Goal: Task Accomplishment & Management: Complete application form

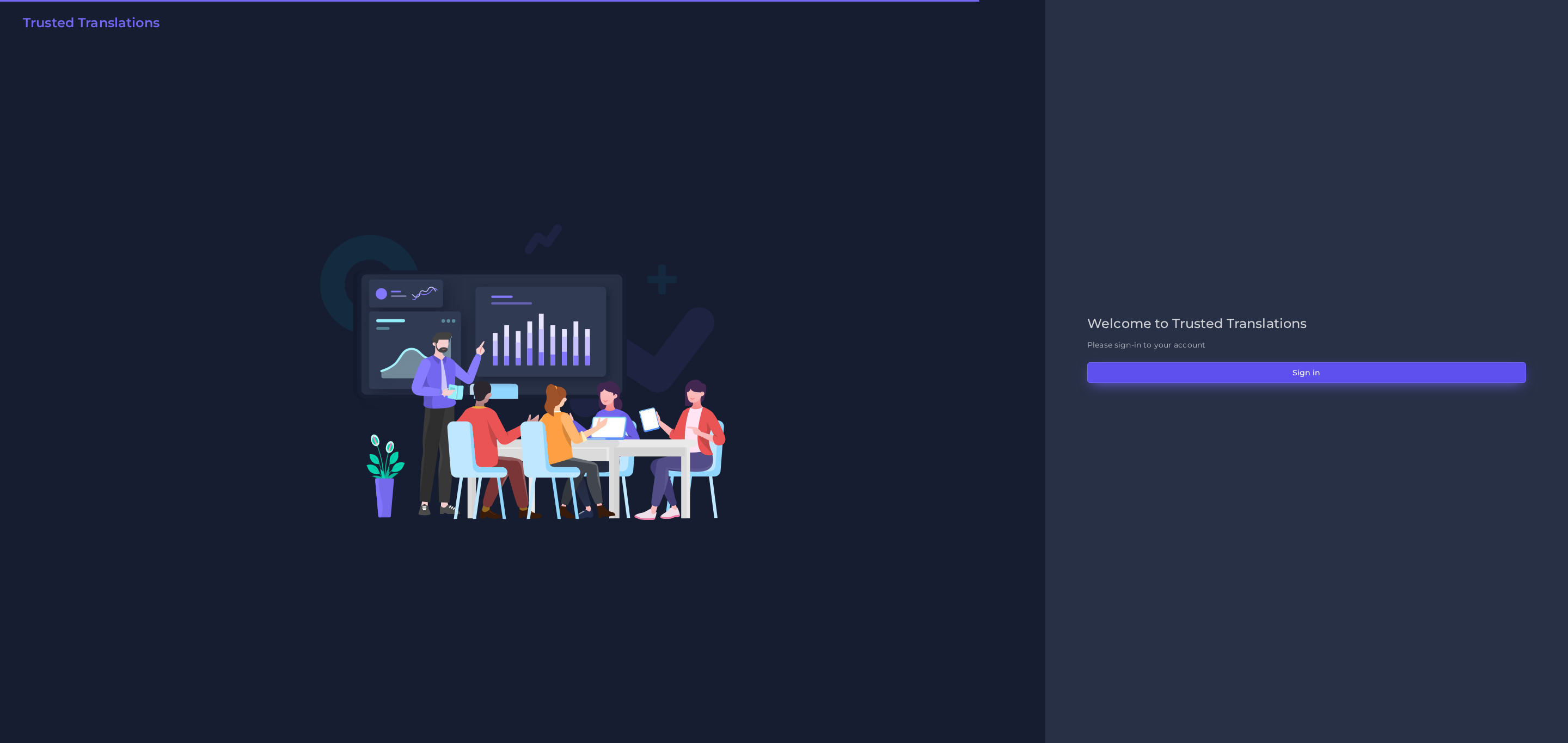
click at [1045, 372] on button "Sign in" at bounding box center [1306, 373] width 439 height 21
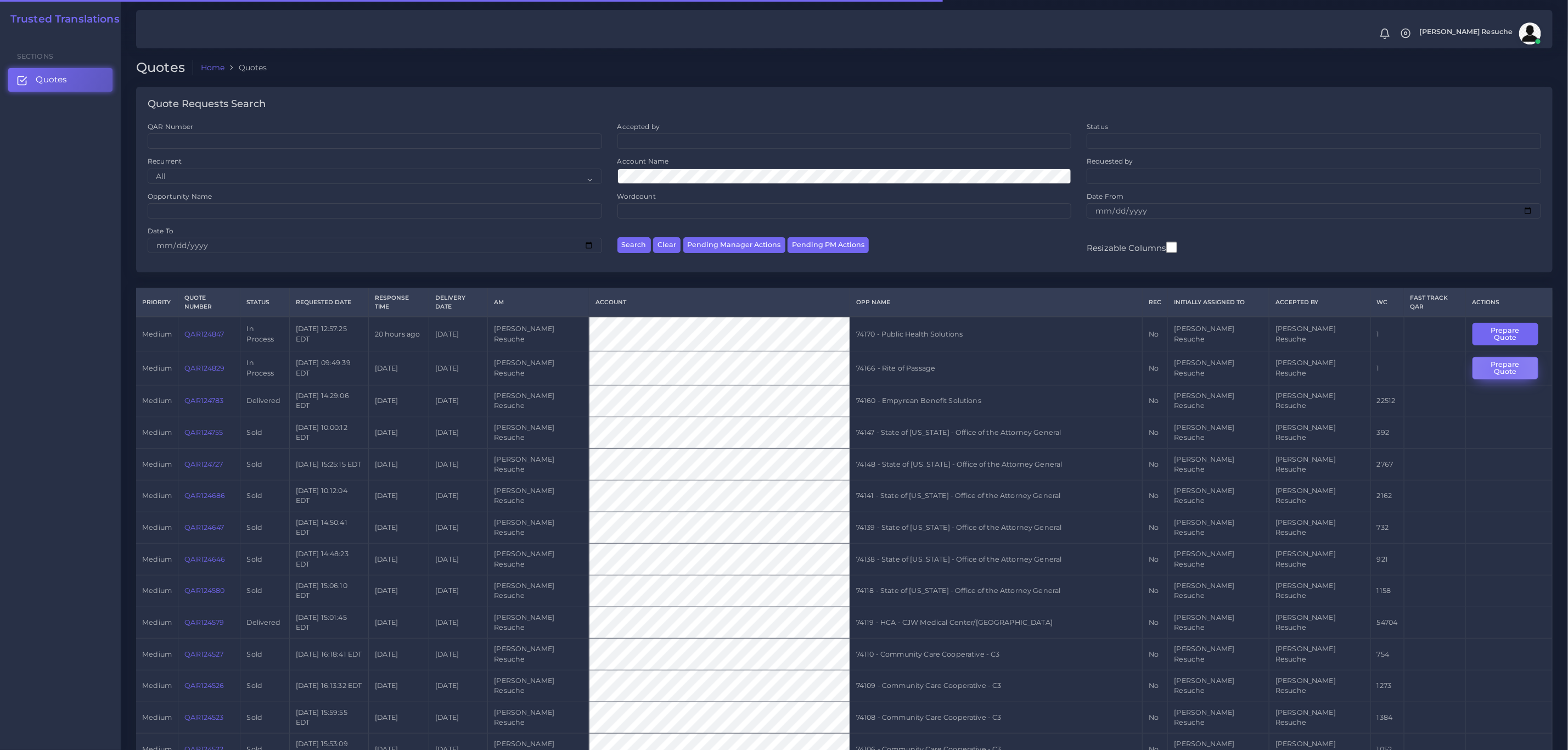
click at [1491, 359] on button "Prepare Quote" at bounding box center [1505, 368] width 66 height 22
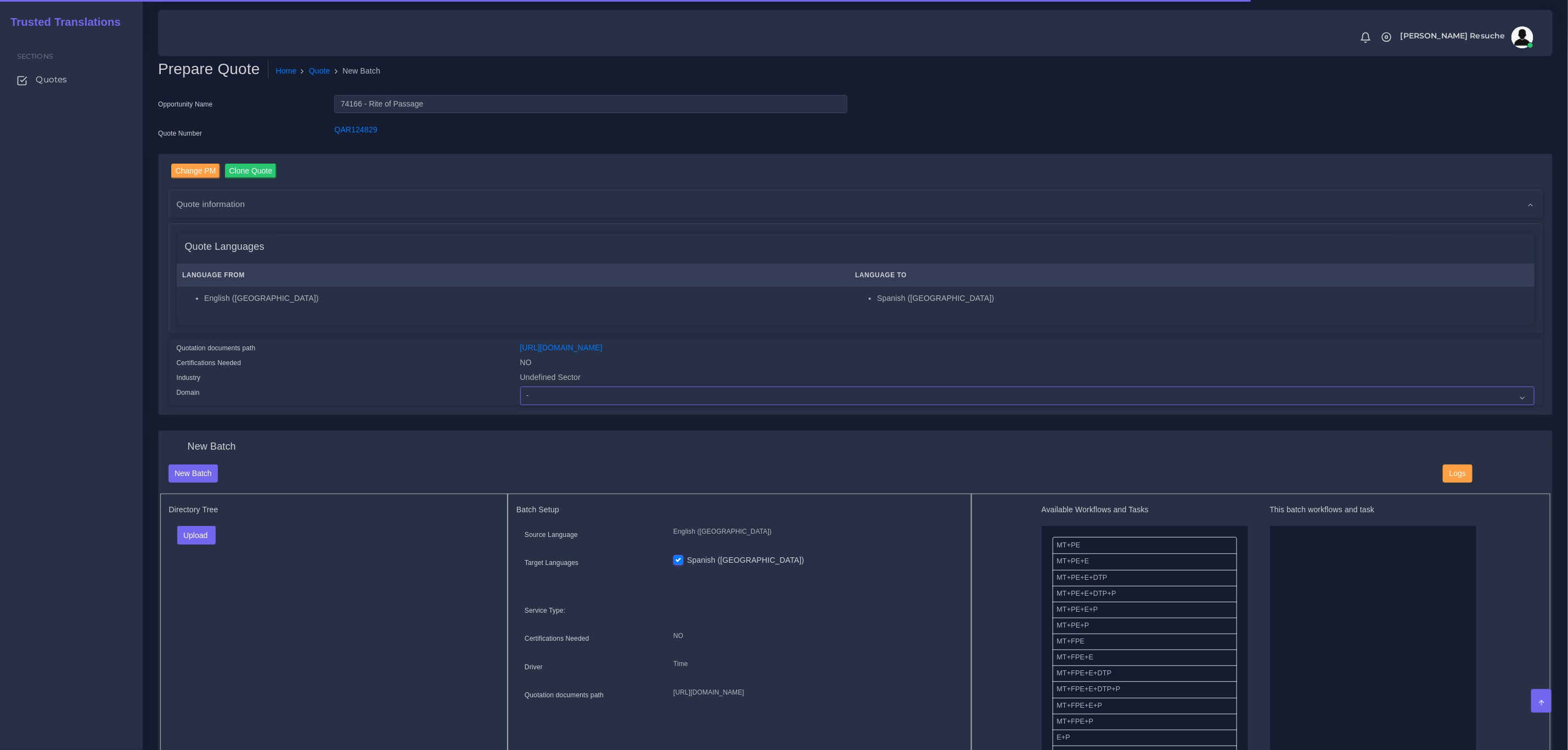
click at [573, 396] on select "- Advertising and Media Agriculture, Forestry and Fishing Architecture, Buildin…" at bounding box center [1028, 396] width 1015 height 19
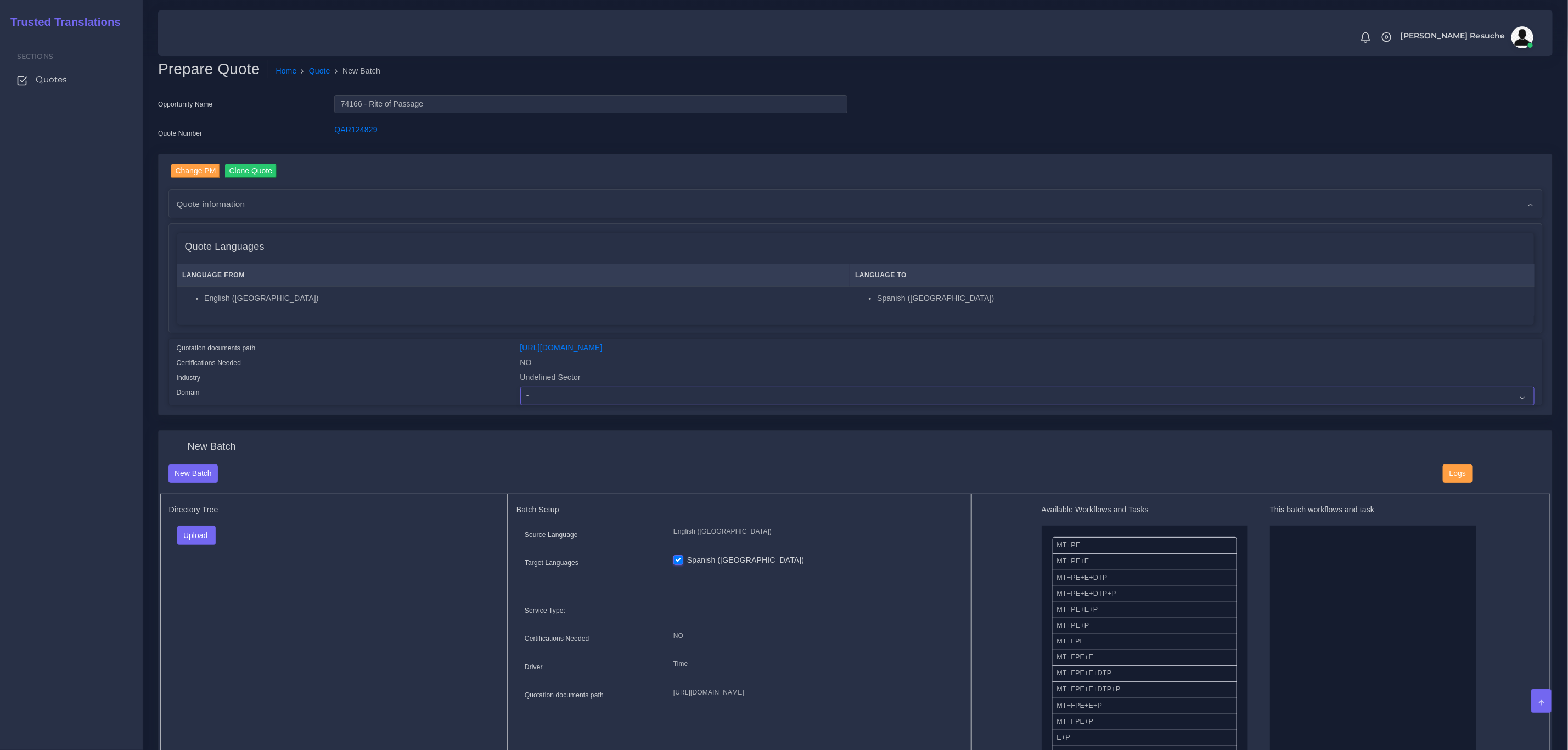
select select "Healthcare and Health Sciences"
click at [521, 386] on select "- Advertising and Media Agriculture, Forestry and Fishing Architecture, Buildin…" at bounding box center [1028, 396] width 1015 height 19
click at [216, 536] on button "Upload" at bounding box center [196, 536] width 39 height 19
click at [214, 582] on label "Files" at bounding box center [215, 577] width 76 height 14
drag, startPoint x: 1096, startPoint y: 602, endPoint x: 1107, endPoint y: 600, distance: 11.2
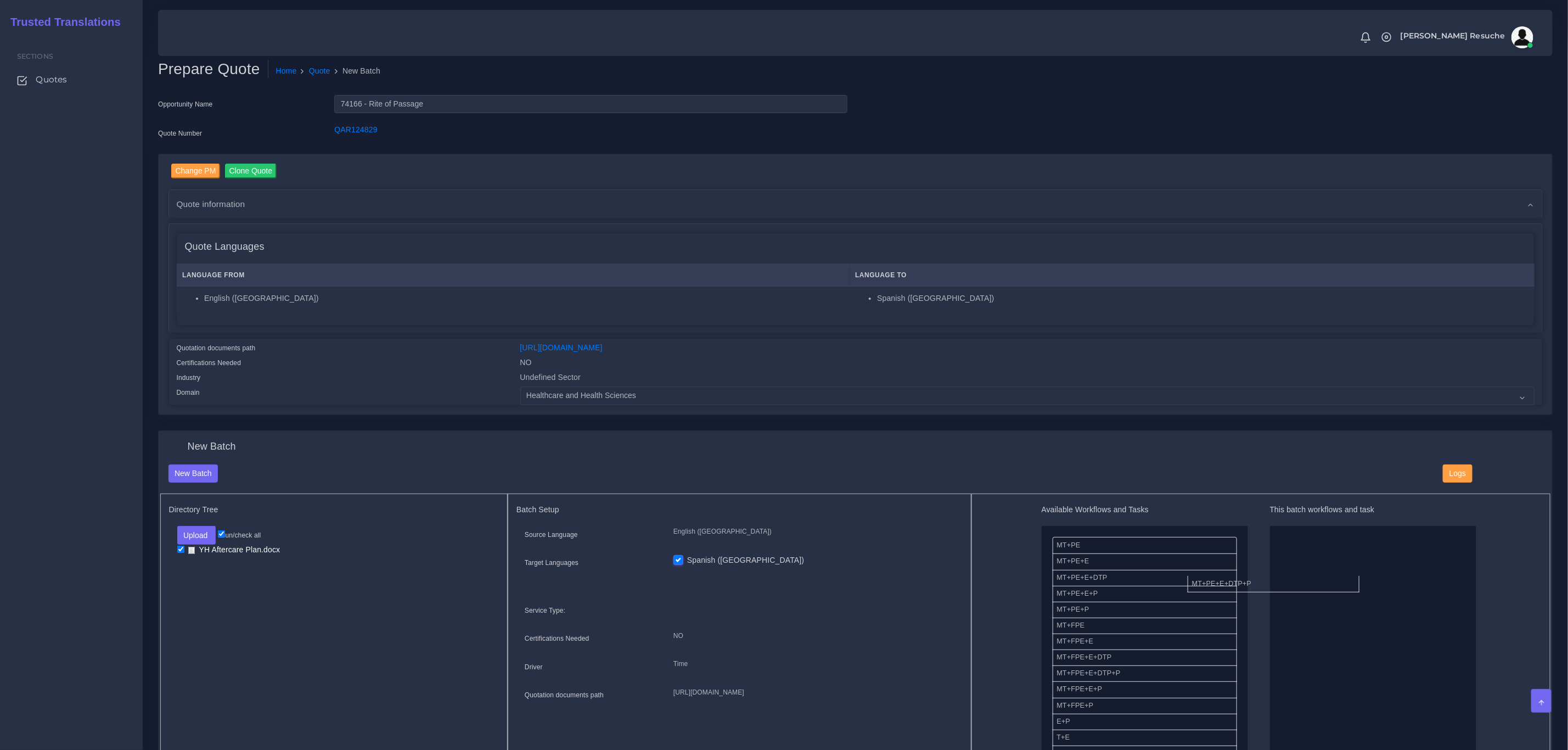
drag, startPoint x: 1107, startPoint y: 593, endPoint x: 1267, endPoint y: 575, distance: 161.0
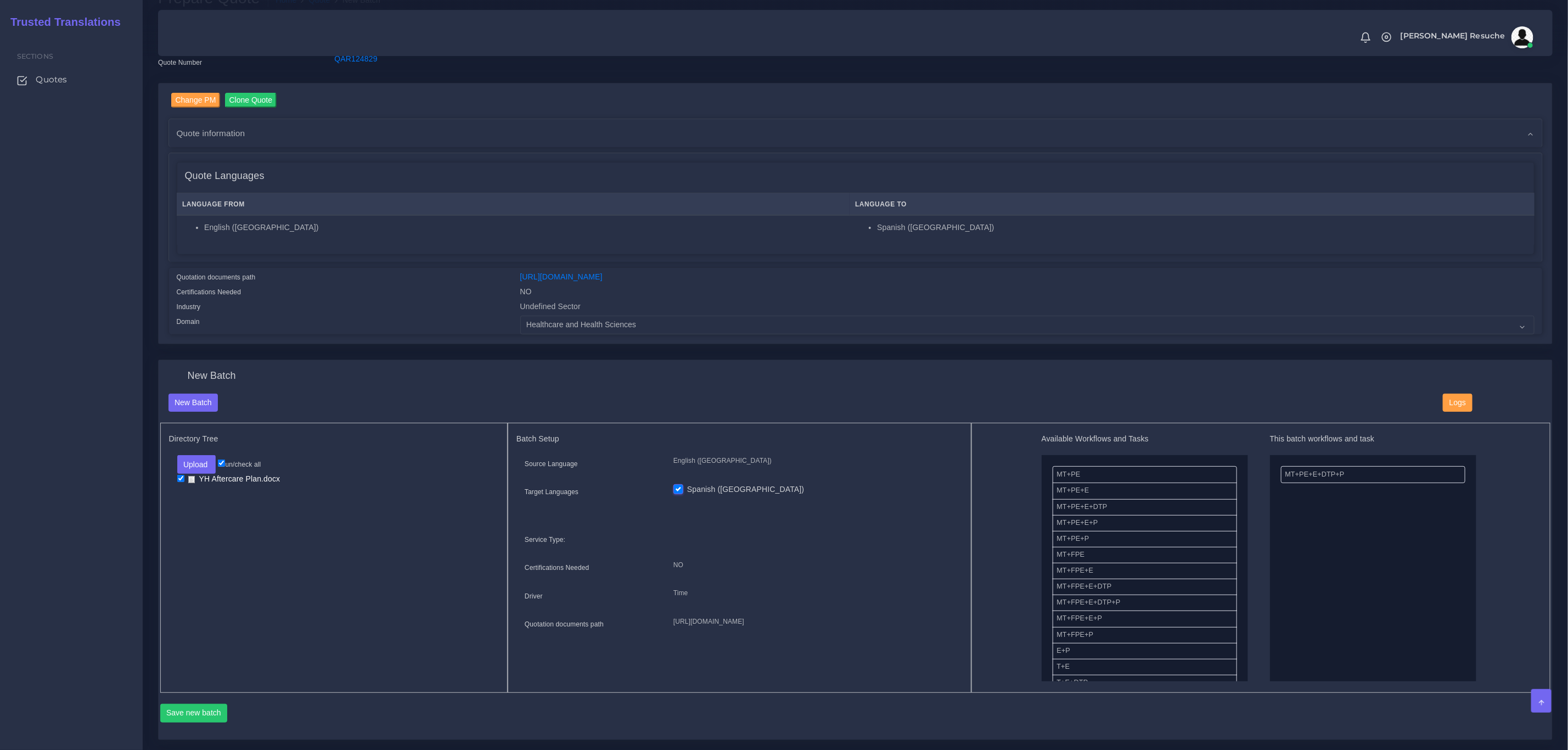
scroll to position [165, 0]
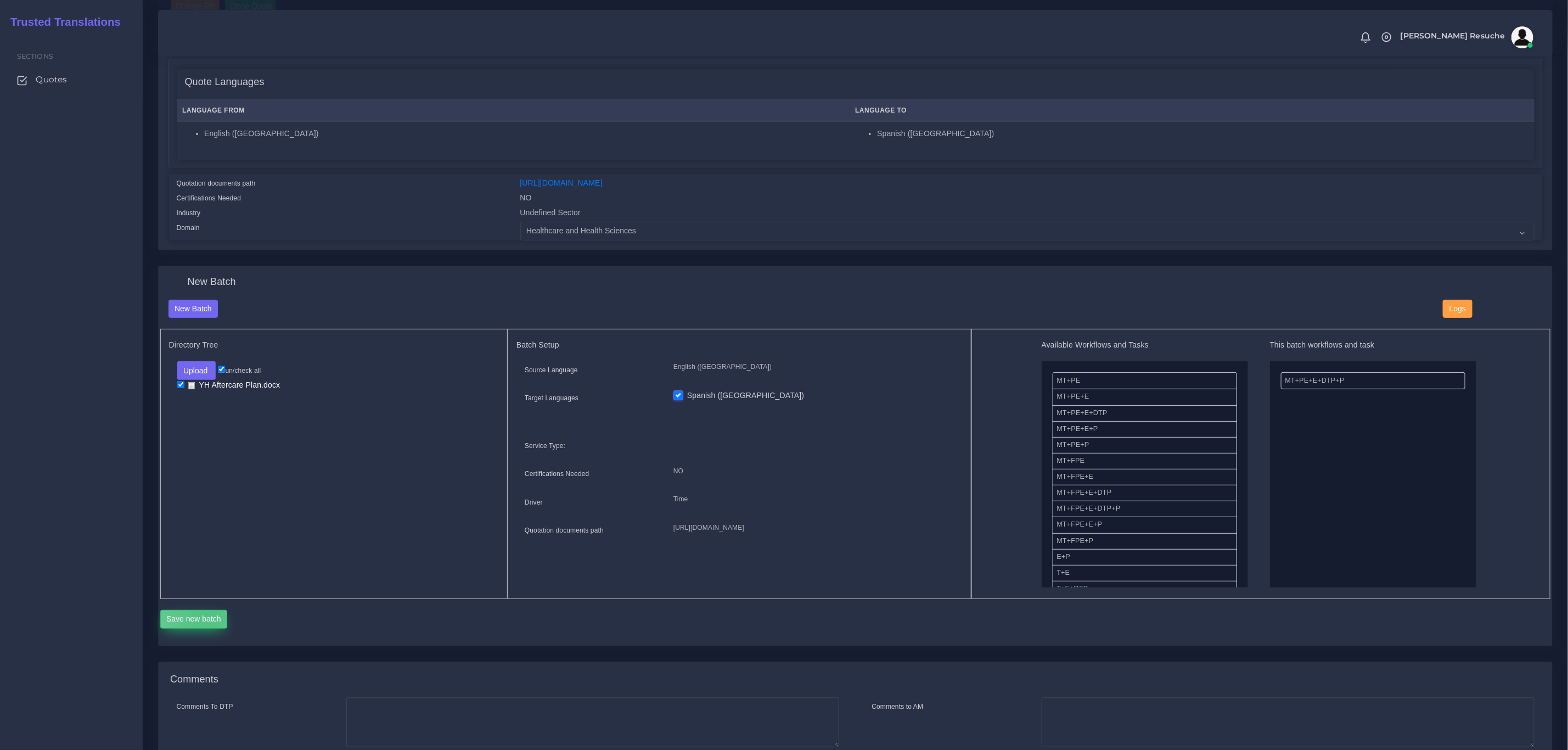
click at [206, 615] on button "Save new batch" at bounding box center [194, 619] width 67 height 19
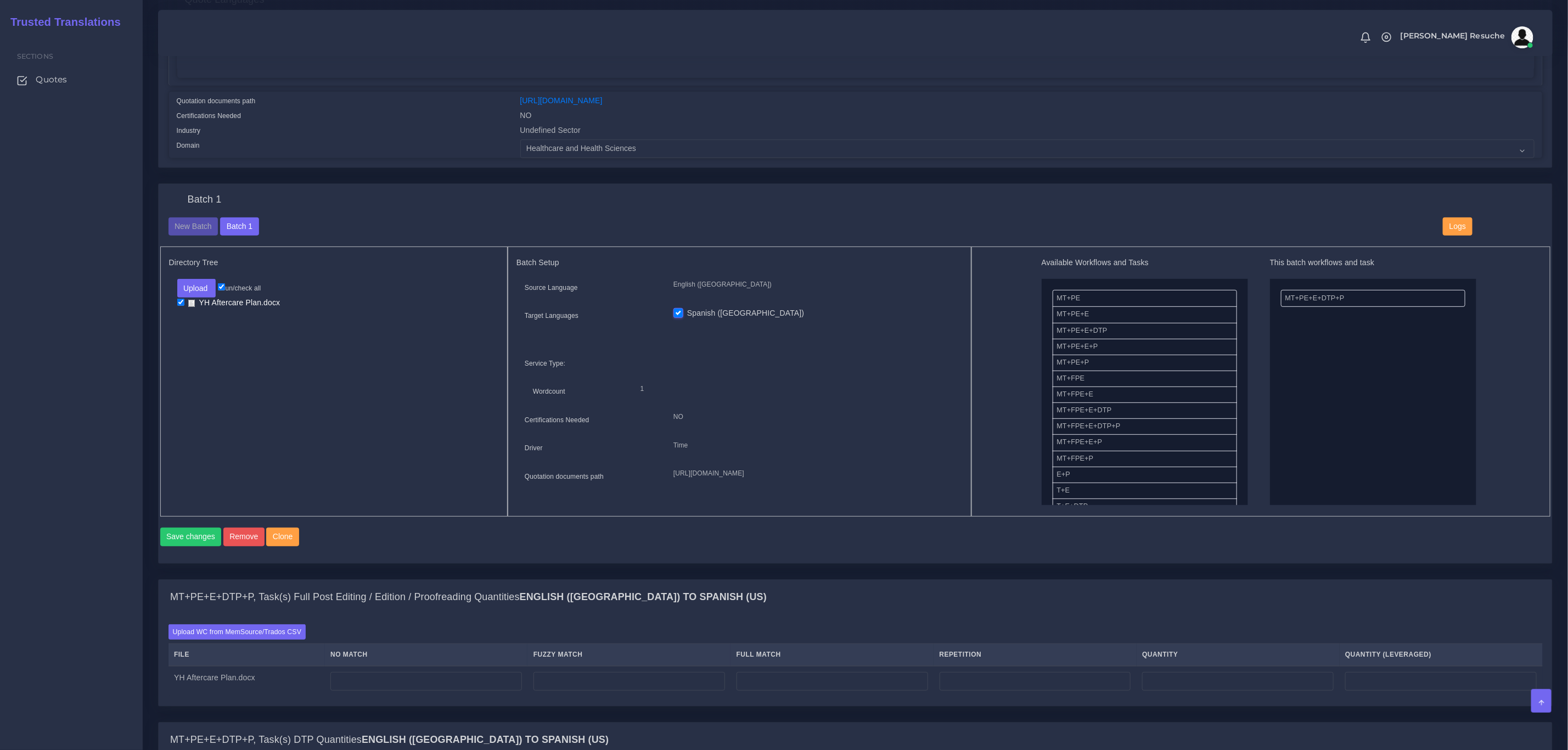
scroll to position [659, 0]
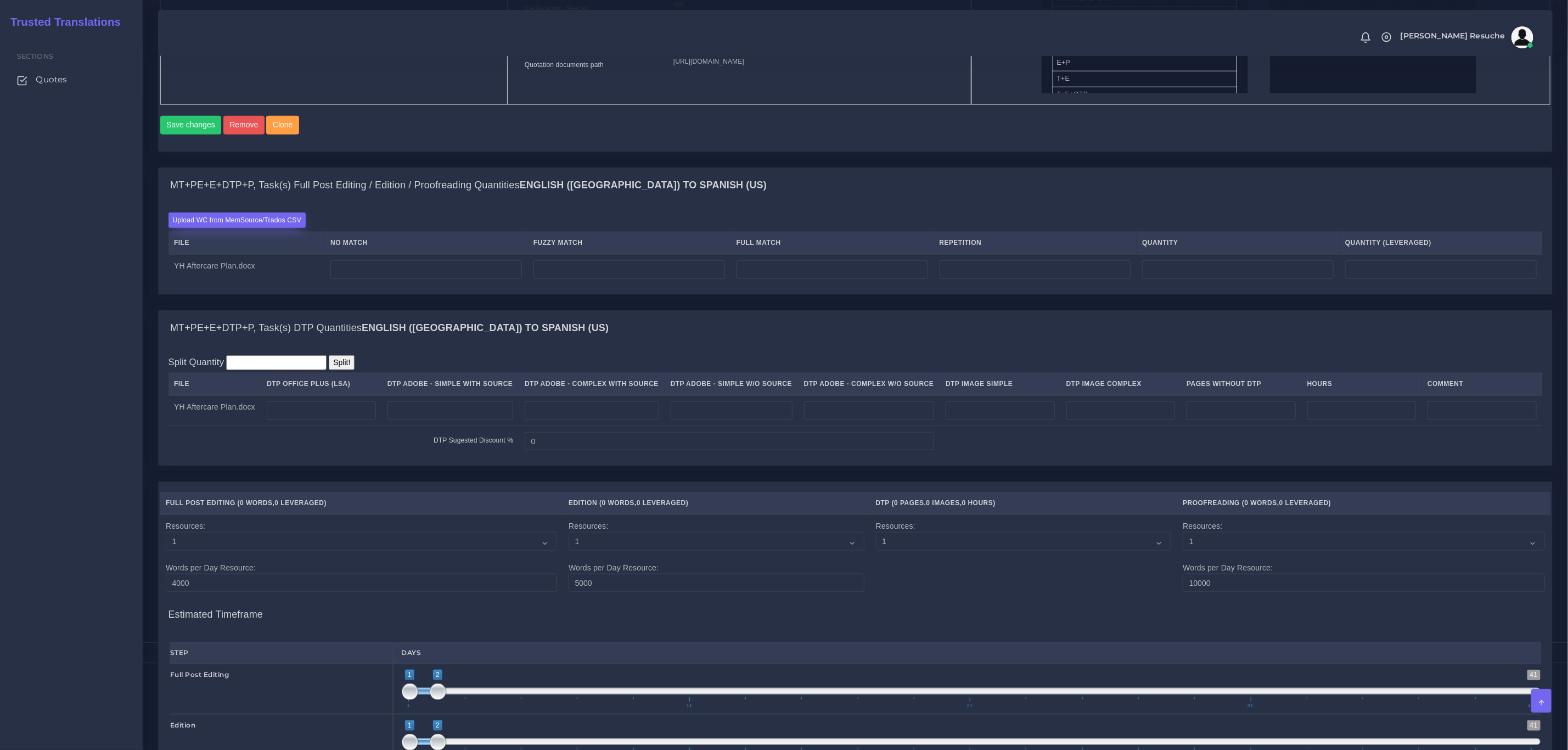
click at [259, 227] on label "Upload WC from MemSource/Trados CSV" at bounding box center [237, 220] width 138 height 15
click at [0, 0] on input "Upload WC from MemSource/Trados CSV" at bounding box center [0, 0] width 0 height 0
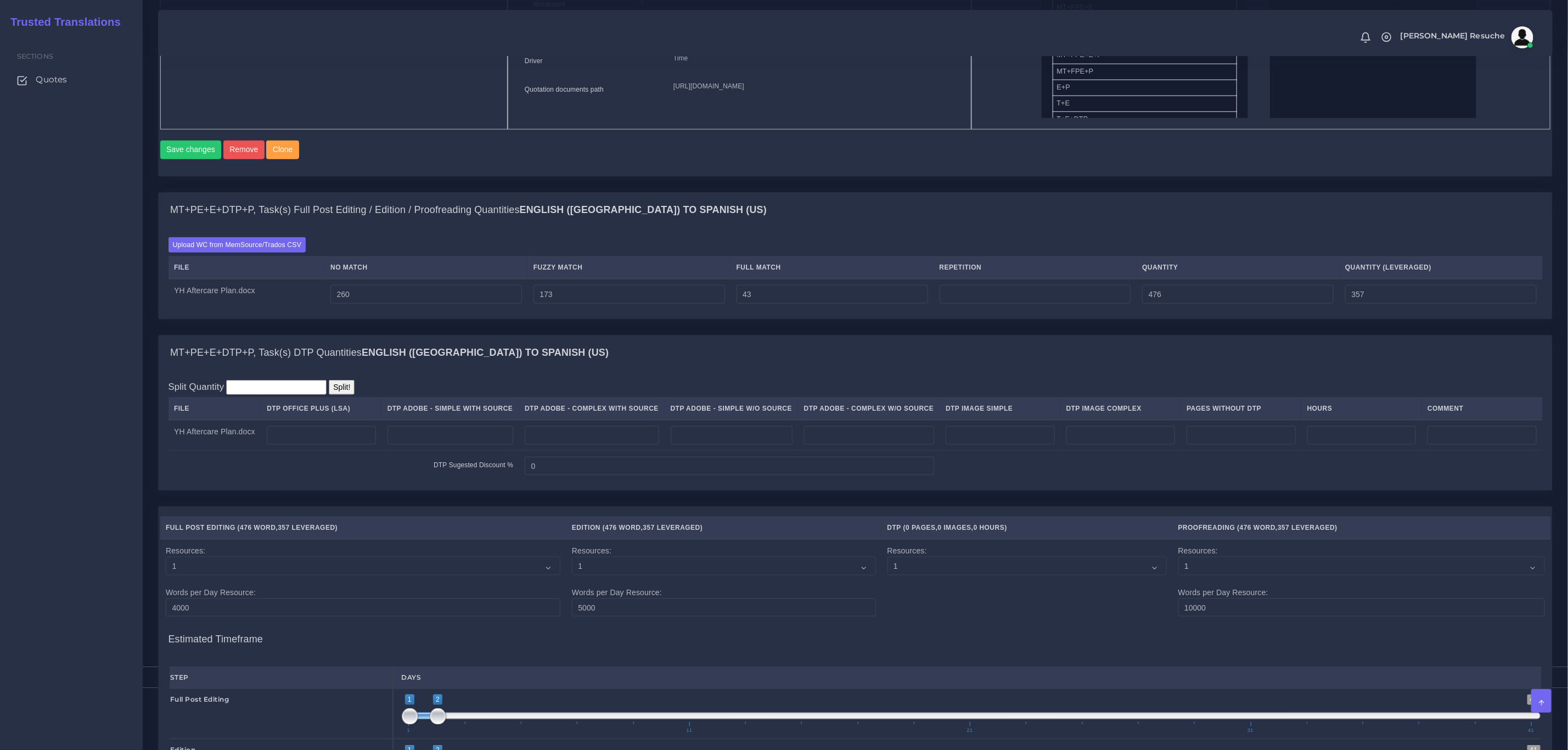
scroll to position [659, 0]
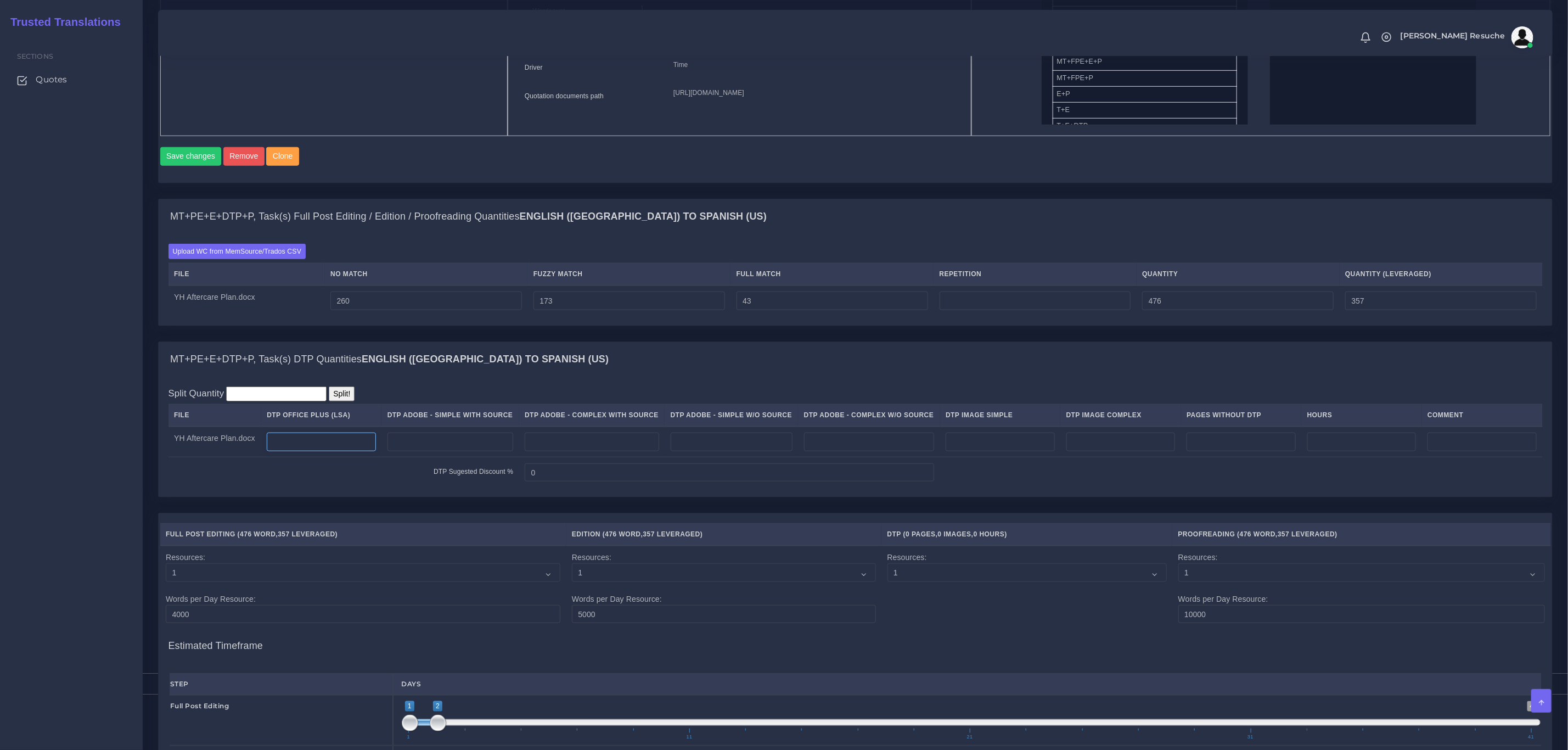
click at [327, 451] on input "number" at bounding box center [321, 442] width 109 height 19
type input "2"
click at [771, 326] on div "Upload WC from MemSource/Trados CSV File No Match Fuzzy Match Full Match Repeti…" at bounding box center [855, 280] width 1393 height 91
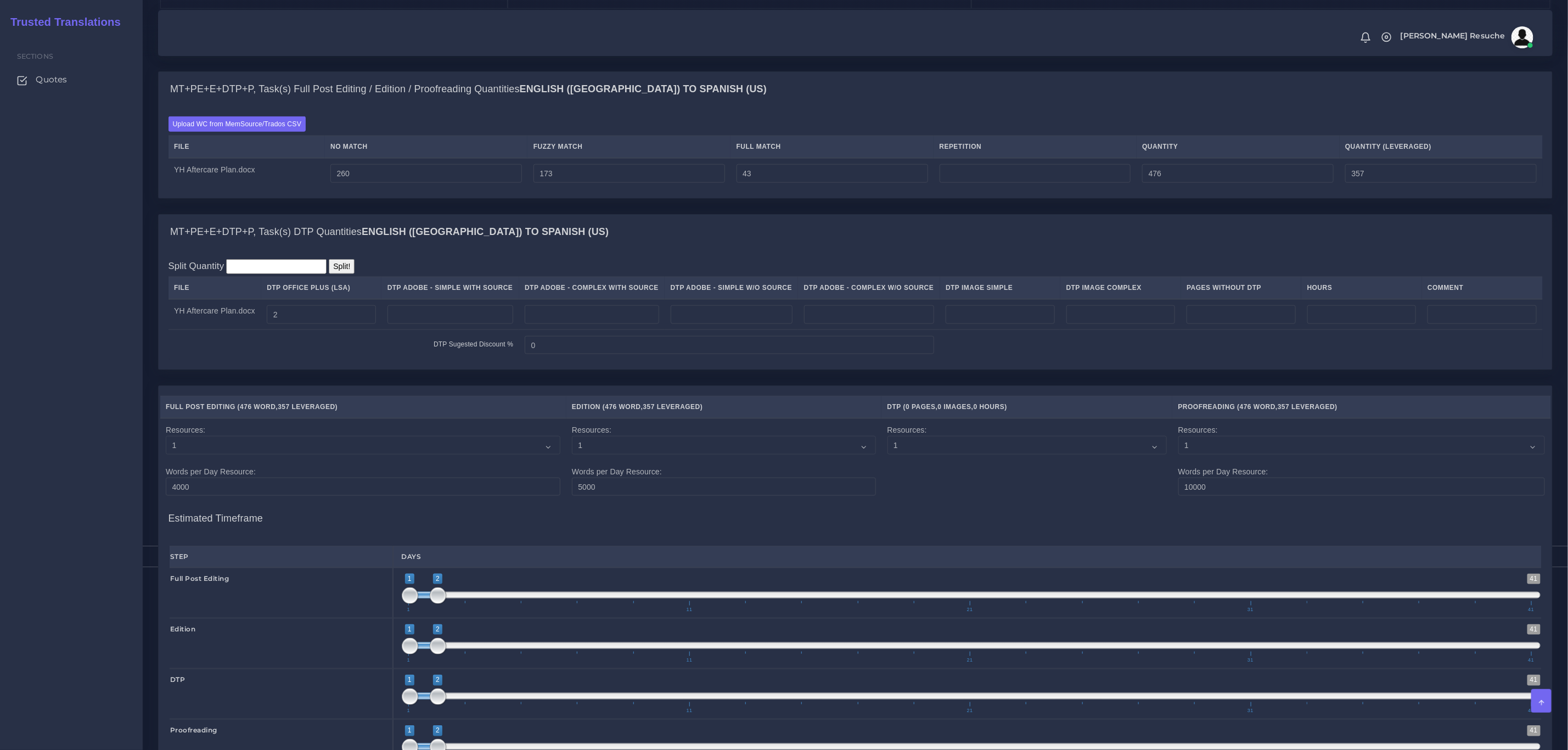
scroll to position [1107, 0]
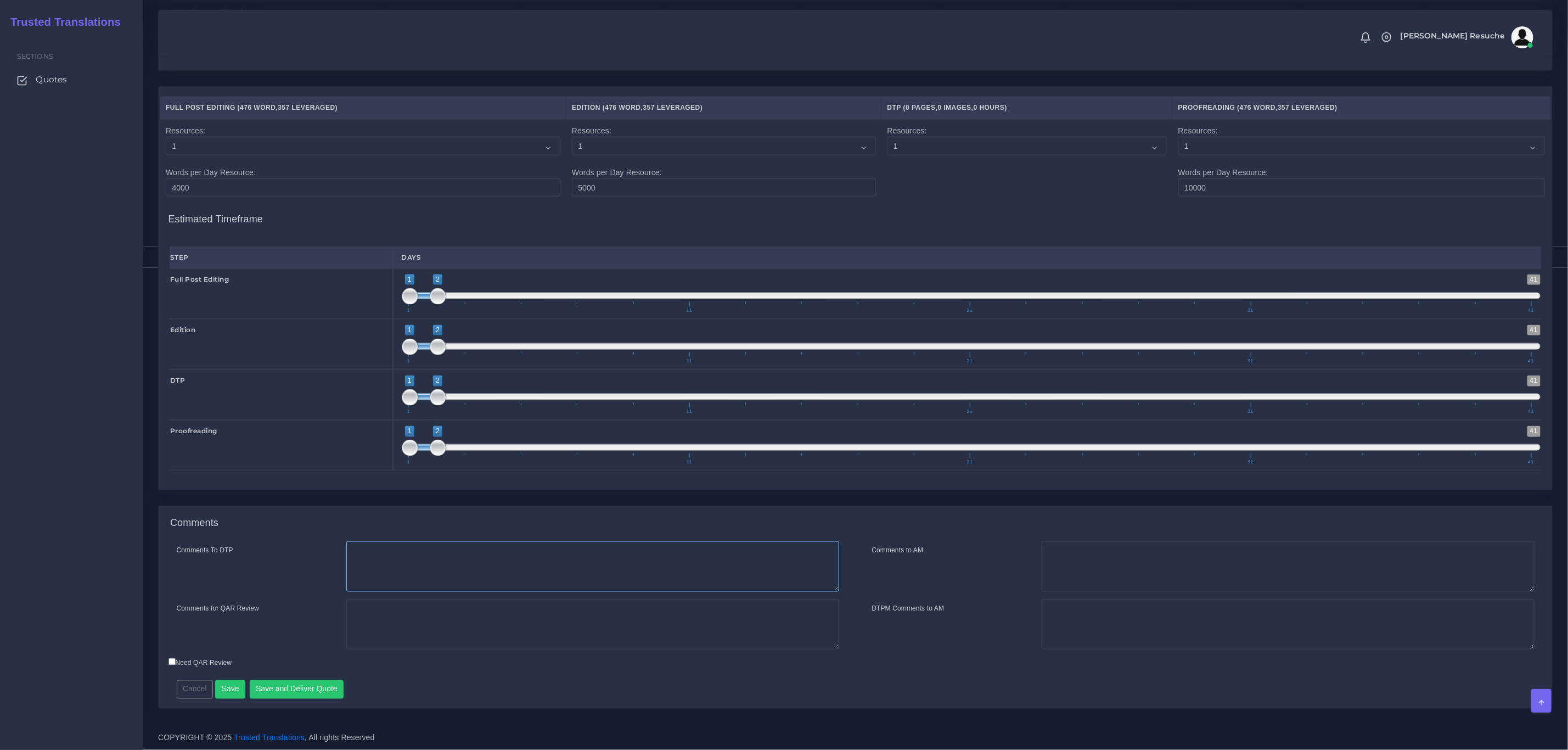
click at [512, 580] on textarea "Comments To DTP" at bounding box center [593, 567] width 493 height 51
type textarea "DTP in word"
type textarea "PEEP+DTP"
click at [334, 689] on button "Save and Deliver Quote" at bounding box center [297, 690] width 95 height 19
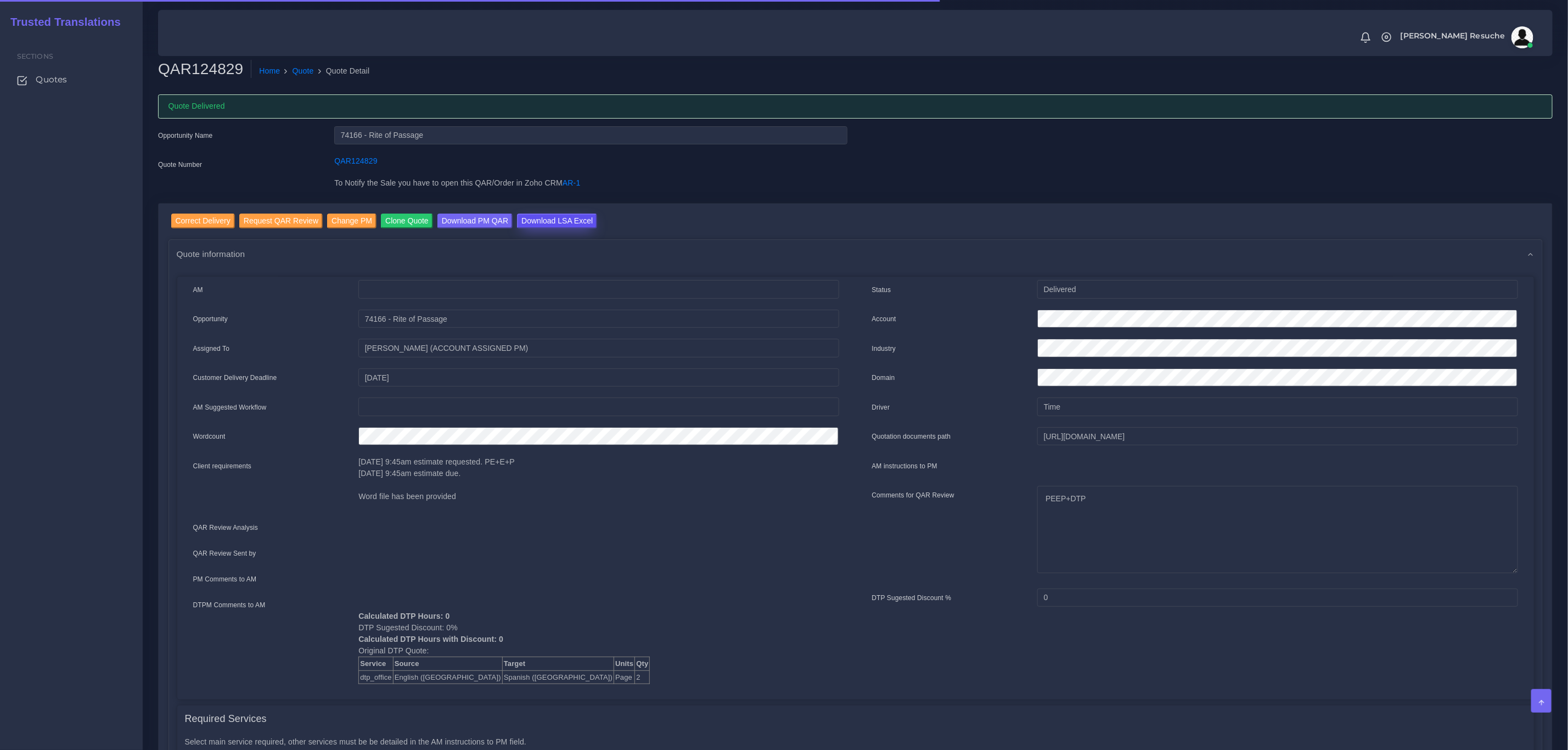
click at [557, 225] on input "Download LSA Excel" at bounding box center [557, 221] width 80 height 15
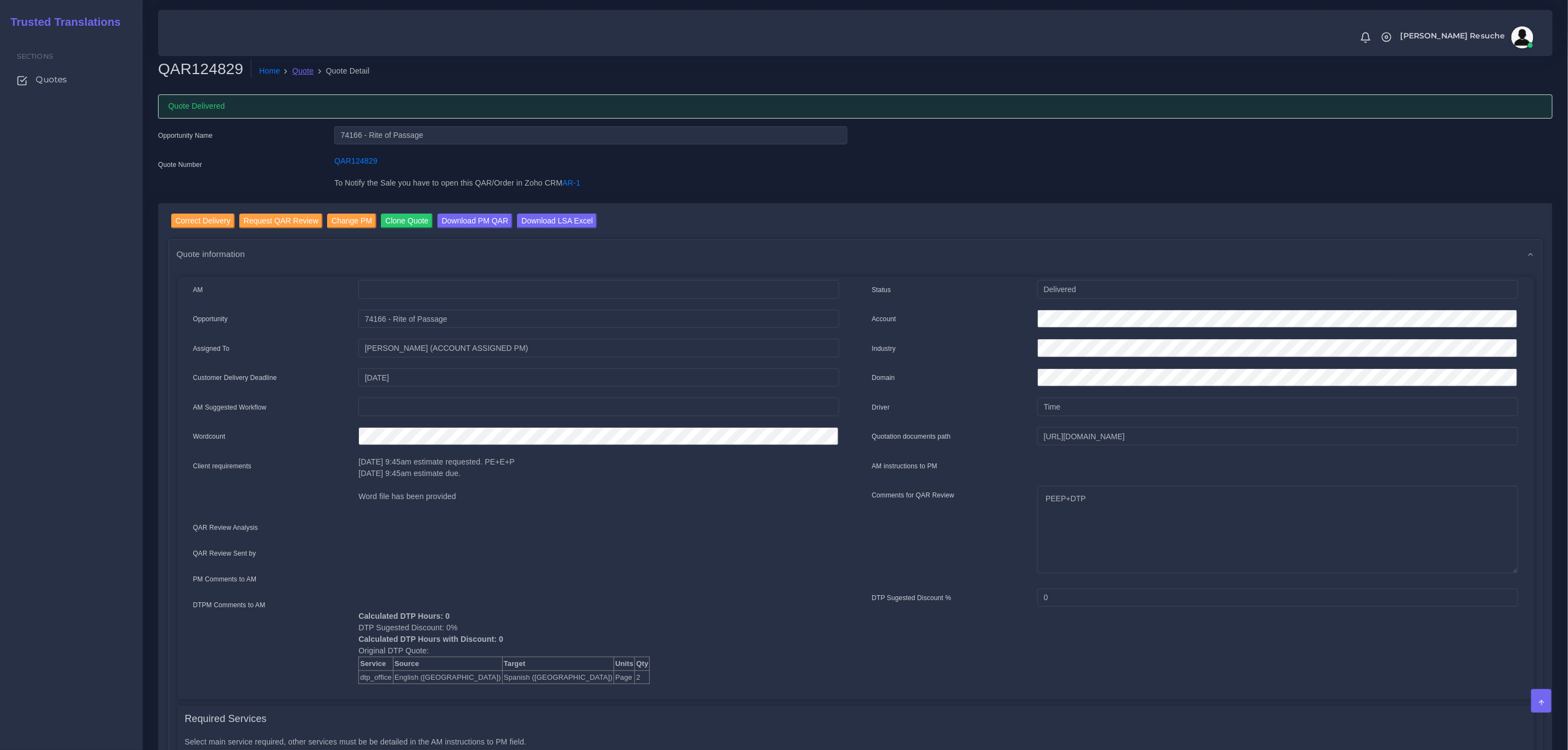
click at [308, 71] on link "Quote" at bounding box center [303, 71] width 22 height 12
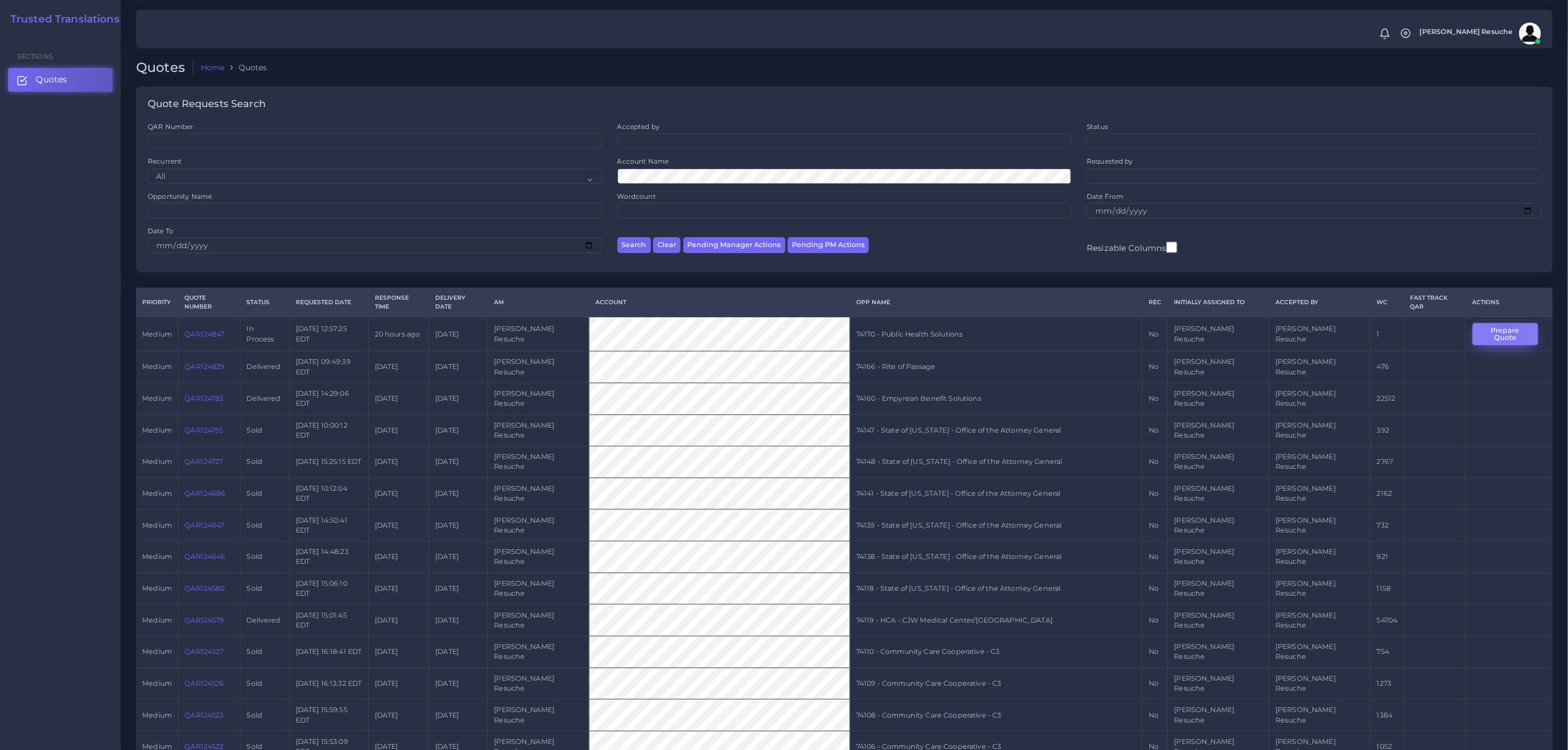
click at [1501, 323] on button "Prepare Quote" at bounding box center [1505, 334] width 66 height 22
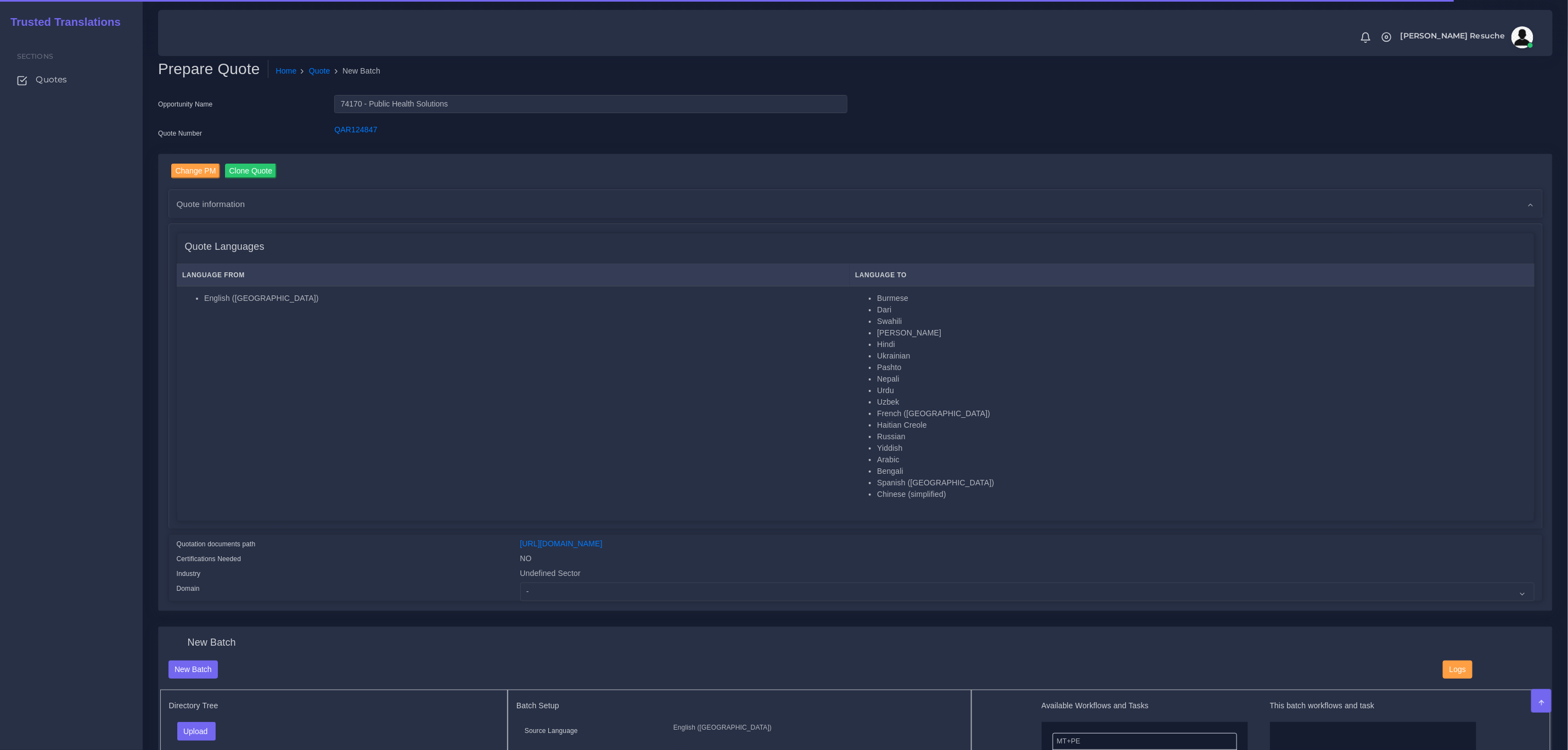
click at [578, 606] on div "Change PM Clone Quote Quote information AM time" at bounding box center [855, 383] width 1393 height 457
click at [578, 590] on select "- Advertising and Media Agriculture, Forestry and Fishing Architecture, Buildin…" at bounding box center [1028, 592] width 1015 height 19
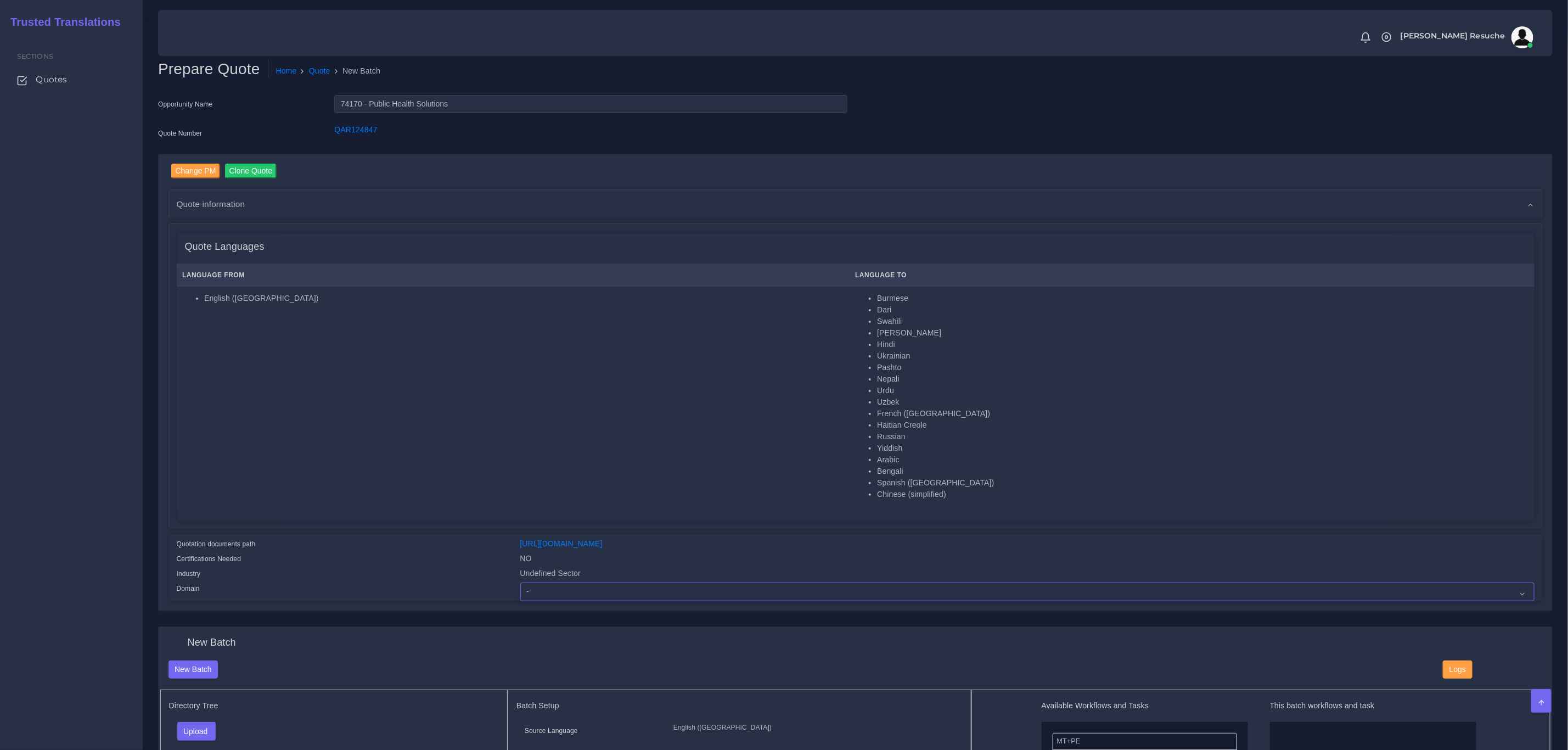
select select "Healthcare and Health Sciences"
click at [521, 583] on select "- Advertising and Media Agriculture, Forestry and Fishing Architecture, Buildin…" at bounding box center [1028, 592] width 1015 height 19
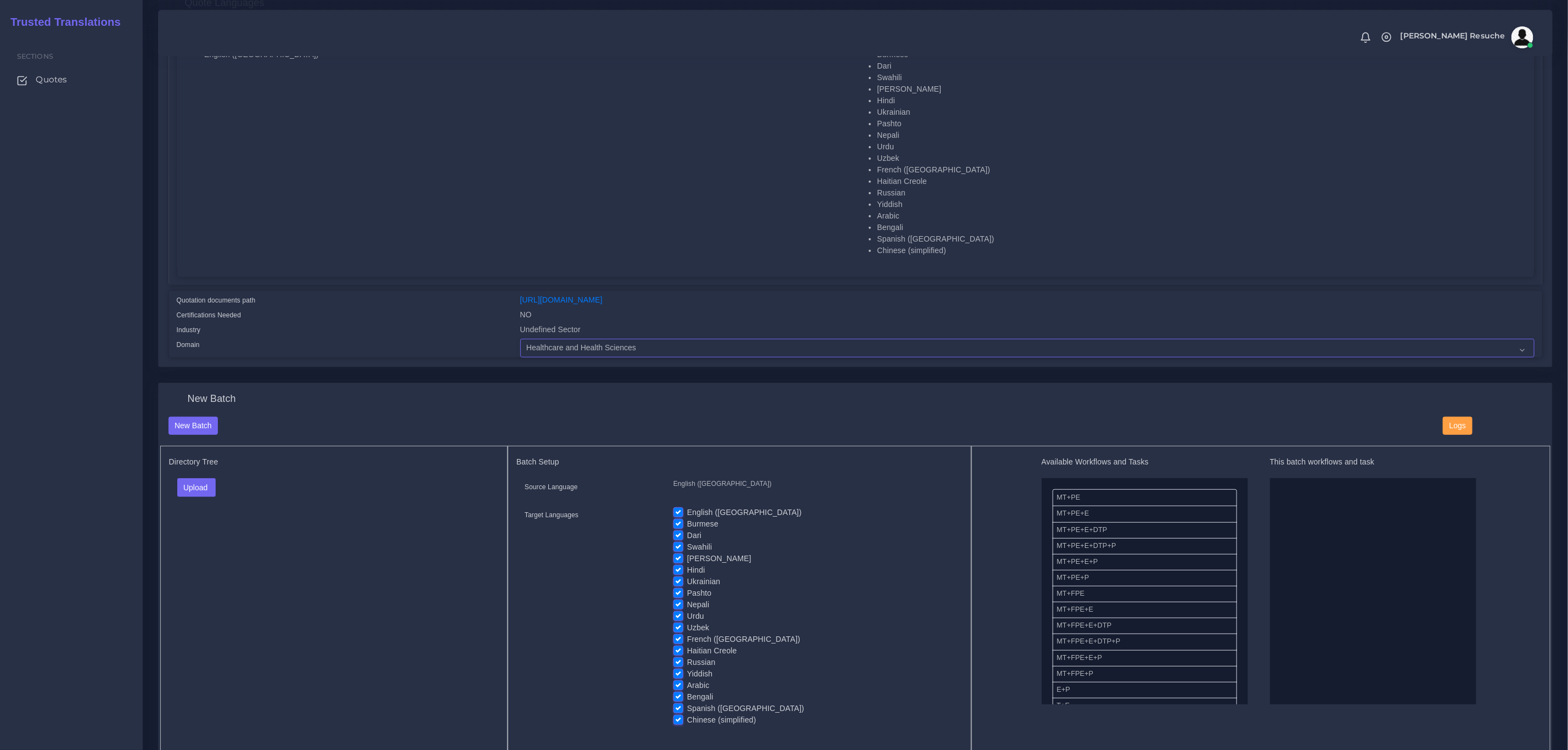
scroll to position [247, 0]
click at [201, 485] on button "Upload" at bounding box center [196, 484] width 39 height 19
click at [211, 531] on label "Files" at bounding box center [215, 526] width 76 height 14
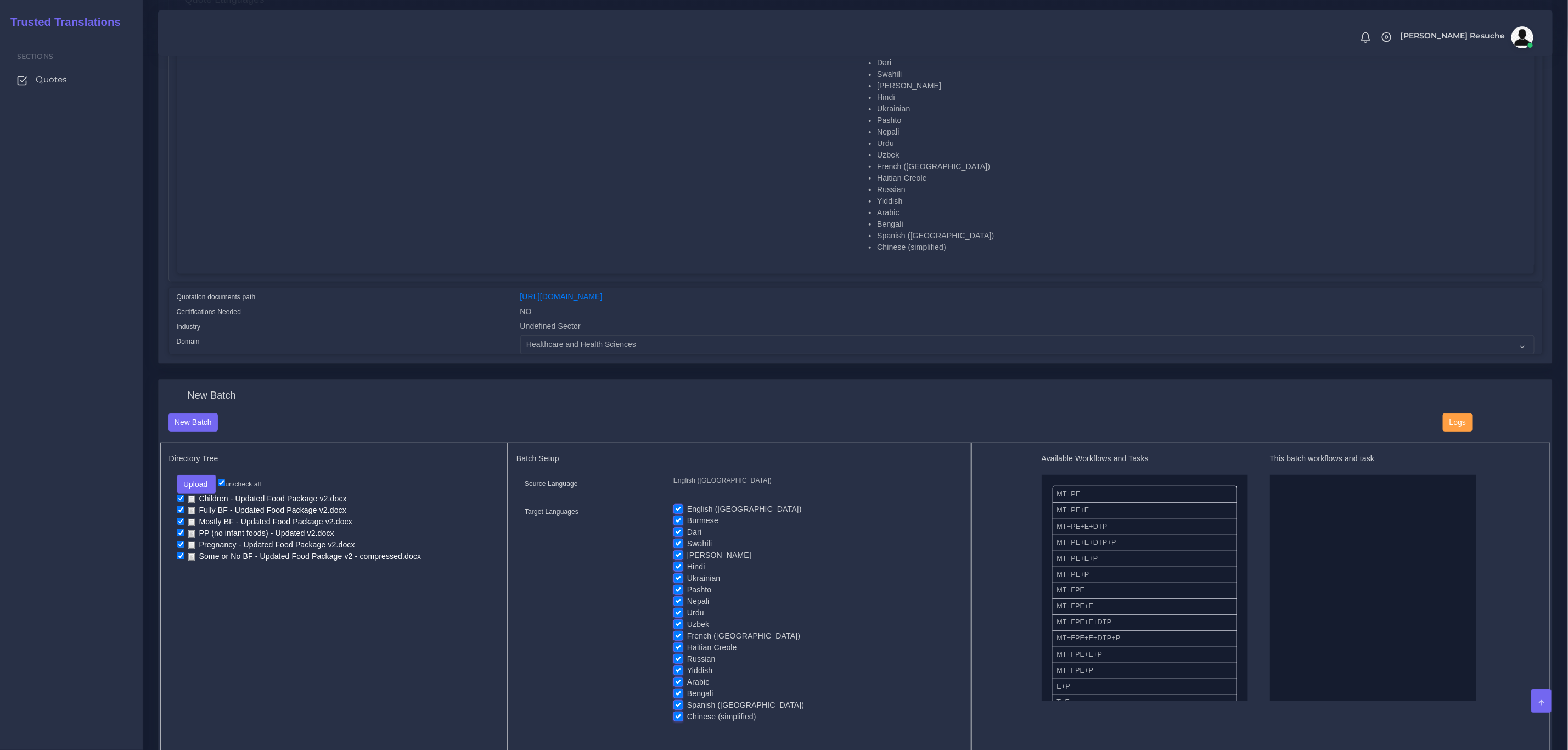
click at [687, 507] on label "English ([GEOGRAPHIC_DATA])" at bounding box center [744, 509] width 115 height 12
click at [677, 507] on input "English ([GEOGRAPHIC_DATA])" at bounding box center [678, 508] width 10 height 10
checkbox input "false"
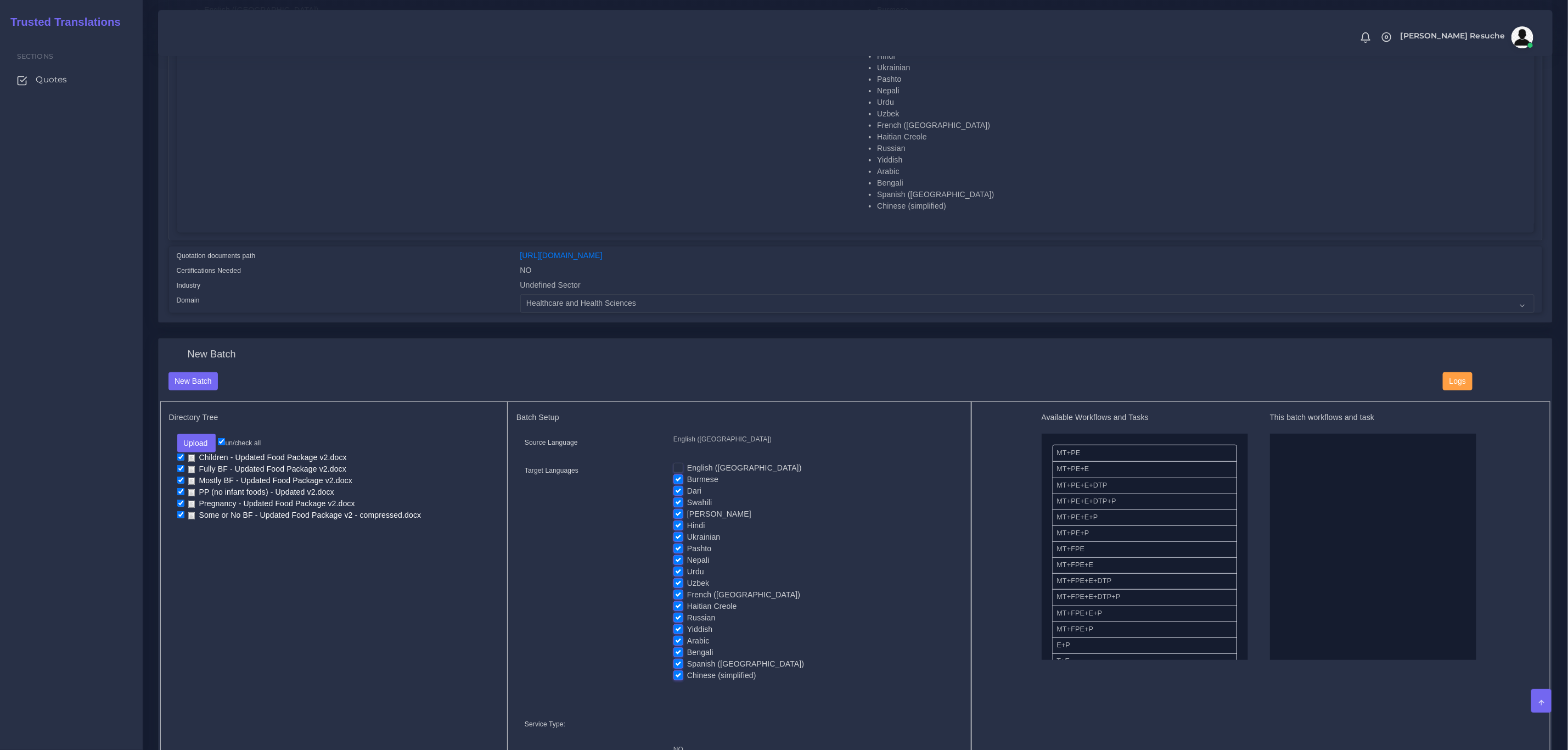
scroll to position [329, 0]
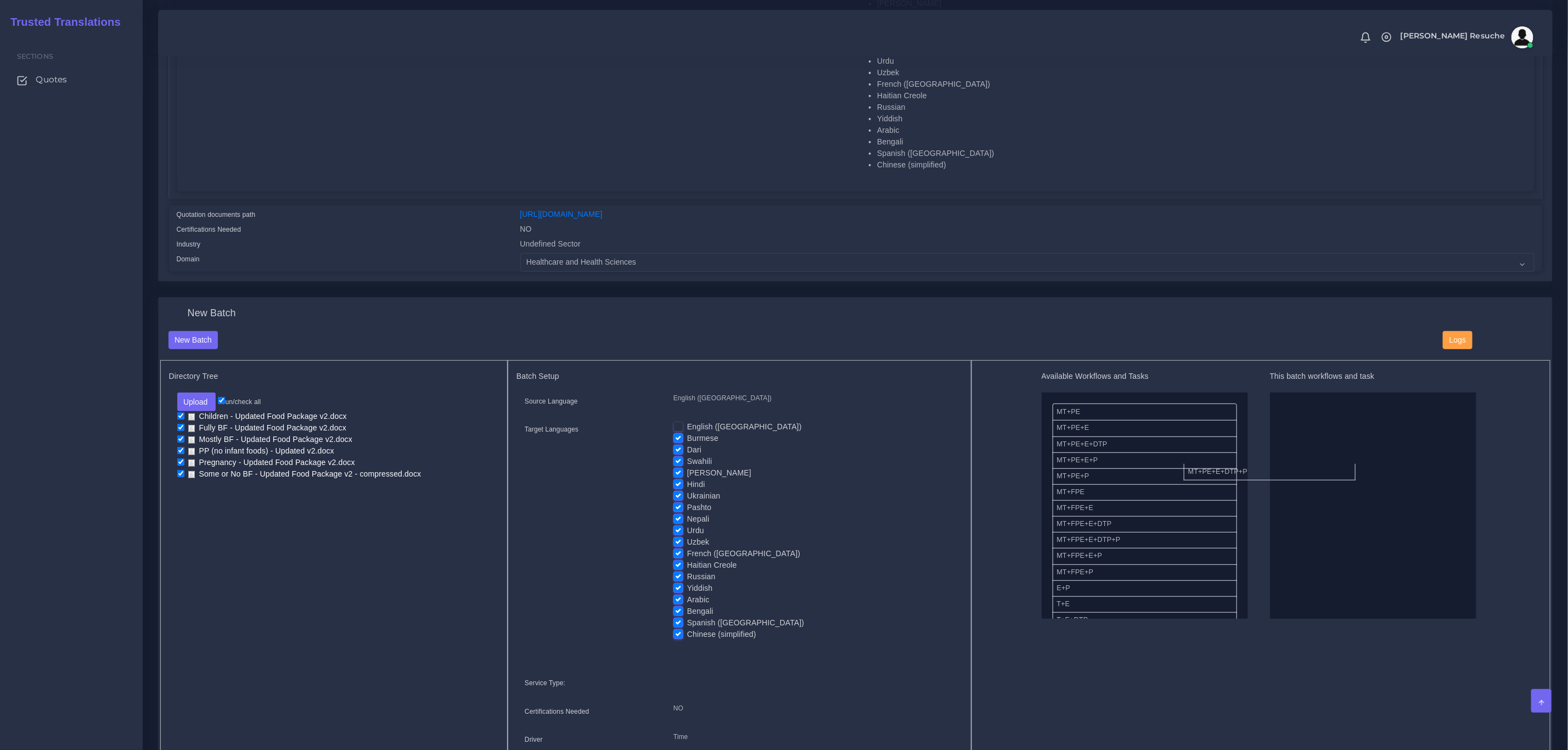
drag, startPoint x: 1132, startPoint y: 461, endPoint x: 1294, endPoint y: 473, distance: 162.4
drag, startPoint x: 1113, startPoint y: 476, endPoint x: 1335, endPoint y: 396, distance: 236.0
click at [687, 440] on label "Burmese" at bounding box center [703, 438] width 32 height 12
click at [679, 440] on input "Burmese" at bounding box center [678, 438] width 10 height 10
checkbox input "false"
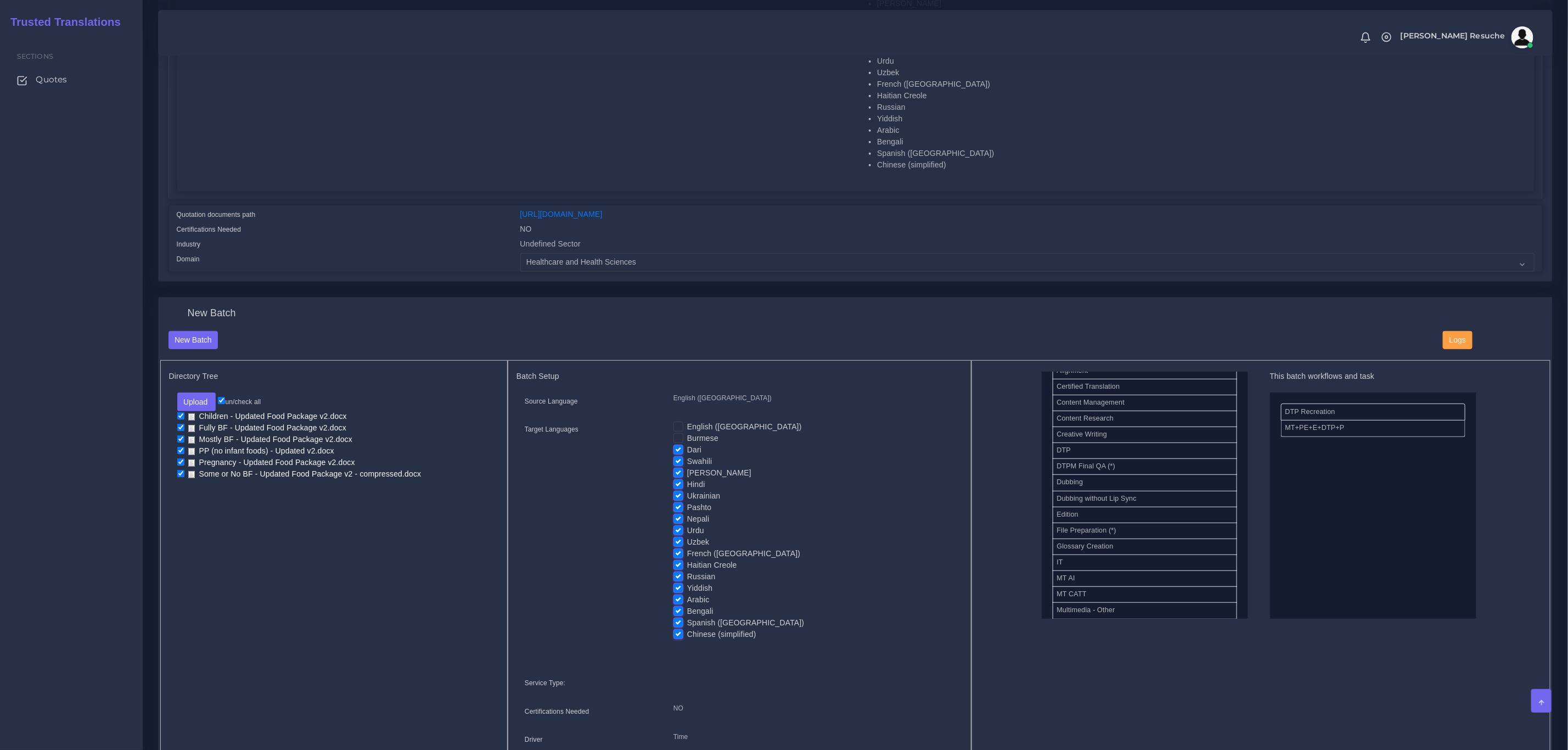
click at [687, 463] on label "Swahili" at bounding box center [700, 461] width 25 height 12
click at [680, 463] on input "Swahili" at bounding box center [678, 461] width 10 height 10
checkbox input "false"
click at [687, 473] on label "[PERSON_NAME]" at bounding box center [719, 473] width 64 height 12
click at [678, 473] on input "[PERSON_NAME]" at bounding box center [678, 473] width 10 height 10
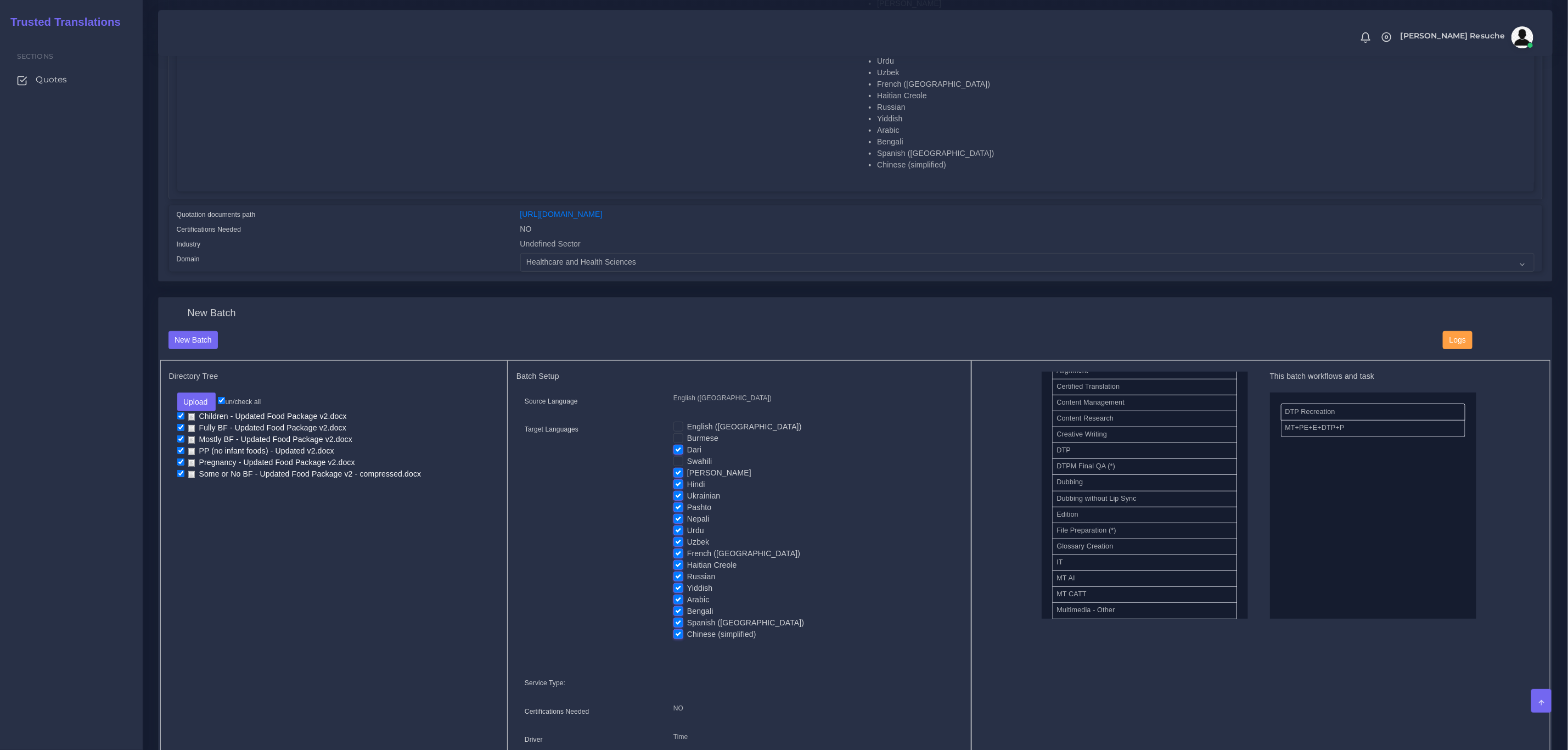
checkbox input "false"
click at [687, 485] on label "Hindi" at bounding box center [696, 484] width 18 height 12
click at [678, 485] on input "Hindi" at bounding box center [678, 484] width 10 height 10
checkbox input "false"
click at [687, 497] on label "Ukrainian" at bounding box center [703, 496] width 33 height 12
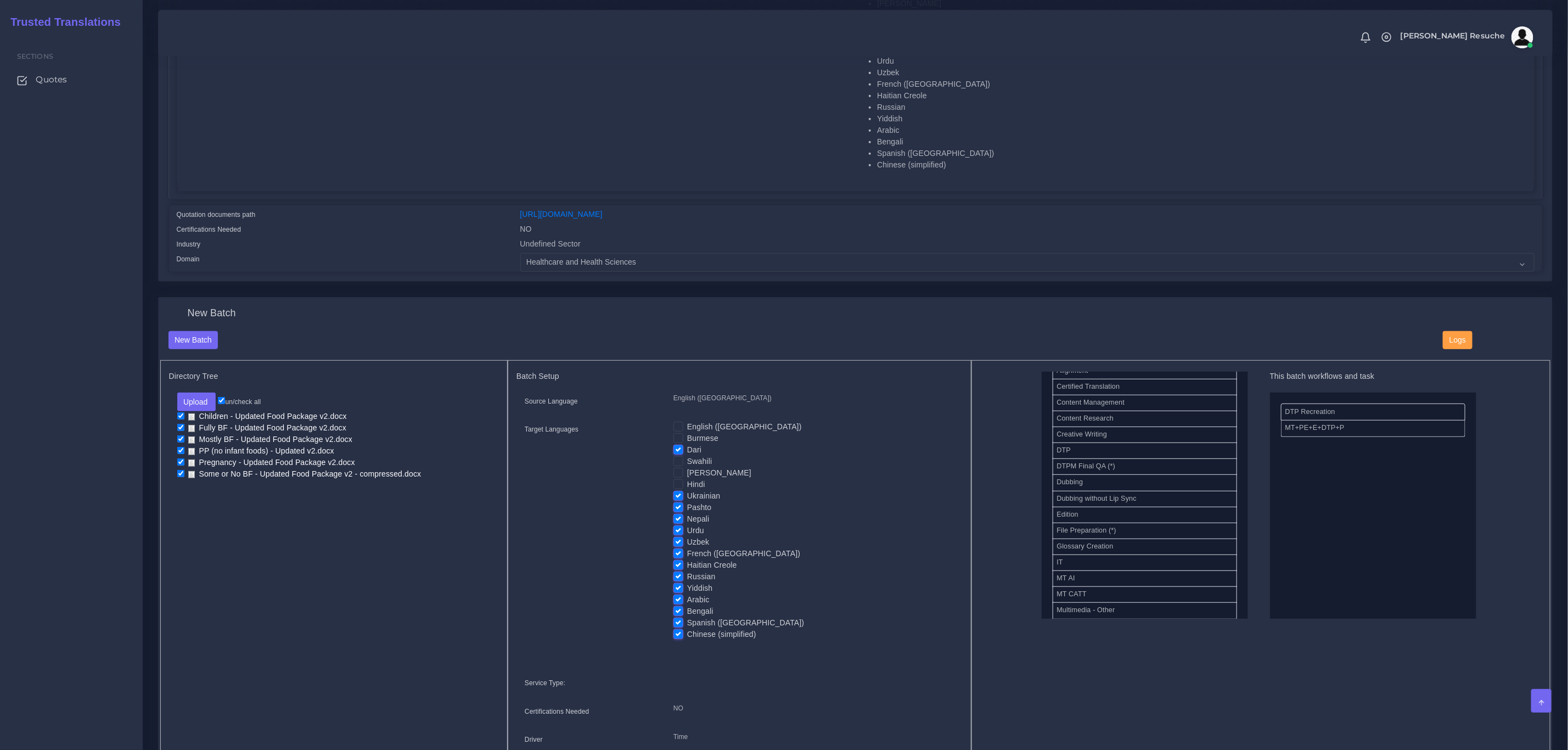
click at [676, 497] on input "Ukrainian" at bounding box center [678, 495] width 10 height 10
checkbox input "false"
click at [687, 517] on label "Nepali" at bounding box center [698, 519] width 22 height 12
click at [677, 517] on input "Nepali" at bounding box center [678, 518] width 10 height 10
checkbox input "false"
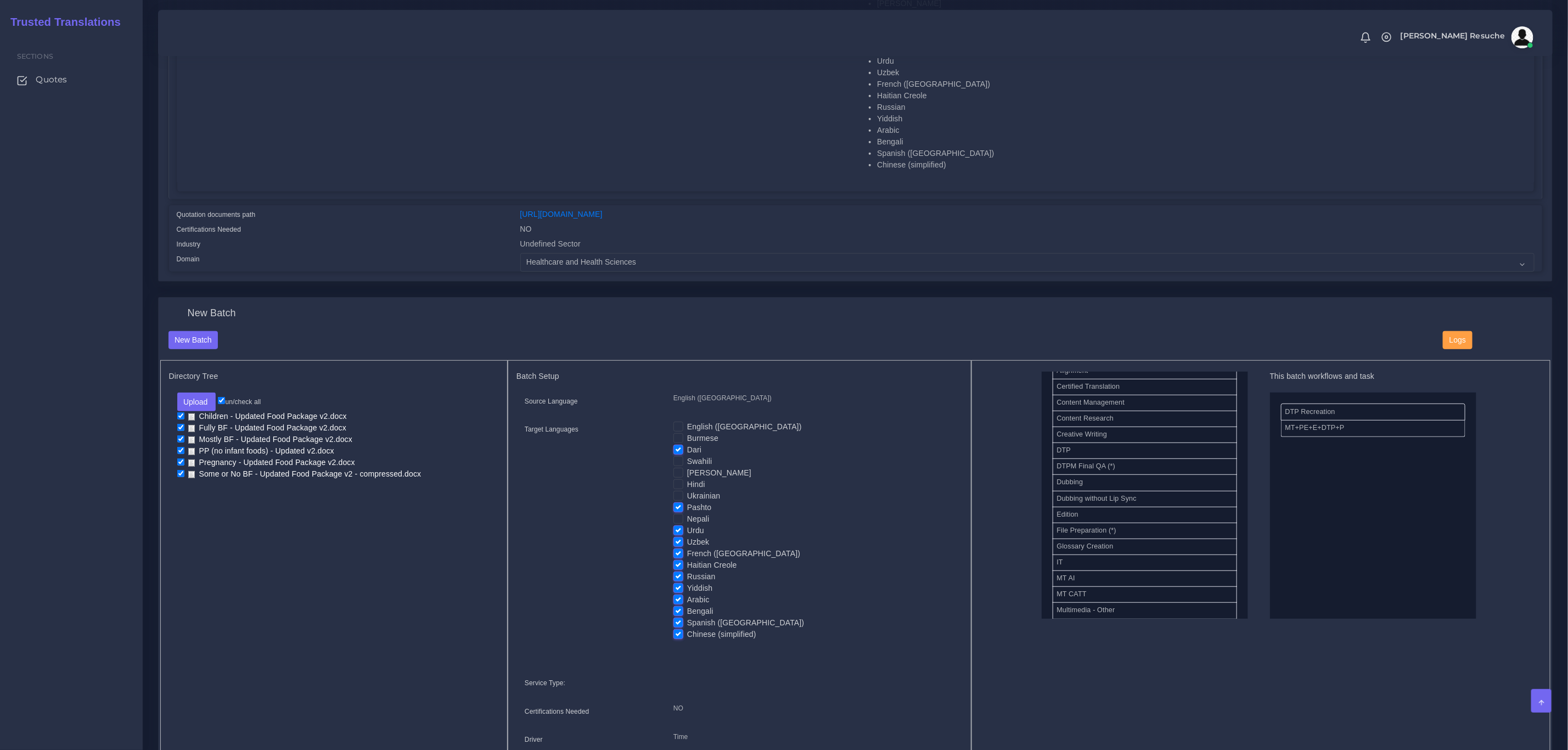
click at [687, 532] on label "Urdu" at bounding box center [695, 531] width 17 height 12
click at [676, 532] on input "Urdu" at bounding box center [678, 530] width 10 height 10
checkbox input "false"
click at [687, 537] on label "Uzbek" at bounding box center [698, 542] width 22 height 12
click at [676, 537] on input "Uzbek" at bounding box center [678, 541] width 10 height 10
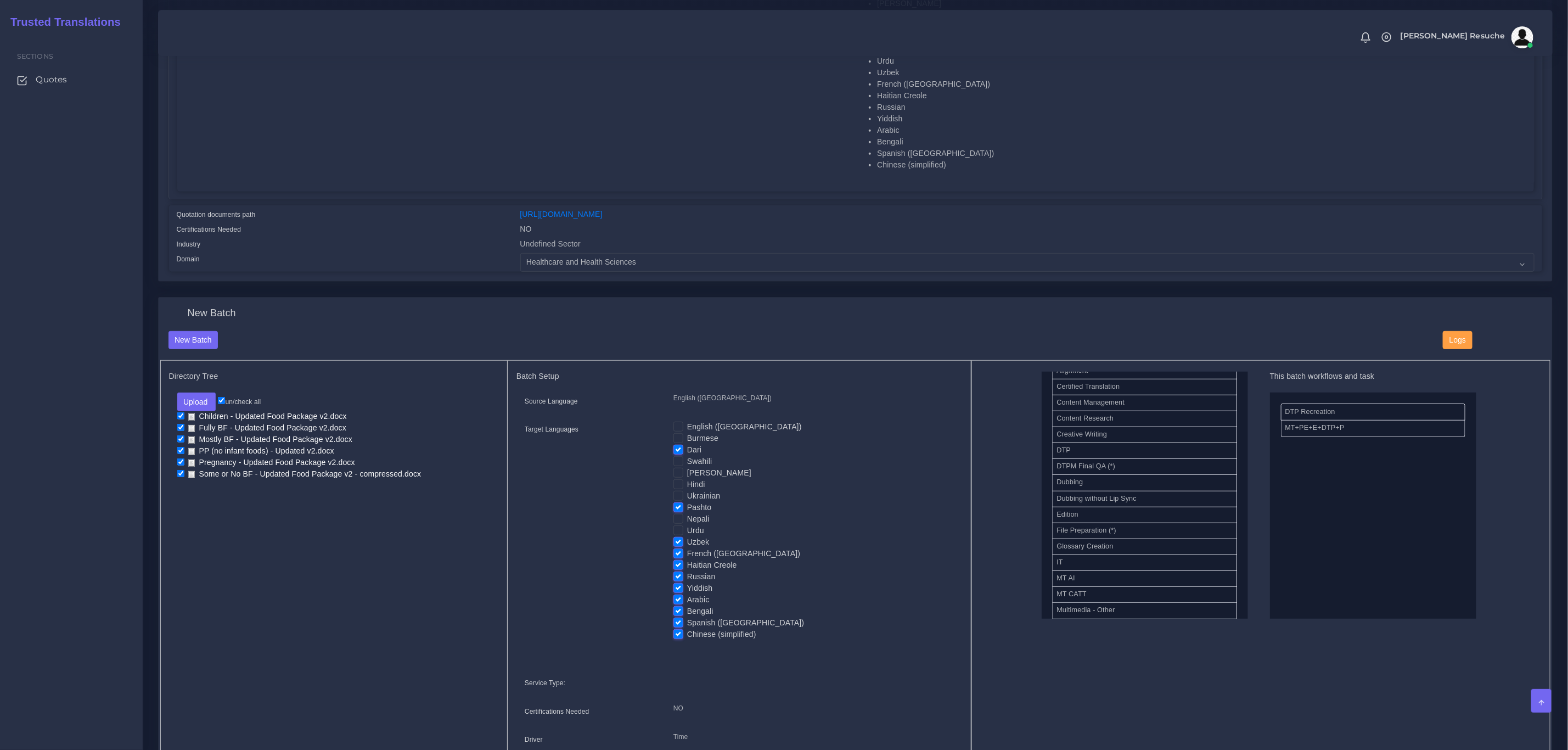
checkbox input "false"
click at [687, 534] on label "Urdu" at bounding box center [695, 531] width 17 height 12
click at [680, 534] on input "Urdu" at bounding box center [678, 530] width 10 height 10
checkbox input "true"
click at [687, 556] on label "French ([GEOGRAPHIC_DATA])" at bounding box center [743, 554] width 113 height 12
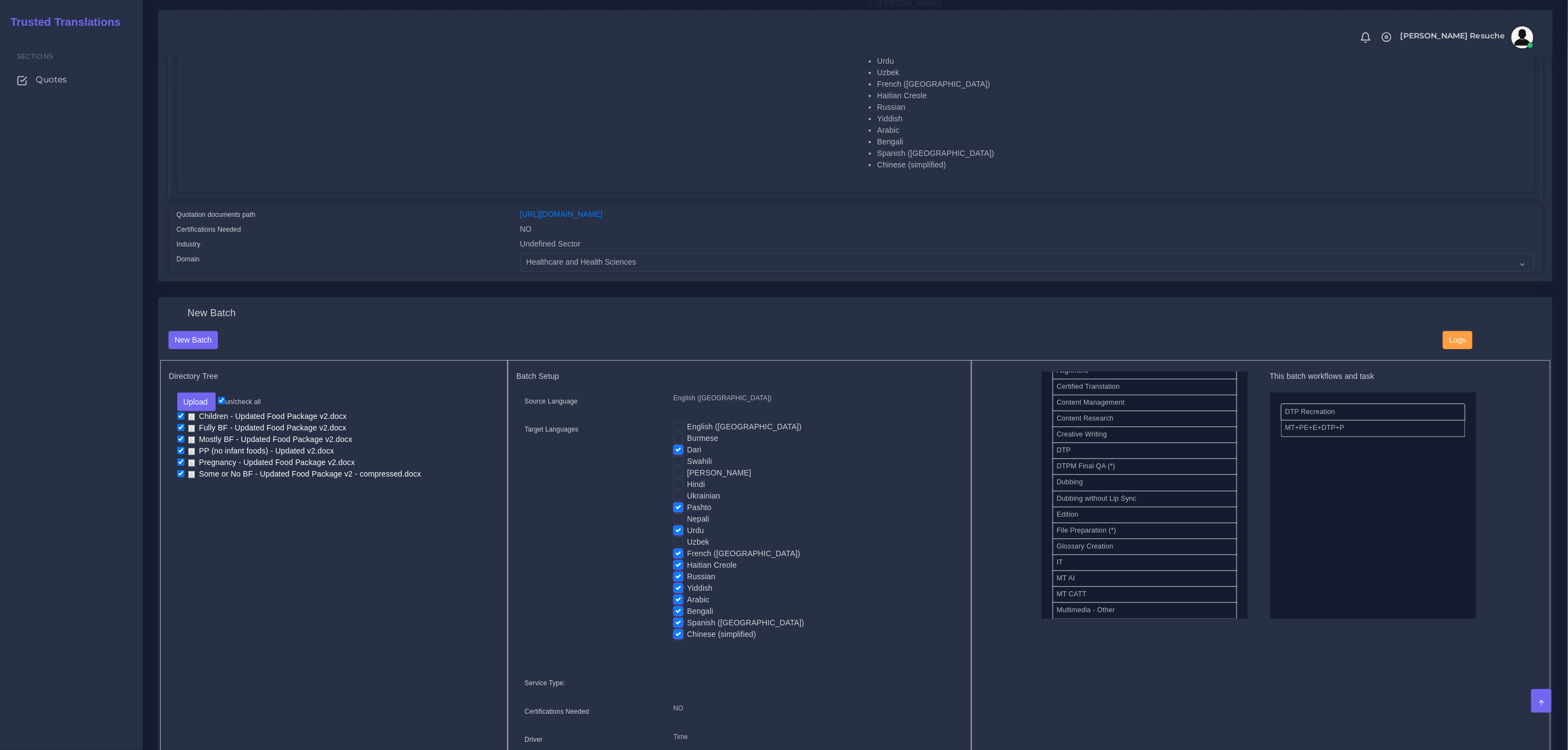
click at [680, 556] on input "French ([GEOGRAPHIC_DATA])" at bounding box center [678, 553] width 10 height 10
checkbox input "false"
click at [687, 564] on label "Haitian Creole" at bounding box center [712, 565] width 50 height 12
click at [677, 564] on input "Haitian Creole" at bounding box center [678, 565] width 10 height 10
checkbox input "false"
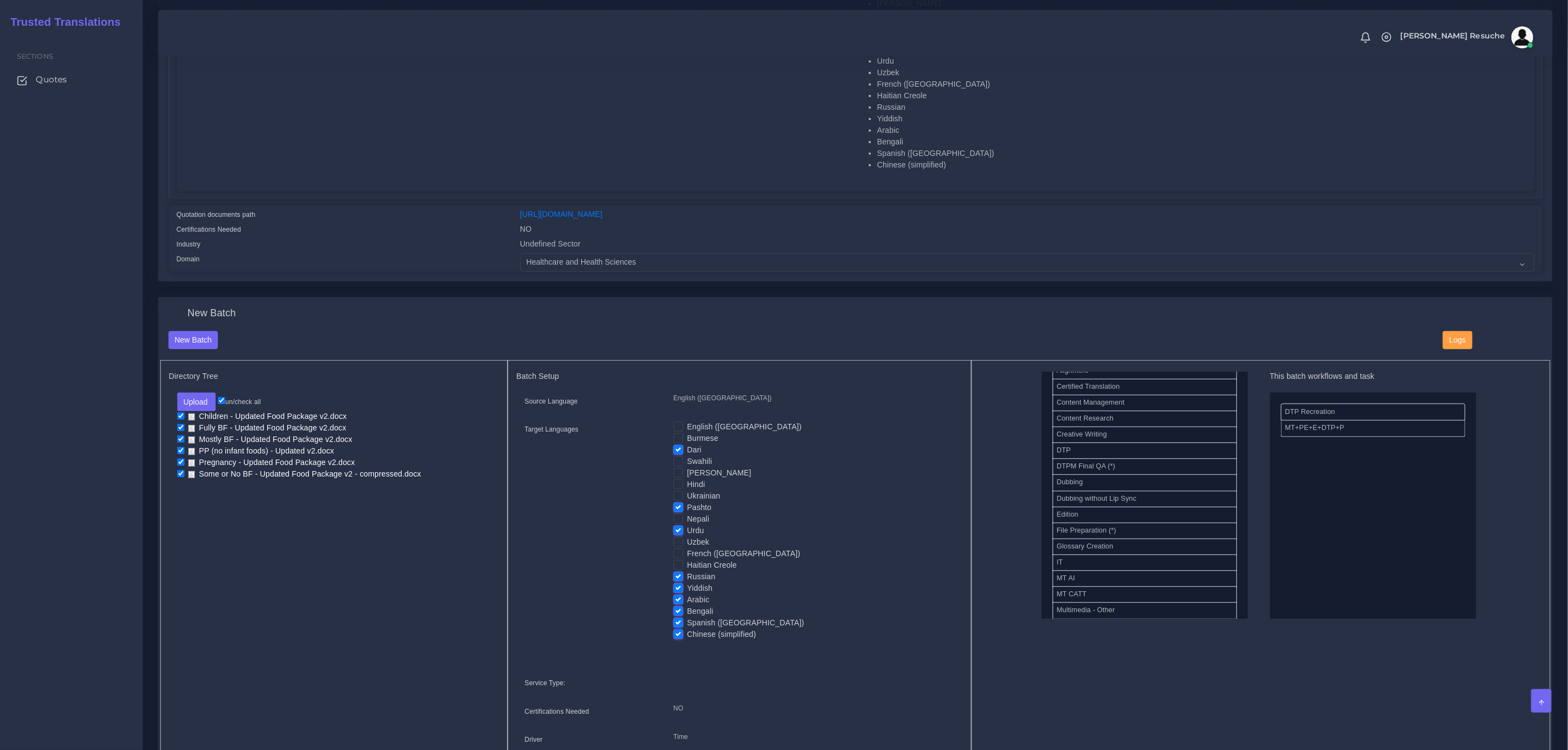
click at [687, 575] on label "Russian" at bounding box center [701, 577] width 28 height 12
click at [678, 575] on input "Russian" at bounding box center [678, 576] width 10 height 10
checkbox input "false"
click at [687, 588] on label "Yiddish" at bounding box center [700, 588] width 25 height 12
click at [676, 588] on input "Yiddish" at bounding box center [678, 588] width 10 height 10
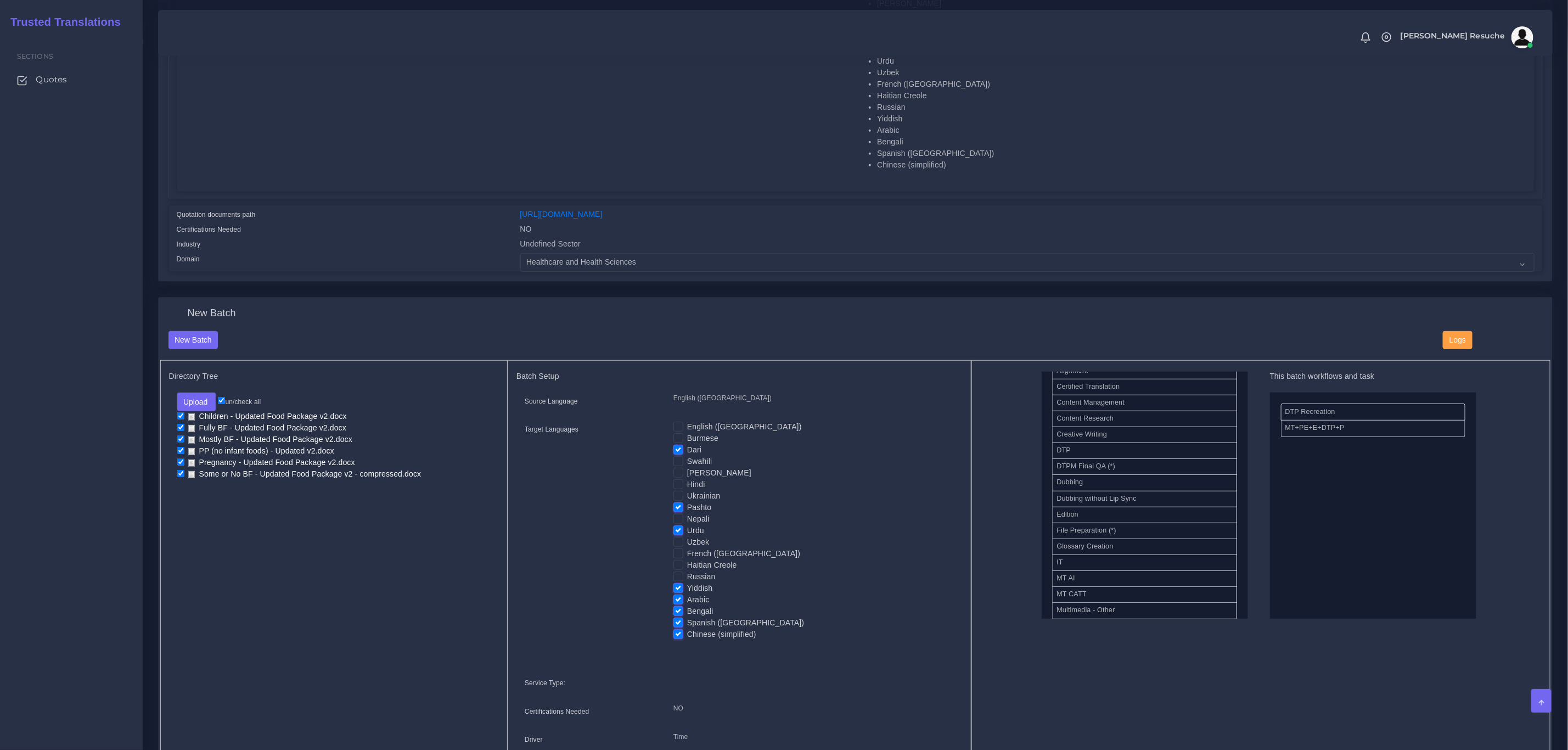
checkbox input "false"
click at [687, 613] on label "Bengali" at bounding box center [700, 611] width 27 height 12
click at [680, 613] on input "Bengali" at bounding box center [678, 611] width 10 height 10
checkbox input "false"
click at [687, 621] on label "Spanish ([GEOGRAPHIC_DATA])" at bounding box center [745, 623] width 117 height 12
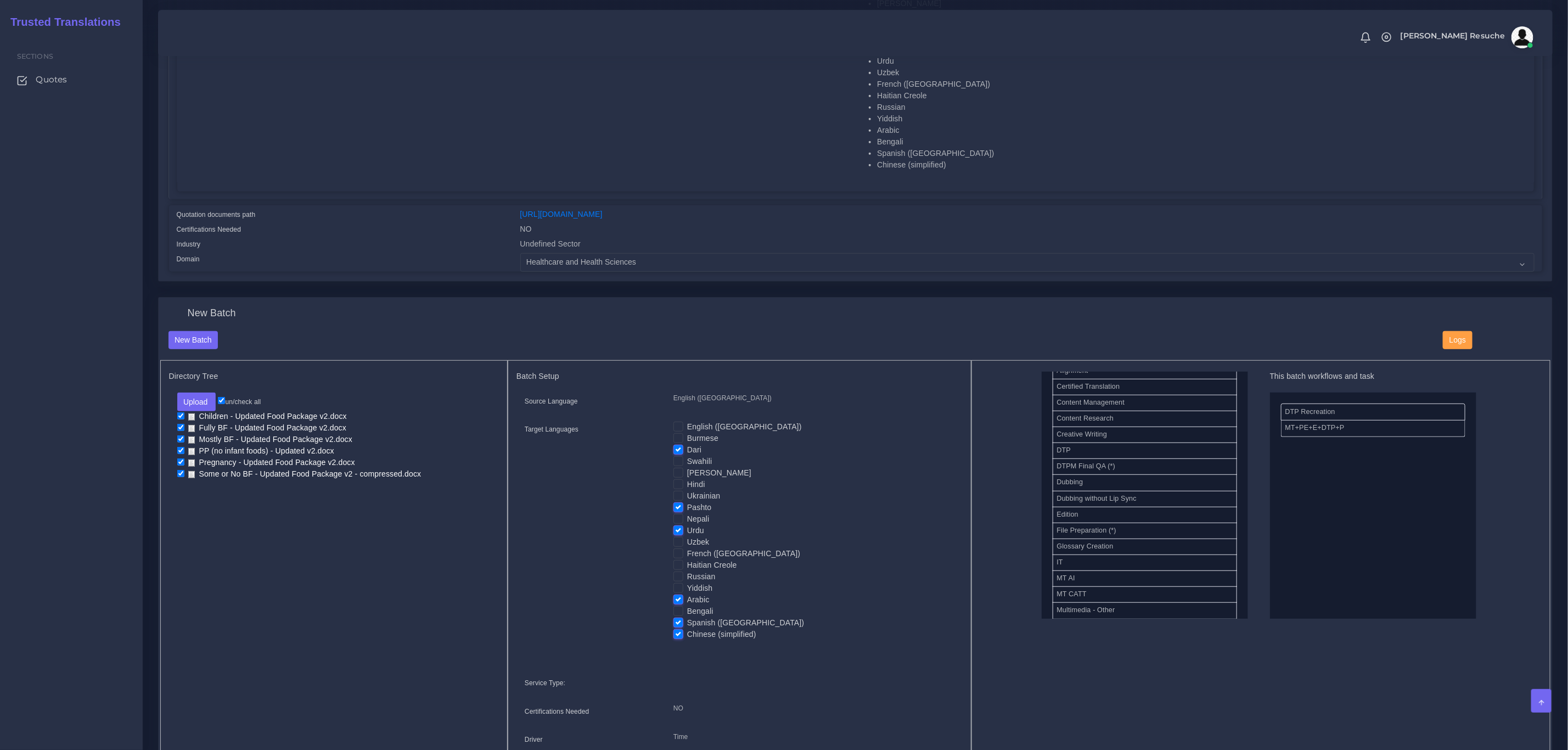
click at [680, 621] on input "Spanish ([GEOGRAPHIC_DATA])" at bounding box center [678, 622] width 10 height 10
checkbox input "false"
click at [687, 631] on label "Chinese (simplified)" at bounding box center [722, 634] width 69 height 12
click at [677, 631] on input "Chinese (simplified)" at bounding box center [678, 634] width 10 height 10
checkbox input "false"
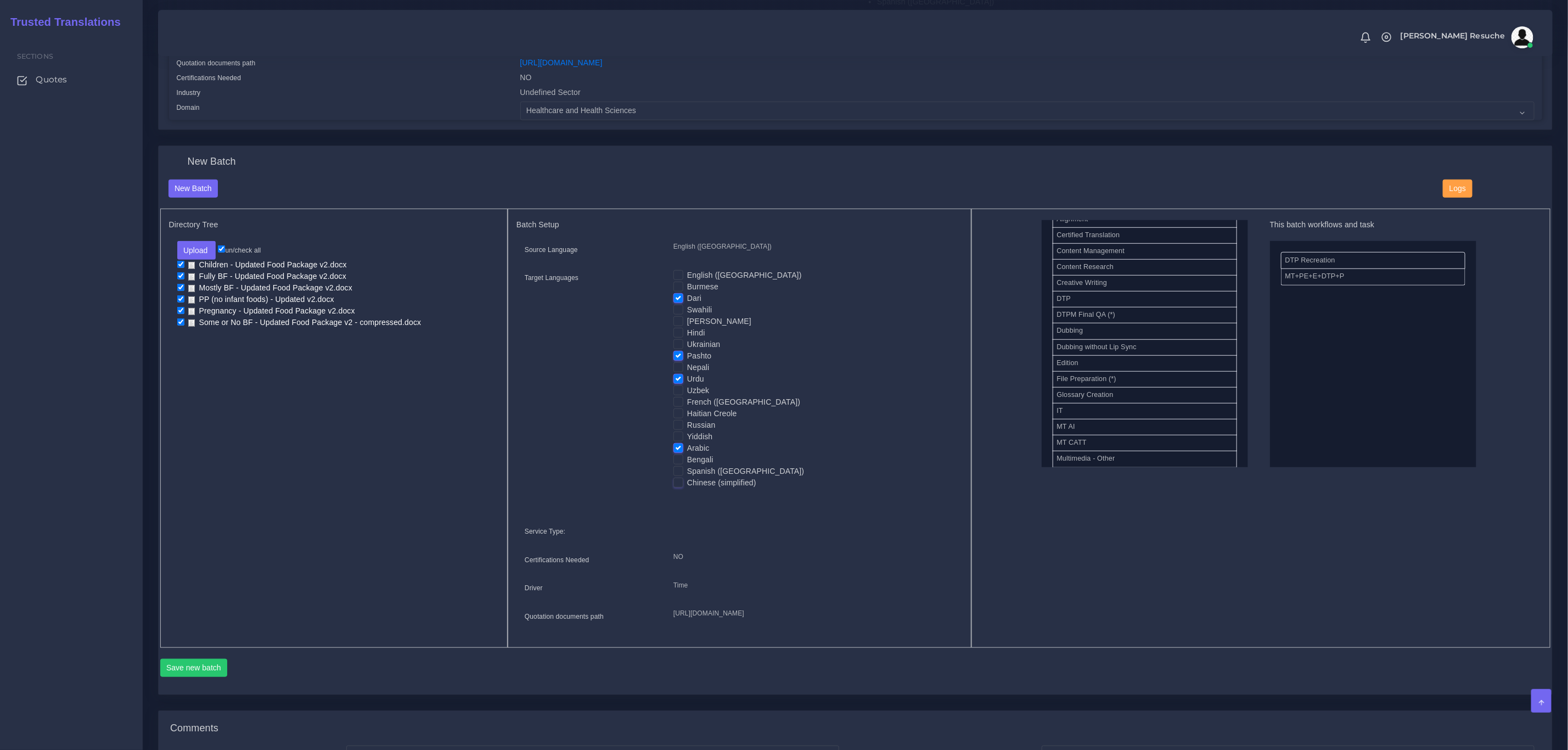
scroll to position [577, 0]
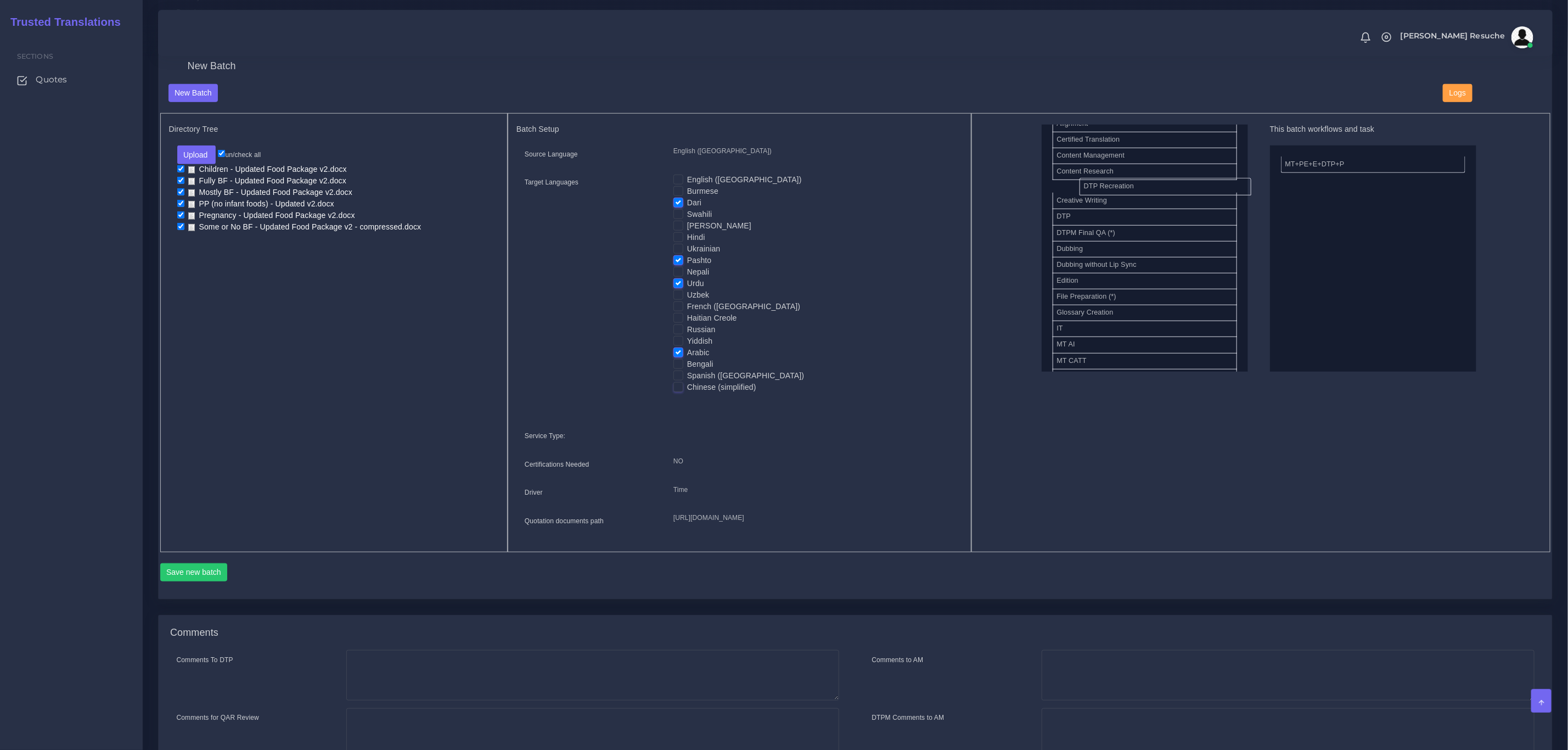
drag, startPoint x: 1355, startPoint y: 165, endPoint x: 1154, endPoint y: 186, distance: 202.1
click at [198, 582] on button "Save new batch" at bounding box center [194, 573] width 67 height 19
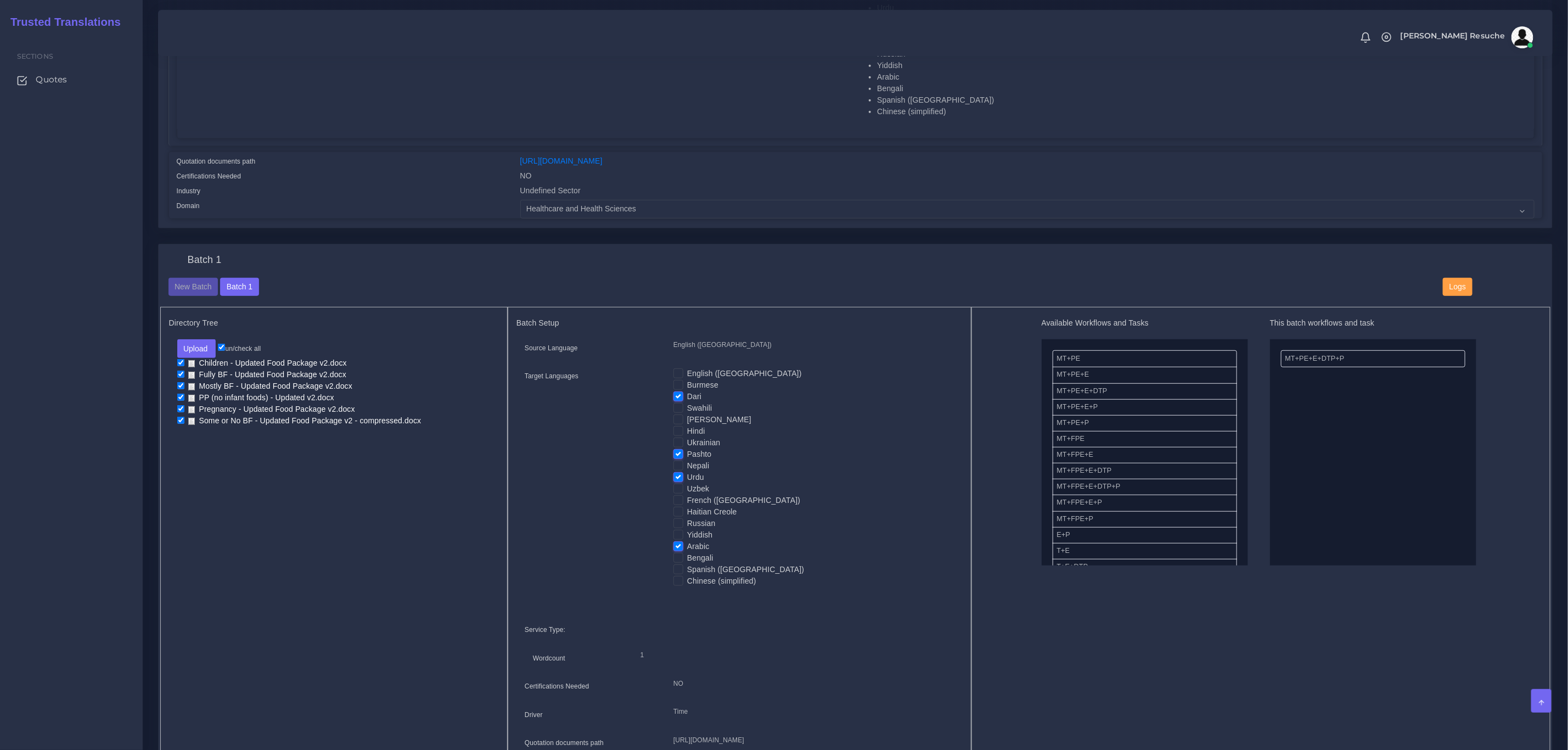
scroll to position [412, 0]
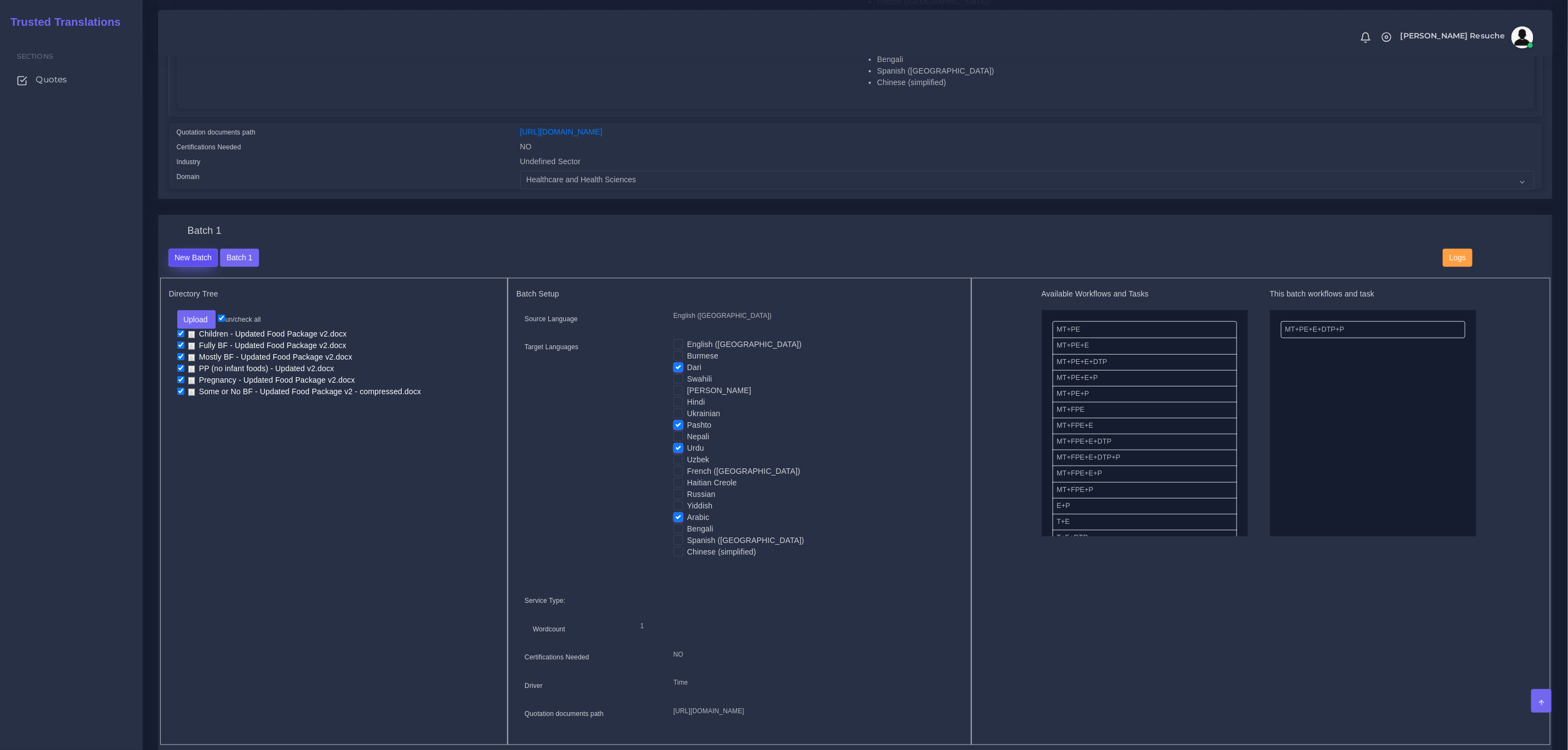
click at [186, 264] on button "New Batch" at bounding box center [193, 258] width 50 height 19
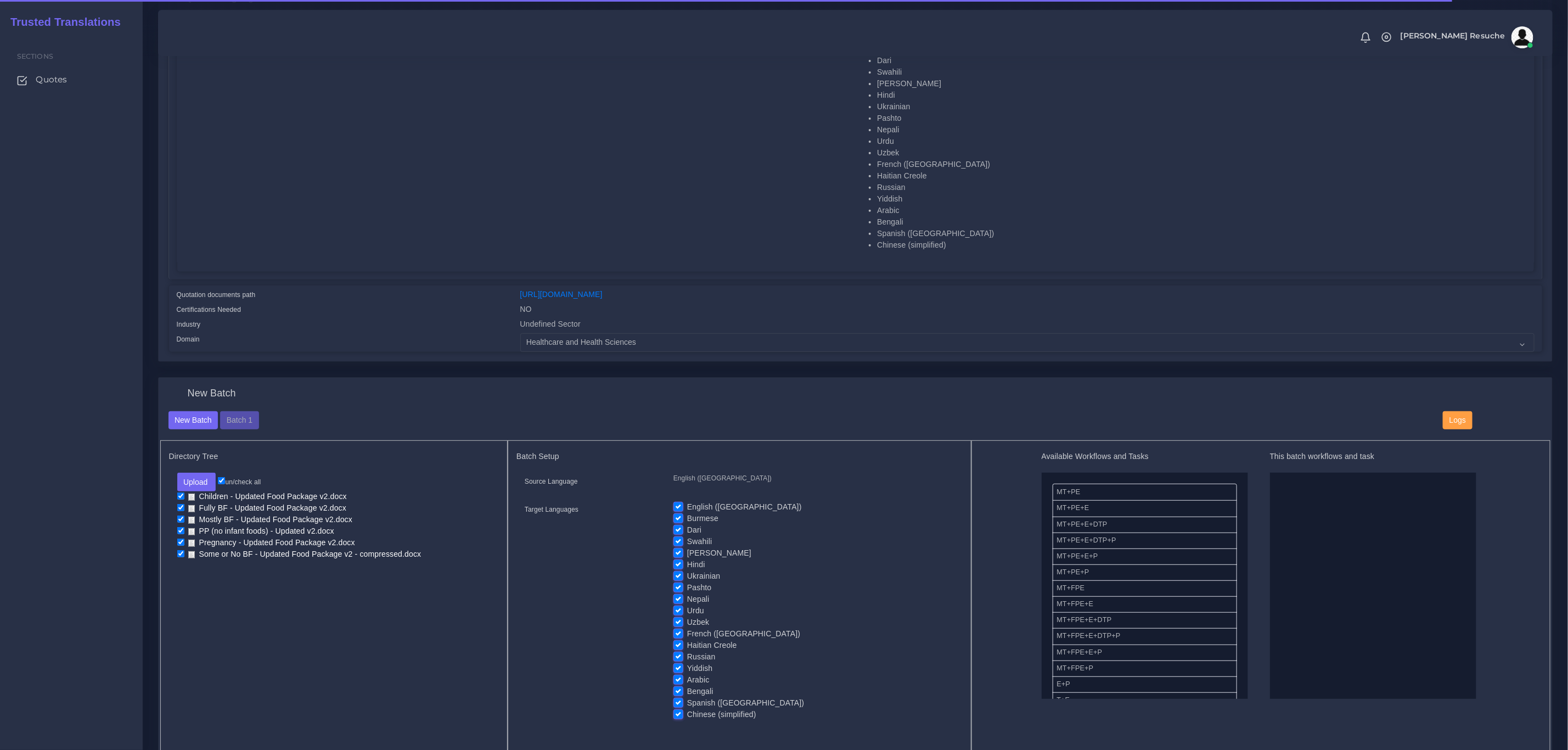
scroll to position [329, 0]
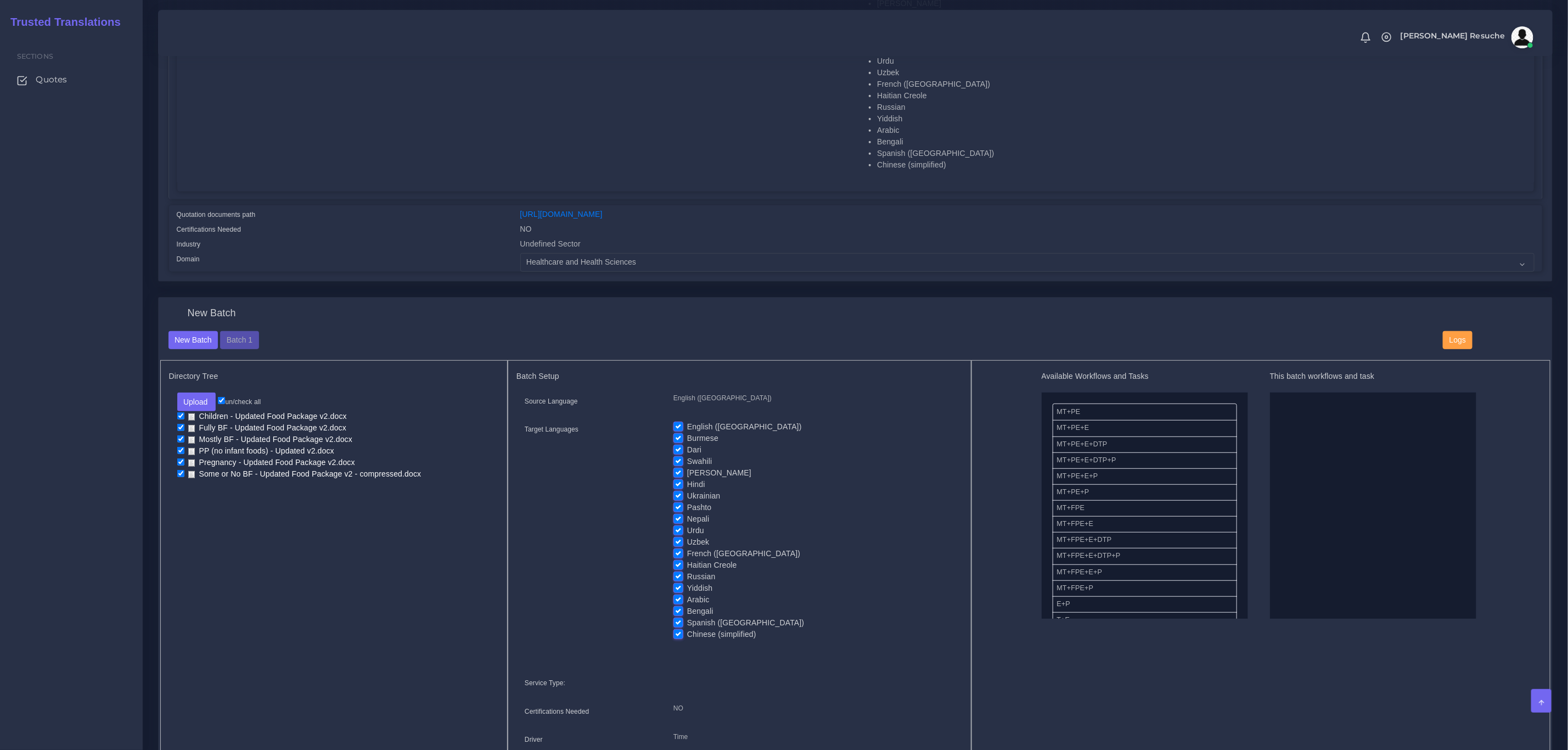
click at [687, 427] on label "English ([GEOGRAPHIC_DATA])" at bounding box center [744, 427] width 115 height 12
click at [677, 427] on input "English ([GEOGRAPHIC_DATA])" at bounding box center [678, 426] width 10 height 10
checkbox input "false"
click at [687, 458] on label "Swahili" at bounding box center [700, 461] width 25 height 12
click at [679, 458] on input "Swahili" at bounding box center [678, 461] width 10 height 10
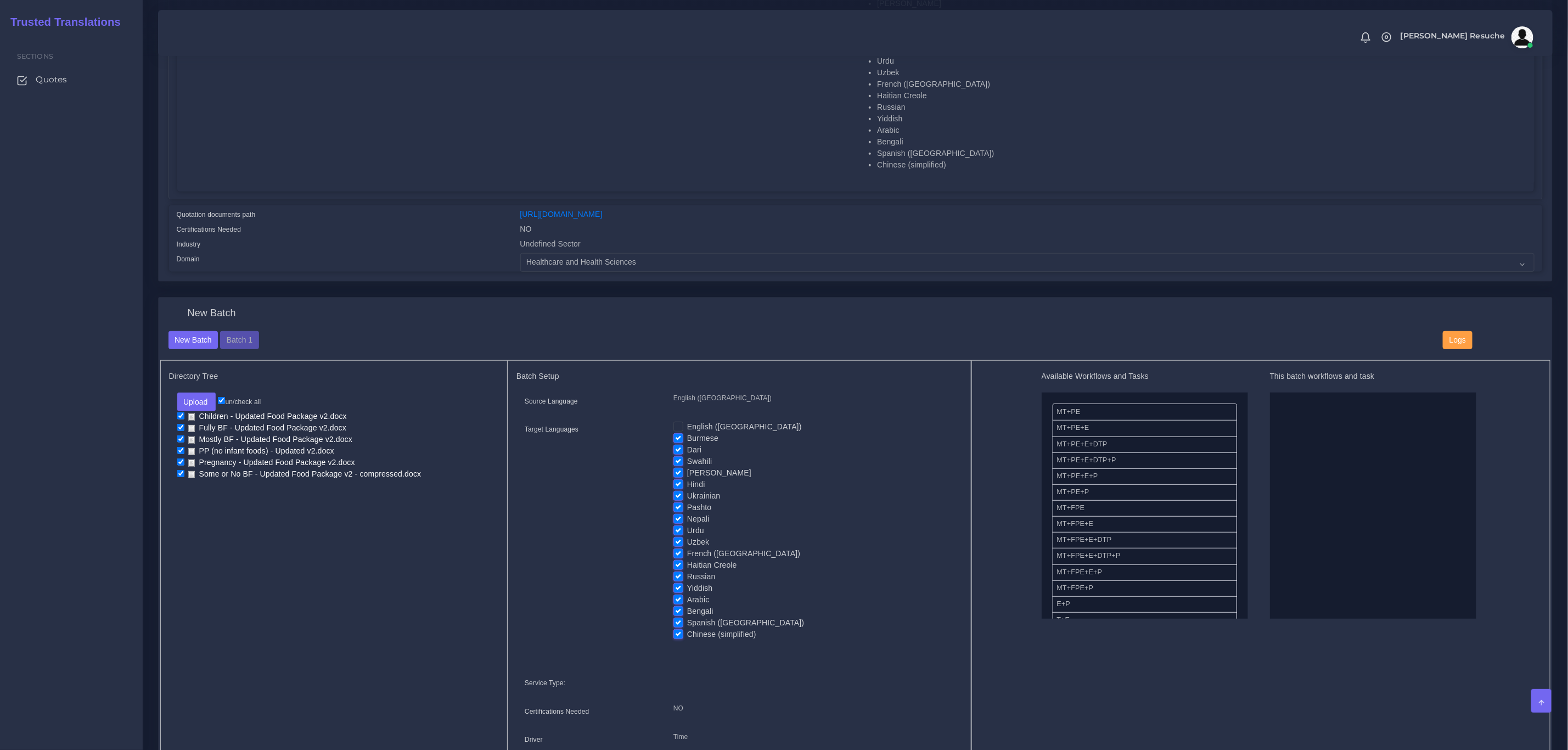
checkbox input "false"
click at [687, 448] on label "Dari" at bounding box center [694, 450] width 14 height 12
click at [677, 448] on input "Dari" at bounding box center [678, 449] width 10 height 10
checkbox input "false"
click at [687, 435] on label "Burmese" at bounding box center [703, 438] width 32 height 12
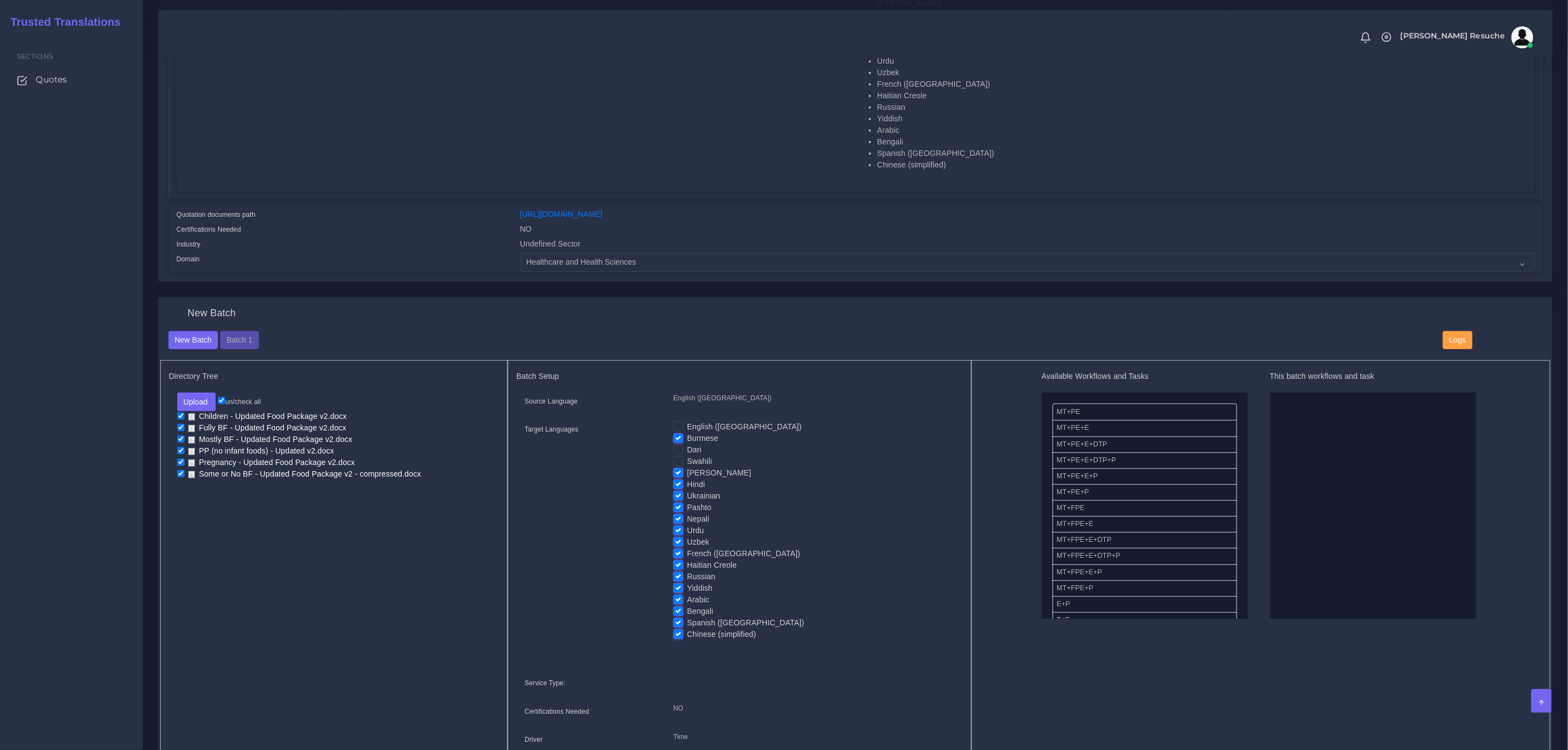
click at [677, 435] on input "Burmese" at bounding box center [678, 438] width 10 height 10
checkbox input "false"
click at [687, 485] on label "Hindi" at bounding box center [696, 484] width 18 height 12
click at [676, 485] on input "Hindi" at bounding box center [678, 484] width 10 height 10
checkbox input "false"
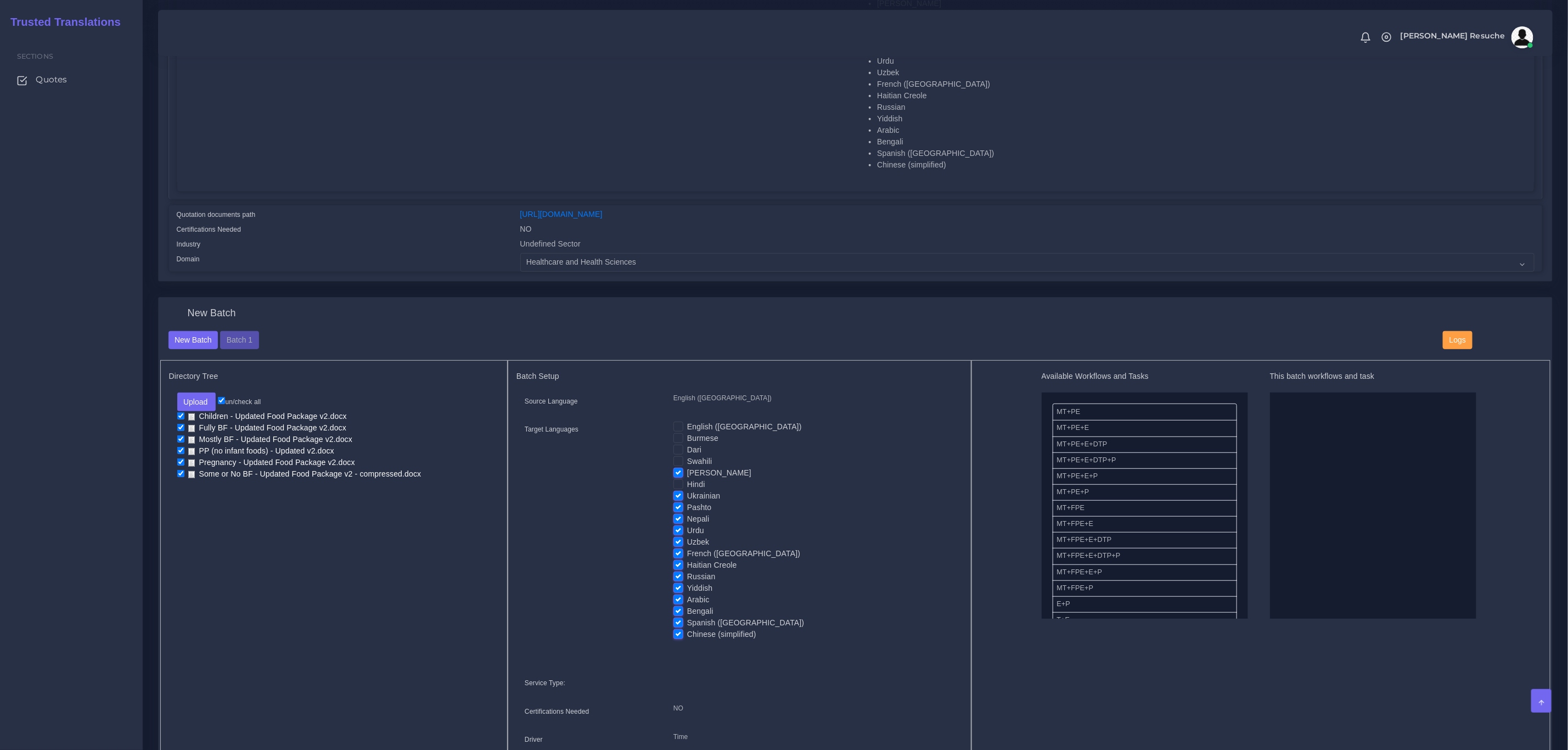
click at [687, 496] on label "Ukrainian" at bounding box center [703, 496] width 33 height 12
click at [677, 496] on input "Ukrainian" at bounding box center [678, 495] width 10 height 10
checkbox input "false"
click at [687, 507] on label "Pashto" at bounding box center [699, 507] width 24 height 12
click at [675, 507] on input "Pashto" at bounding box center [678, 507] width 10 height 10
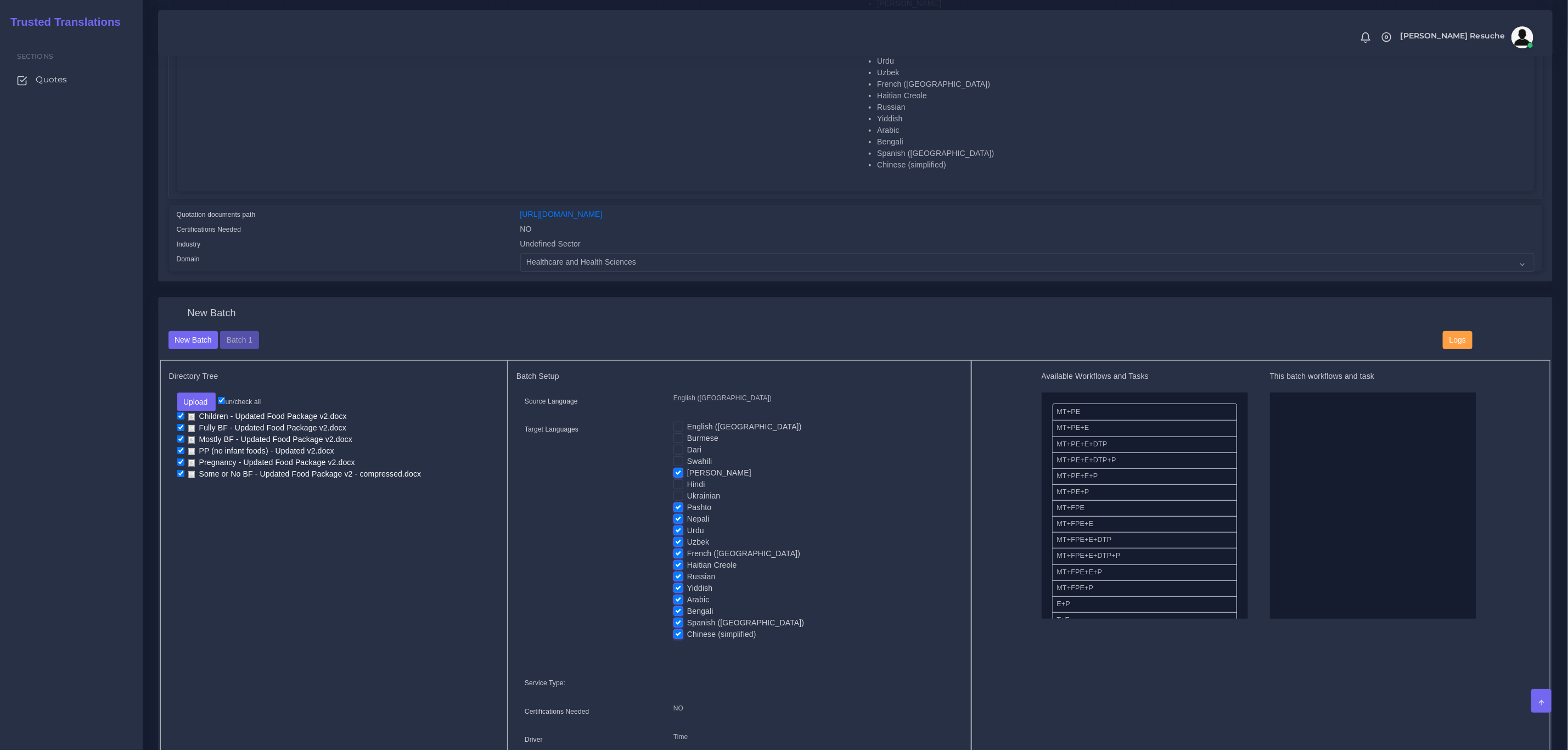
checkbox input "false"
click at [687, 522] on label "Nepali" at bounding box center [698, 519] width 22 height 12
click at [674, 522] on input "Nepali" at bounding box center [678, 518] width 10 height 10
checkbox input "false"
click at [687, 531] on label "Urdu" at bounding box center [695, 531] width 17 height 12
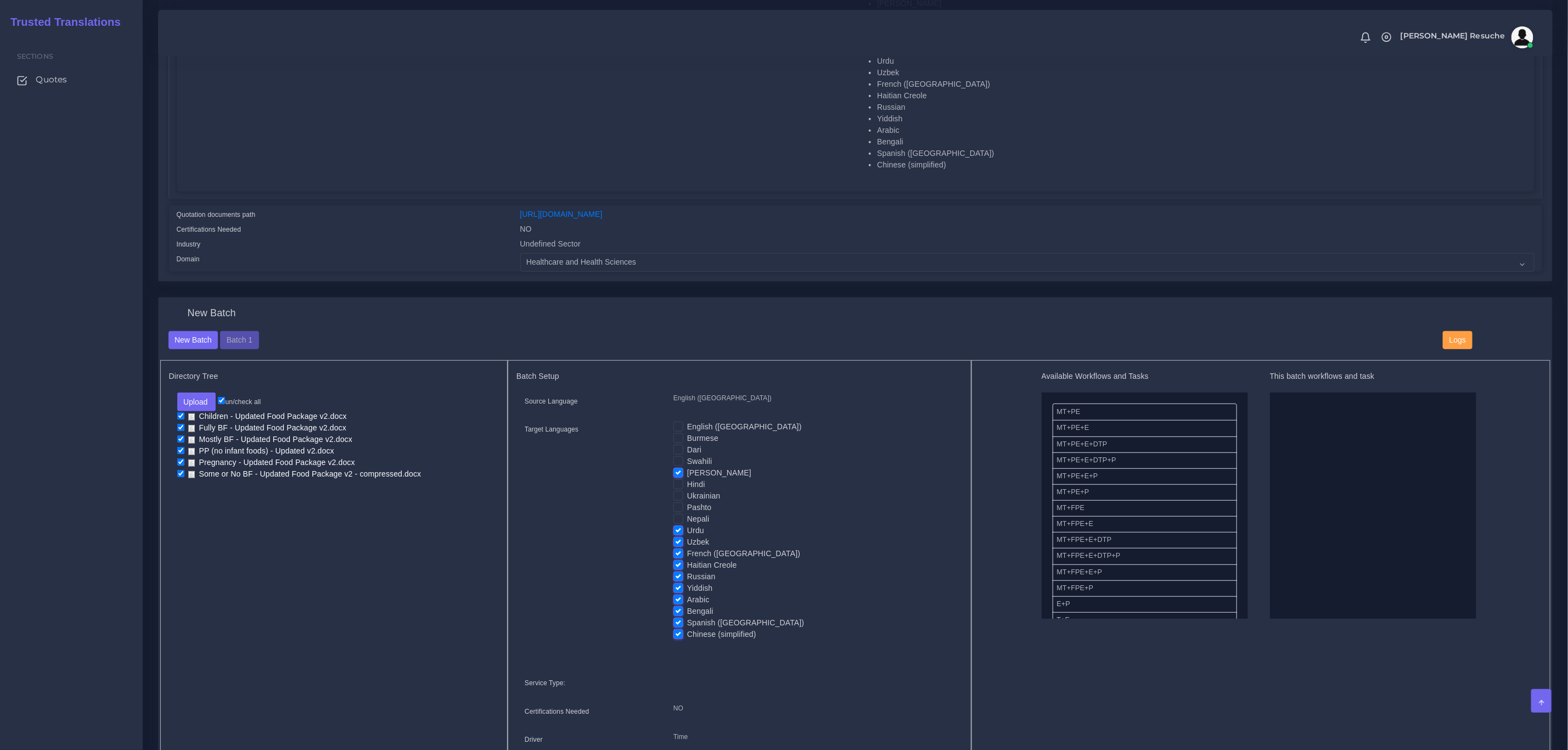
click at [675, 531] on input "Urdu" at bounding box center [678, 530] width 10 height 10
checkbox input "false"
click at [687, 546] on label "Uzbek" at bounding box center [698, 542] width 22 height 12
click at [677, 546] on input "Uzbek" at bounding box center [678, 541] width 10 height 10
checkbox input "false"
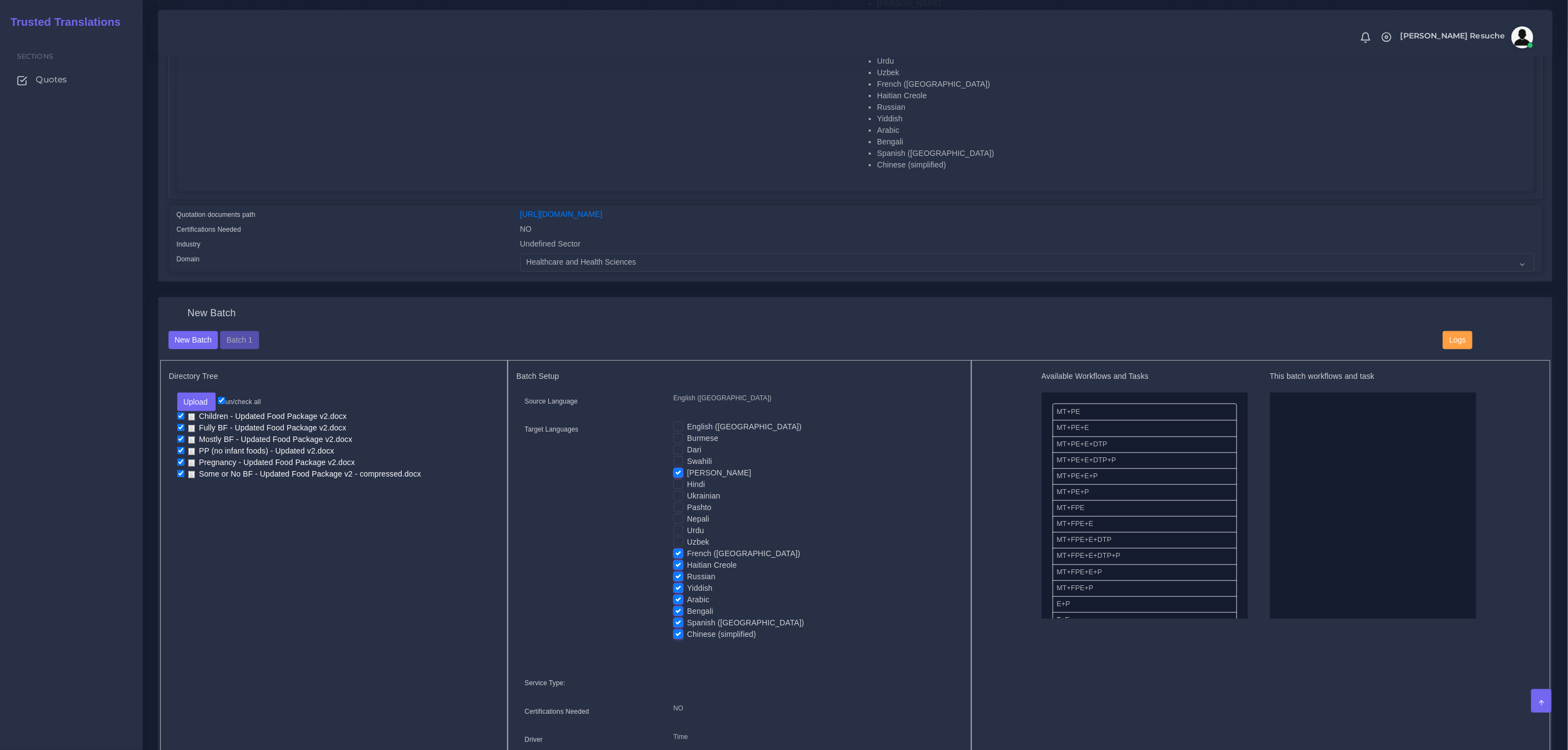
click at [687, 551] on label "French ([GEOGRAPHIC_DATA])" at bounding box center [743, 554] width 113 height 12
click at [677, 551] on input "French ([GEOGRAPHIC_DATA])" at bounding box center [678, 553] width 10 height 10
checkbox input "false"
click at [687, 570] on label "Haitian Creole" at bounding box center [712, 565] width 50 height 12
click at [677, 570] on input "Haitian Creole" at bounding box center [678, 565] width 10 height 10
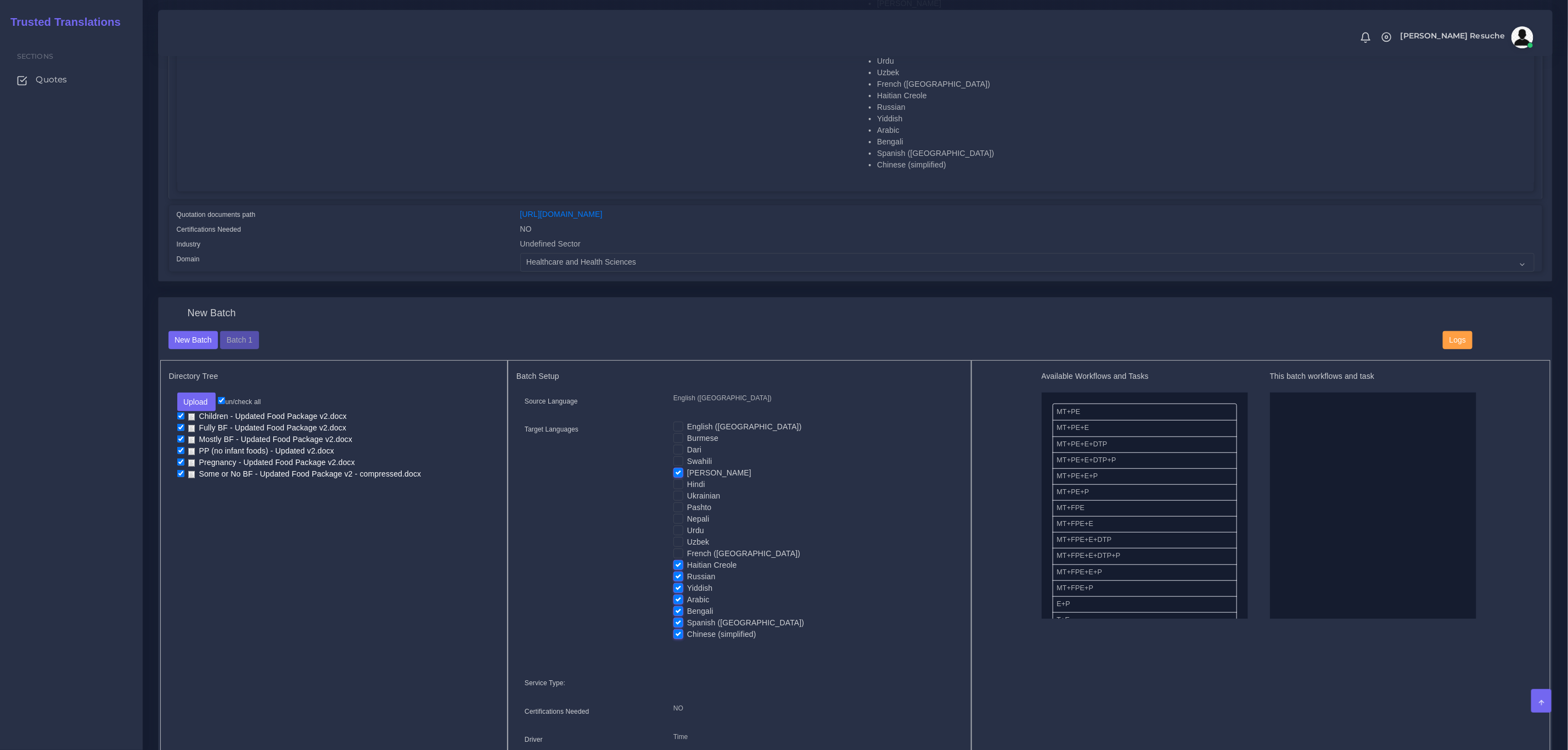
checkbox input "false"
click at [687, 580] on label "Russian" at bounding box center [701, 577] width 28 height 12
click at [676, 580] on input "Russian" at bounding box center [678, 576] width 10 height 10
checkbox input "false"
click at [687, 604] on label "Arabic" at bounding box center [698, 600] width 22 height 12
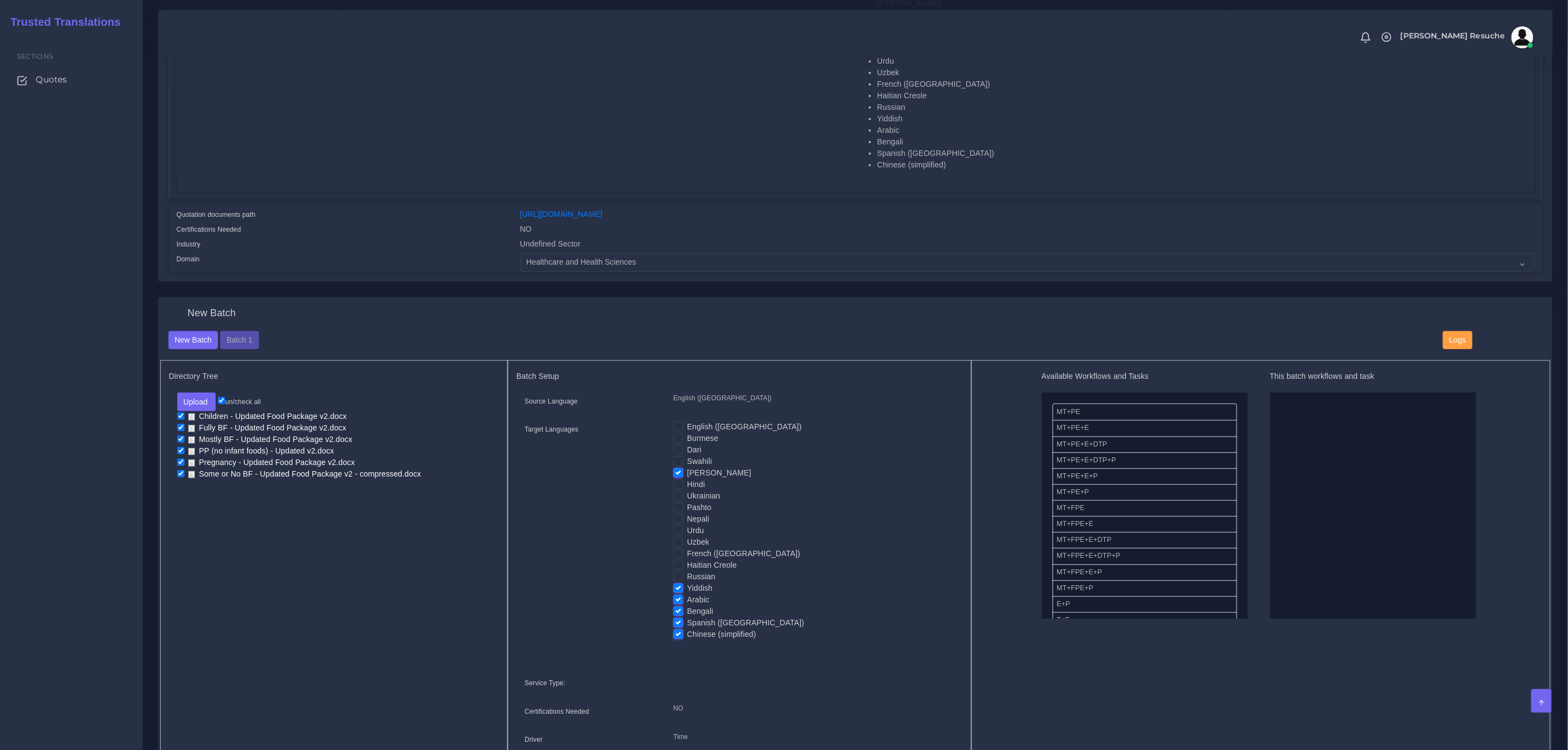
click at [675, 604] on input "Arabic" at bounding box center [678, 599] width 10 height 10
checkbox input "false"
click at [687, 618] on label "Spanish ([GEOGRAPHIC_DATA])" at bounding box center [745, 623] width 117 height 12
click at [677, 618] on input "Spanish ([GEOGRAPHIC_DATA])" at bounding box center [678, 622] width 10 height 10
checkbox input "false"
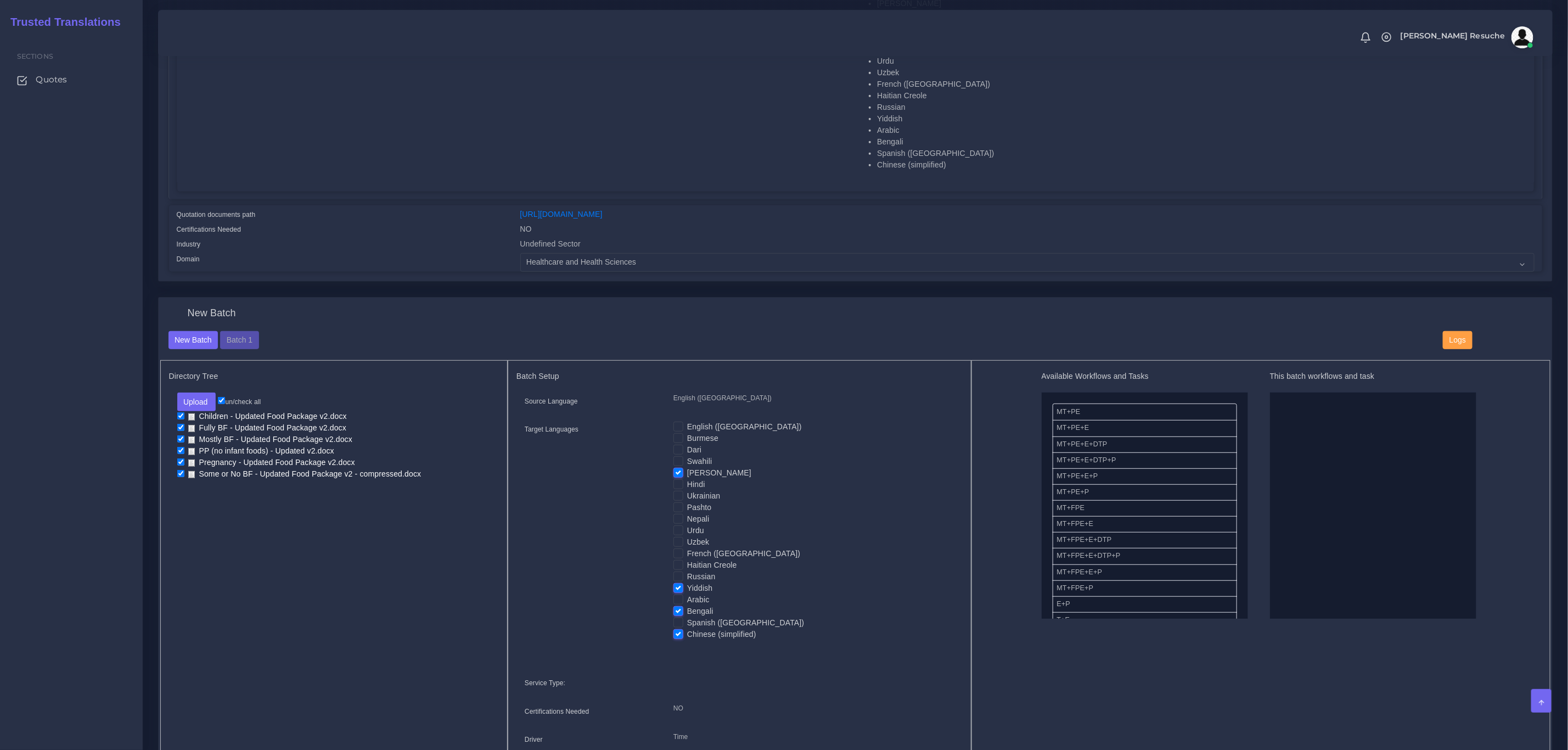
click at [687, 604] on label "Arabic" at bounding box center [698, 600] width 22 height 12
click at [681, 604] on input "Arabic" at bounding box center [678, 599] width 10 height 10
click at [687, 601] on label "Arabic" at bounding box center [698, 600] width 22 height 12
click at [677, 601] on input "Arabic" at bounding box center [678, 599] width 10 height 10
checkbox input "false"
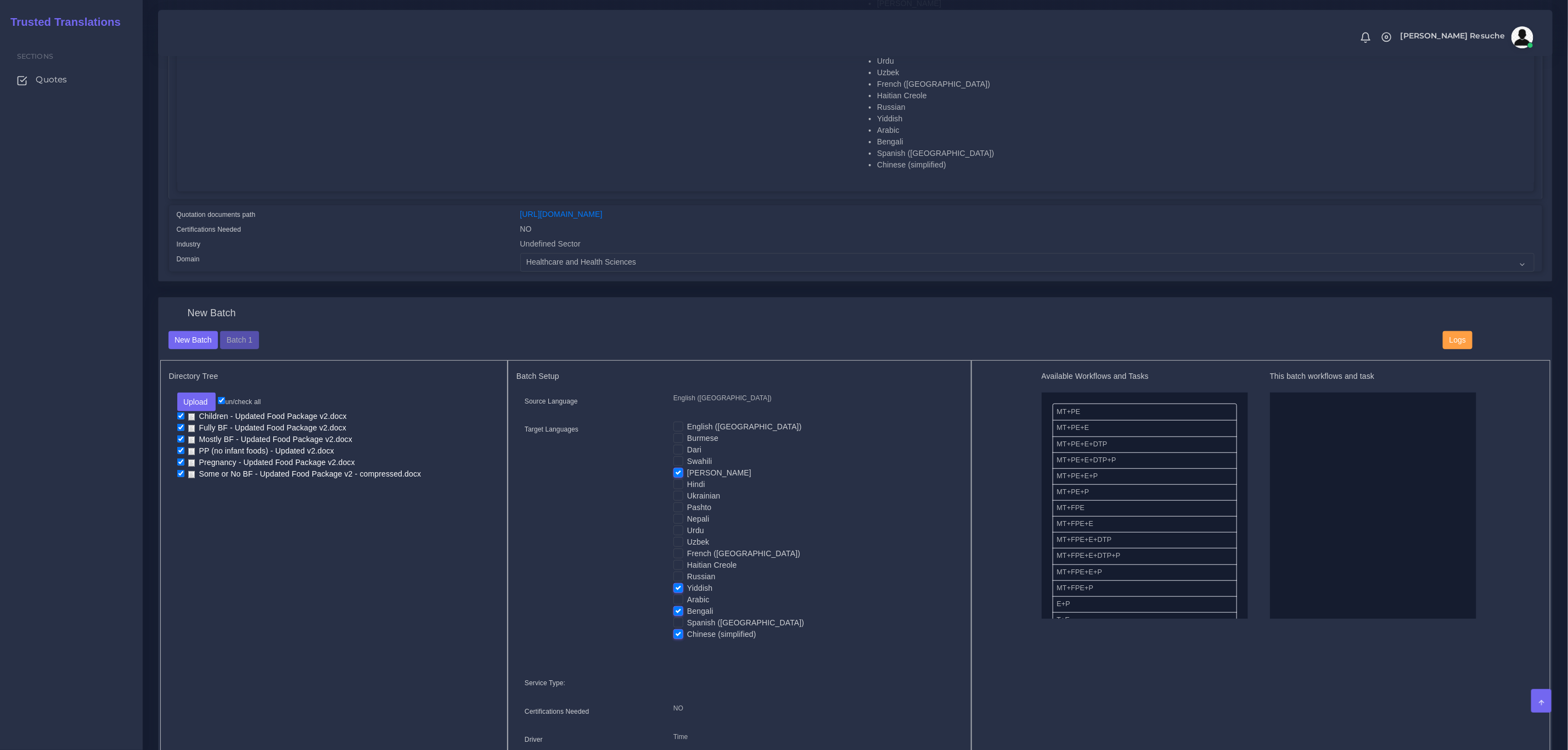
click at [687, 613] on label "Bengali" at bounding box center [700, 611] width 27 height 12
click at [677, 613] on input "Bengali" at bounding box center [678, 611] width 10 height 10
checkbox input "false"
click at [687, 631] on label "Chinese (simplified)" at bounding box center [722, 634] width 69 height 12
click at [677, 631] on input "Chinese (simplified)" at bounding box center [678, 634] width 10 height 10
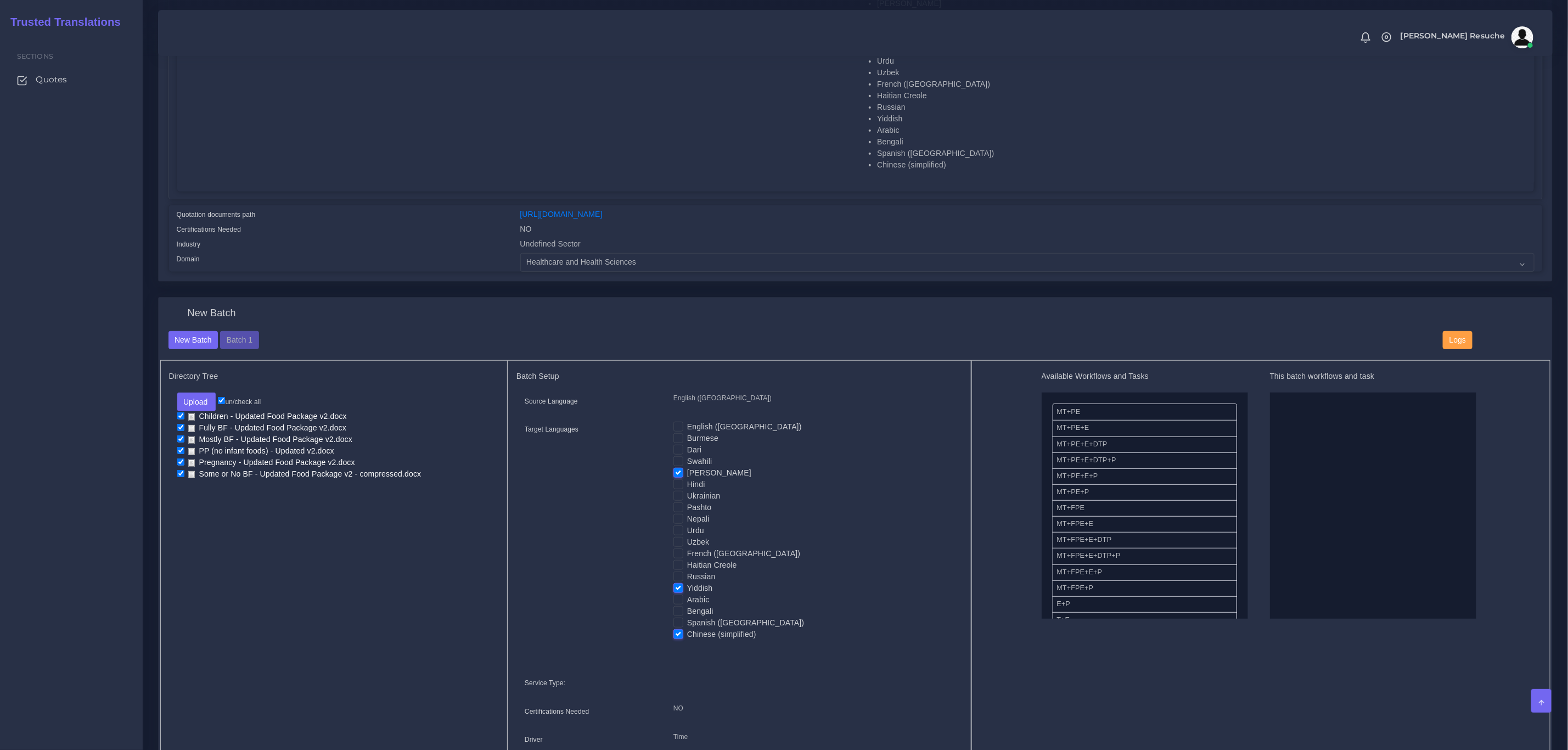
checkbox input "false"
drag, startPoint x: 1102, startPoint y: 577, endPoint x: 1335, endPoint y: 434, distance: 273.4
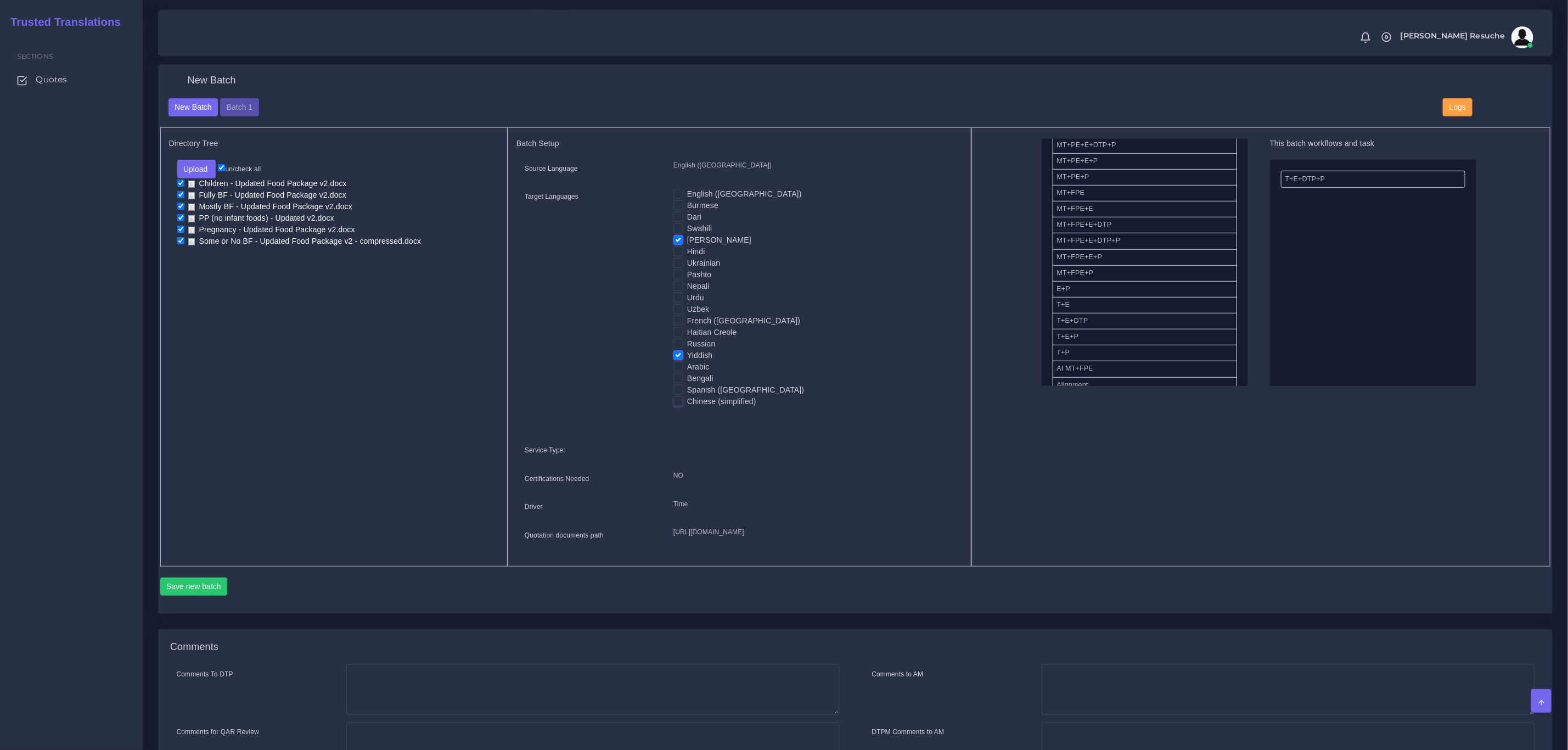
scroll to position [577, 0]
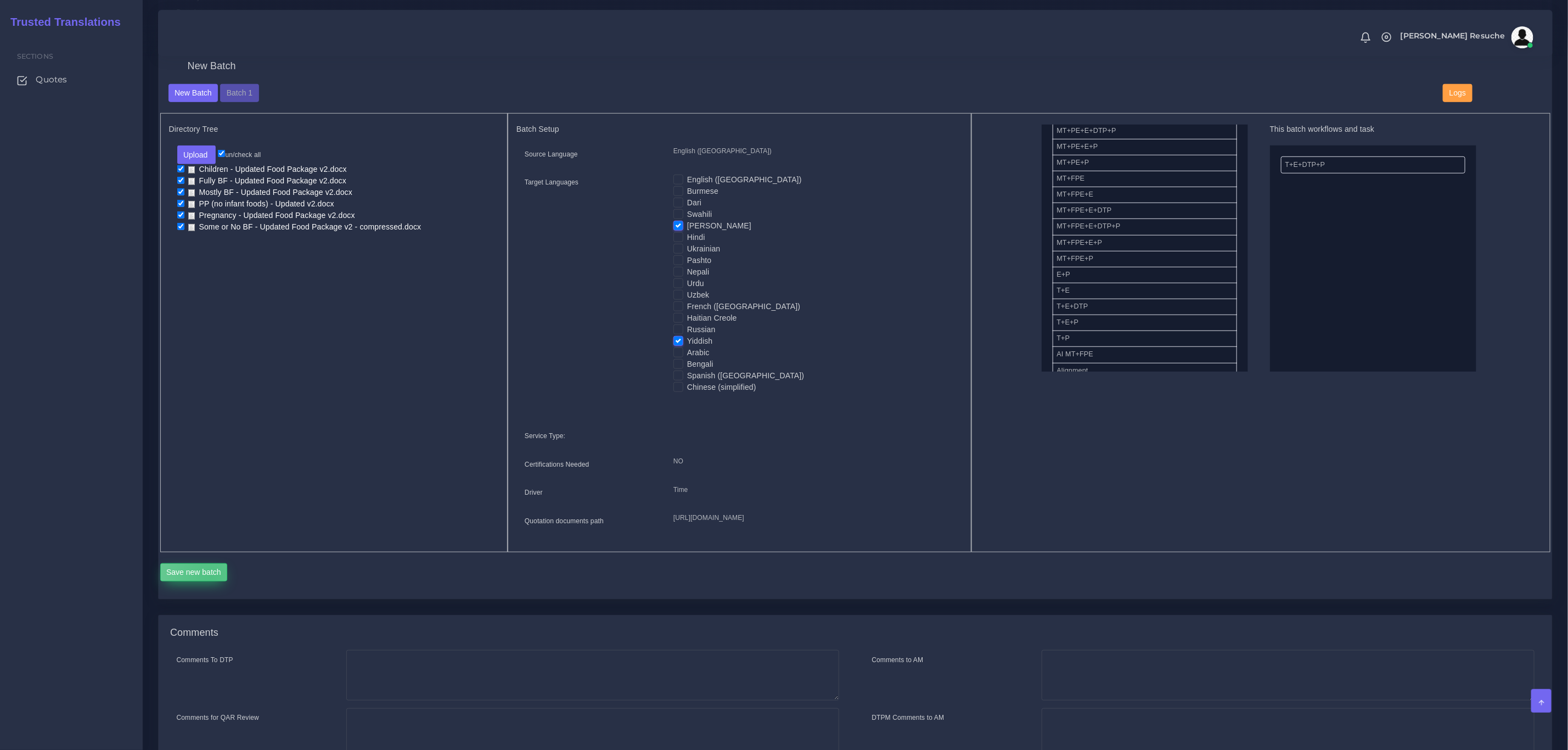
click at [211, 582] on button "Save new batch" at bounding box center [194, 573] width 67 height 19
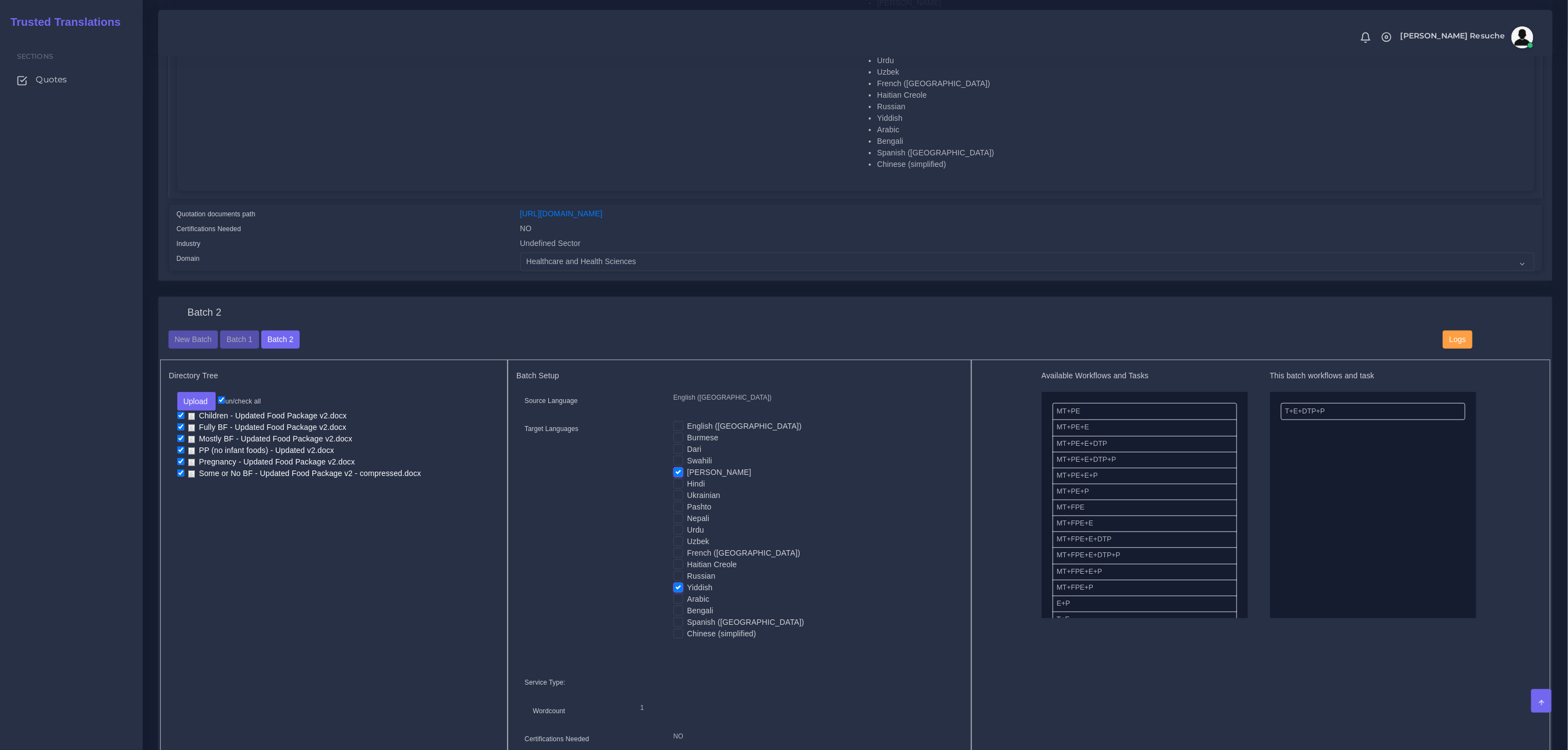
scroll to position [329, 0]
click at [181, 336] on button "New Batch" at bounding box center [193, 341] width 50 height 19
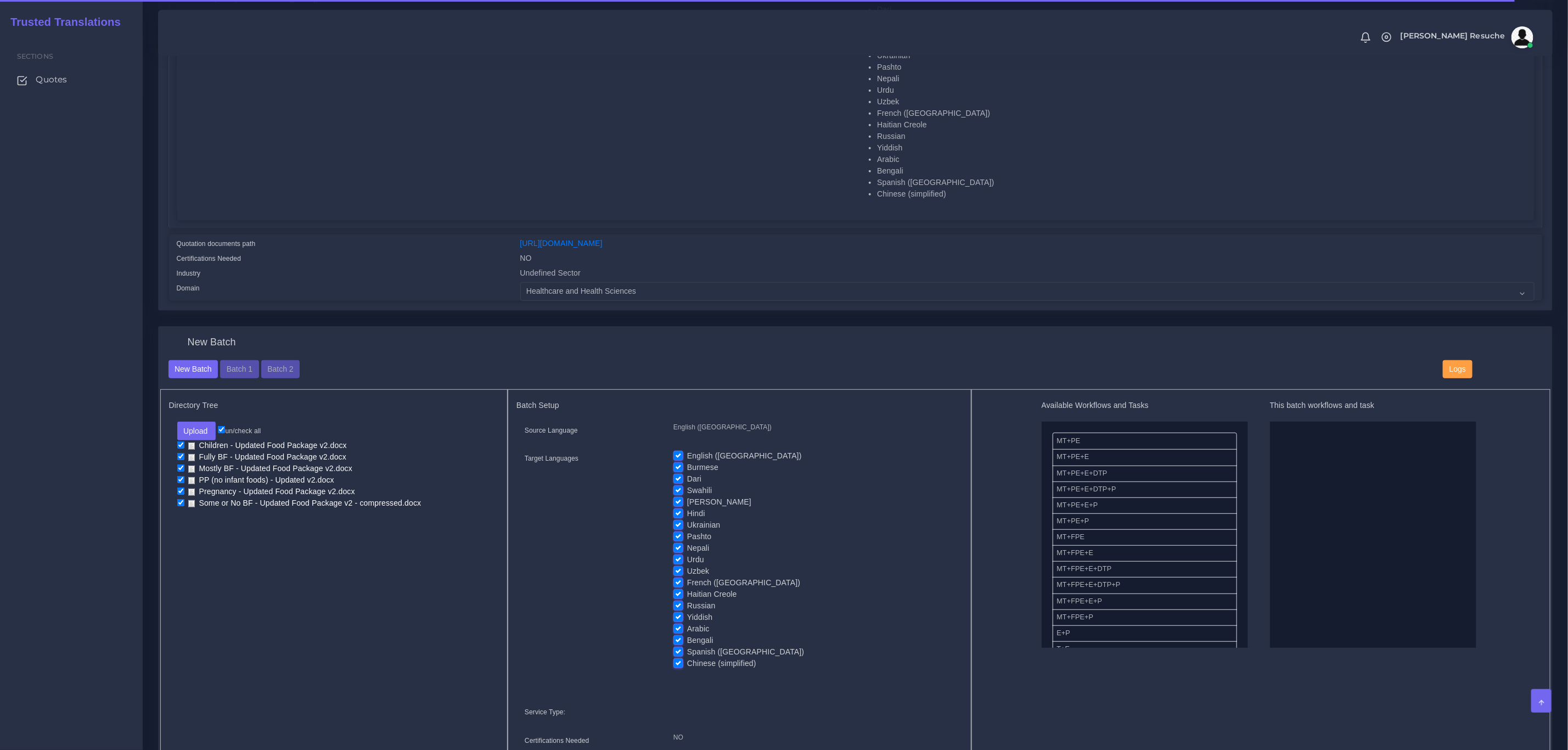
scroll to position [329, 0]
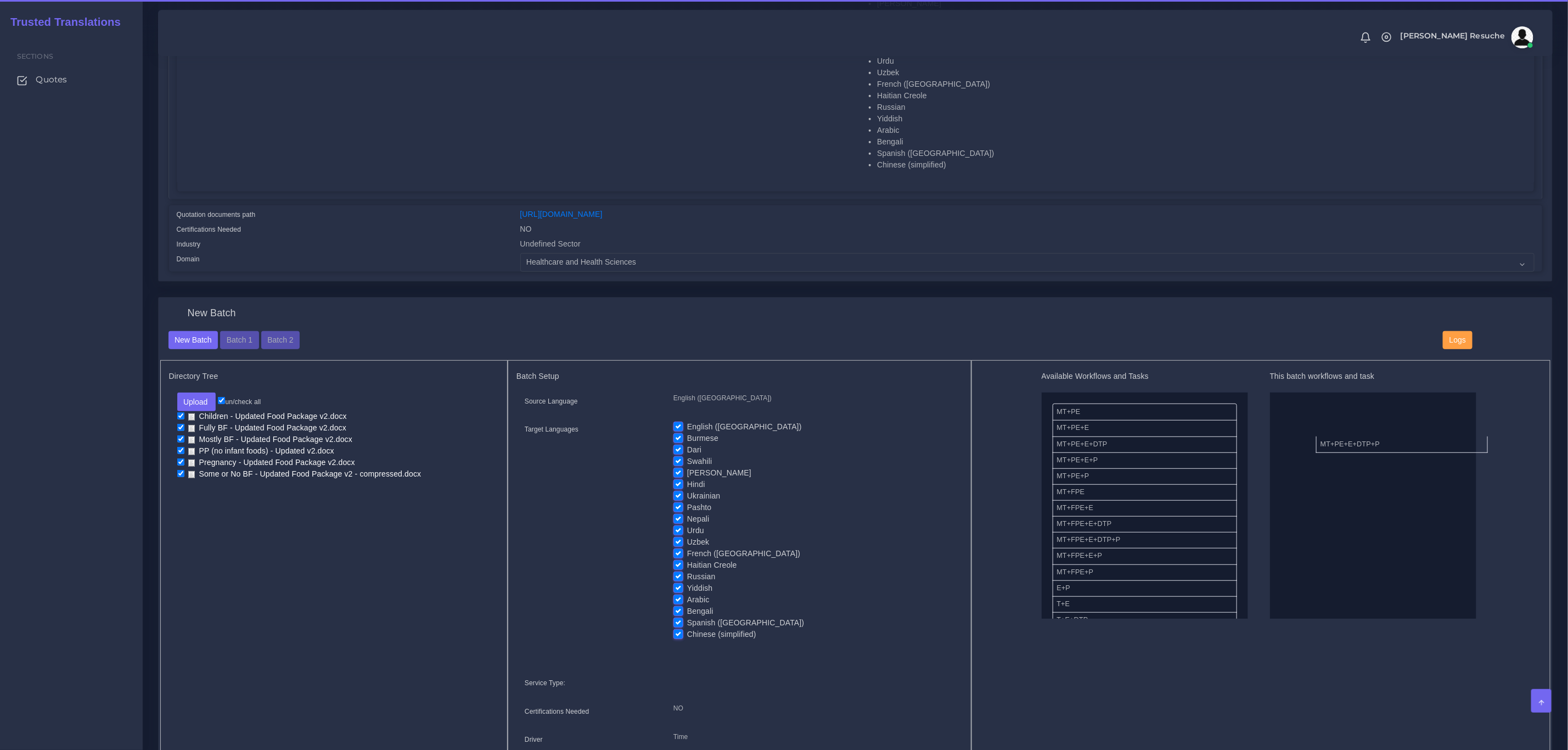
drag, startPoint x: 1125, startPoint y: 458, endPoint x: 1375, endPoint y: 448, distance: 250.2
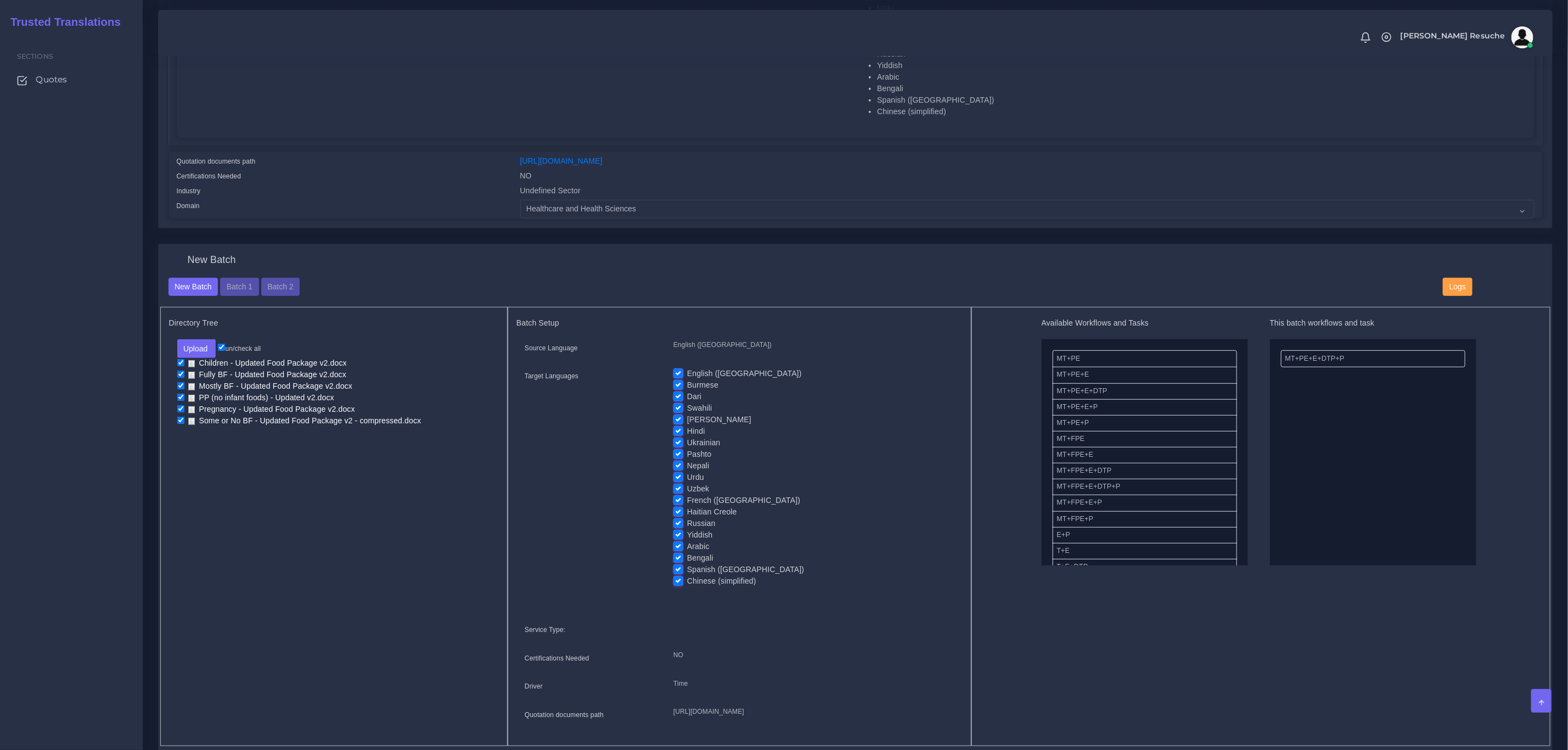
scroll to position [412, 0]
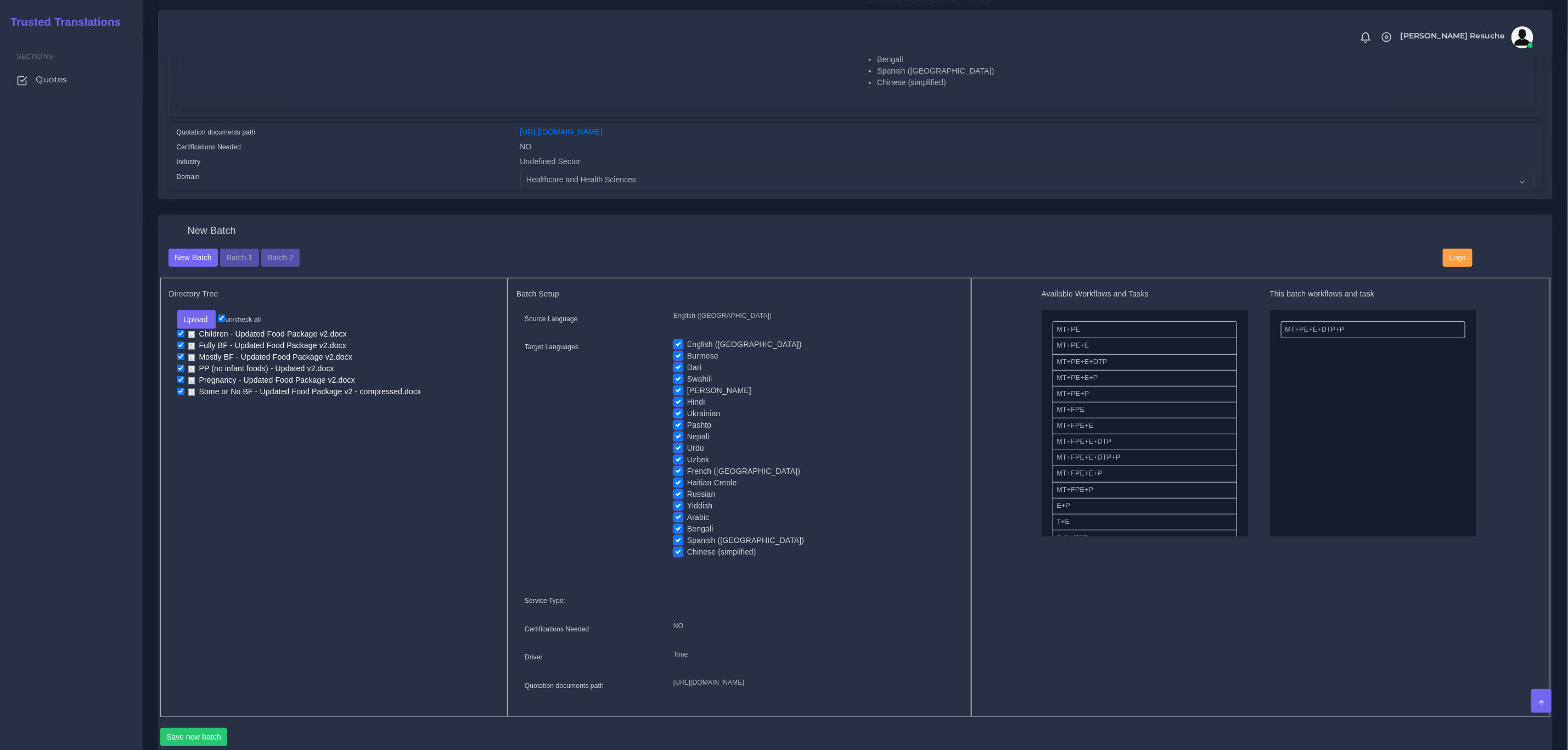
click at [687, 342] on label "English ([GEOGRAPHIC_DATA])" at bounding box center [744, 344] width 115 height 12
click at [677, 342] on input "English ([GEOGRAPHIC_DATA])" at bounding box center [678, 344] width 10 height 10
checkbox input "false"
click at [687, 357] on label "Burmese" at bounding box center [703, 356] width 32 height 12
click at [676, 357] on input "Burmese" at bounding box center [678, 355] width 10 height 10
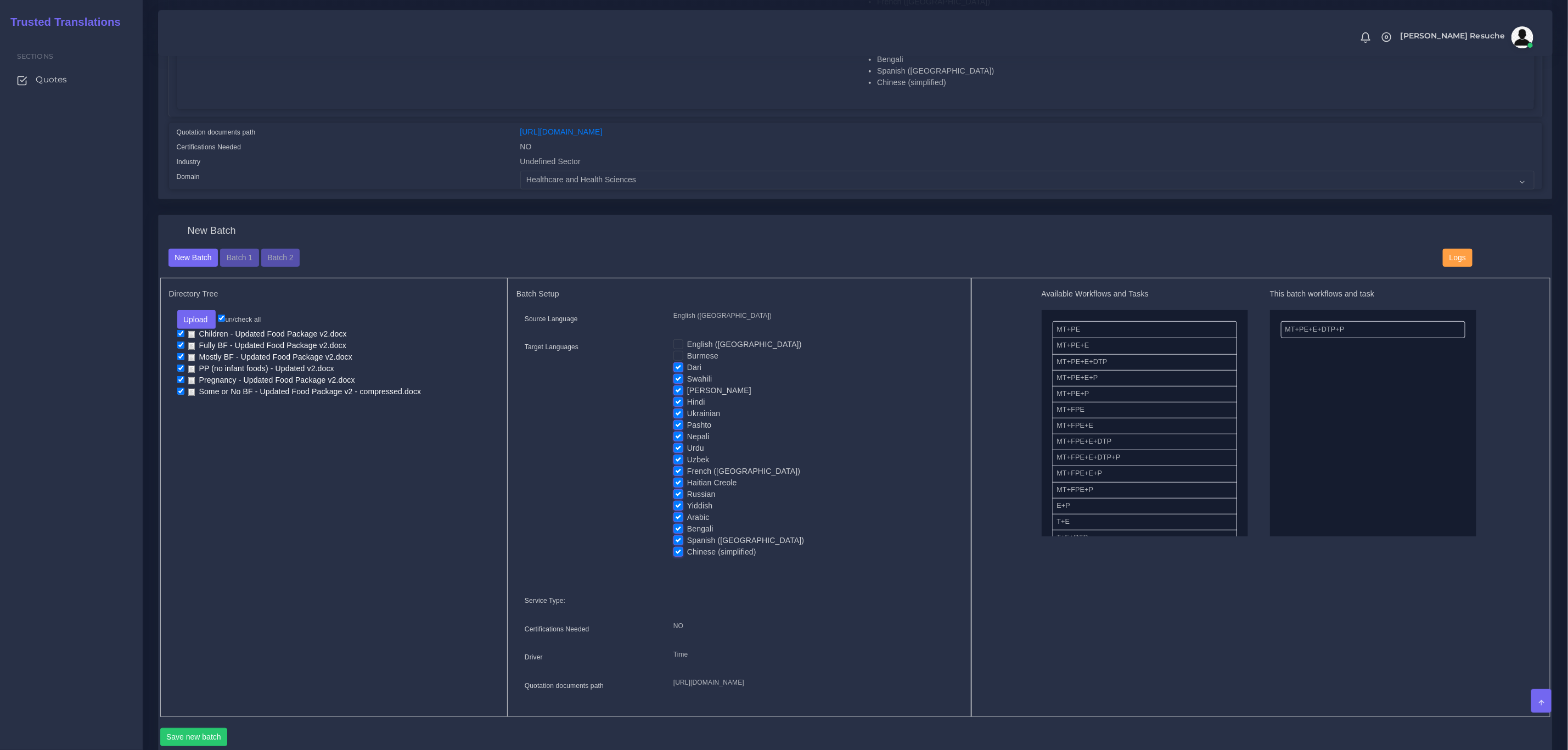
click at [687, 357] on label "Burmese" at bounding box center [703, 356] width 32 height 12
click at [676, 357] on input "Burmese" at bounding box center [678, 355] width 10 height 10
checkbox input "true"
click at [687, 363] on label "Dari" at bounding box center [694, 367] width 14 height 12
click at [677, 363] on input "Dari" at bounding box center [678, 367] width 10 height 10
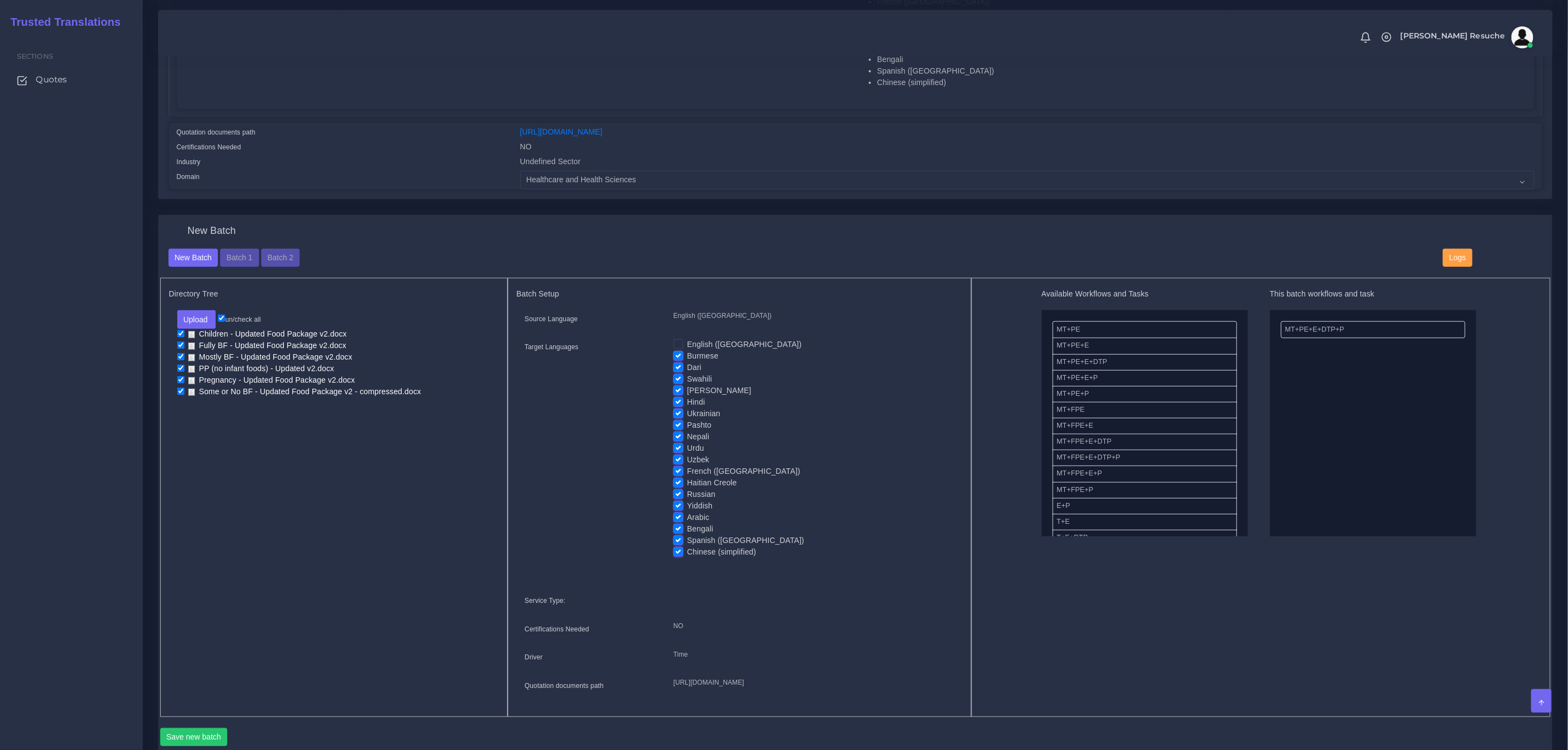
checkbox input "false"
click at [687, 387] on label "[PERSON_NAME]" at bounding box center [719, 391] width 64 height 12
click at [674, 387] on input "[PERSON_NAME]" at bounding box center [678, 390] width 10 height 10
checkbox input "false"
click at [687, 425] on label "Pashto" at bounding box center [699, 425] width 24 height 12
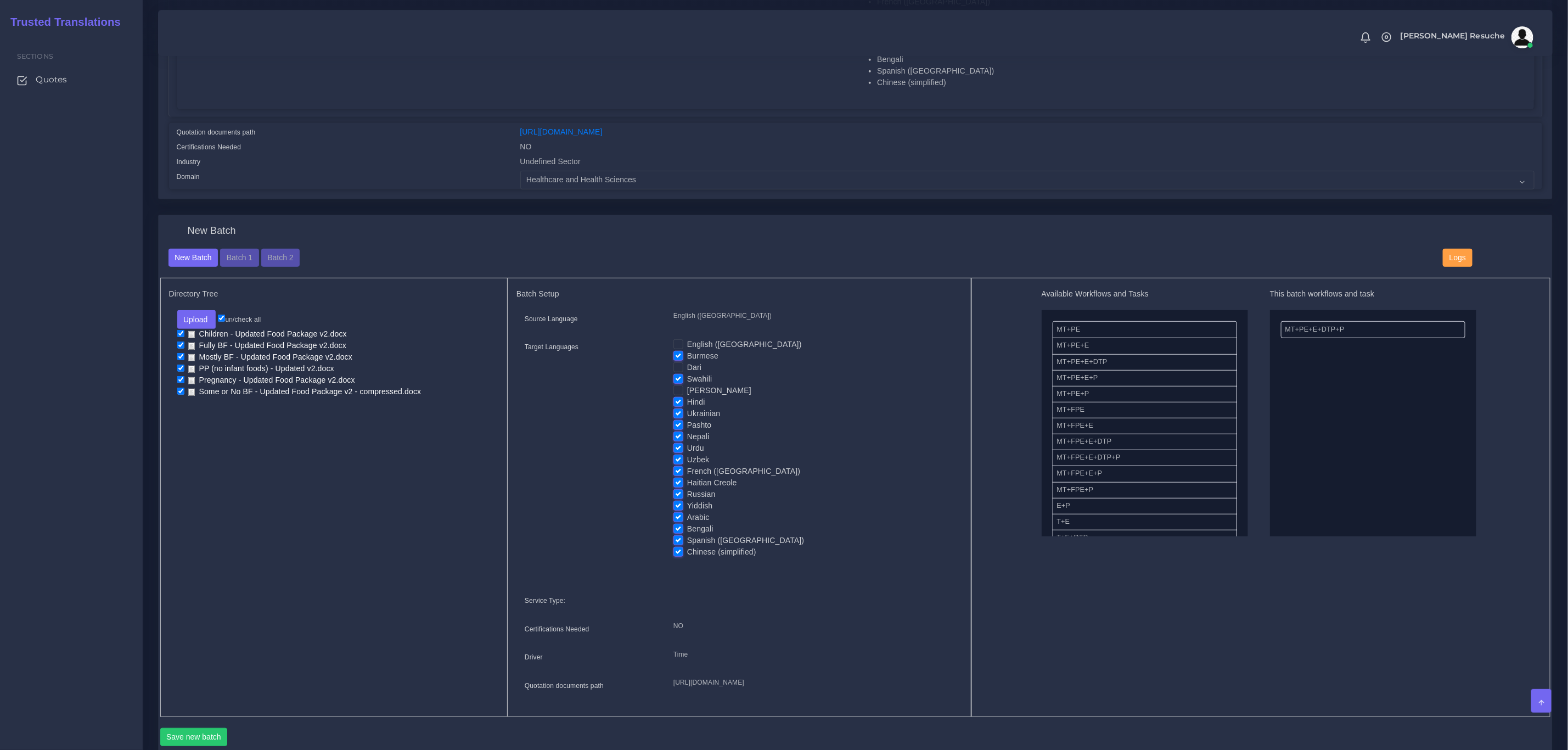
click at [676, 425] on input "Pashto" at bounding box center [678, 424] width 10 height 10
checkbox input "false"
click at [687, 448] on label "Urdu" at bounding box center [695, 448] width 17 height 12
click at [677, 448] on input "Urdu" at bounding box center [678, 448] width 10 height 10
checkbox input "false"
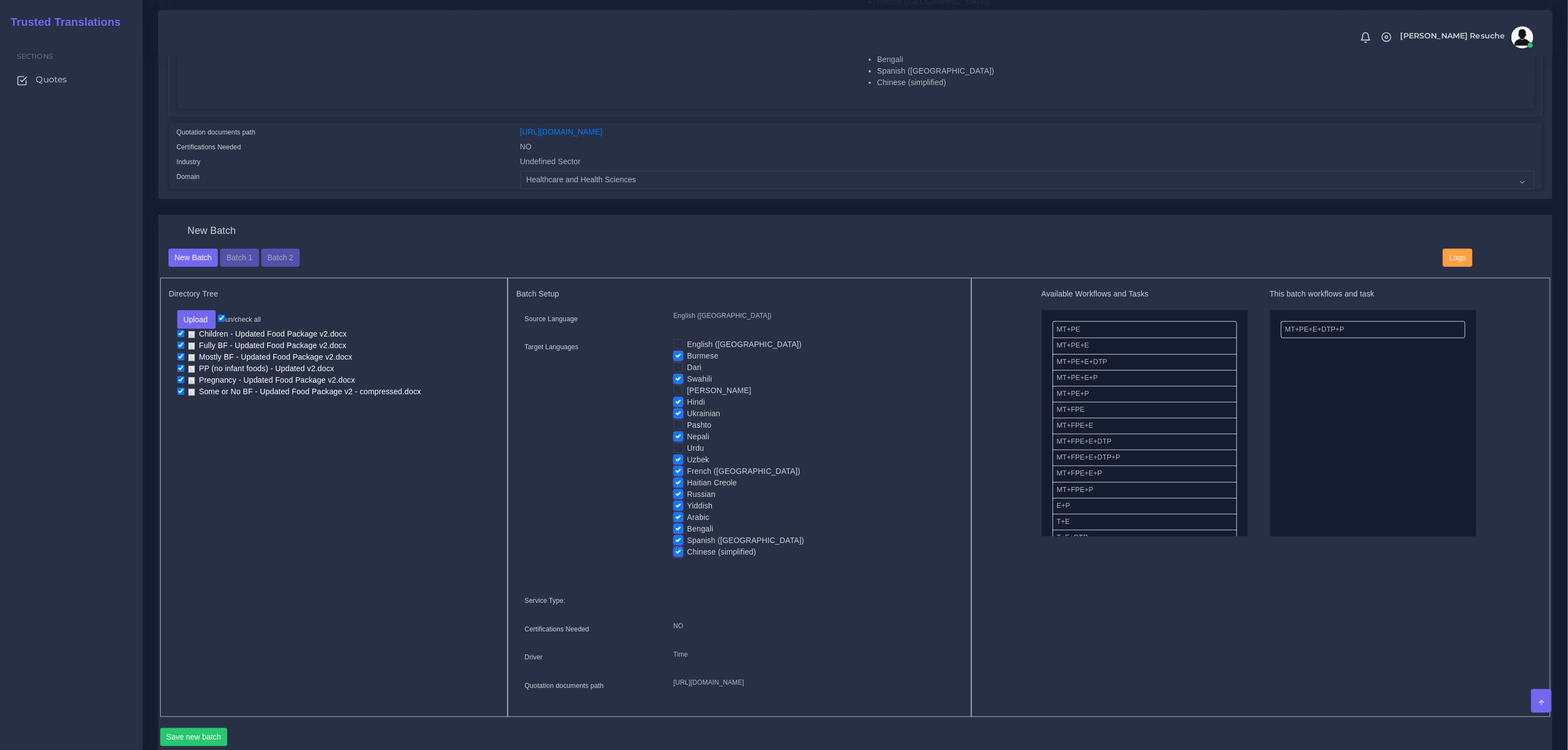
click at [687, 506] on label "Yiddish" at bounding box center [700, 506] width 25 height 12
click at [677, 506] on input "Yiddish" at bounding box center [678, 505] width 10 height 10
checkbox input "false"
click at [687, 517] on label "Arabic" at bounding box center [698, 517] width 22 height 12
click at [676, 517] on input "Arabic" at bounding box center [678, 517] width 10 height 10
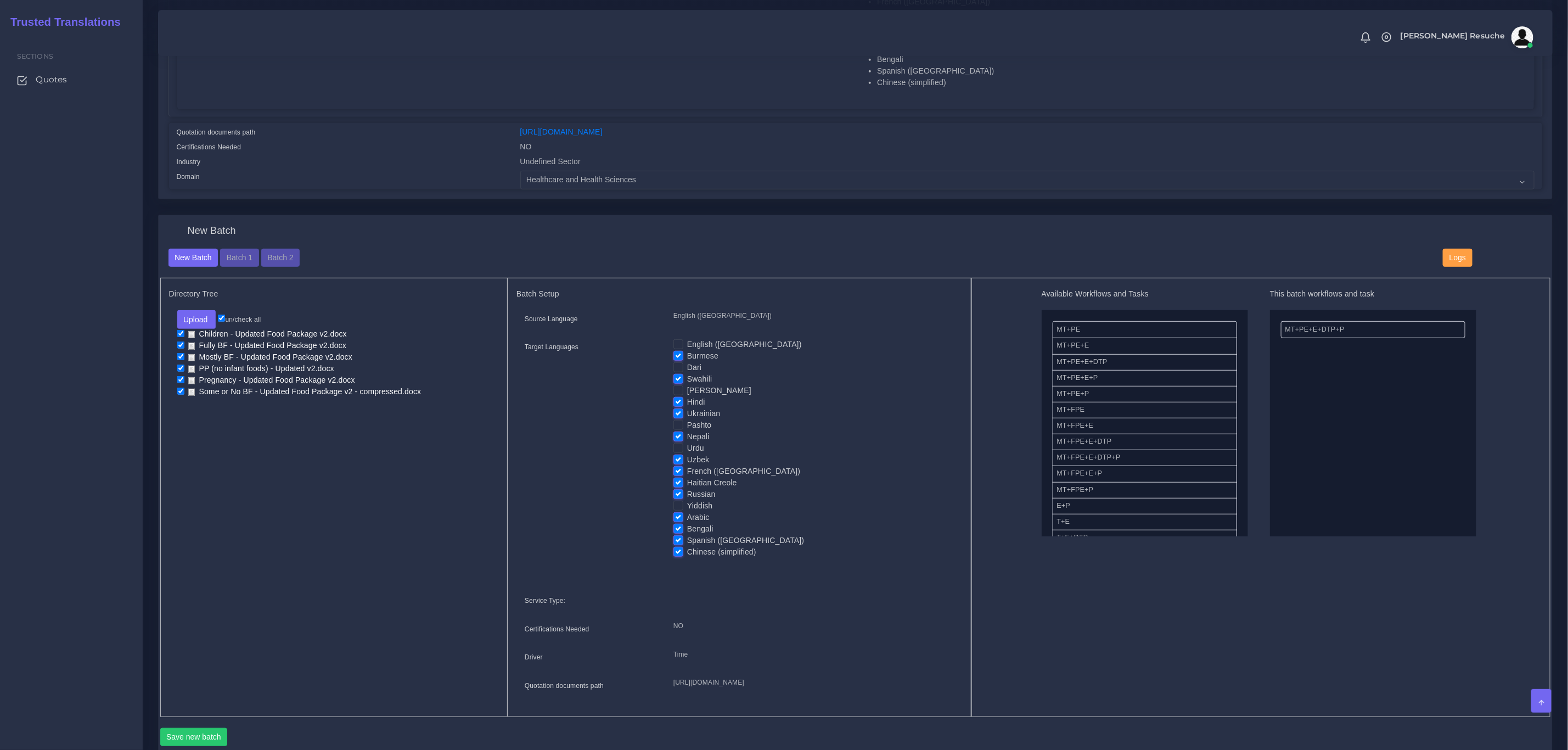
checkbox input "false"
click at [687, 538] on label "Spanish ([GEOGRAPHIC_DATA])" at bounding box center [745, 541] width 117 height 12
click at [676, 538] on input "Spanish ([GEOGRAPHIC_DATA])" at bounding box center [678, 540] width 10 height 10
checkbox input "false"
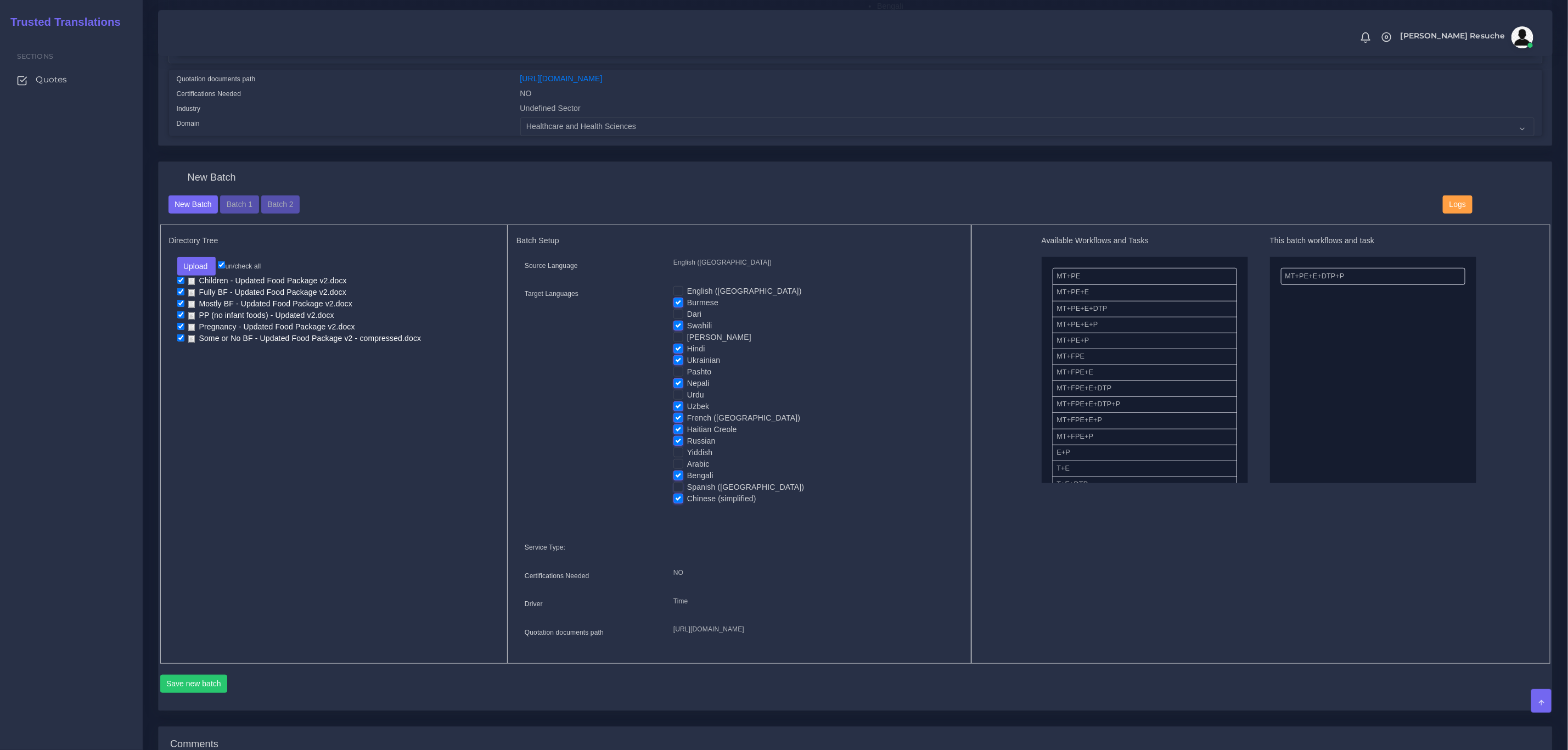
scroll to position [494, 0]
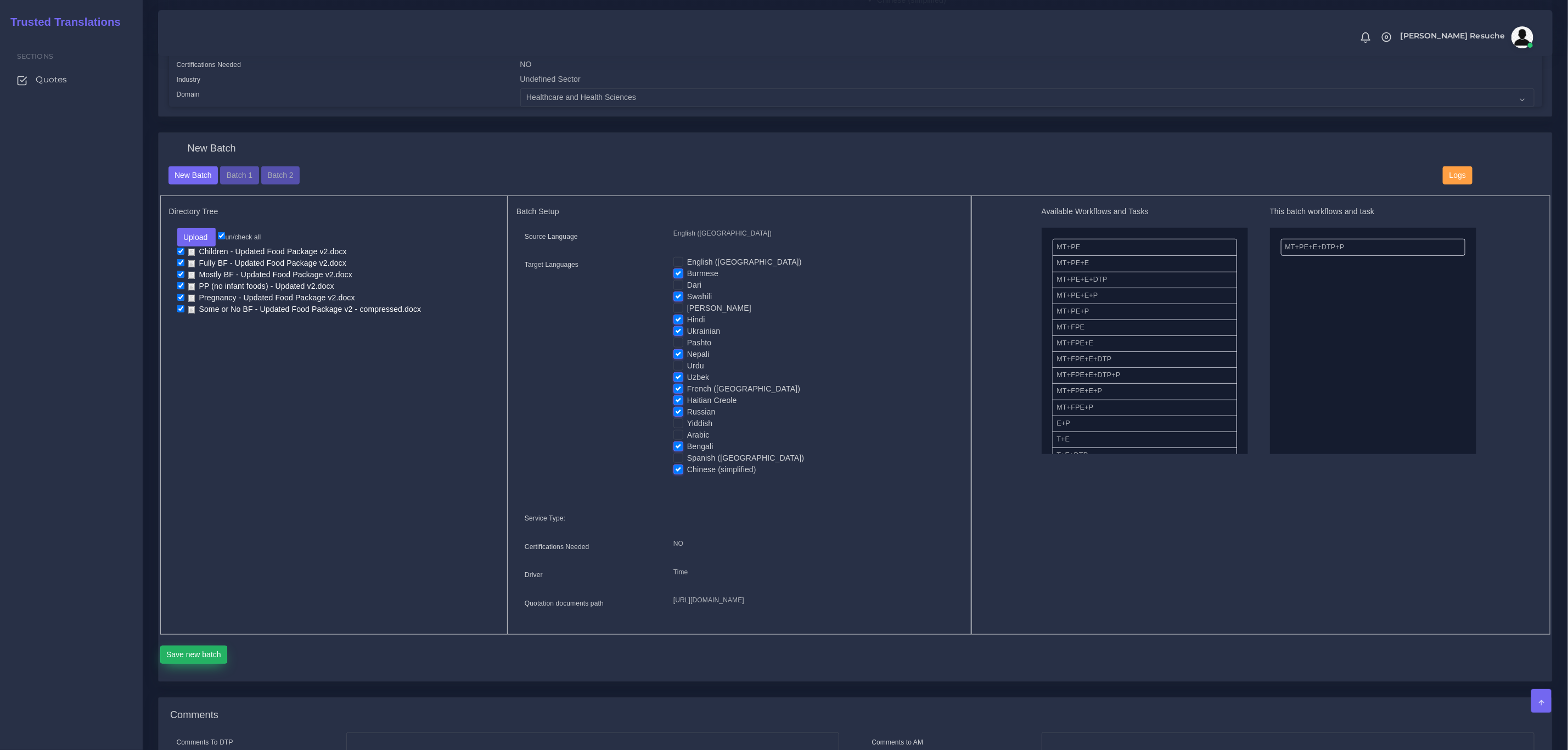
click at [203, 665] on button "Save new batch" at bounding box center [194, 655] width 67 height 19
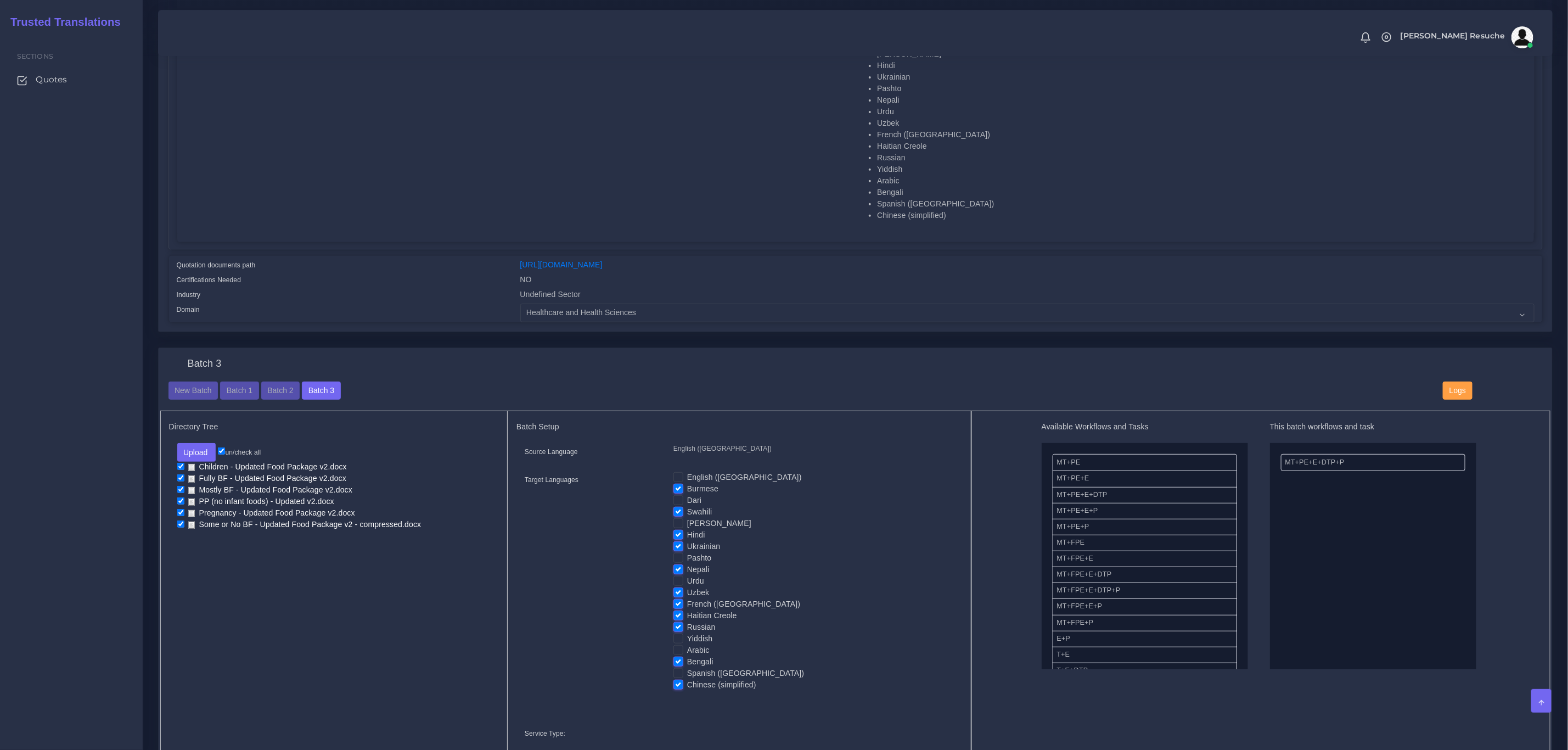
scroll to position [329, 0]
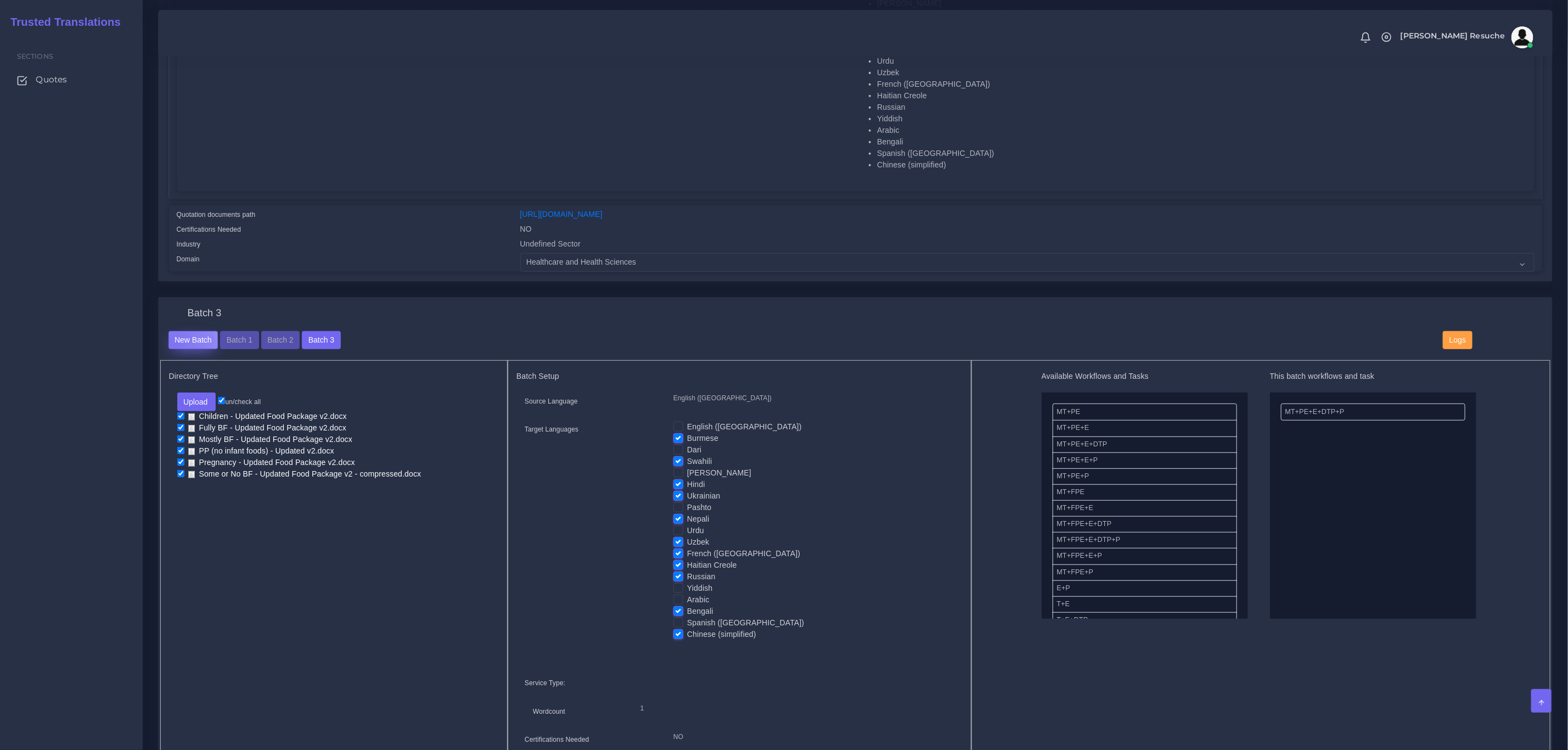
click at [173, 344] on button "New Batch" at bounding box center [193, 341] width 50 height 19
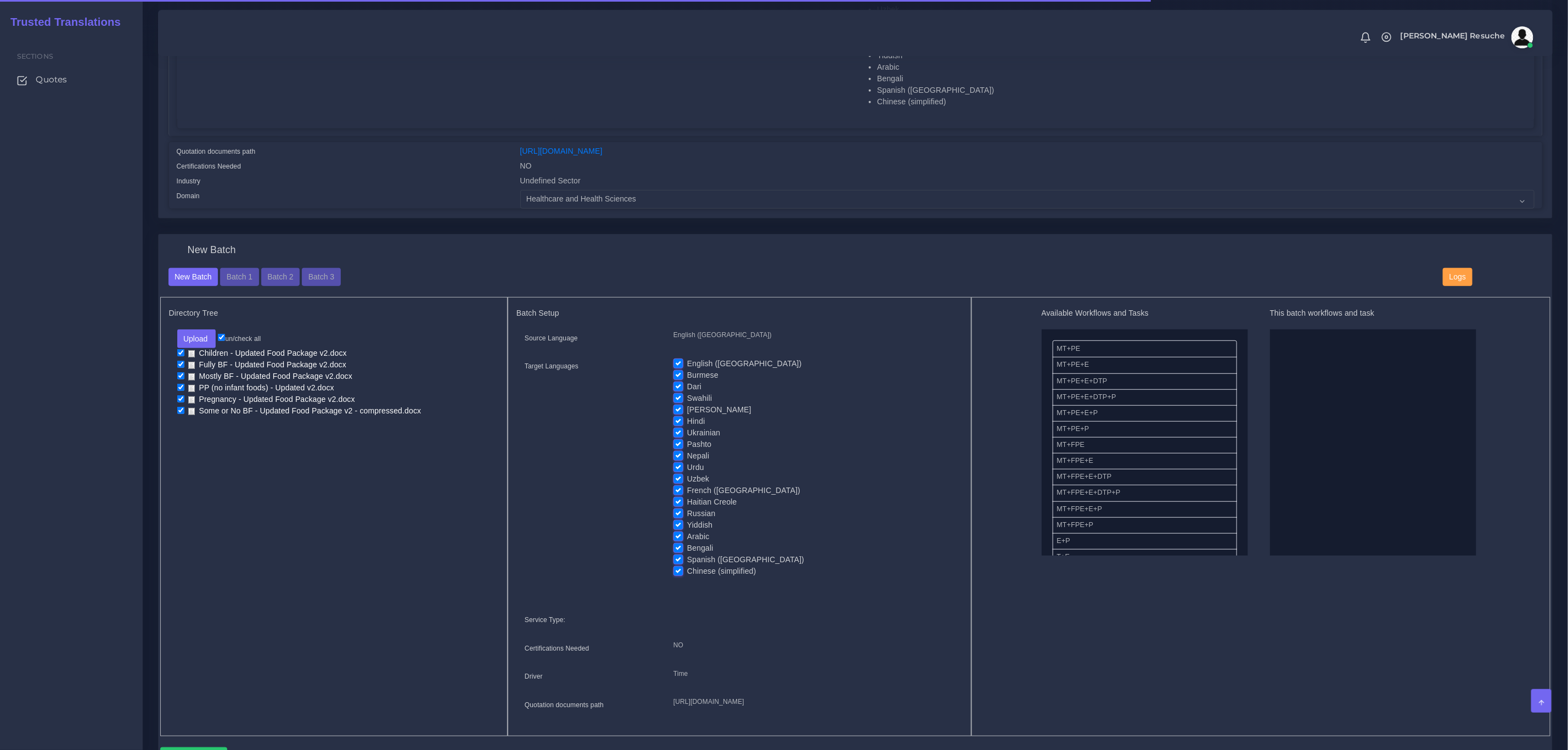
scroll to position [382, 0]
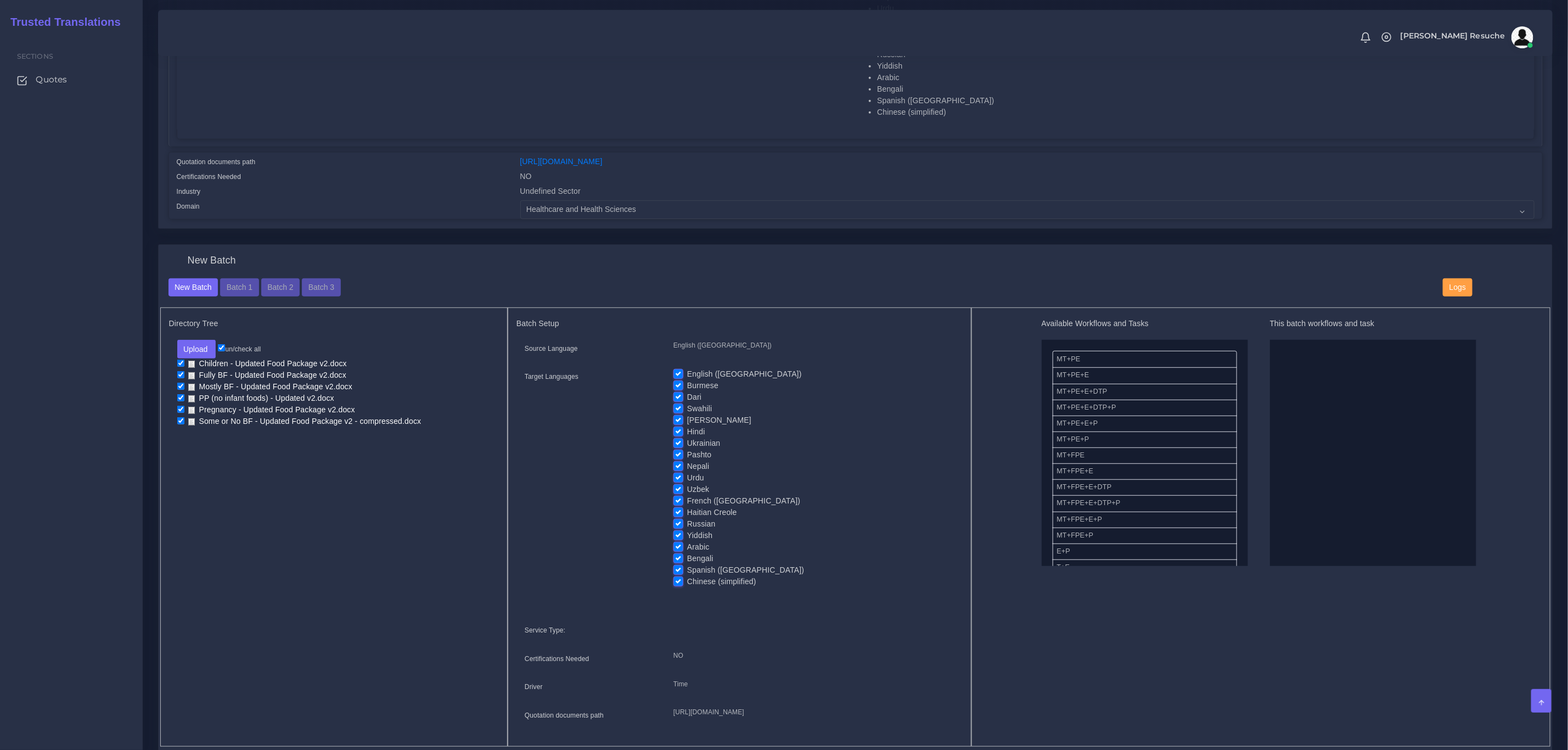
click at [687, 371] on label "English ([GEOGRAPHIC_DATA])" at bounding box center [744, 374] width 115 height 12
click at [678, 371] on input "English ([GEOGRAPHIC_DATA])" at bounding box center [678, 373] width 10 height 10
checkbox input "false"
click at [687, 383] on label "Burmese" at bounding box center [703, 386] width 32 height 12
click at [678, 383] on input "Burmese" at bounding box center [678, 385] width 10 height 10
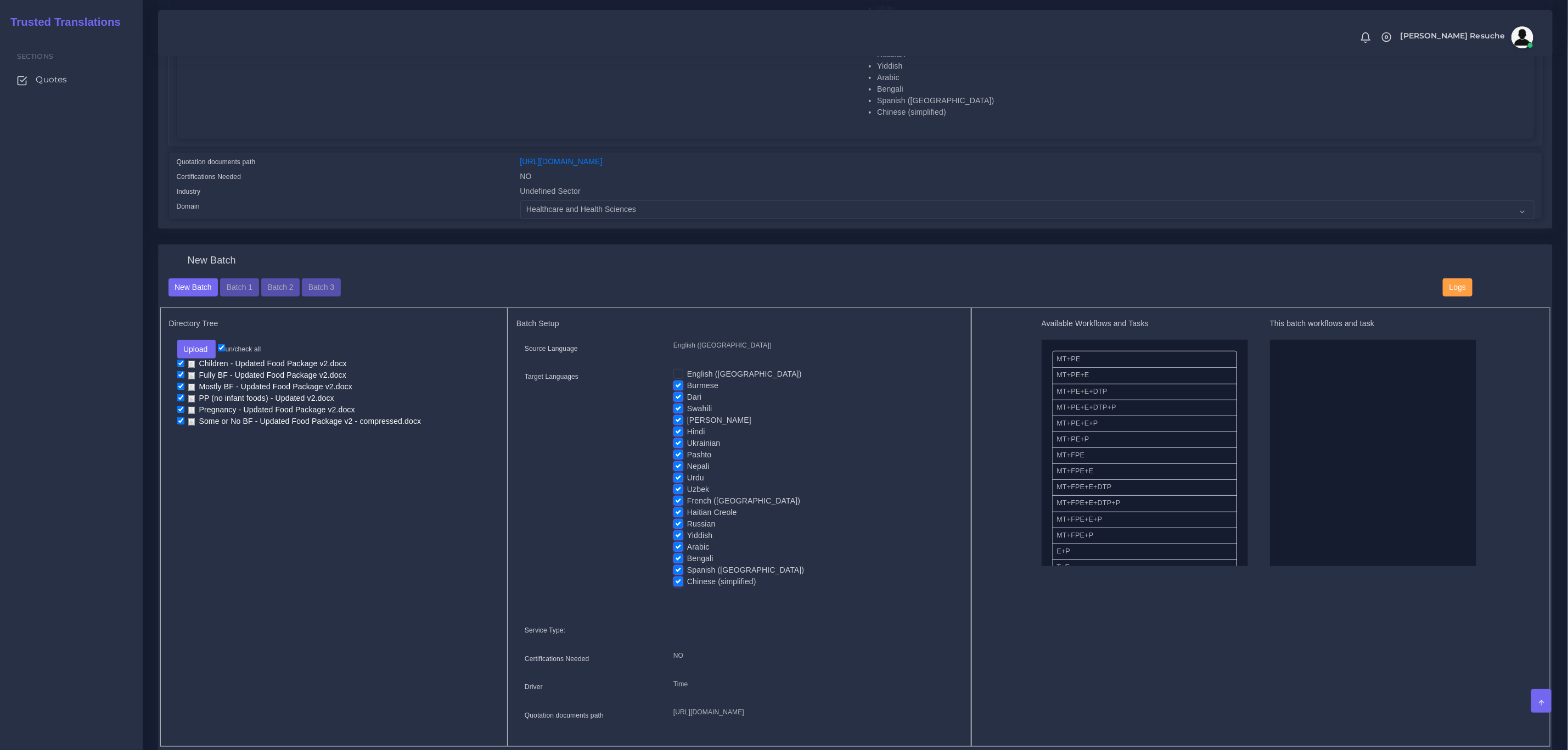
checkbox input "false"
click at [687, 397] on label "Dari" at bounding box center [694, 397] width 14 height 12
click at [678, 397] on input "Dari" at bounding box center [678, 396] width 10 height 10
checkbox input "false"
click at [687, 421] on label "[PERSON_NAME]" at bounding box center [719, 421] width 64 height 12
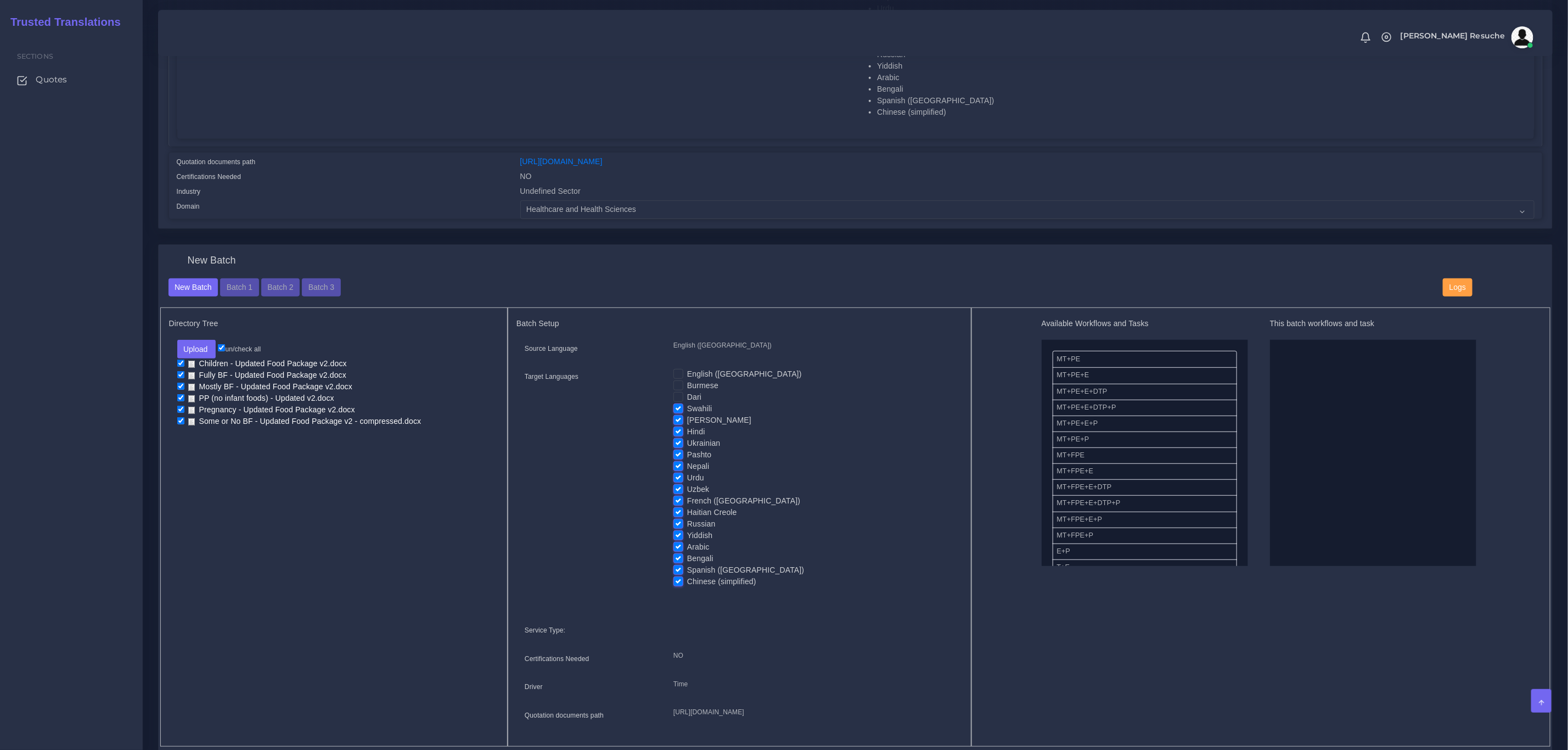
click at [674, 421] on input "[PERSON_NAME]" at bounding box center [678, 420] width 10 height 10
checkbox input "false"
click at [687, 414] on label "Swahili" at bounding box center [700, 409] width 25 height 12
click at [674, 413] on input "Swahili" at bounding box center [678, 408] width 10 height 10
checkbox input "false"
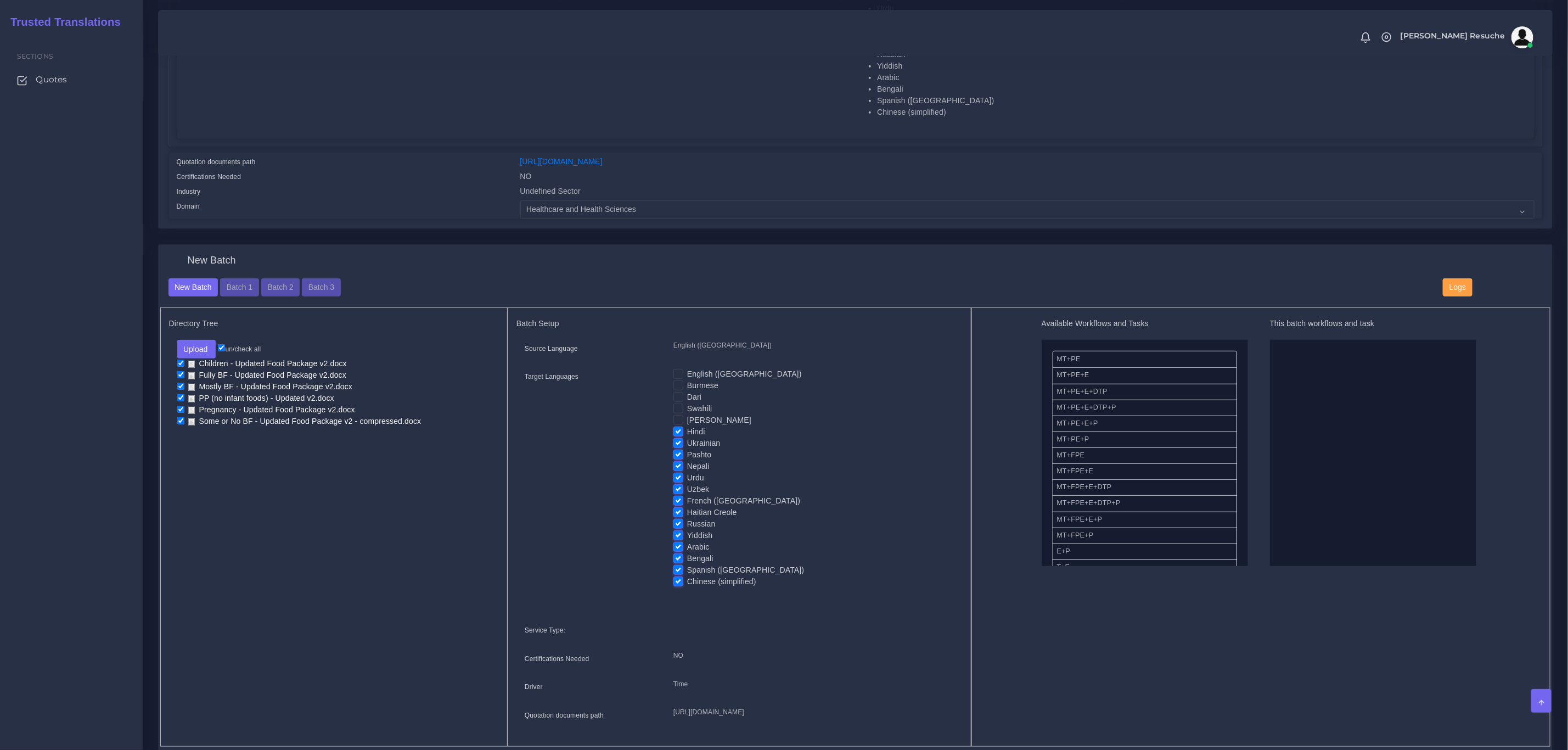
click at [687, 434] on label "Hindi" at bounding box center [696, 432] width 18 height 12
click at [674, 434] on input "Hindi" at bounding box center [678, 431] width 10 height 10
checkbox input "false"
click at [678, 449] on input "Pashto" at bounding box center [678, 454] width 10 height 10
click at [687, 456] on label "Pashto" at bounding box center [699, 455] width 24 height 12
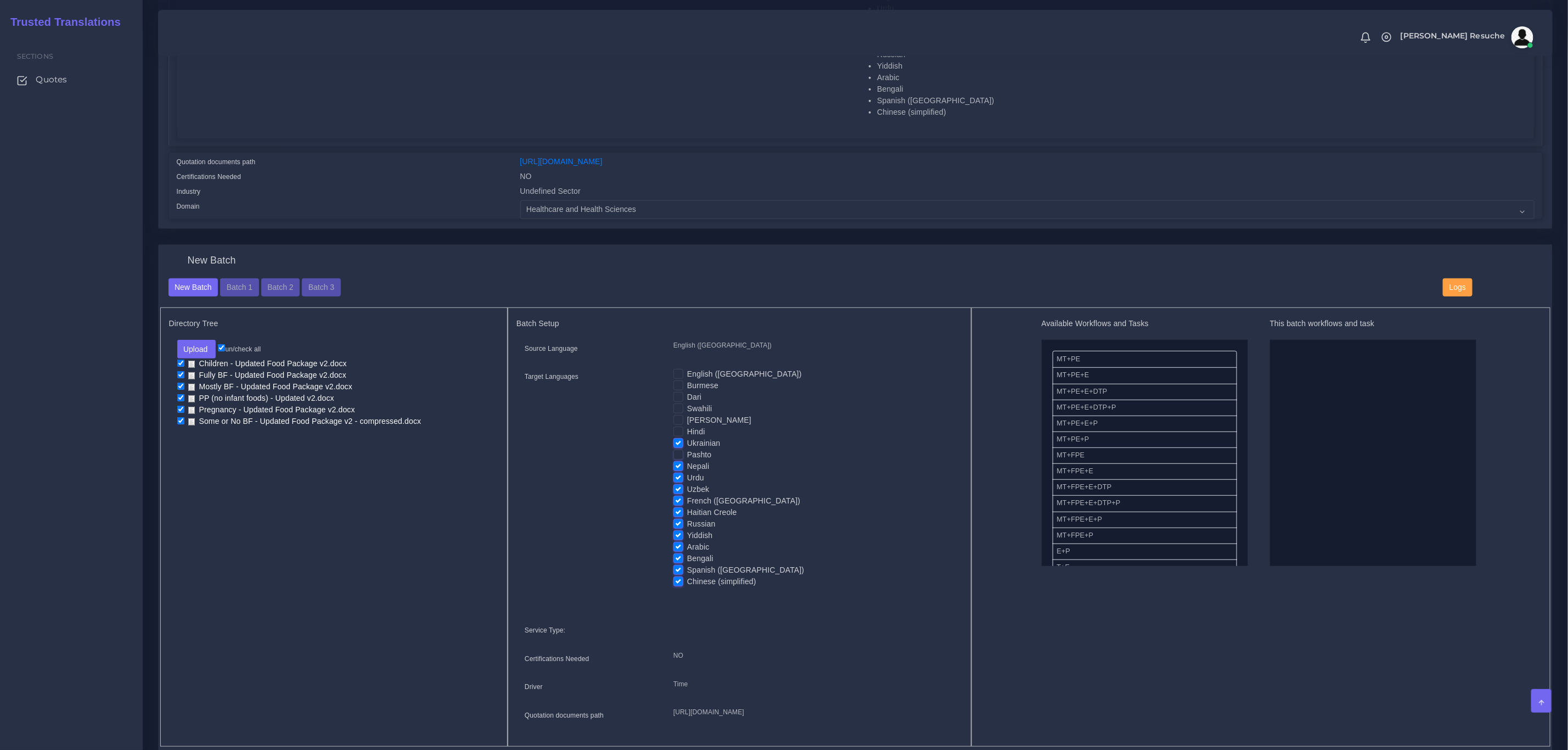
click at [678, 456] on input "Pashto" at bounding box center [678, 454] width 10 height 10
checkbox input "true"
click at [687, 470] on label "Nepali" at bounding box center [698, 466] width 22 height 12
click at [677, 470] on input "Nepali" at bounding box center [678, 466] width 10 height 10
checkbox input "false"
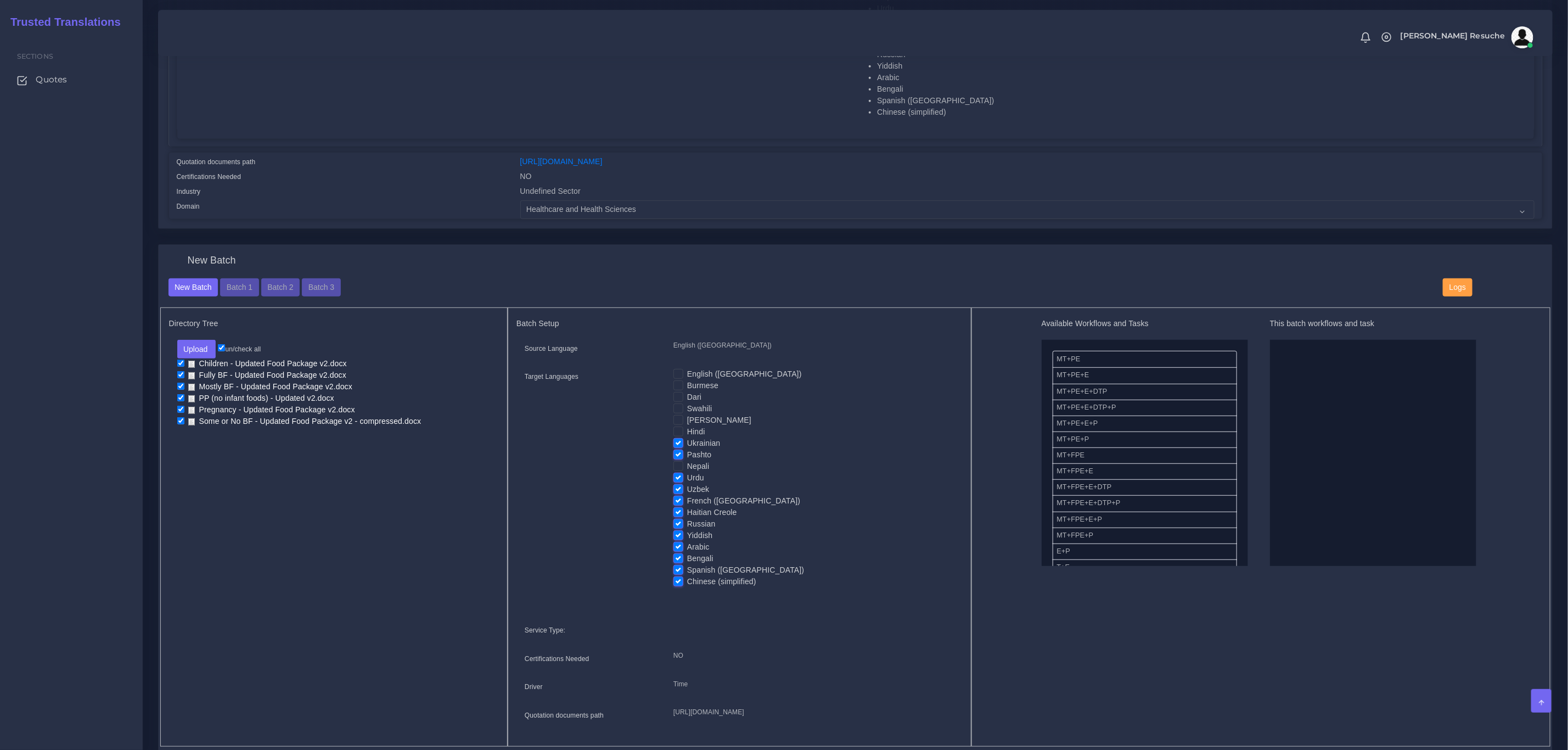
click at [687, 488] on label "Uzbek" at bounding box center [698, 489] width 22 height 12
click at [677, 488] on input "Uzbek" at bounding box center [678, 489] width 10 height 10
checkbox input "false"
click at [687, 509] on label "Haitian Creole" at bounding box center [712, 512] width 50 height 12
click at [676, 509] on input "Haitian Creole" at bounding box center [678, 512] width 10 height 10
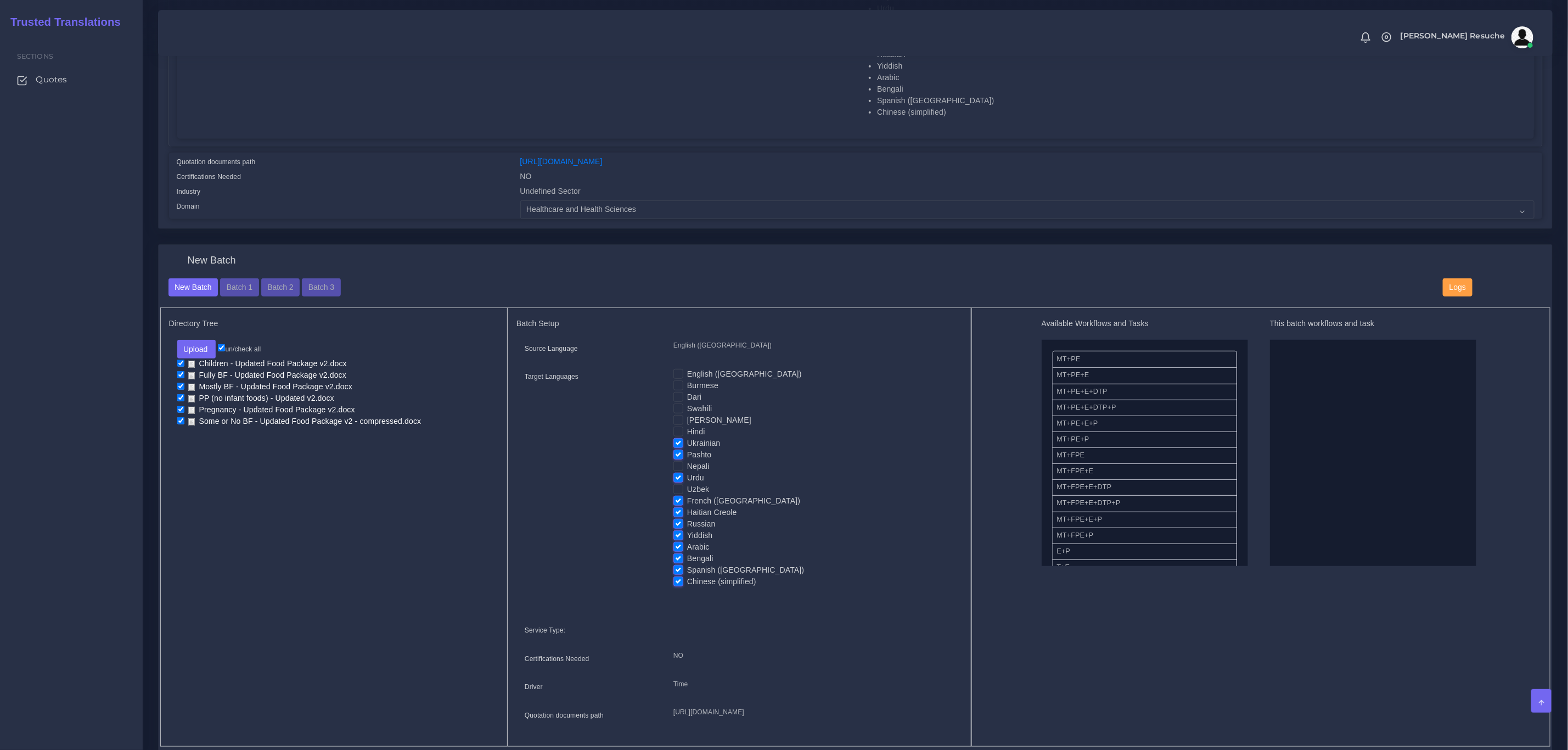
checkbox input "false"
click at [687, 528] on label "Russian" at bounding box center [701, 524] width 28 height 12
click at [676, 528] on input "Russian" at bounding box center [678, 523] width 10 height 10
checkbox input "false"
click at [687, 543] on label "Arabic" at bounding box center [698, 547] width 22 height 12
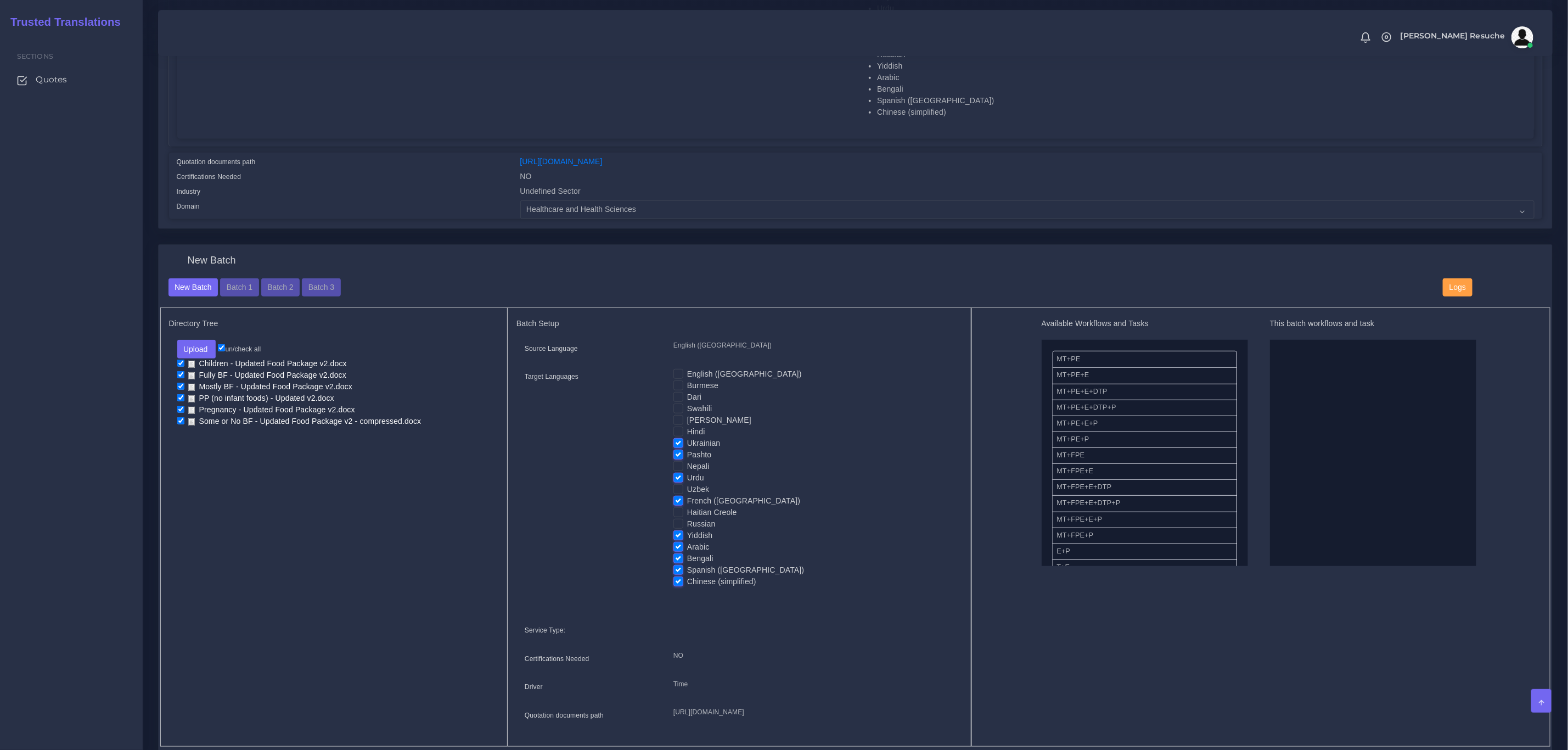
click at [676, 543] on input "Arabic" at bounding box center [678, 546] width 10 height 10
checkbox input "false"
click at [687, 556] on label "Bengali" at bounding box center [700, 559] width 27 height 12
click at [676, 556] on input "Bengali" at bounding box center [678, 558] width 10 height 10
checkbox input "false"
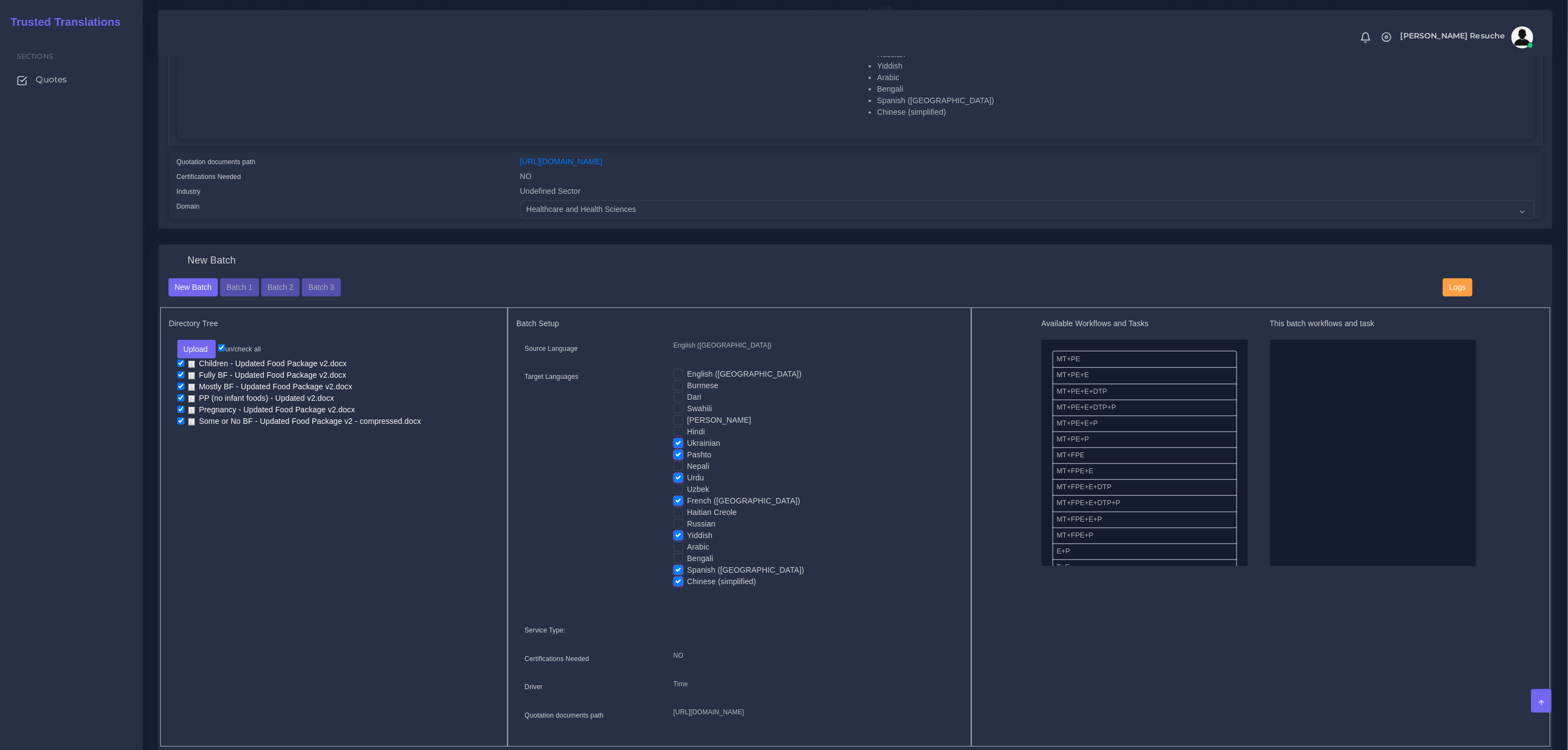
click at [677, 530] on input "Yiddish" at bounding box center [678, 535] width 10 height 10
checkbox input "false"
click at [687, 502] on label "French ([GEOGRAPHIC_DATA])" at bounding box center [743, 501] width 113 height 12
click at [681, 502] on input "French ([GEOGRAPHIC_DATA])" at bounding box center [678, 500] width 10 height 10
checkbox input "false"
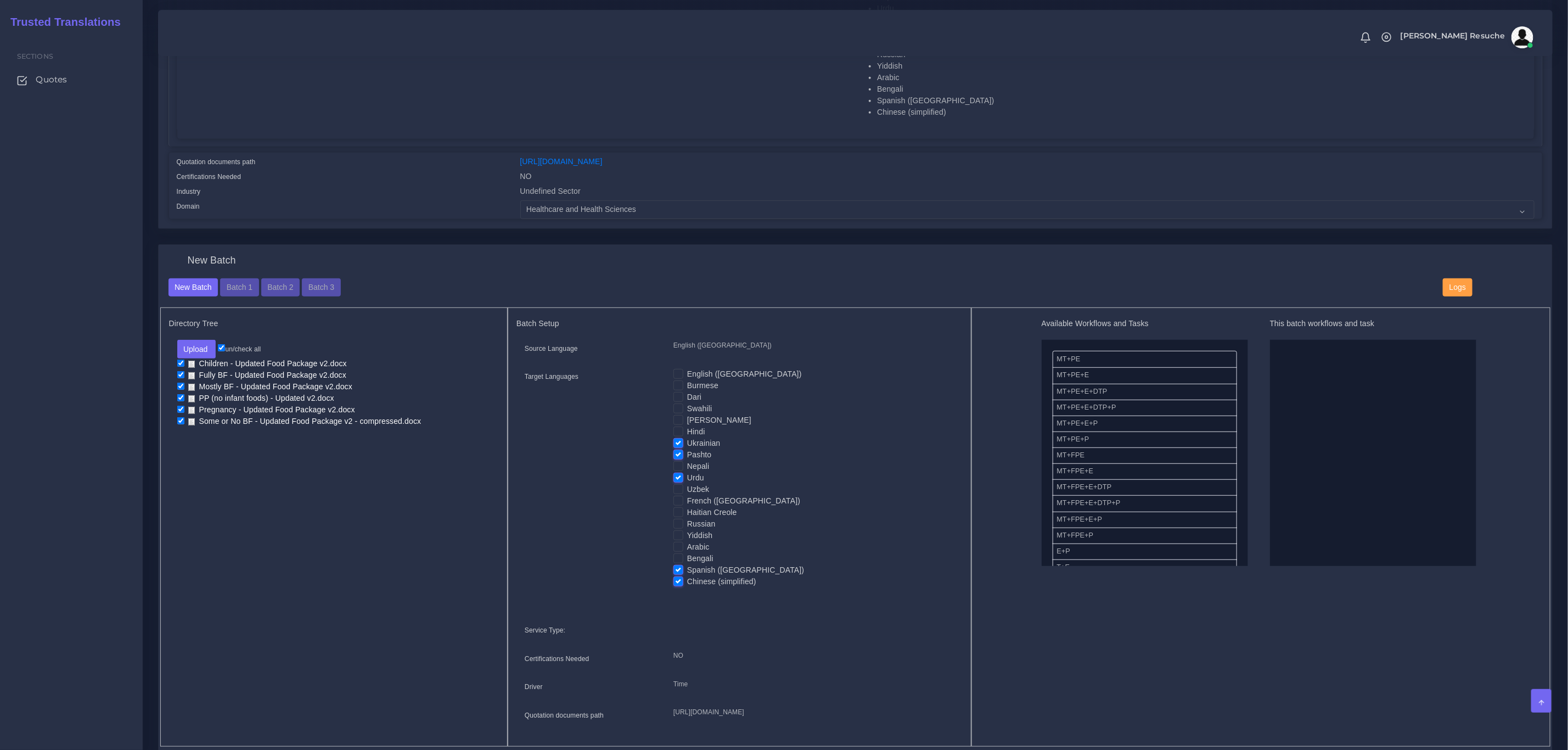
click at [687, 473] on label "Urdu" at bounding box center [695, 478] width 17 height 12
click at [678, 473] on input "Urdu" at bounding box center [678, 477] width 10 height 10
checkbox input "false"
click at [687, 453] on label "Pashto" at bounding box center [699, 455] width 24 height 12
click at [679, 453] on input "Pashto" at bounding box center [678, 454] width 10 height 10
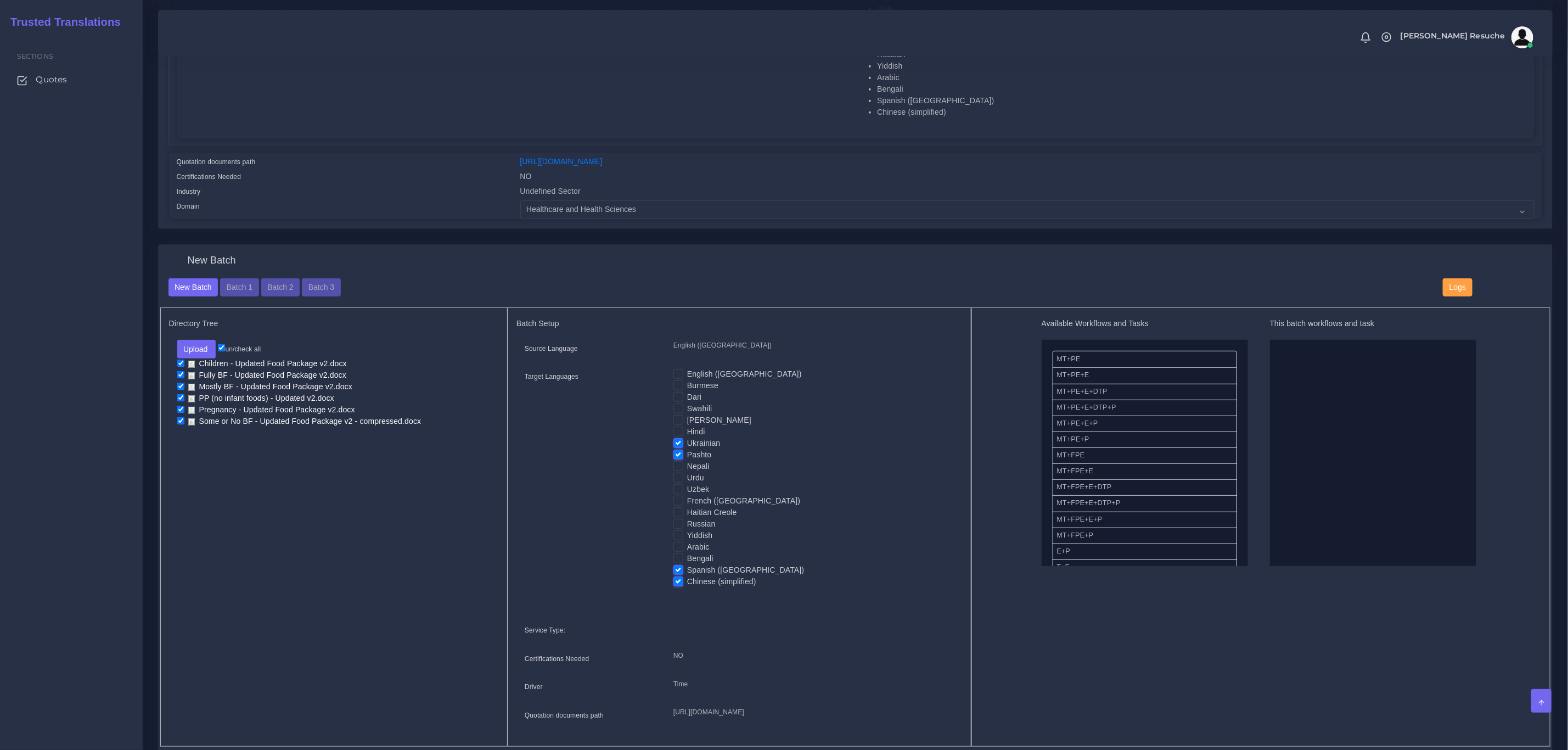
checkbox input "false"
click at [687, 443] on label "Ukrainian" at bounding box center [703, 443] width 33 height 12
click at [682, 443] on input "Ukrainian" at bounding box center [678, 443] width 10 height 10
checkbox input "false"
click at [687, 578] on label "Chinese (simplified)" at bounding box center [722, 582] width 69 height 12
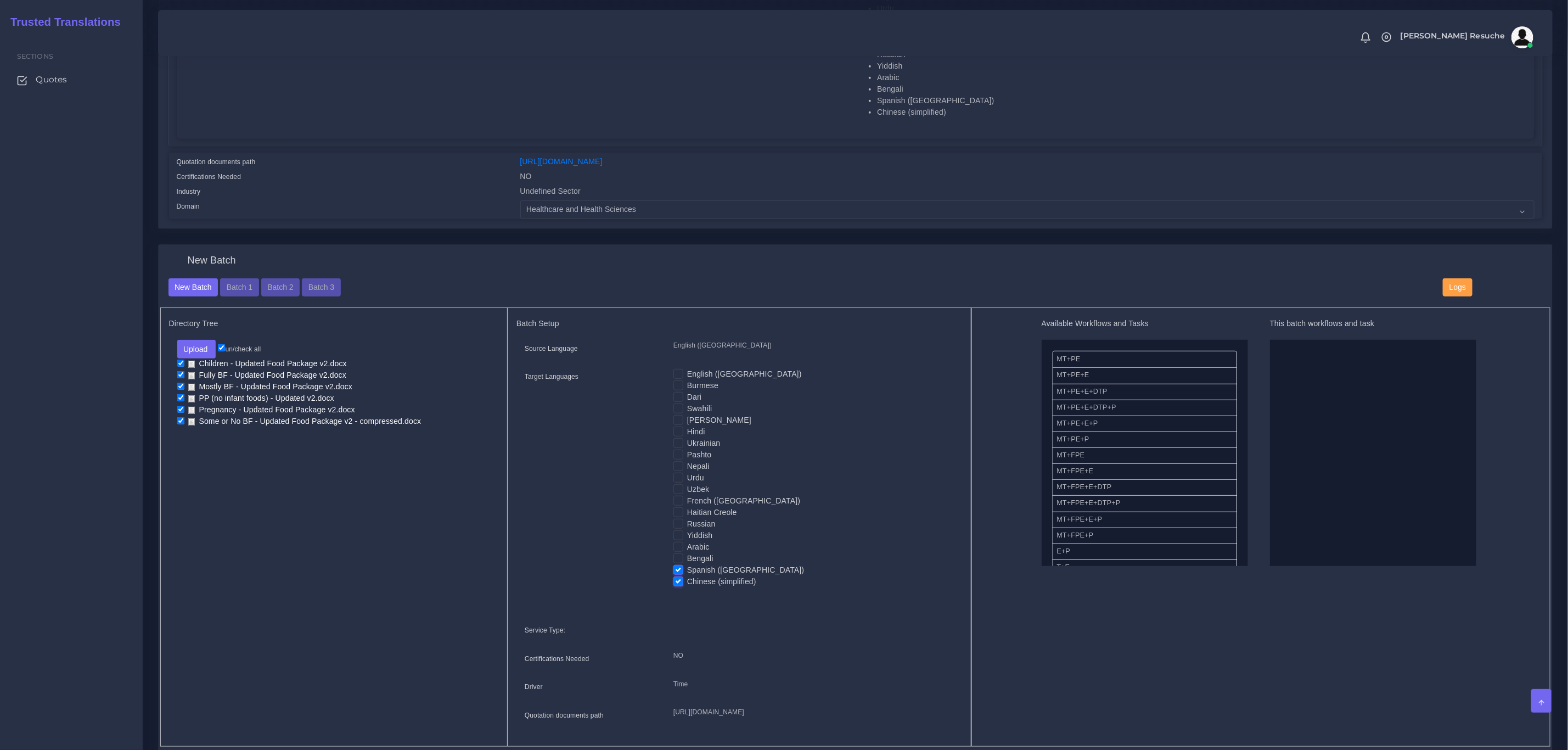
click at [678, 578] on input "Chinese (simplified)" at bounding box center [678, 581] width 10 height 10
checkbox input "false"
drag, startPoint x: 1133, startPoint y: 408, endPoint x: 1343, endPoint y: 406, distance: 210.0
drag, startPoint x: 1099, startPoint y: 507, endPoint x: 1301, endPoint y: 341, distance: 261.5
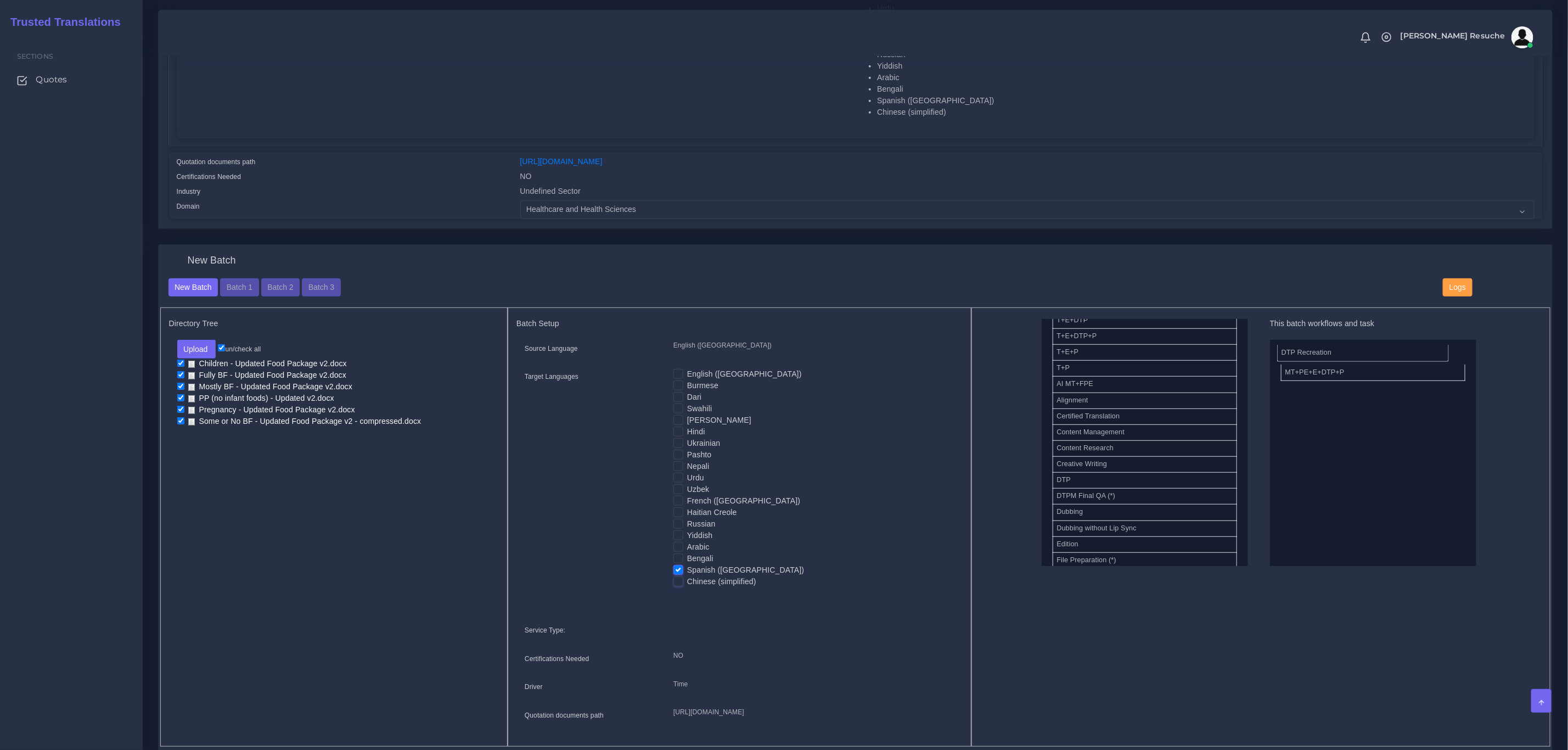
drag, startPoint x: 1360, startPoint y: 377, endPoint x: 1357, endPoint y: 354, distance: 23.2
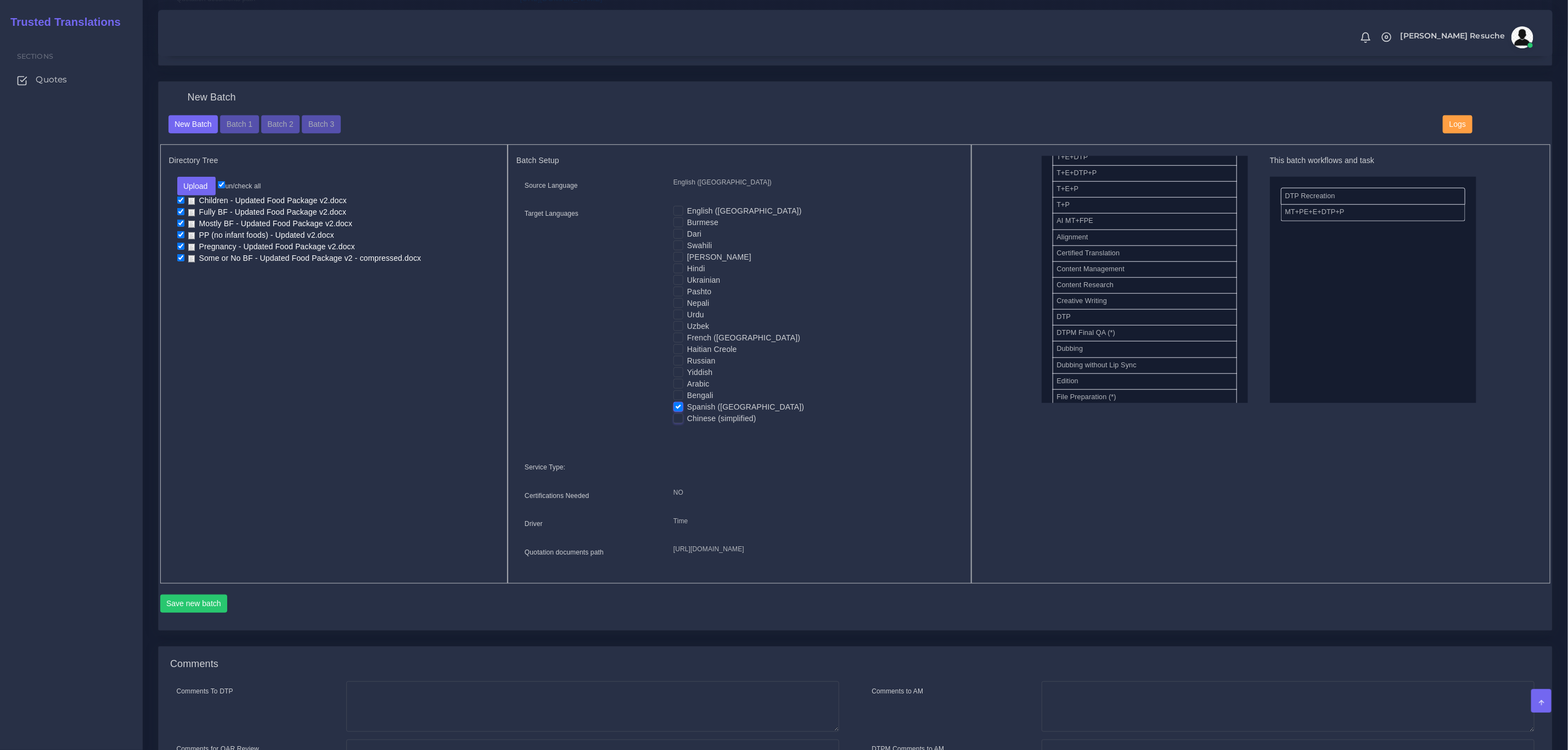
scroll to position [547, 0]
click at [196, 612] on button "Save new batch" at bounding box center [194, 603] width 67 height 19
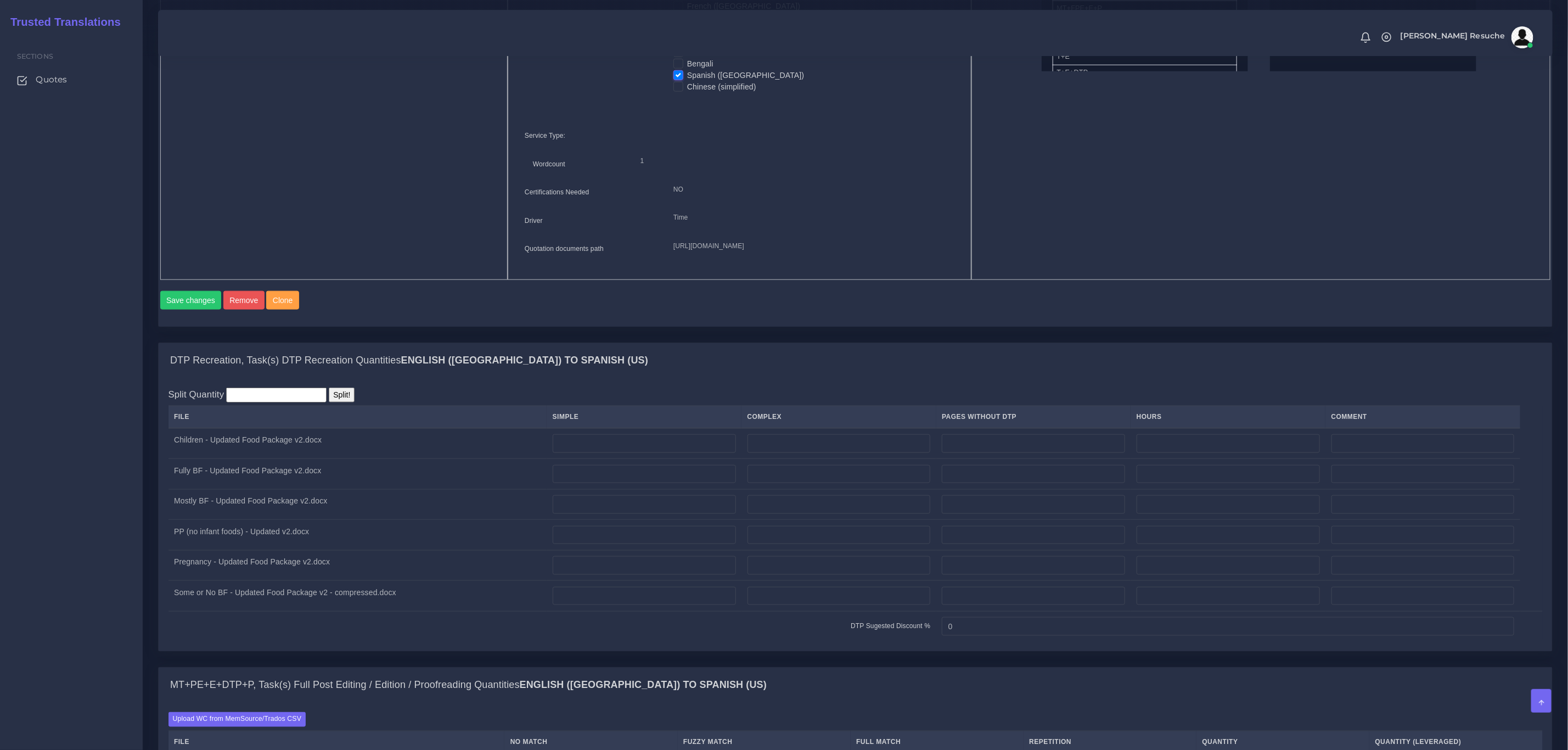
scroll to position [906, 0]
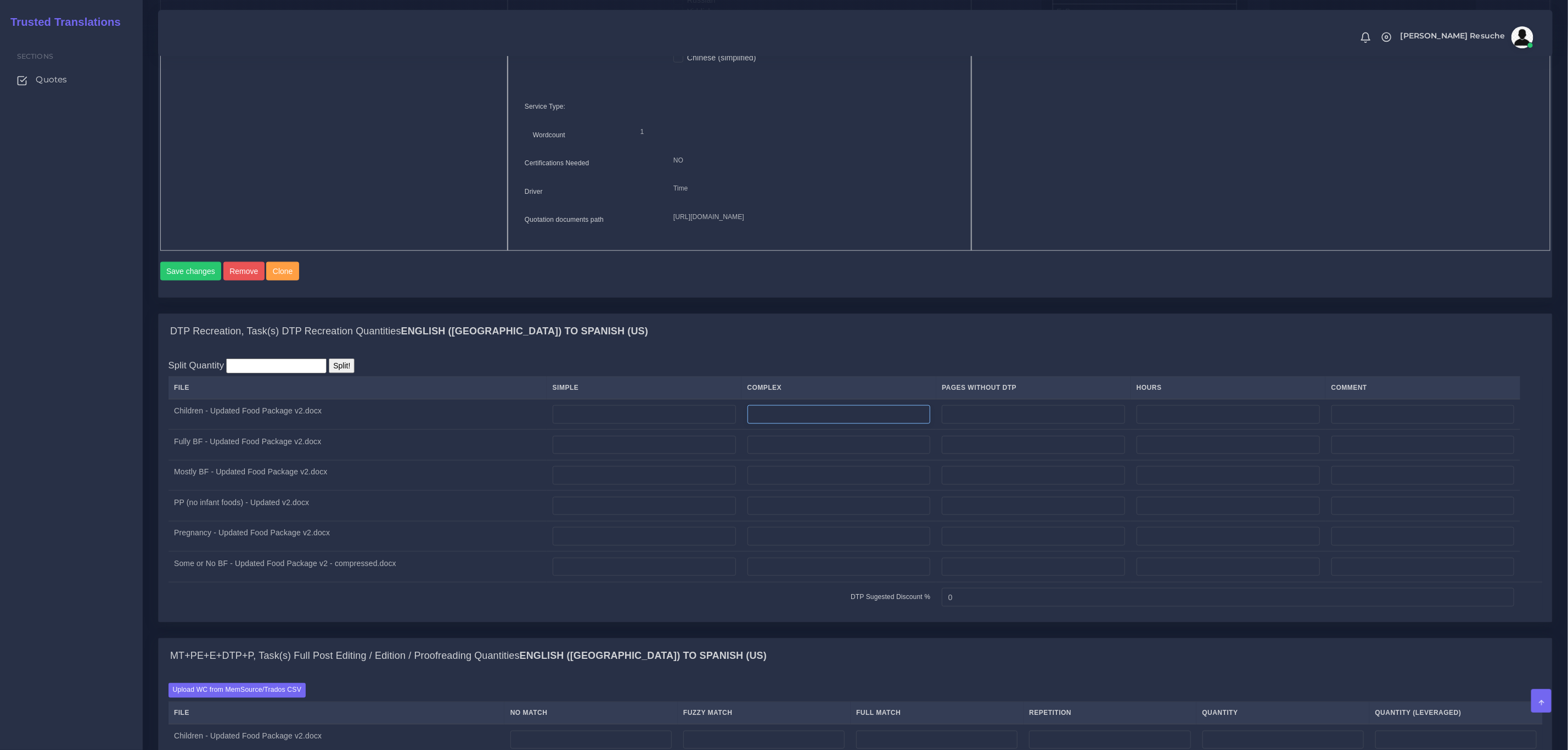
click at [818, 424] on input "number" at bounding box center [839, 414] width 183 height 19
type input "1"
click at [821, 455] on input "number" at bounding box center [839, 445] width 183 height 19
type input "1"
click at [821, 485] on input "number" at bounding box center [839, 476] width 183 height 19
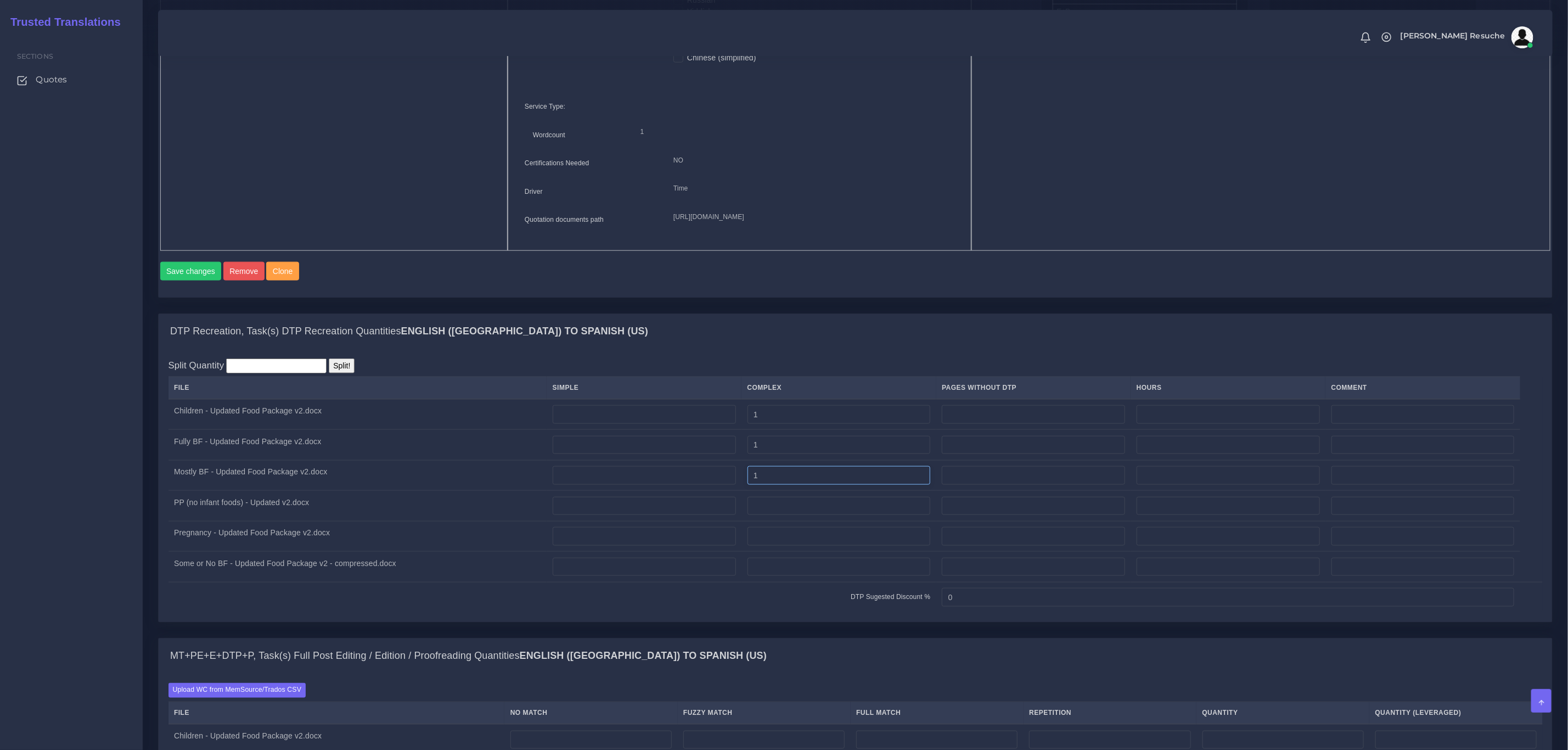
type input "1"
click at [819, 516] on input "number" at bounding box center [839, 507] width 183 height 19
type input "1"
click at [817, 546] on input "number" at bounding box center [839, 536] width 183 height 19
type input "1"
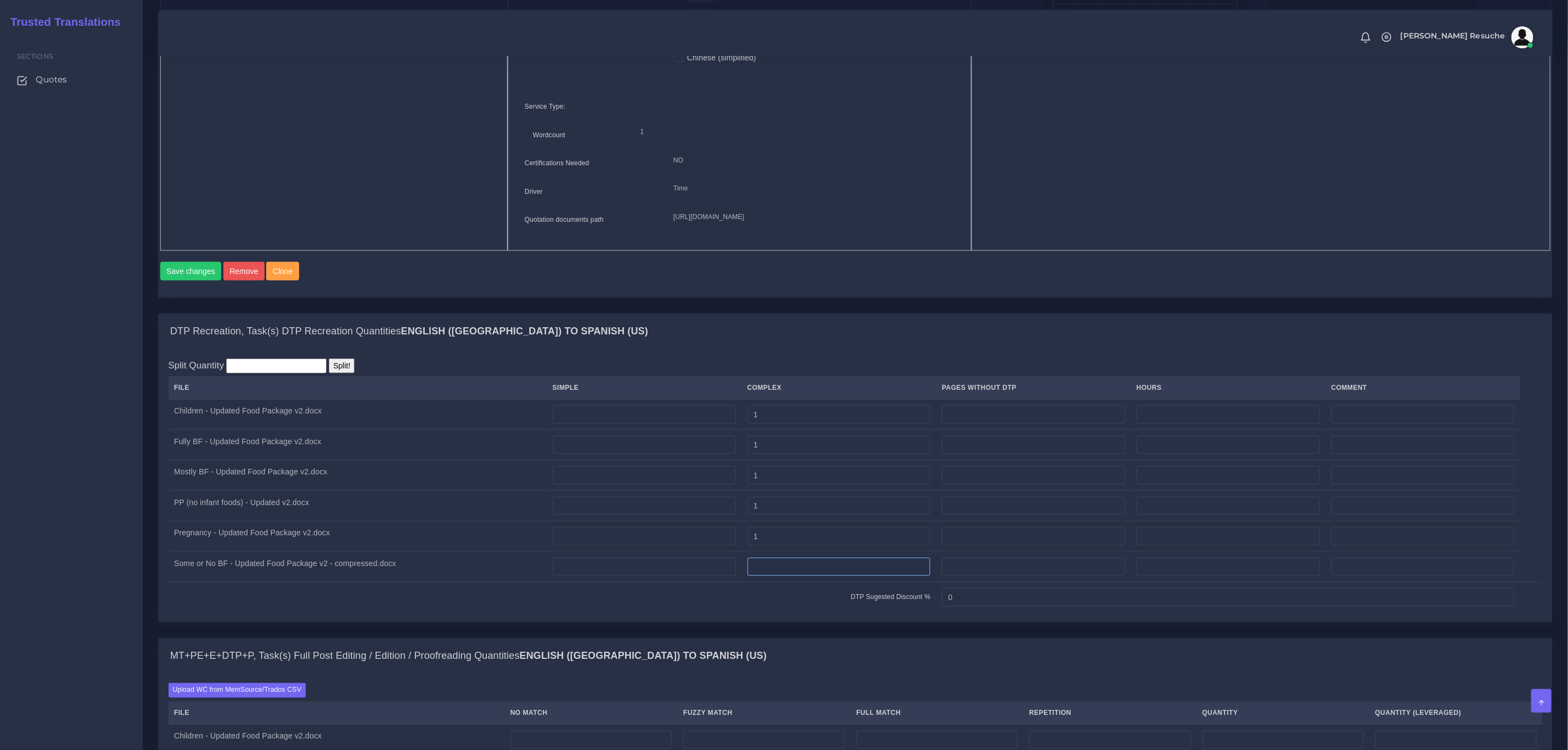
drag, startPoint x: 812, startPoint y: 587, endPoint x: 795, endPoint y: 616, distance: 33.6
click at [811, 577] on input "number" at bounding box center [839, 567] width 183 height 19
type input "1"
click at [781, 638] on div "DTP Recreation, Task(s) DTP Recreation Quantities English (US) TO Spanish (US) …" at bounding box center [855, 475] width 1411 height 324
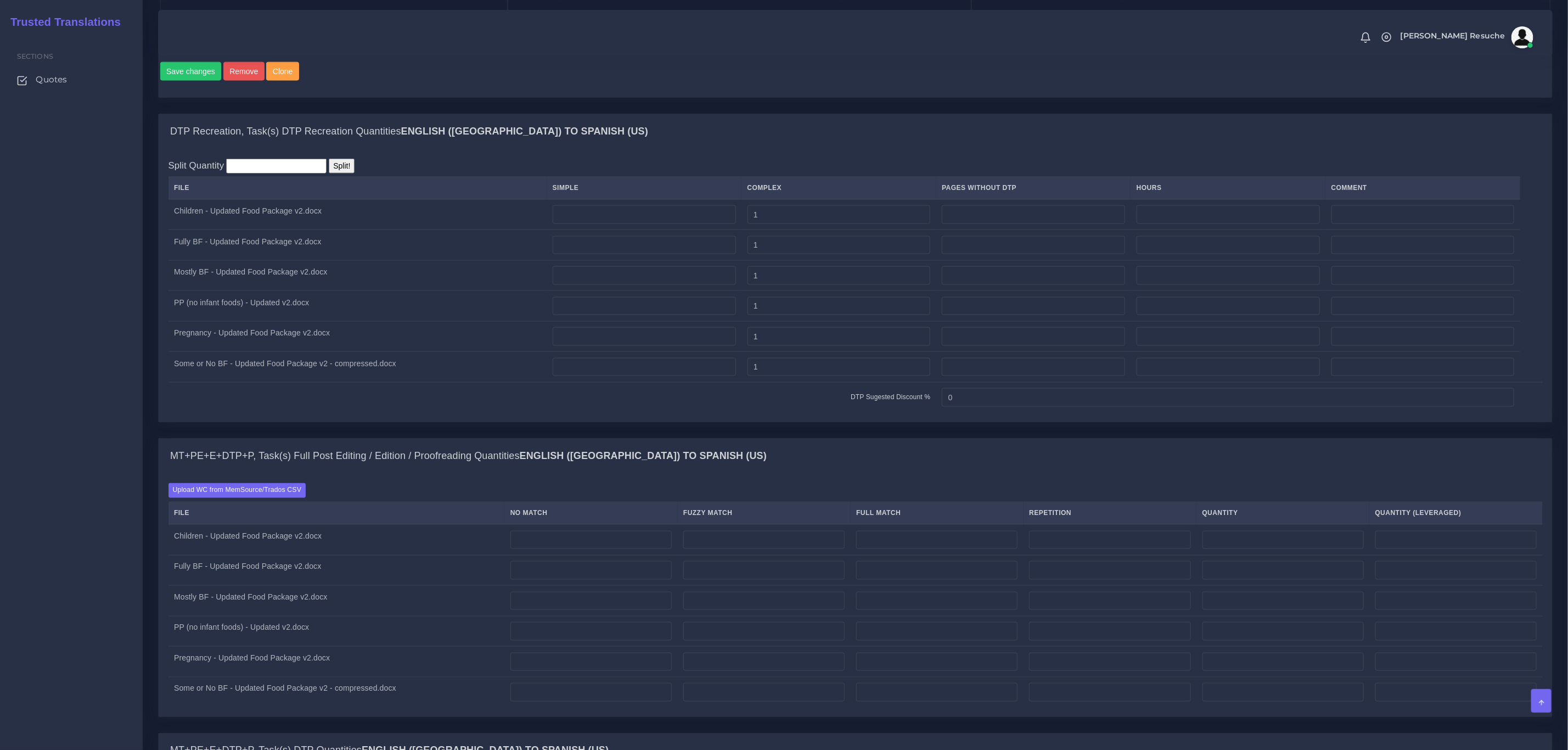
scroll to position [1153, 0]
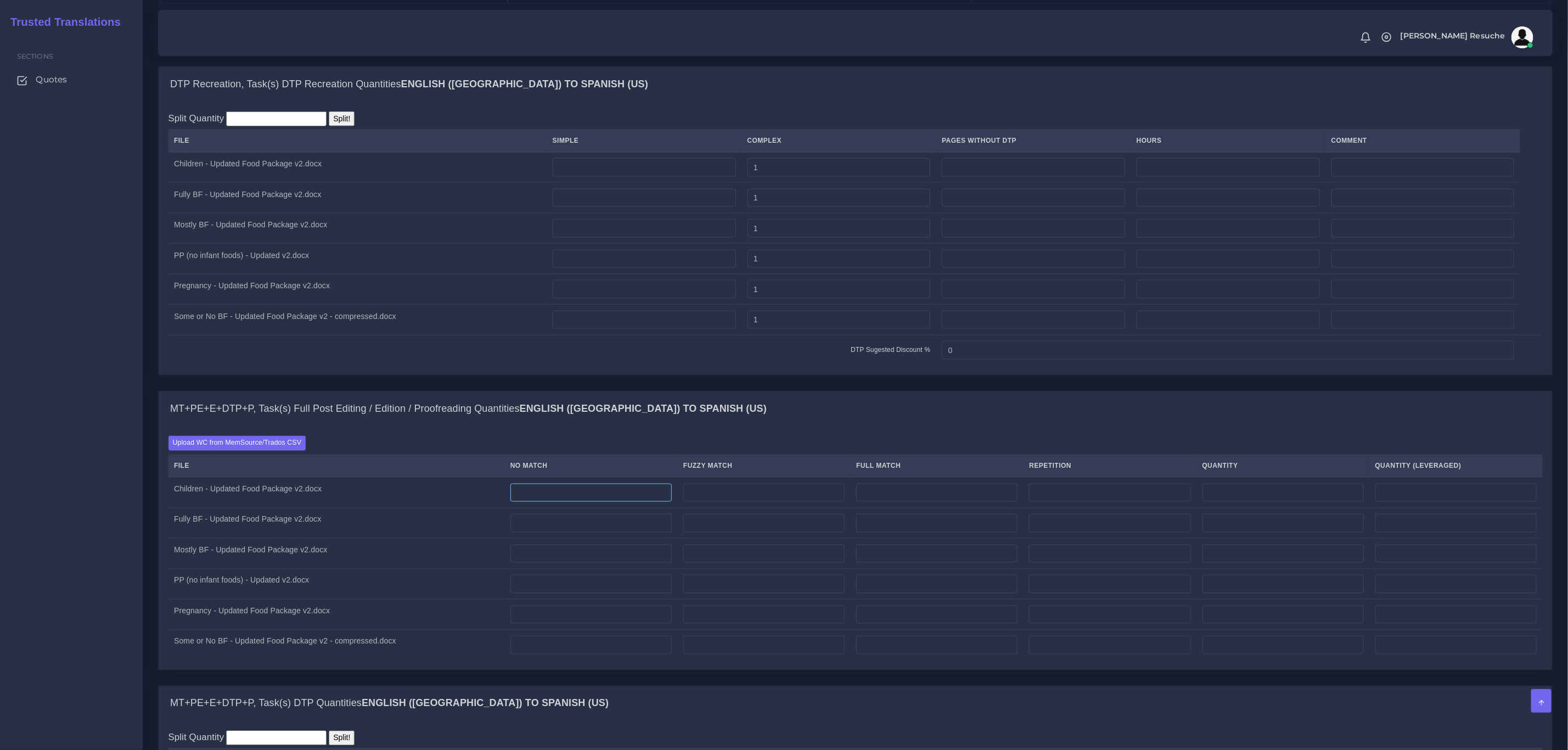
click at [577, 502] on input "number" at bounding box center [591, 493] width 162 height 19
type input "199"
click at [1051, 502] on input "number" at bounding box center [1110, 493] width 162 height 19
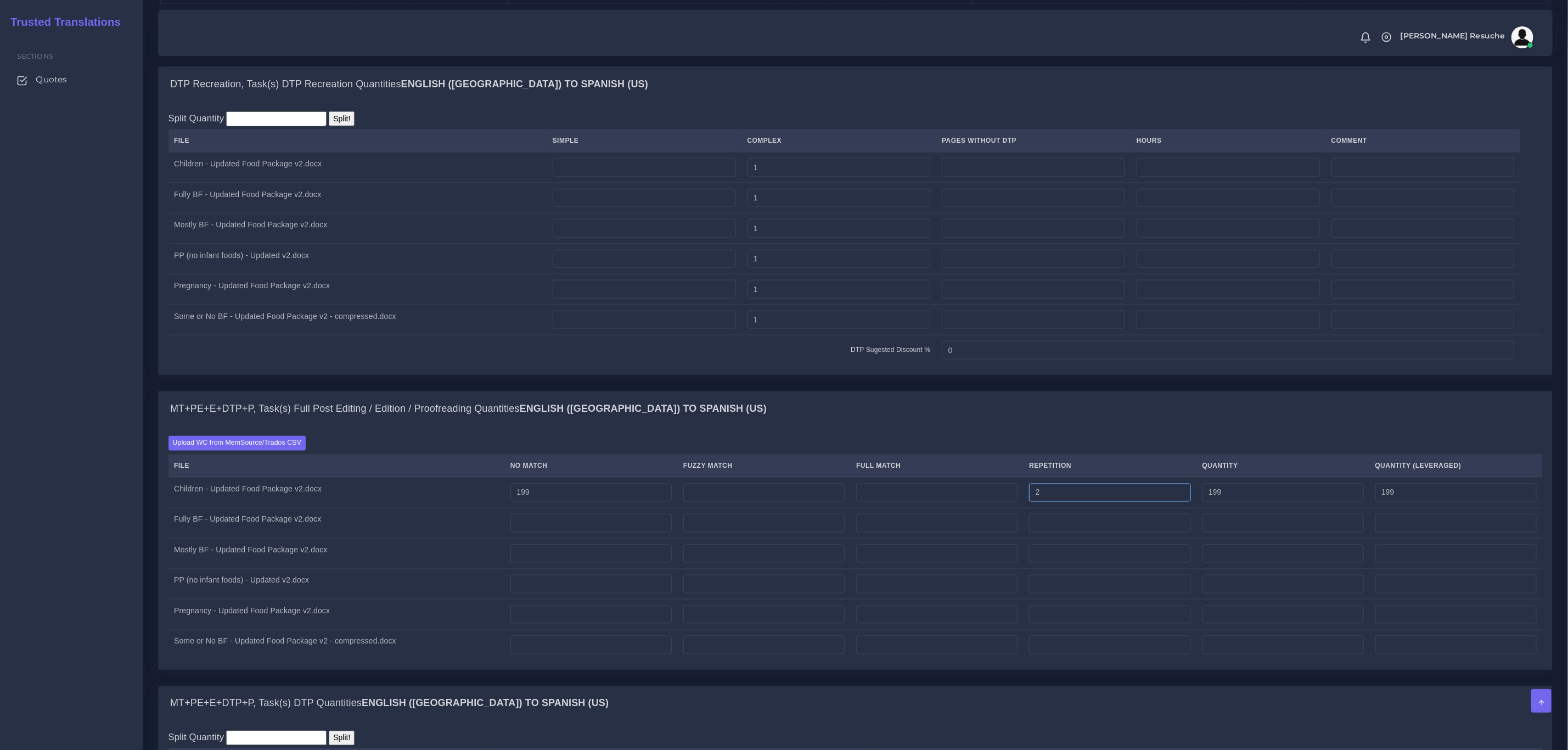
type input "2"
type input "201"
click at [1062, 457] on div "Upload WC from MemSource/Trados CSV File No Match Fuzzy Match Full Match Repeti…" at bounding box center [855, 547] width 1393 height 243
click at [563, 533] on input "number" at bounding box center [591, 523] width 162 height 19
type input "2"
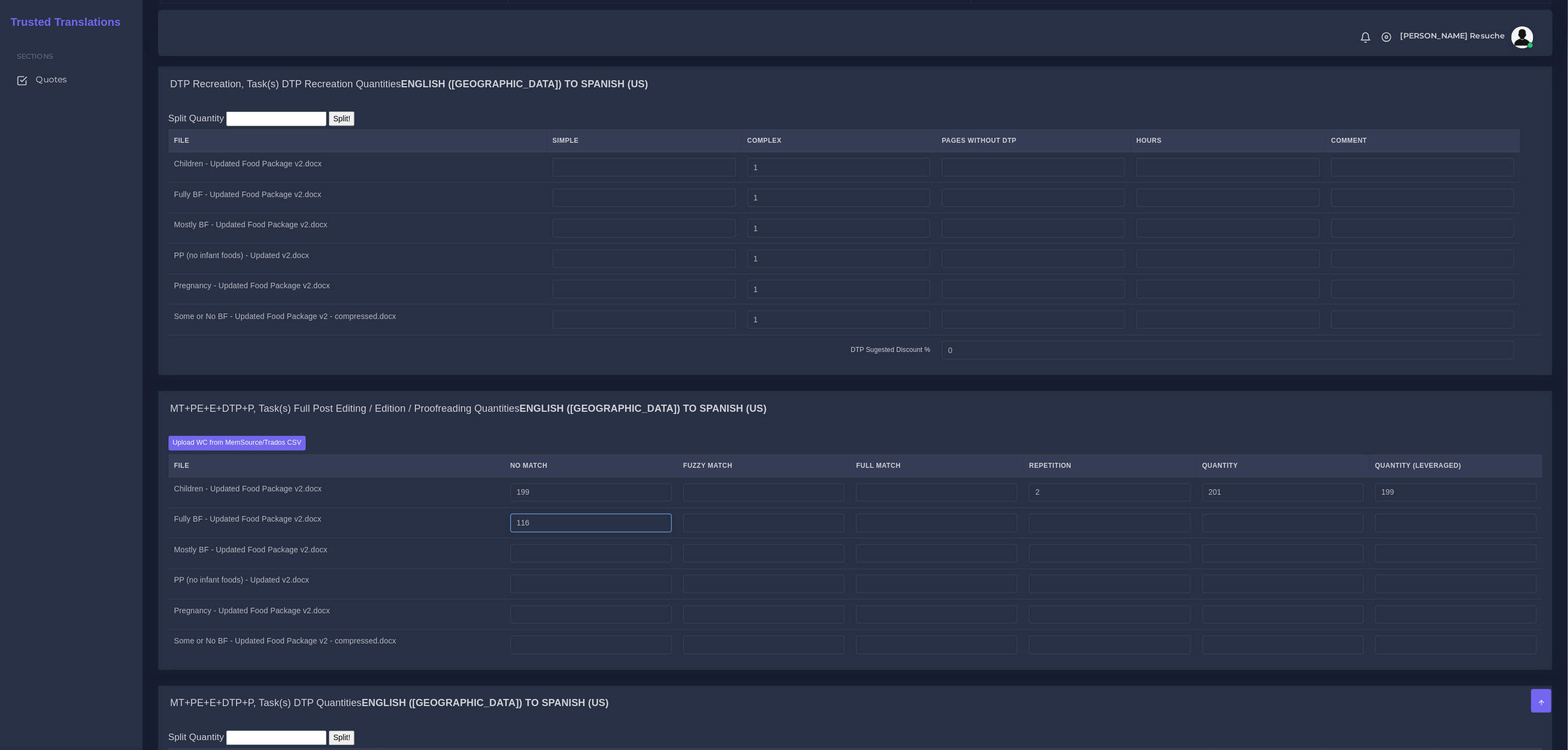
type input "116"
click at [1115, 533] on input "number" at bounding box center [1110, 523] width 162 height 19
type input "111"
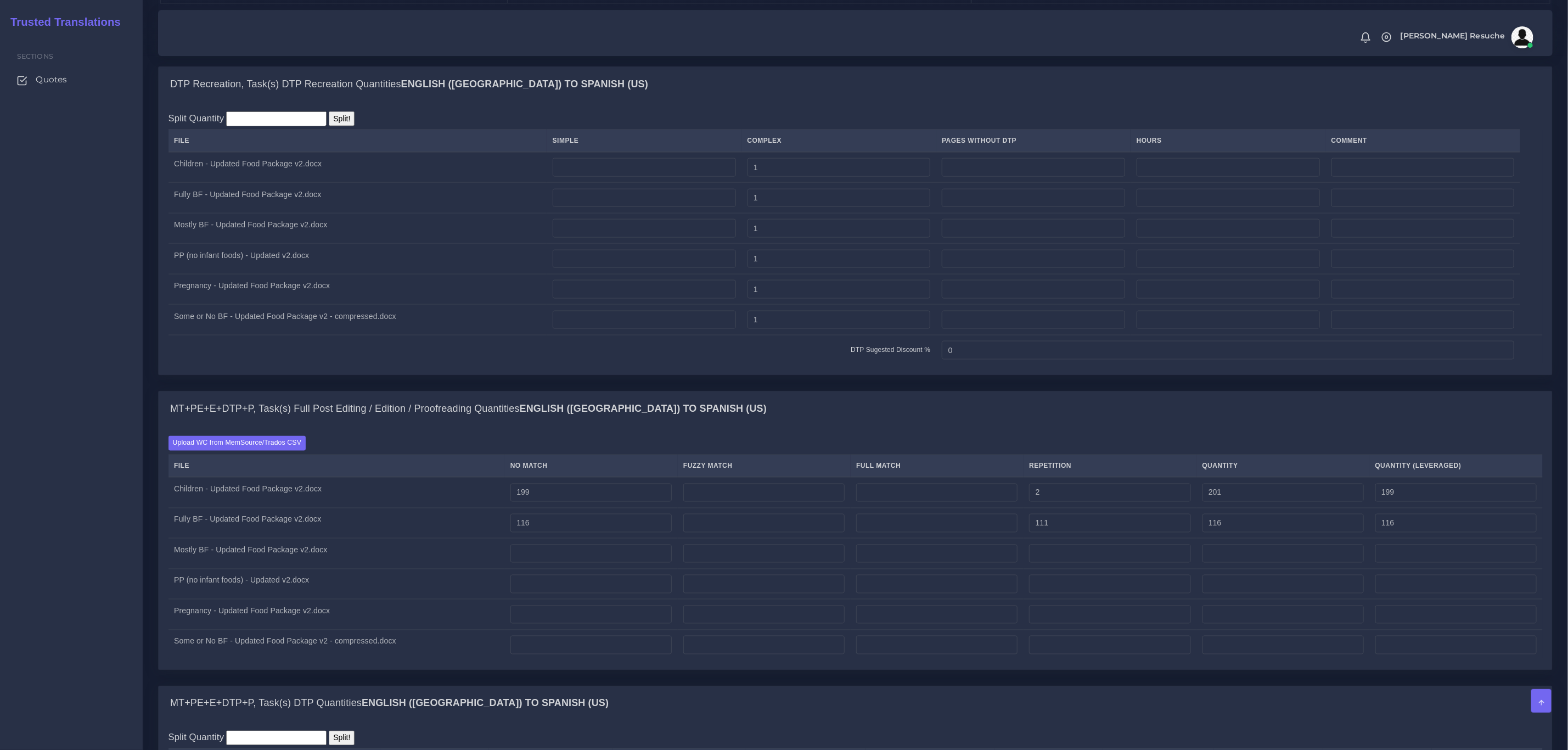
type input "227"
type input "143"
click at [1104, 427] on div "MT+PE+E+DTP+P, Task(s) Full Post Editing / Edition / Proofreading Quantities En…" at bounding box center [855, 409] width 1393 height 35
click at [544, 564] on input "number" at bounding box center [591, 554] width 162 height 19
type input "68"
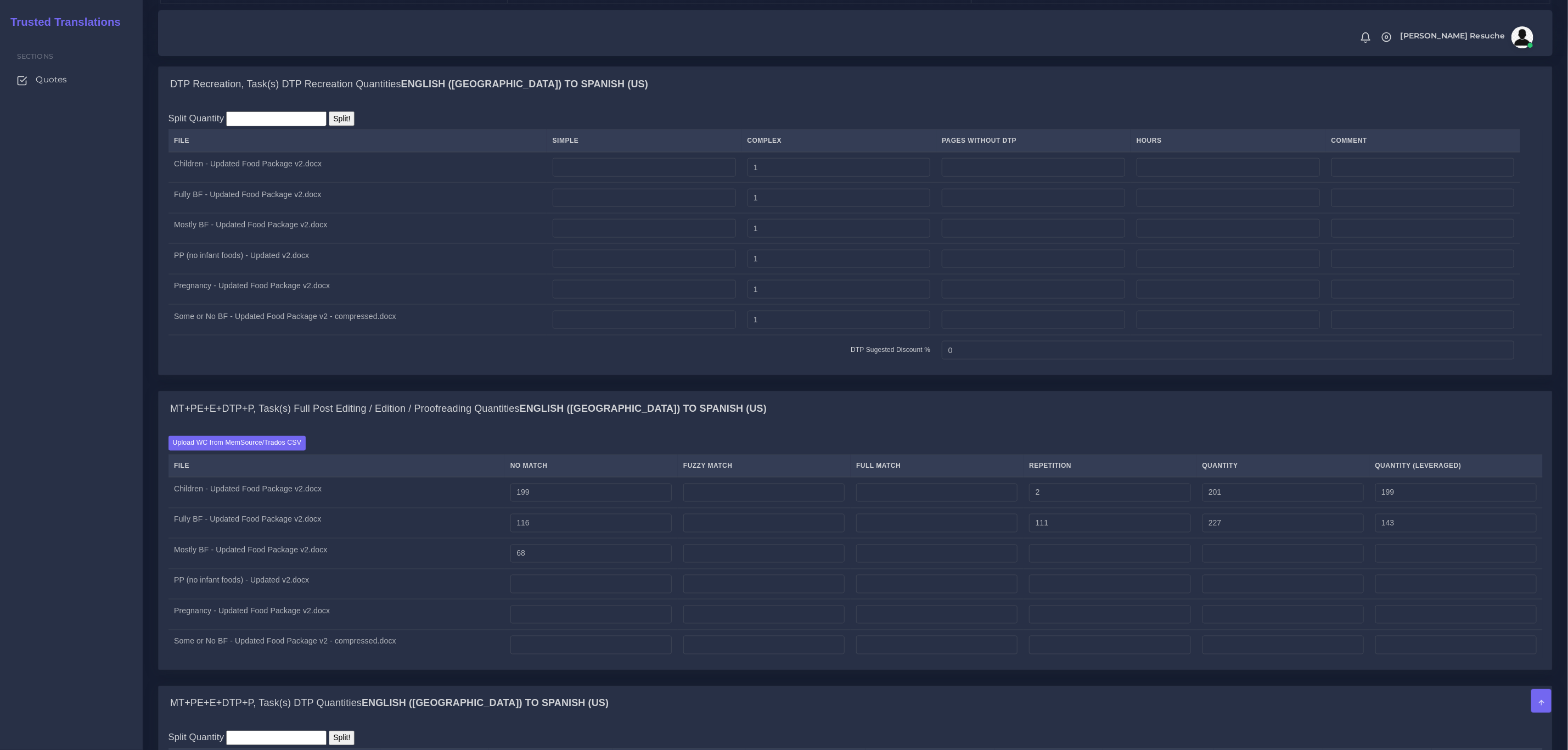
type input "68"
click at [1115, 567] on td at bounding box center [1110, 554] width 173 height 31
click at [1107, 564] on input "number" at bounding box center [1110, 554] width 162 height 19
type input "155"
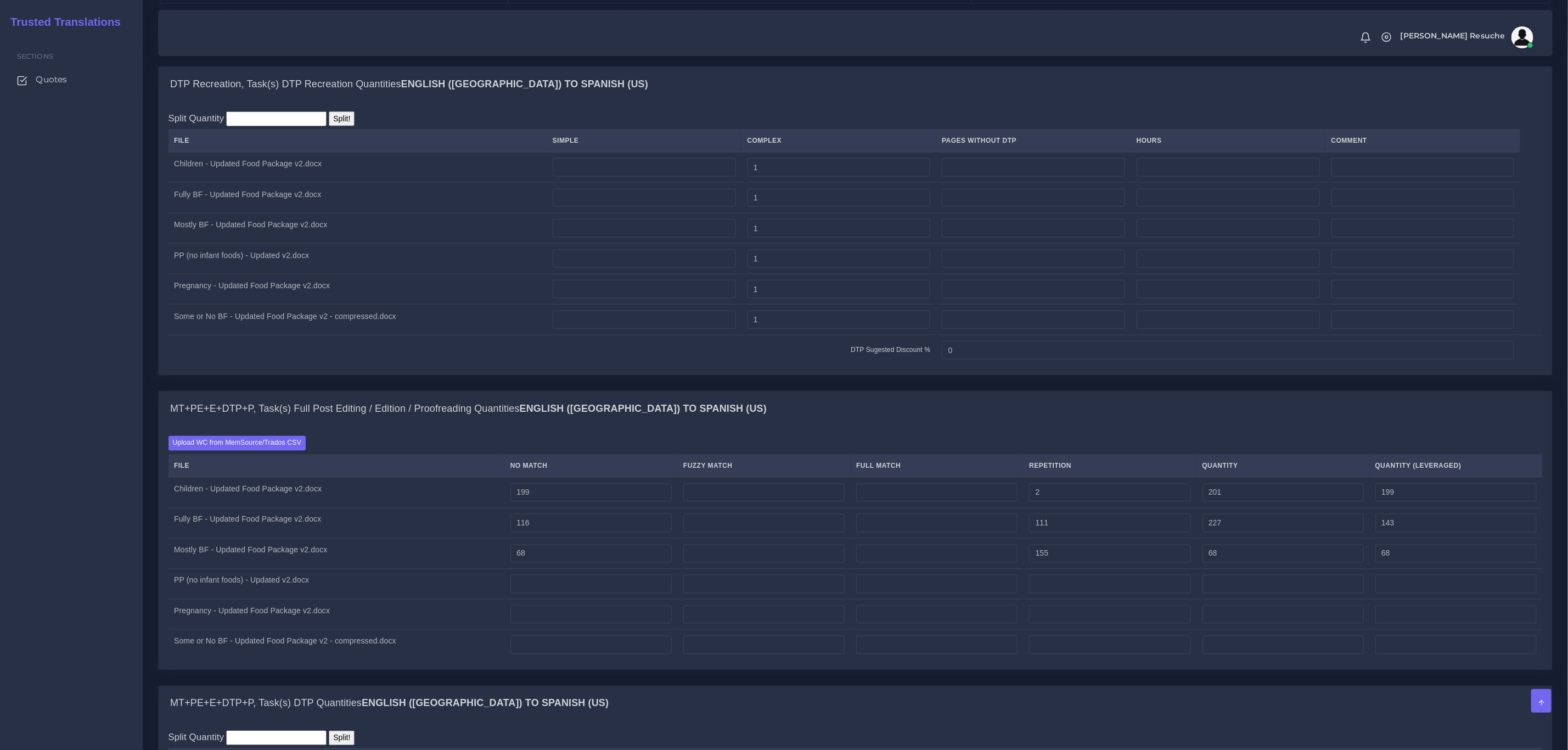
type input "223"
type input "106"
click at [1095, 427] on div "MT+PE+E+DTP+P, Task(s) Full Post Editing / Edition / Proofreading Quantities En…" at bounding box center [855, 409] width 1393 height 35
drag, startPoint x: 535, startPoint y: 579, endPoint x: 519, endPoint y: 580, distance: 16.0
click at [519, 570] on td "68" at bounding box center [591, 554] width 173 height 31
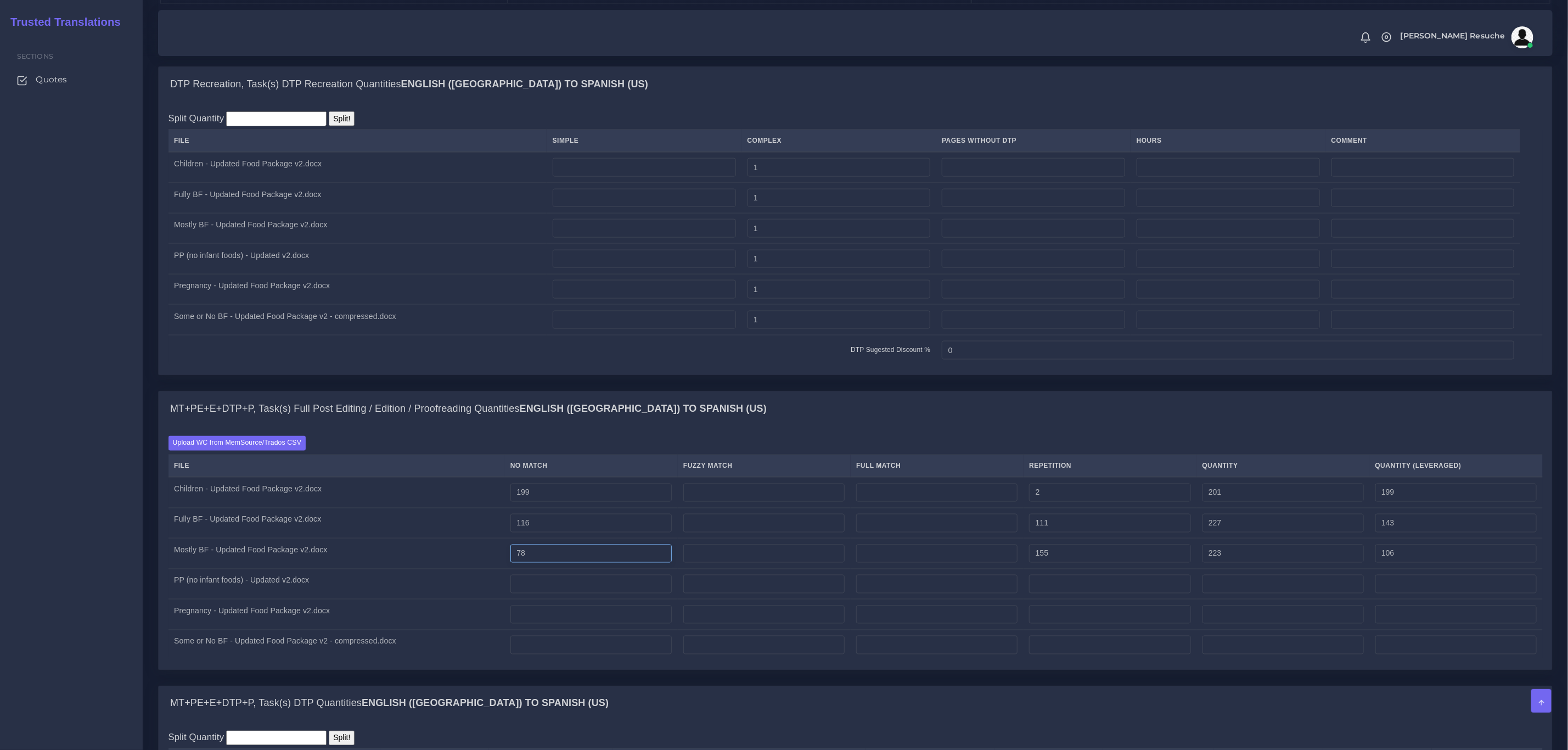
type input "78"
type input "233"
type input "116"
click at [539, 533] on input "116" at bounding box center [591, 523] width 162 height 19
type input "126"
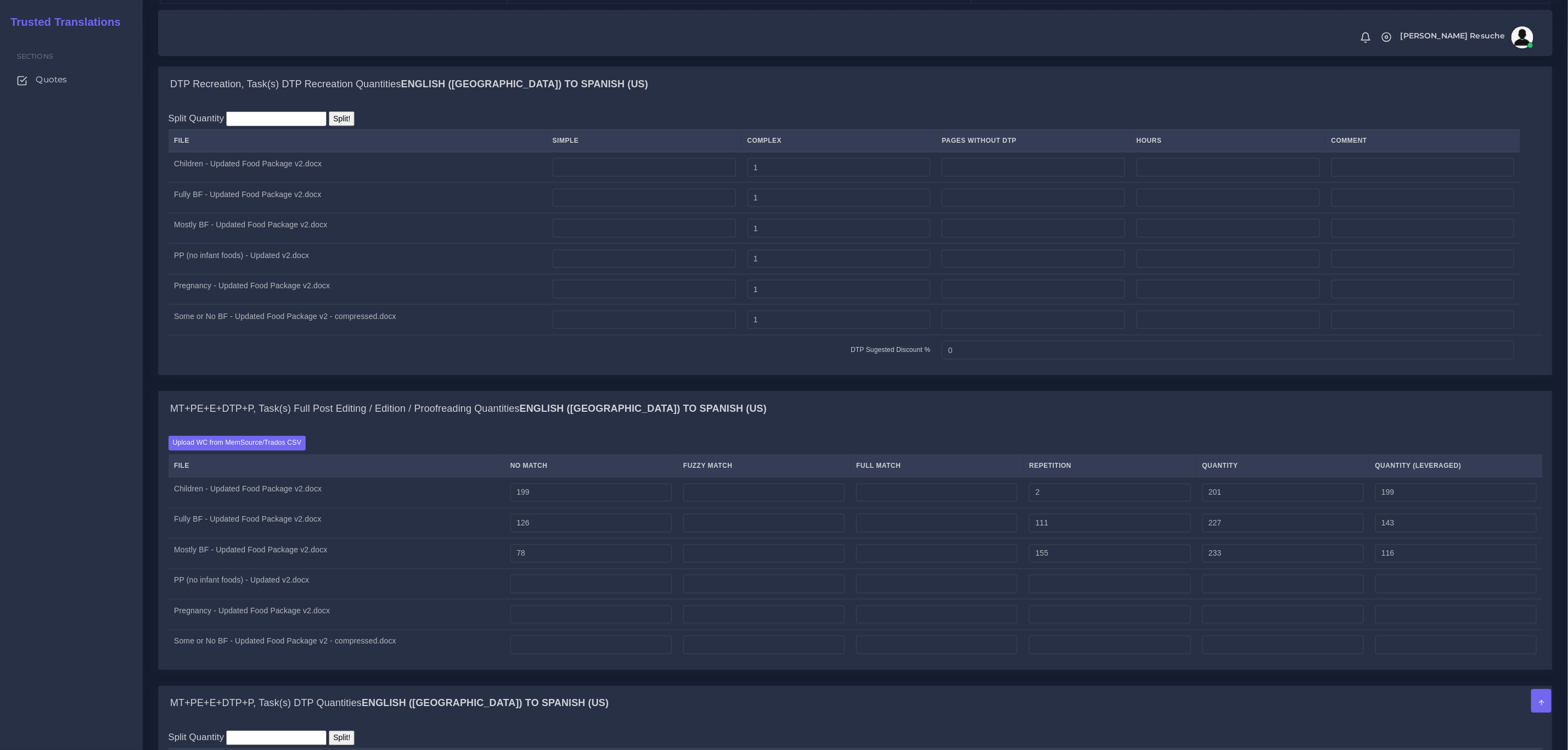
type input "237"
type input "153"
click at [657, 421] on div "MT+PE+E+DTP+P, Task(s) Full Post Editing / Edition / Proofreading Quantities En…" at bounding box center [855, 409] width 1393 height 35
click at [612, 594] on input "number" at bounding box center [591, 584] width 162 height 19
type input "62"
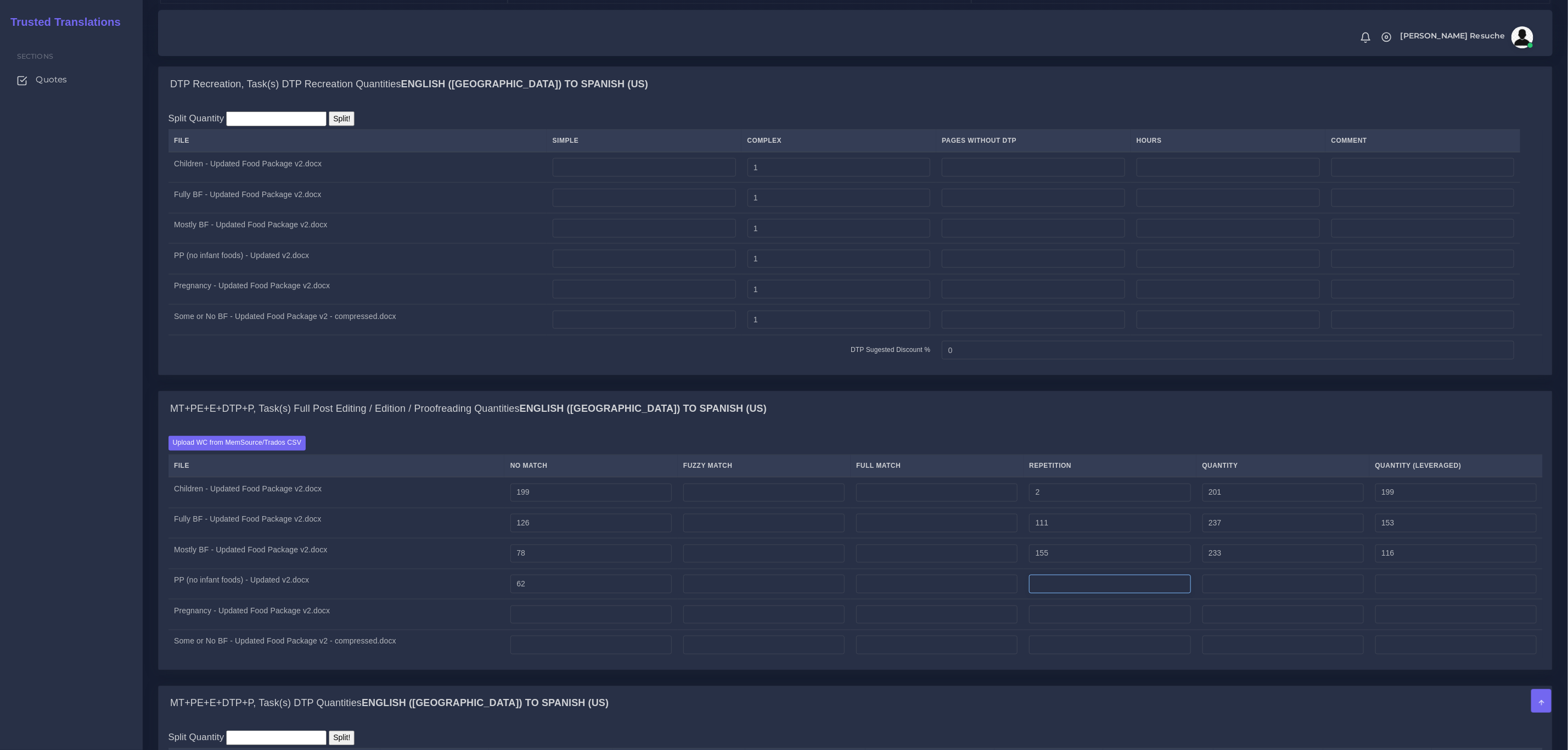
type input "62"
click at [1100, 594] on input "number" at bounding box center [1110, 584] width 162 height 19
type input "145"
type input "207"
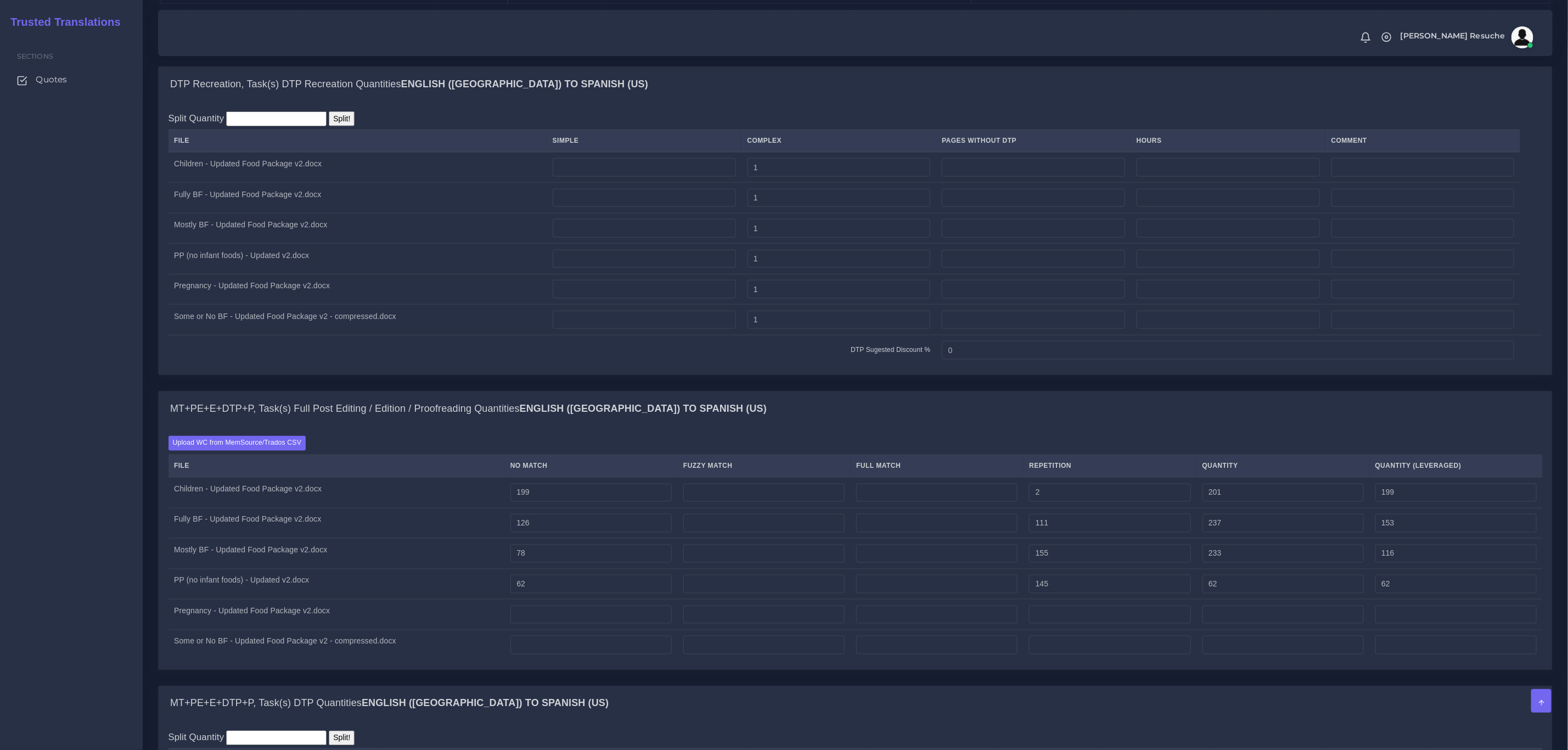
type input "98"
click at [1084, 424] on div "MT+PE+E+DTP+P, Task(s) Full Post Editing / Edition / Proofreading Quantities En…" at bounding box center [855, 409] width 1393 height 35
click at [599, 630] on td at bounding box center [591, 615] width 173 height 31
click at [598, 624] on input "number" at bounding box center [591, 615] width 162 height 19
type input "30"
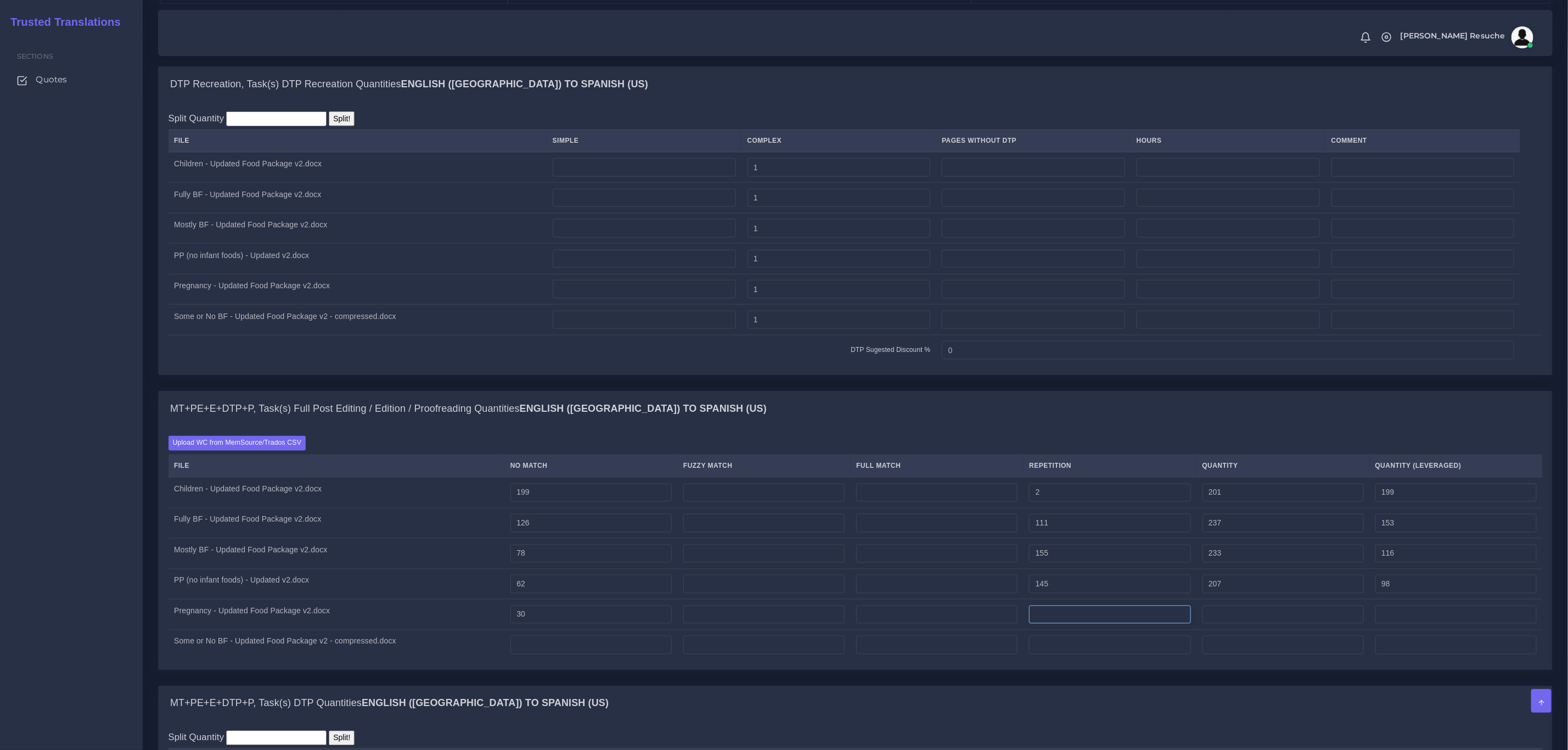
type input "30"
click at [1158, 624] on input "number" at bounding box center [1110, 615] width 162 height 19
type input "167"
type input "197"
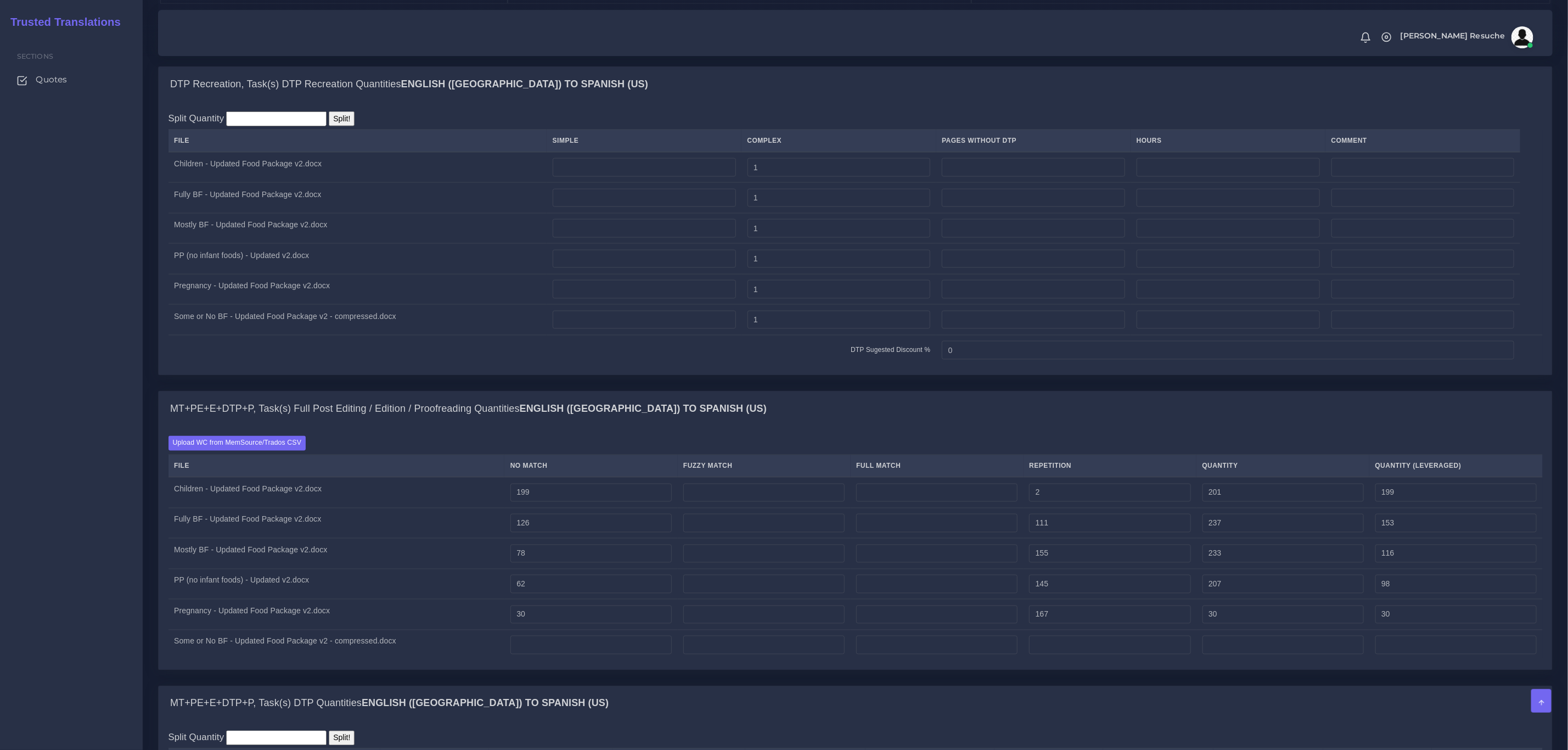
type input "71"
click at [1026, 427] on div "MT+PE+E+DTP+P, Task(s) Full Post Editing / Edition / Proofreading Quantities En…" at bounding box center [855, 409] width 1393 height 35
click at [570, 655] on input "number" at bounding box center [591, 645] width 162 height 19
type input "44"
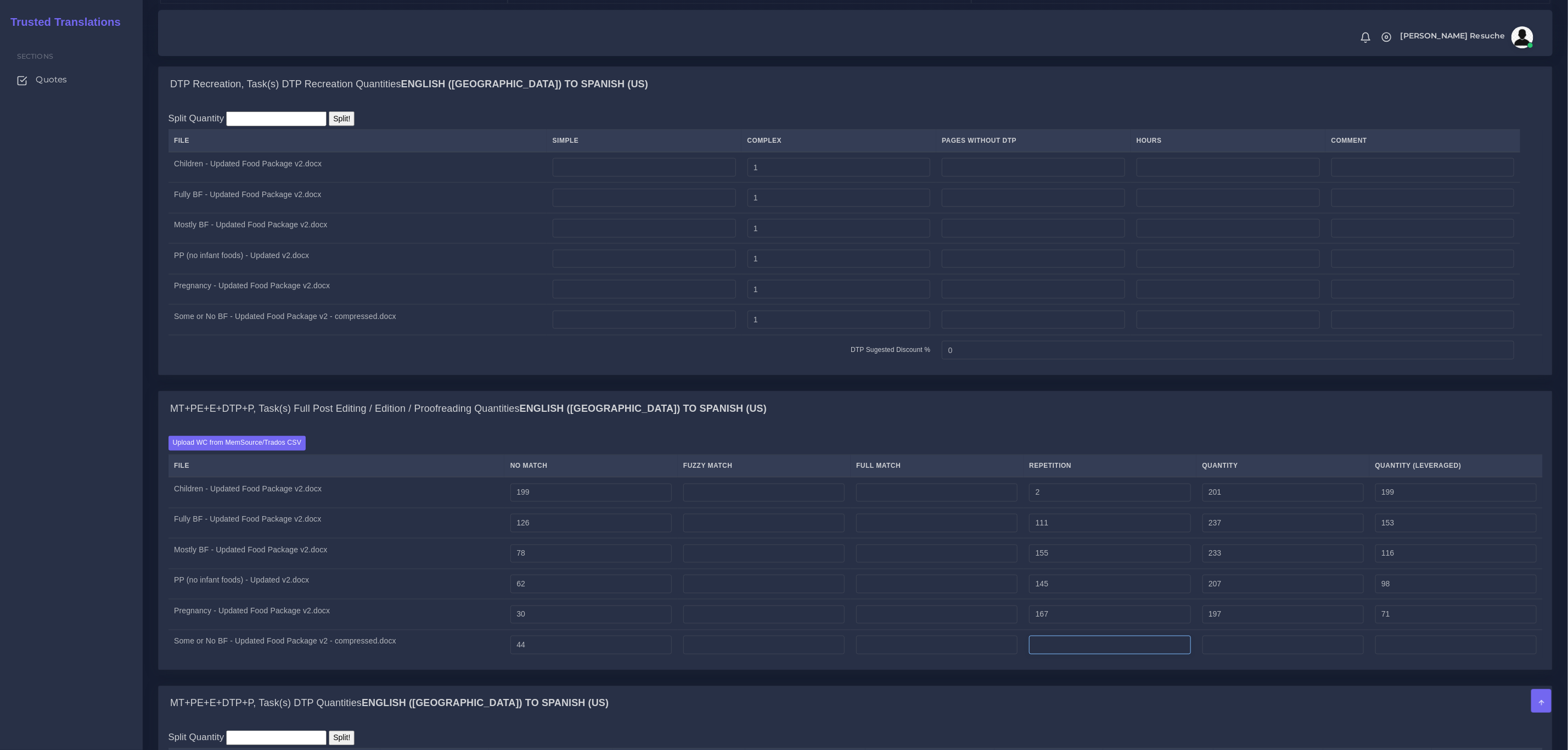
type input "44"
click at [1122, 655] on input "number" at bounding box center [1110, 645] width 162 height 19
type input "186"
type input "230"
type input "90"
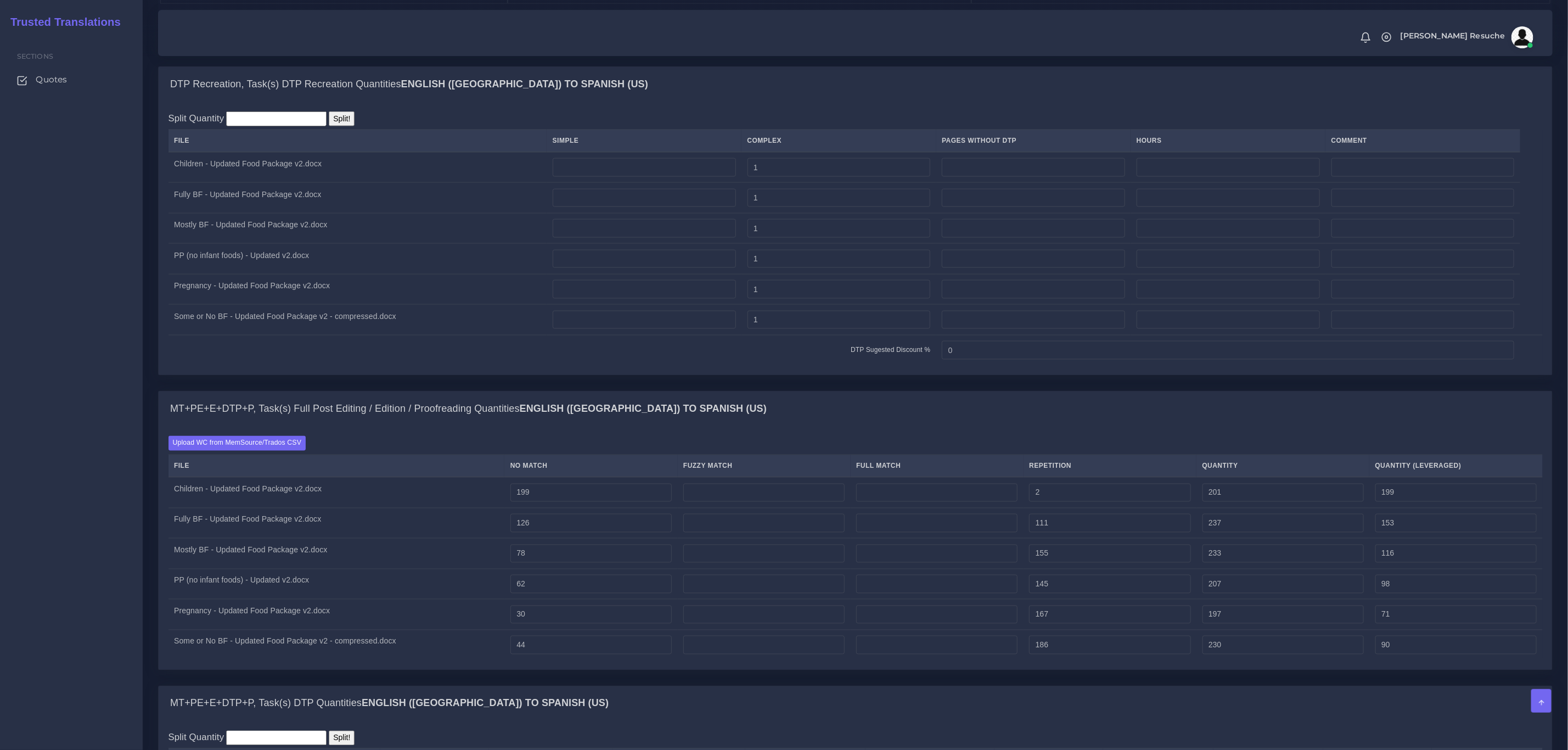
click at [964, 427] on div "MT+PE+E+DTP+P, Task(s) Full Post Editing / Edition / Proofreading Quantities En…" at bounding box center [855, 409] width 1393 height 35
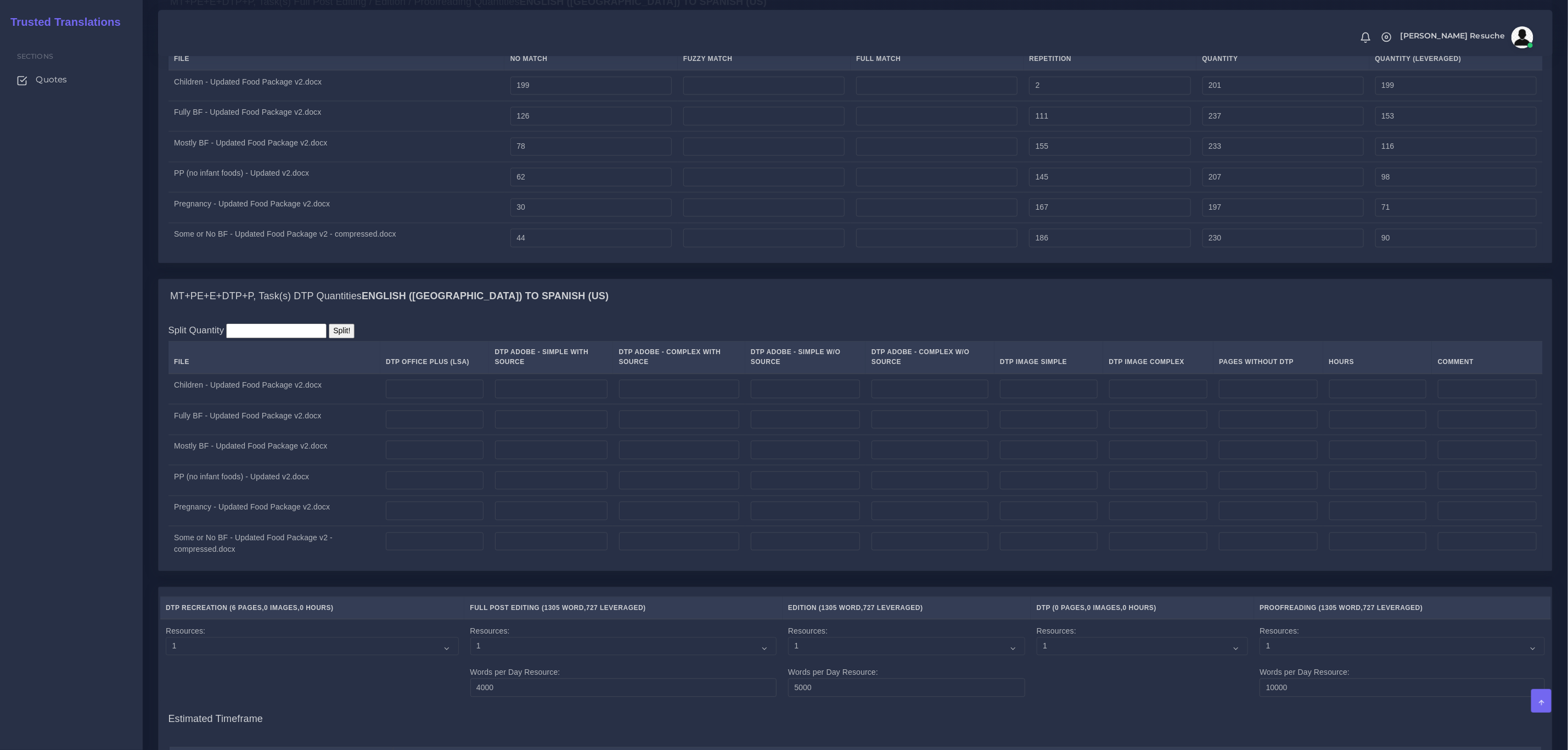
scroll to position [1565, 0]
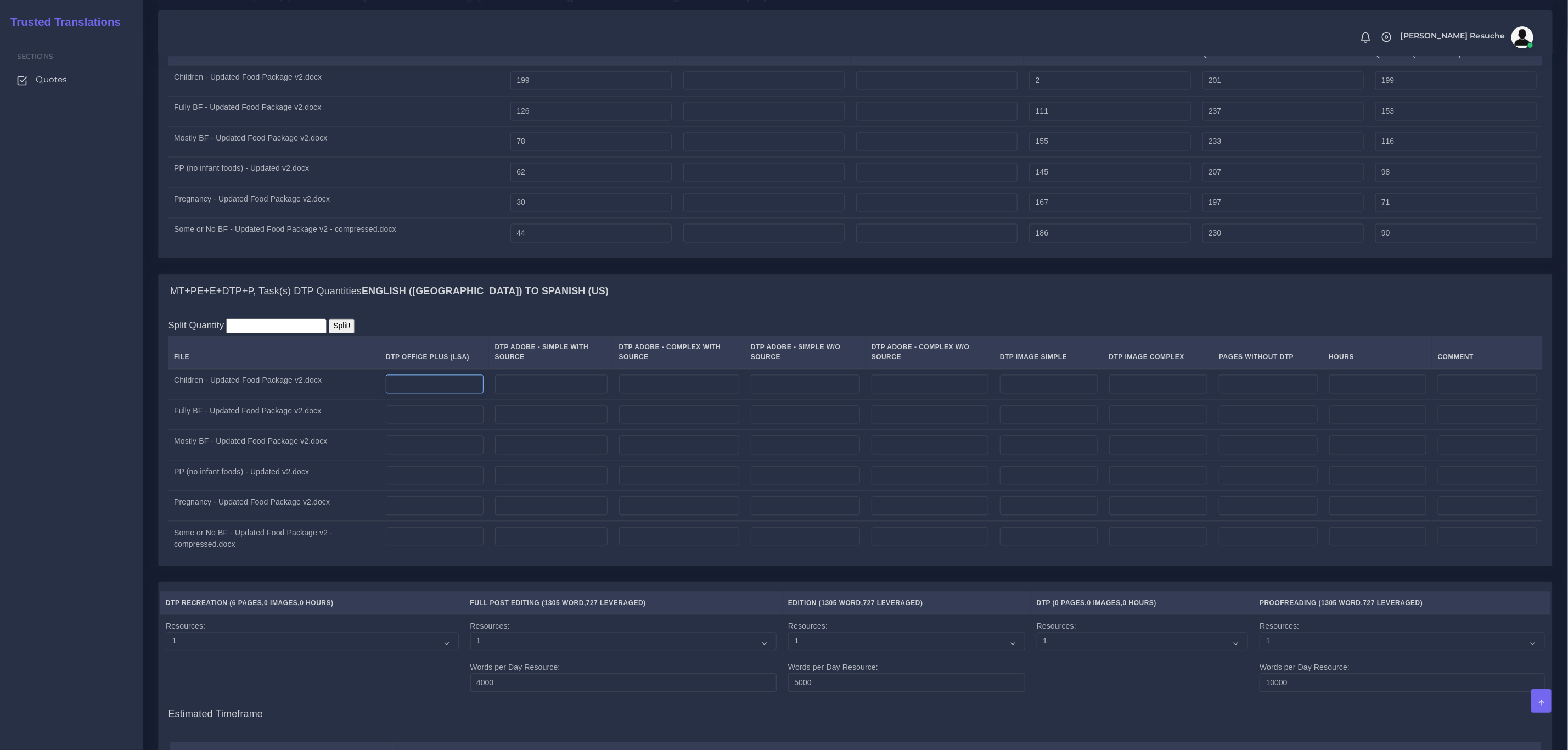
click at [417, 394] on input "number" at bounding box center [435, 385] width 98 height 19
type input "1"
click at [443, 424] on input "number" at bounding box center [435, 415] width 98 height 19
type input "1"
click at [445, 455] on input "number" at bounding box center [435, 445] width 98 height 19
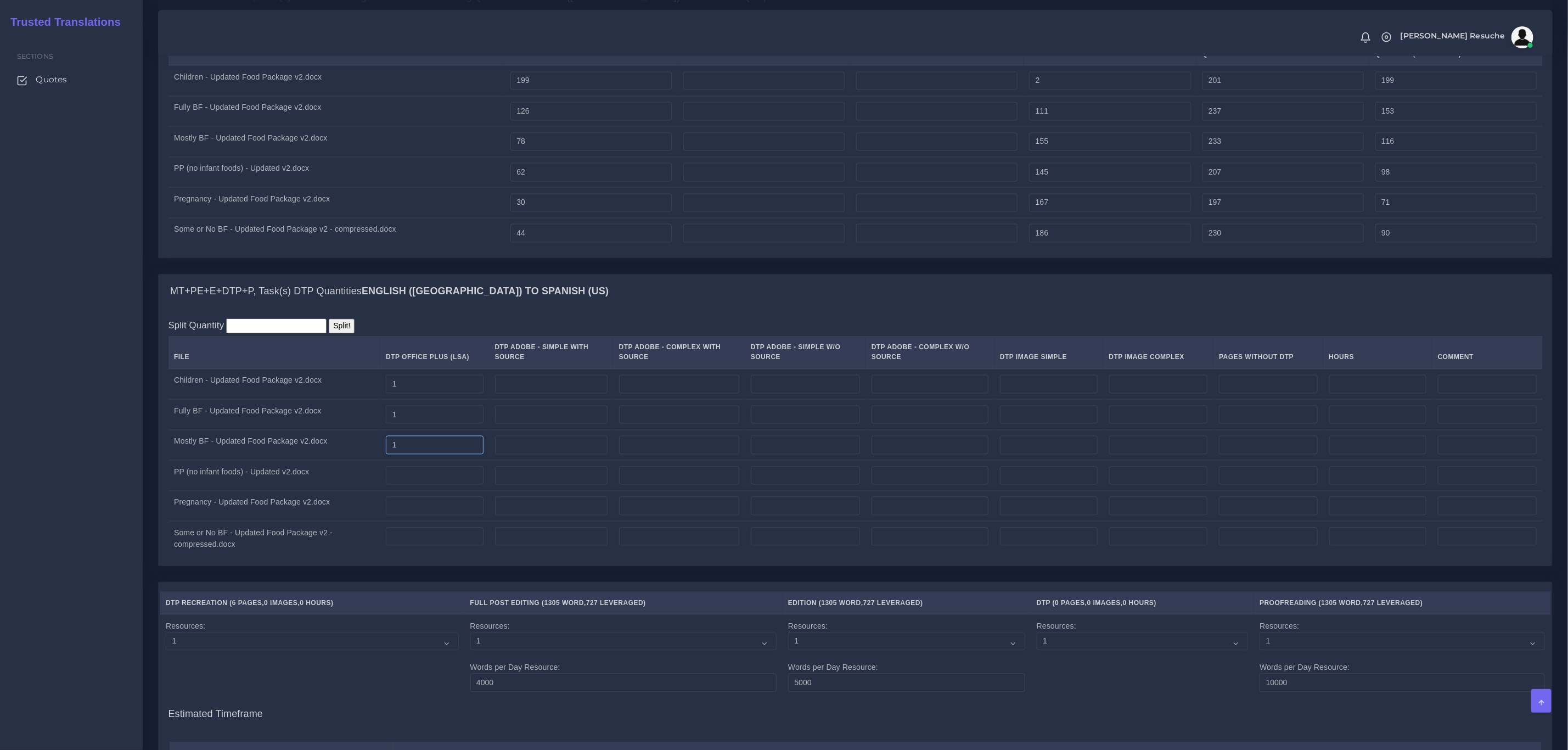
type input "1"
click at [448, 486] on input "number" at bounding box center [435, 476] width 98 height 19
type input "1"
click at [451, 516] on input "number" at bounding box center [435, 507] width 98 height 19
type input "1"
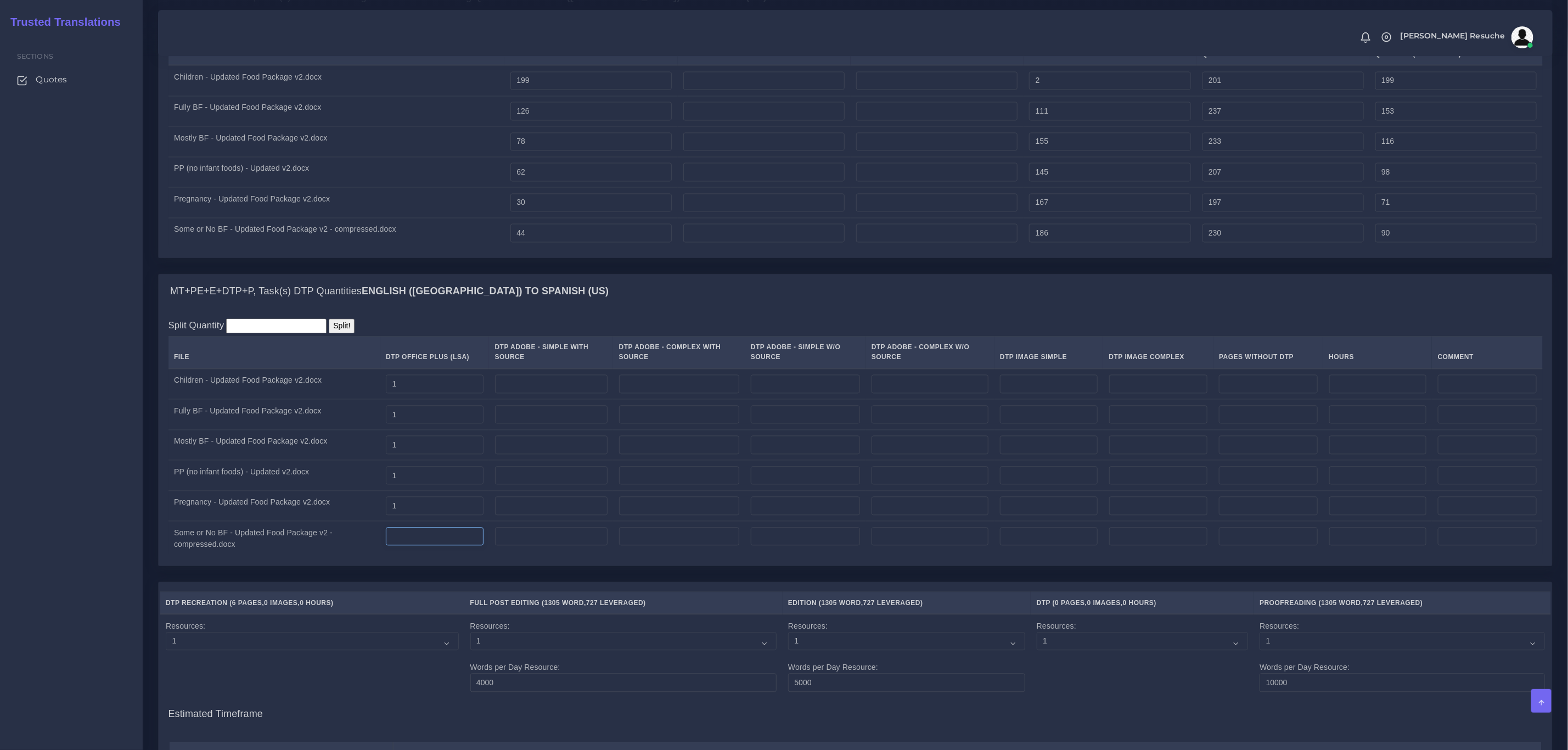
click at [446, 546] on input "number" at bounding box center [435, 537] width 98 height 19
type input "1"
click at [657, 274] on div "MT+PE+E+DTP+P, Task(s) Full Post Editing / Edition / Proofreading Quantities En…" at bounding box center [855, 126] width 1411 height 295
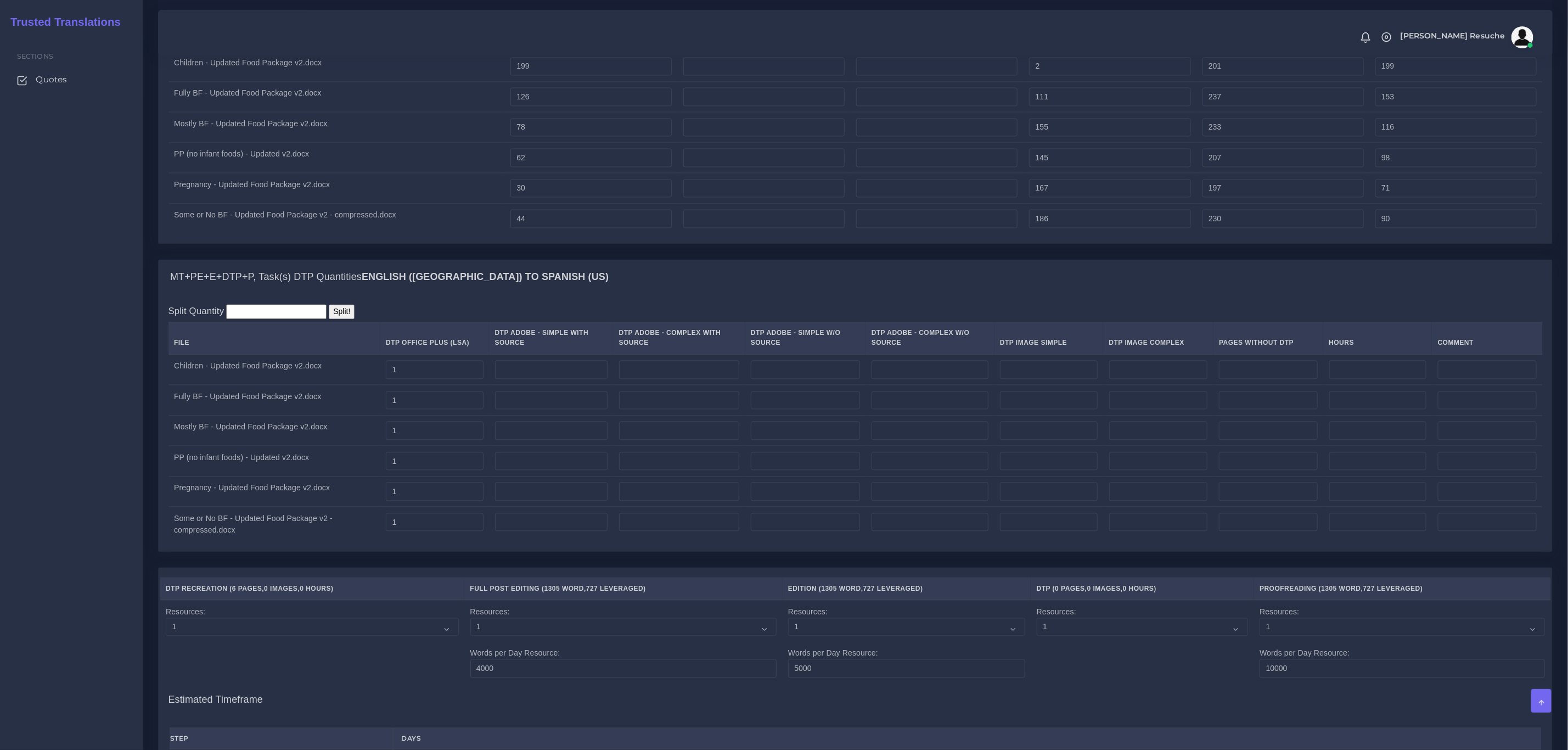
scroll to position [2146, 0]
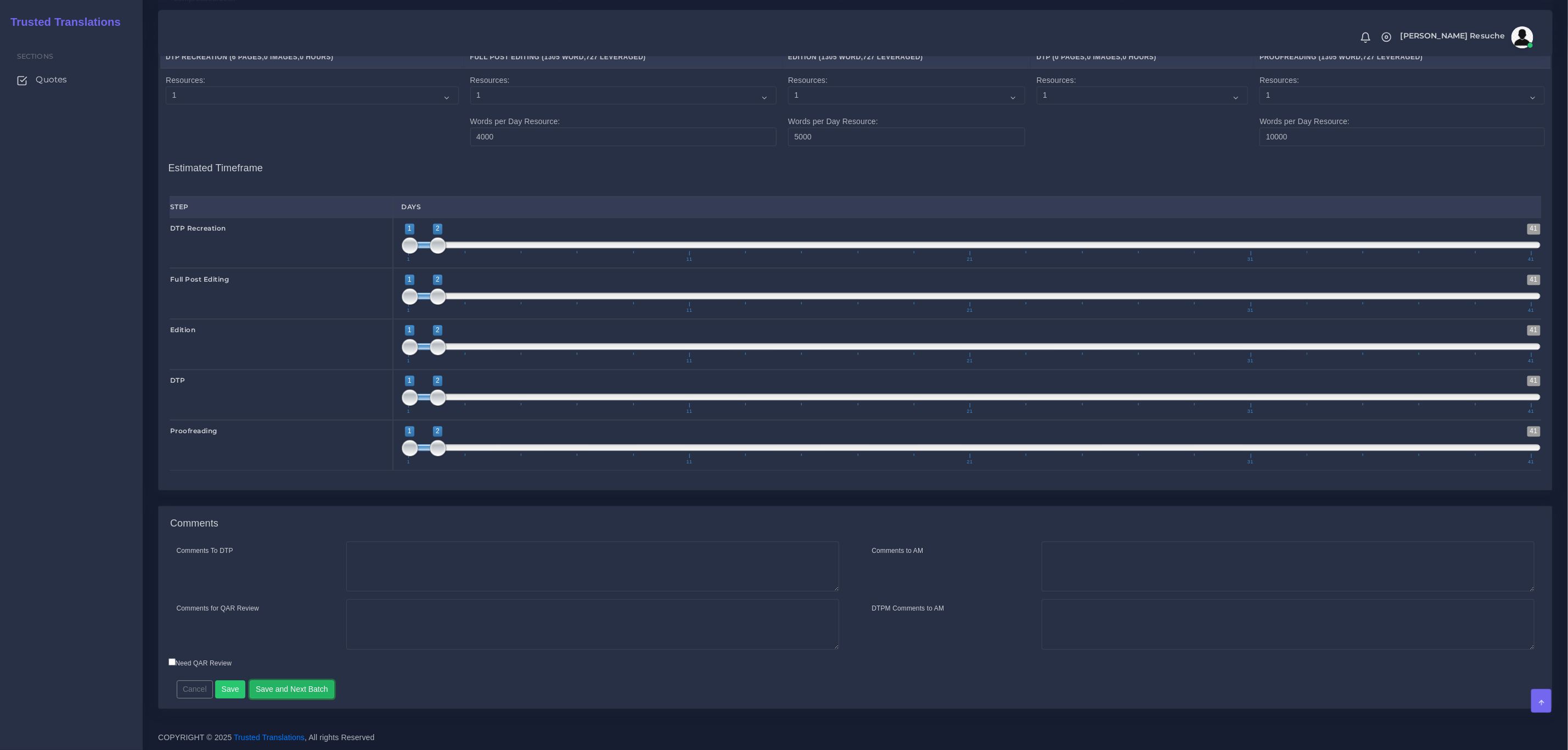
drag, startPoint x: 300, startPoint y: 682, endPoint x: 497, endPoint y: 720, distance: 200.6
click at [300, 682] on button "Save and Next Batch" at bounding box center [292, 690] width 85 height 19
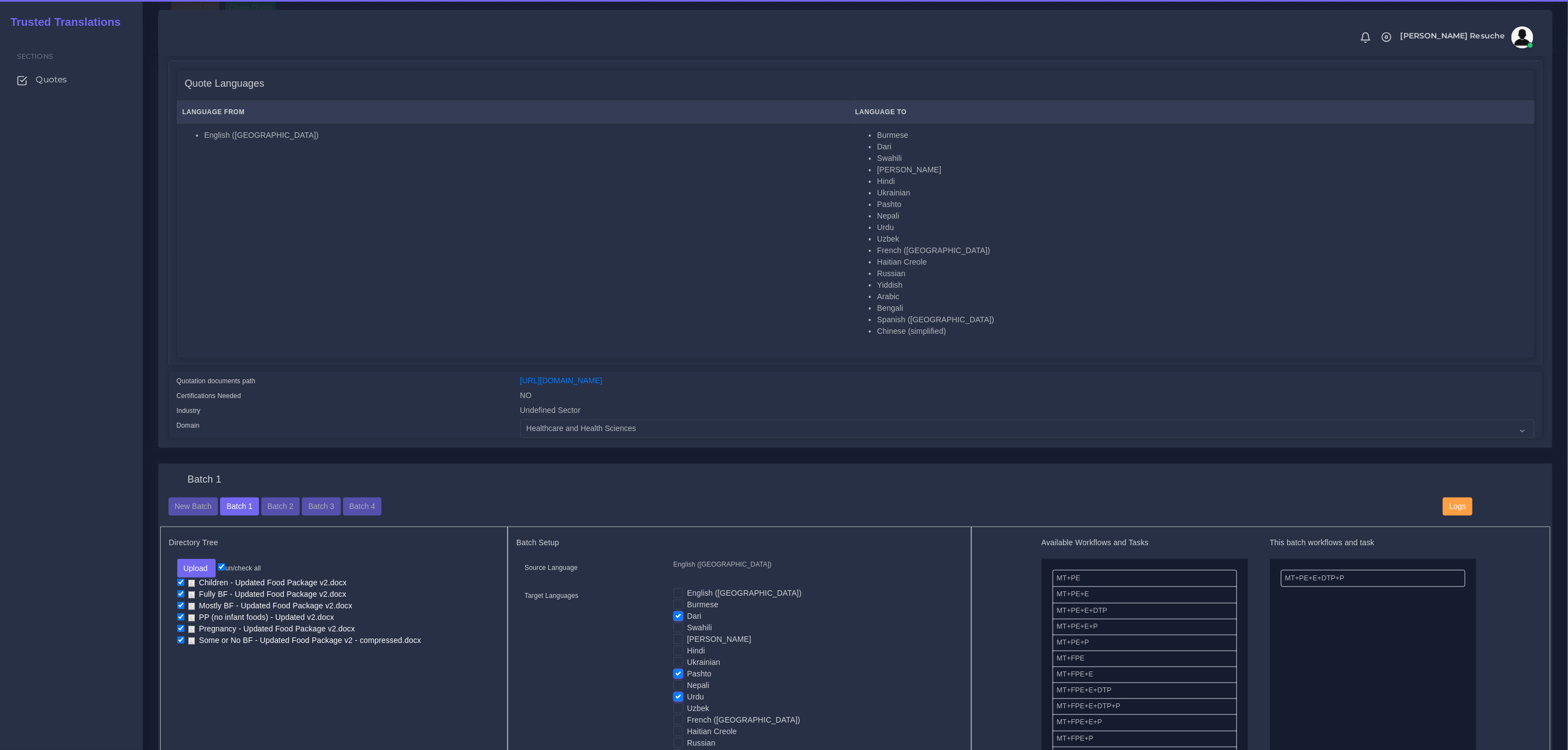
scroll to position [165, 0]
click at [389, 439] on div "Change PM Clone Quote AM Opportunity -" at bounding box center [855, 218] width 1393 height 457
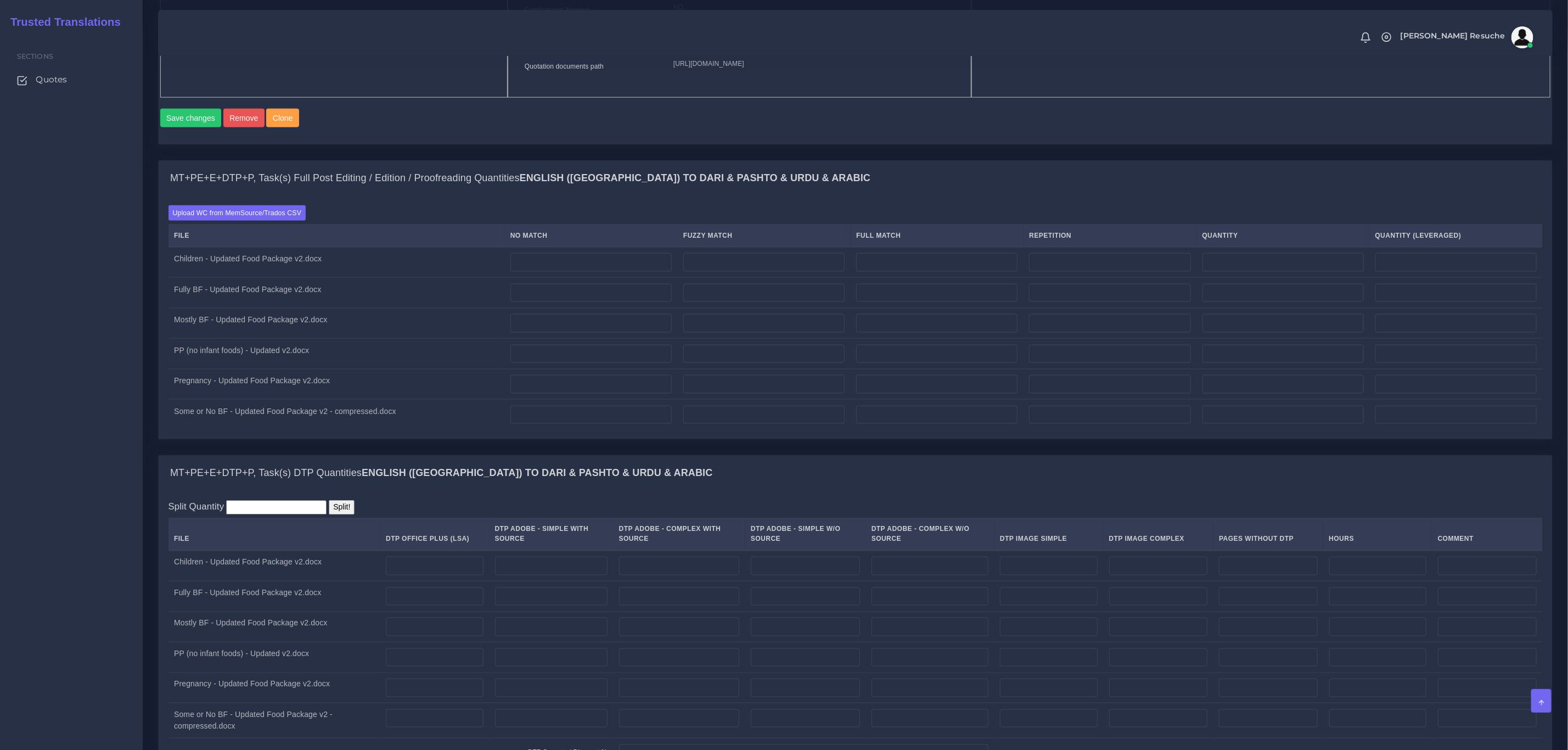
scroll to position [1071, 0]
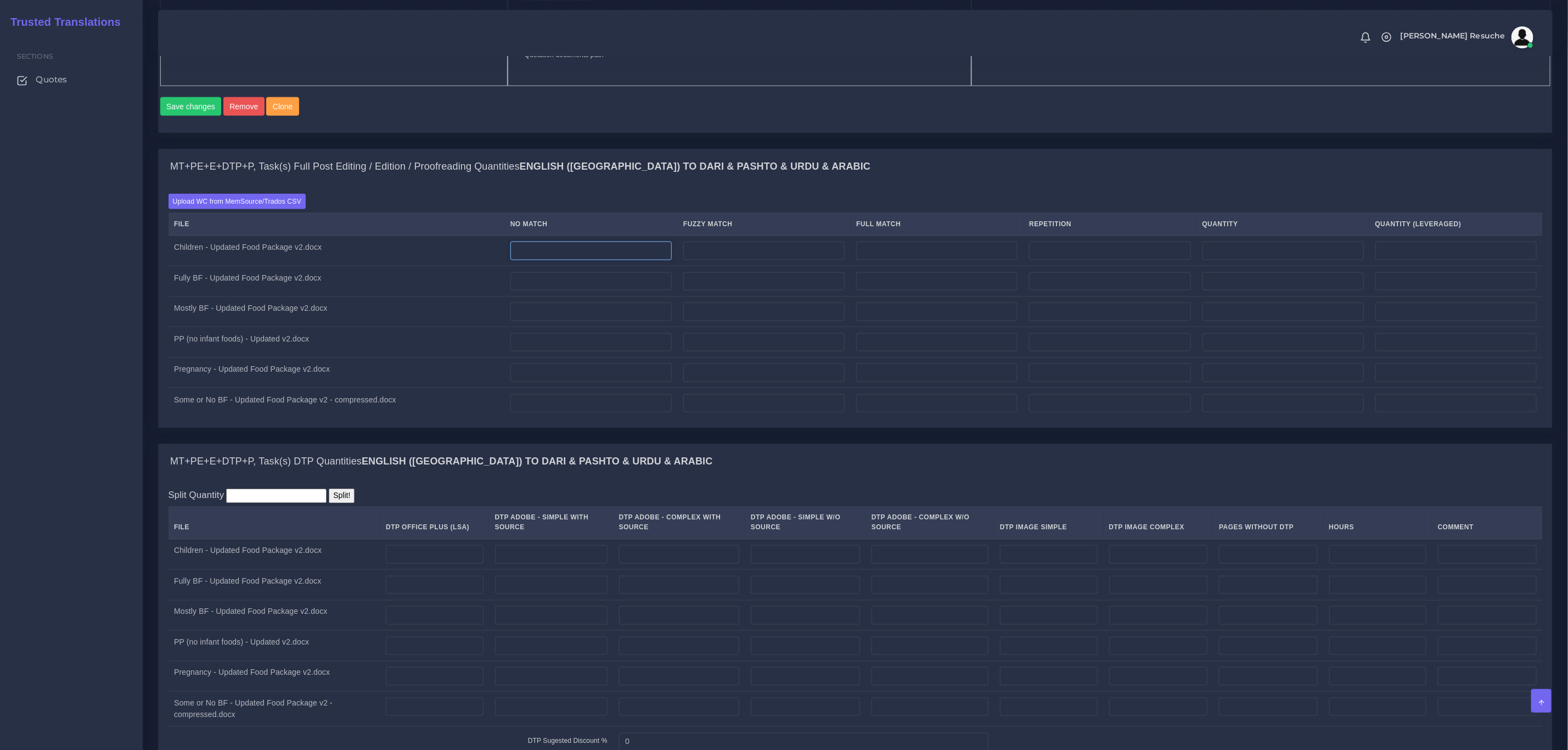
click at [581, 260] on input "number" at bounding box center [591, 251] width 162 height 19
type input "0"
type input "199"
click at [575, 291] on input "number" at bounding box center [591, 282] width 162 height 19
type input "199"
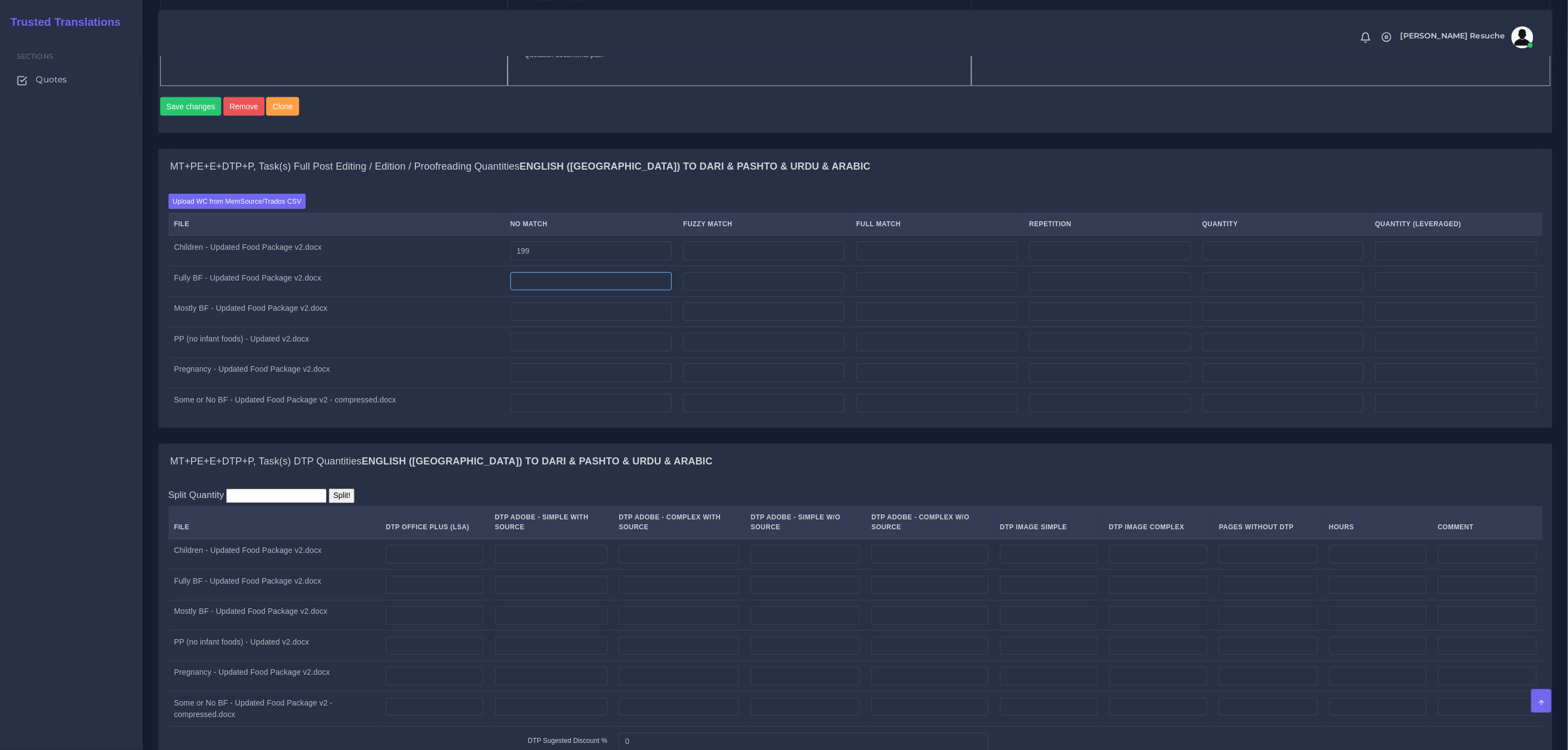
type input "199"
type input "126"
click at [573, 321] on input "number" at bounding box center [591, 312] width 162 height 19
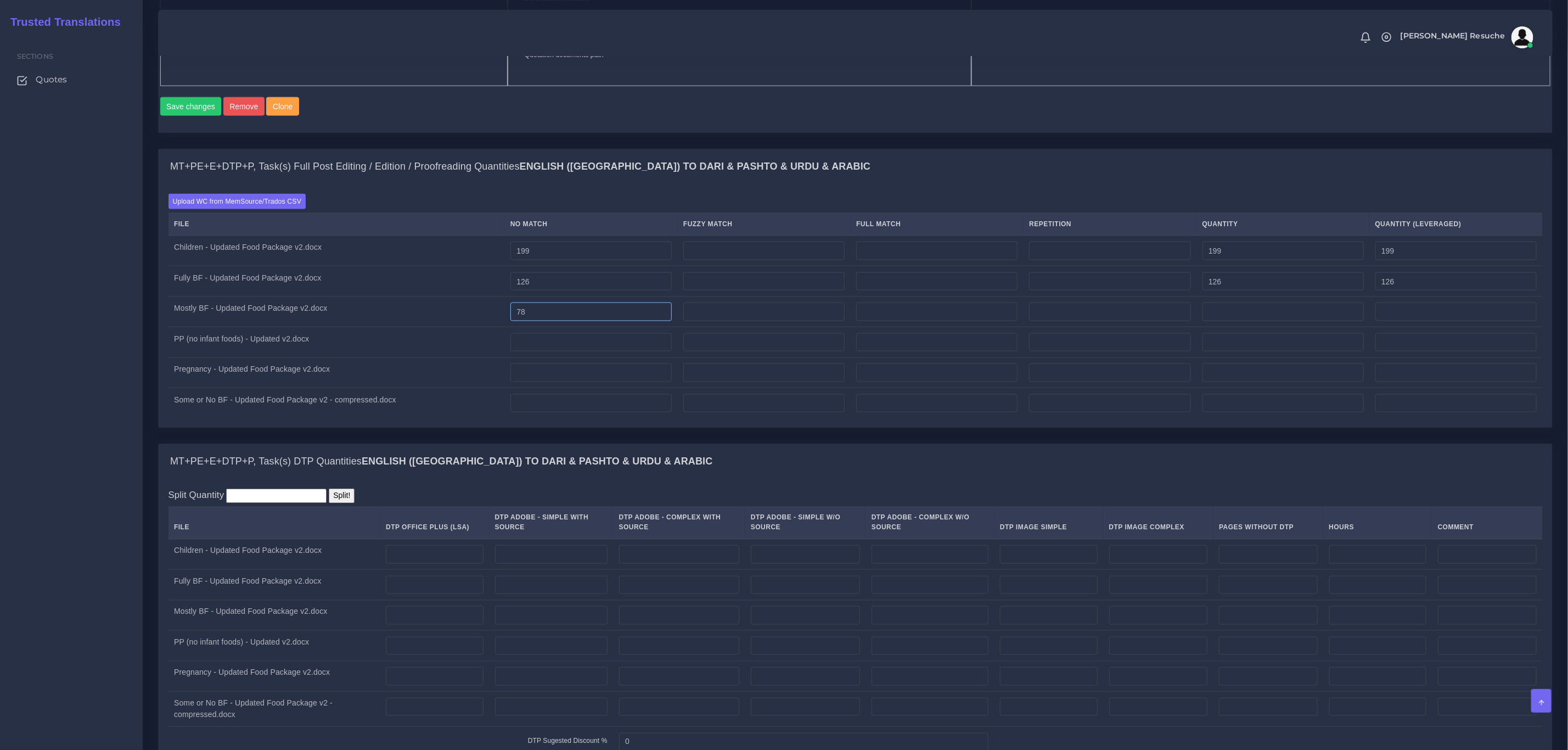
type input "78"
click at [565, 352] on input "number" at bounding box center [591, 342] width 162 height 19
type input "62"
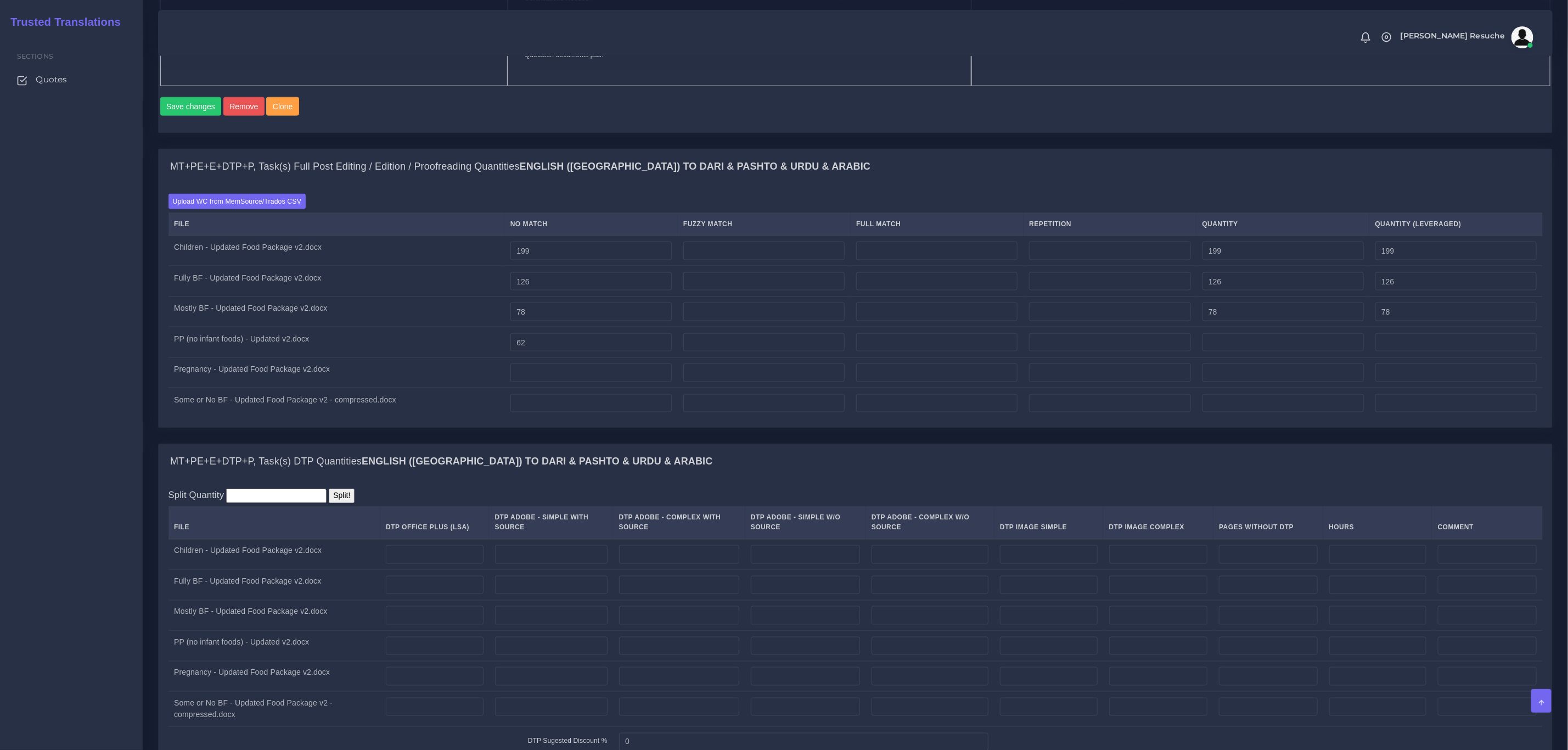
type input "62"
click at [0, 0] on div "Batch 1 New Batch Batch 1 Batch 2 Batch 3 Batch 4" at bounding box center [0, 0] width 0 height 0
click at [560, 382] on input "number" at bounding box center [591, 373] width 162 height 19
type input "30"
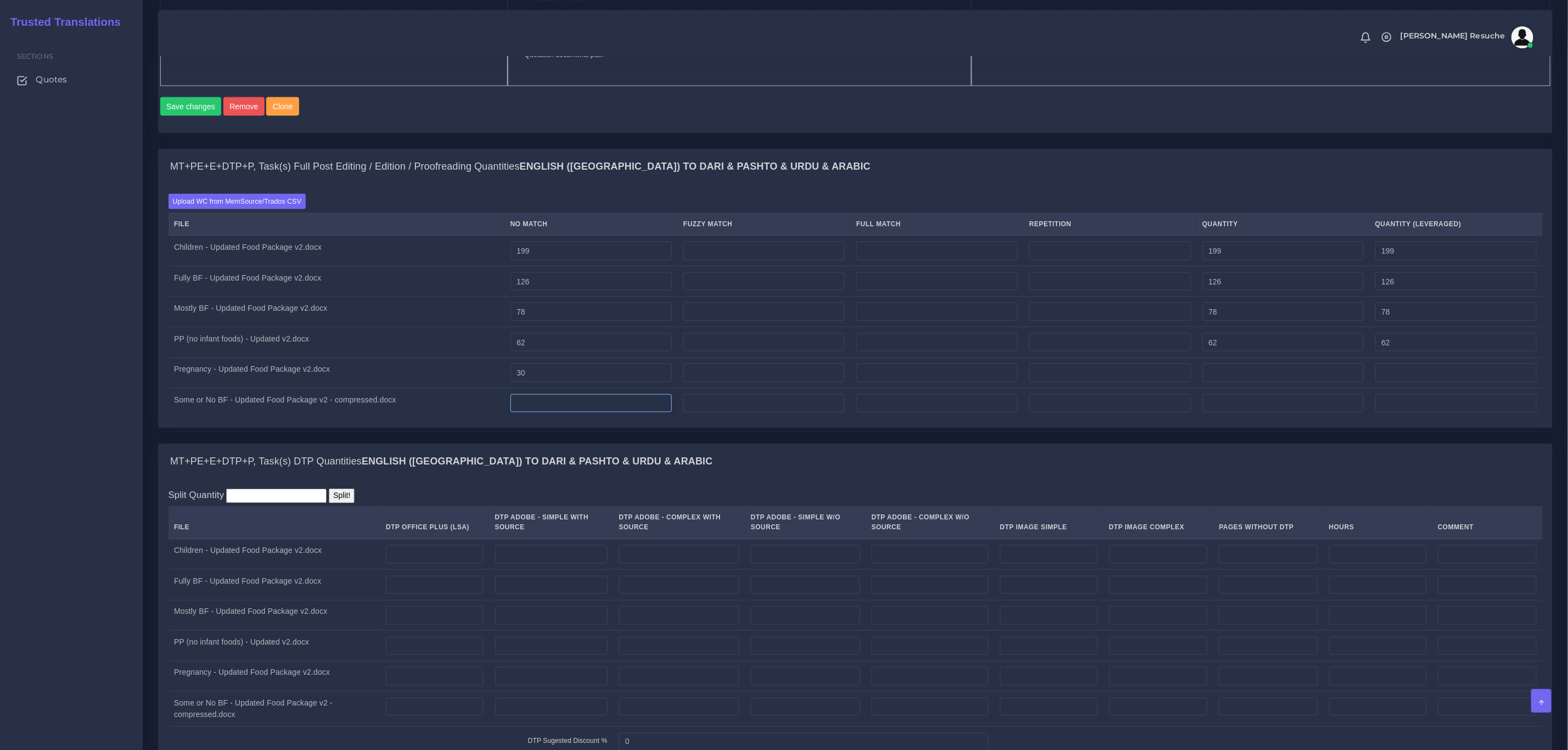
type input "30"
click at [560, 413] on input "number" at bounding box center [591, 404] width 162 height 19
type input "44"
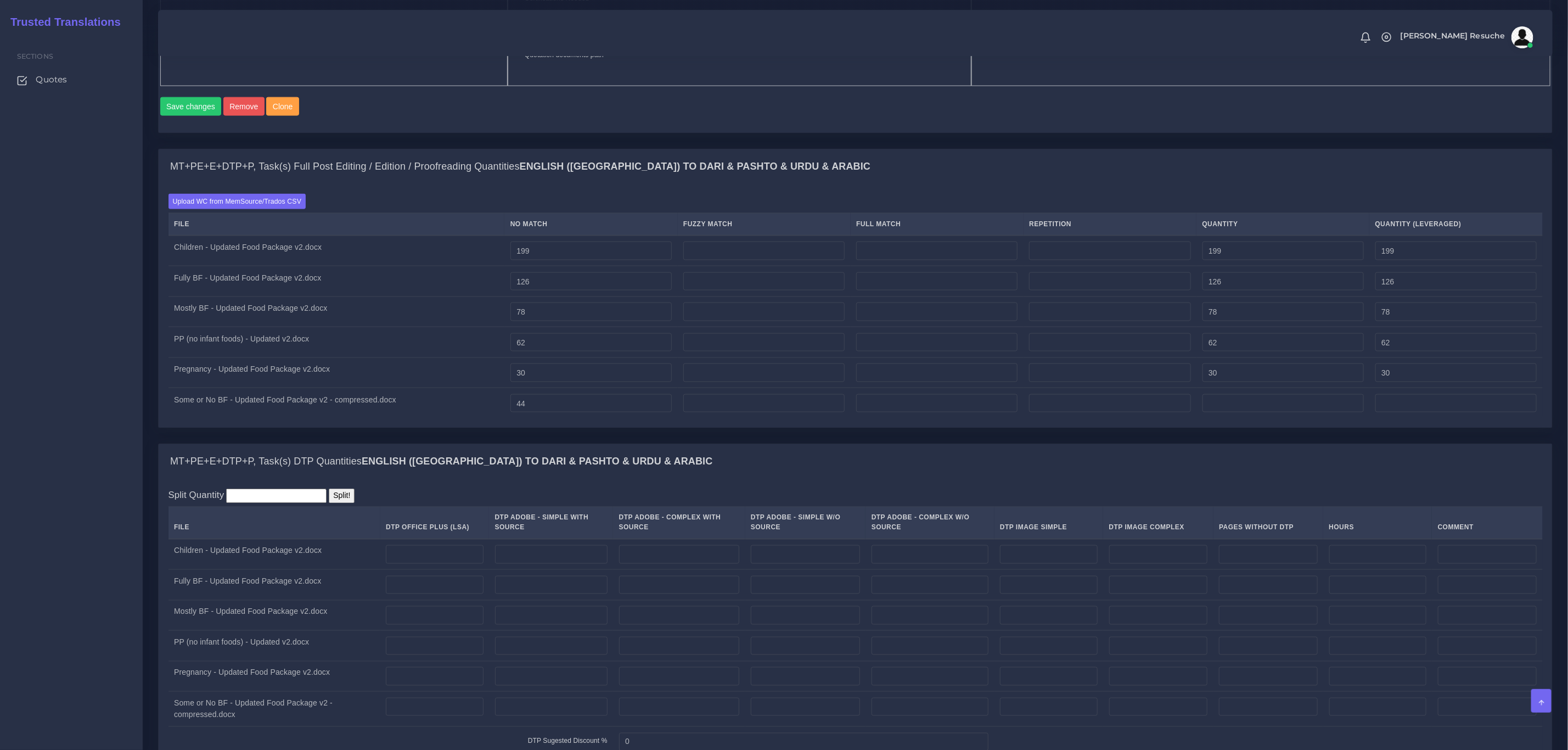
type input "44"
click at [893, 185] on div "MT+PE+E+DTP+P, Task(s) Full Post Editing / Edition / Proofreading Quantities En…" at bounding box center [855, 167] width 1393 height 35
click at [667, 564] on input "number" at bounding box center [679, 555] width 120 height 19
type input "1"
click at [664, 595] on input "number" at bounding box center [679, 585] width 120 height 19
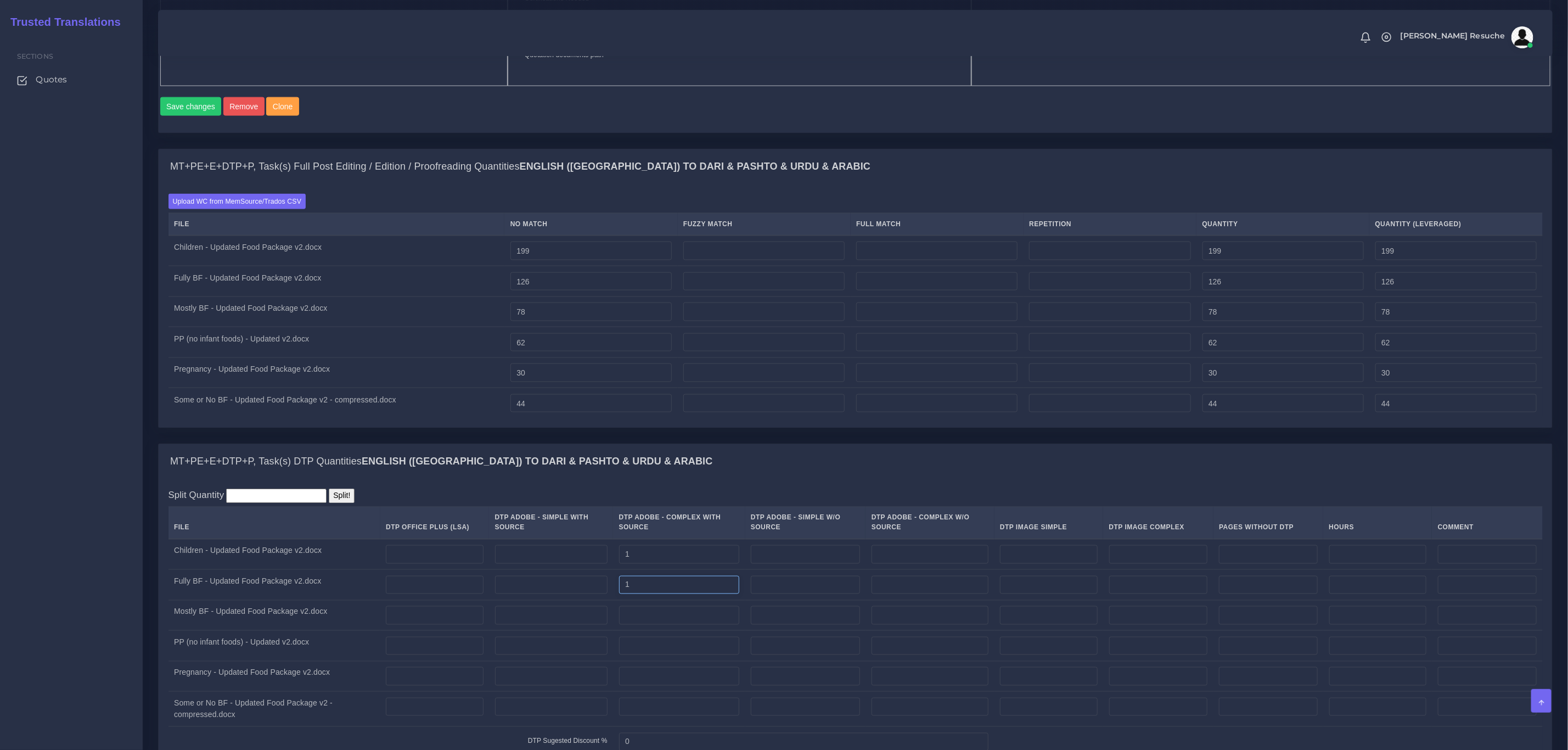
type input "1"
click at [662, 625] on input "number" at bounding box center [679, 616] width 120 height 19
type input "1"
click at [659, 661] on td at bounding box center [679, 647] width 132 height 31
click at [661, 656] on input "number" at bounding box center [679, 647] width 120 height 19
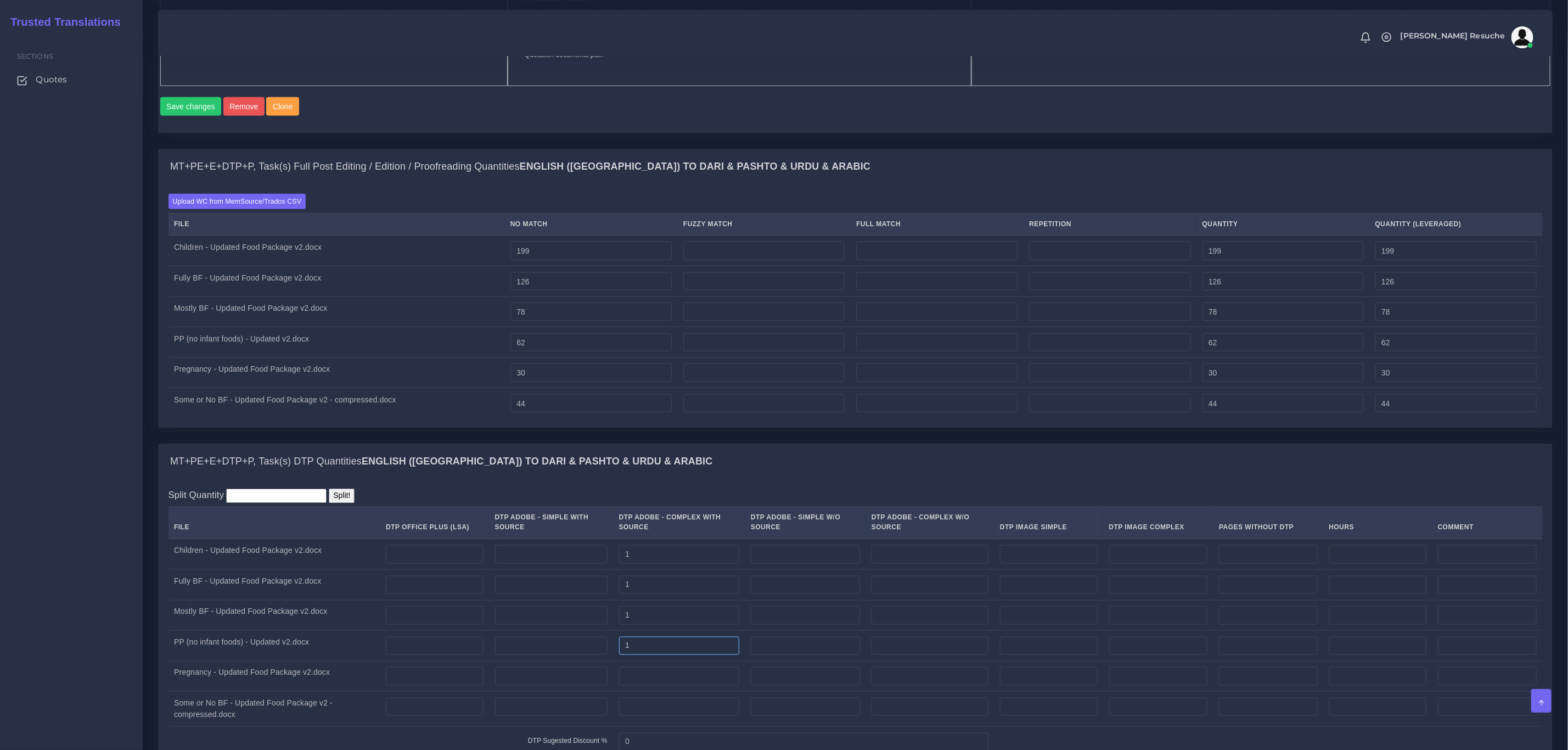
type input "1"
click at [659, 686] on input "number" at bounding box center [679, 676] width 120 height 19
type input "1"
click at [654, 717] on input "number" at bounding box center [679, 707] width 120 height 19
type input "1"
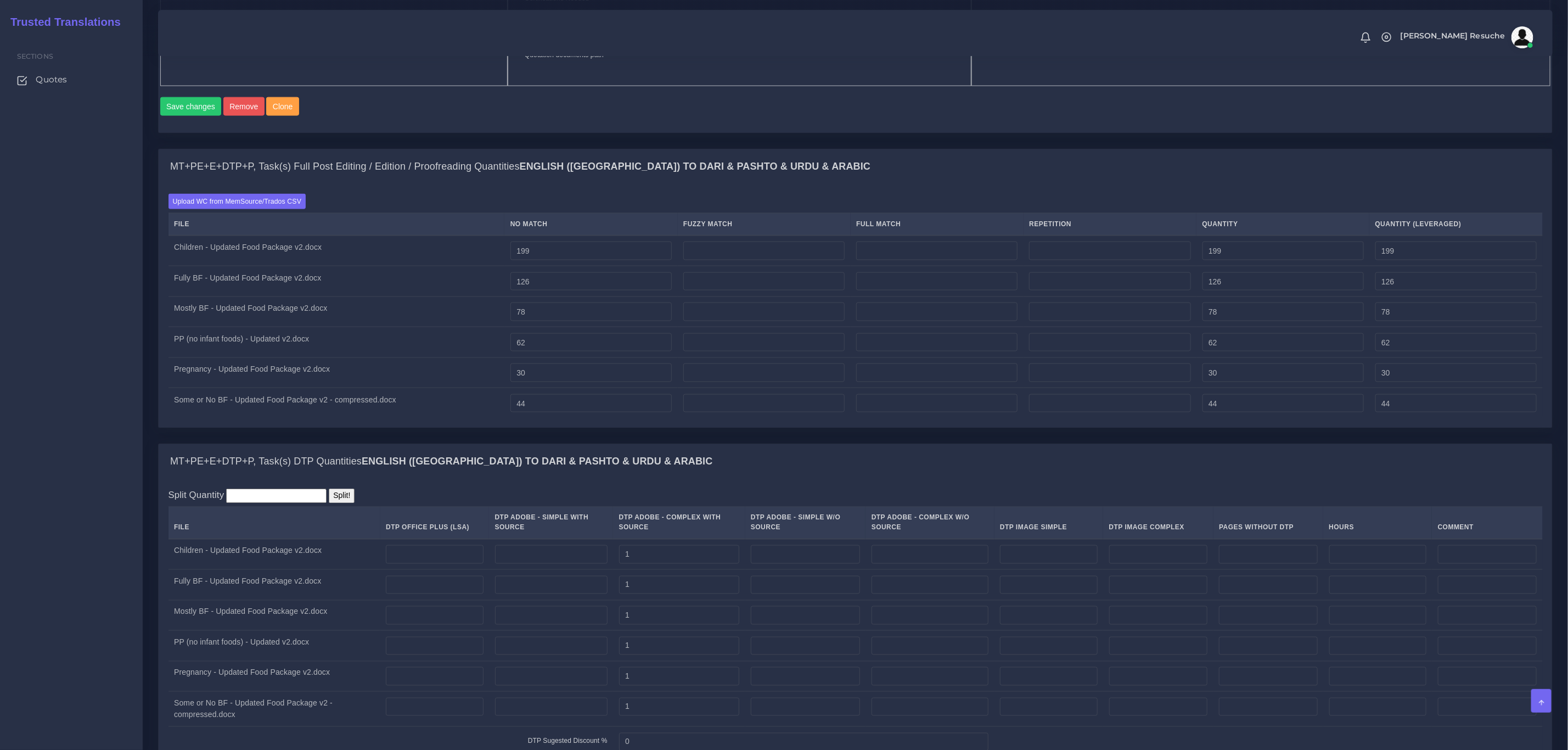
click at [828, 479] on div "MT+PE+E+DTP+P, Task(s) DTP Quantities English (US) TO Dari & Pashto & Urdu & Ar…" at bounding box center [855, 461] width 1393 height 35
click at [1153, 260] on input "number" at bounding box center [1110, 251] width 162 height 19
type input "2"
type input "201"
click at [1145, 291] on input "number" at bounding box center [1110, 282] width 162 height 19
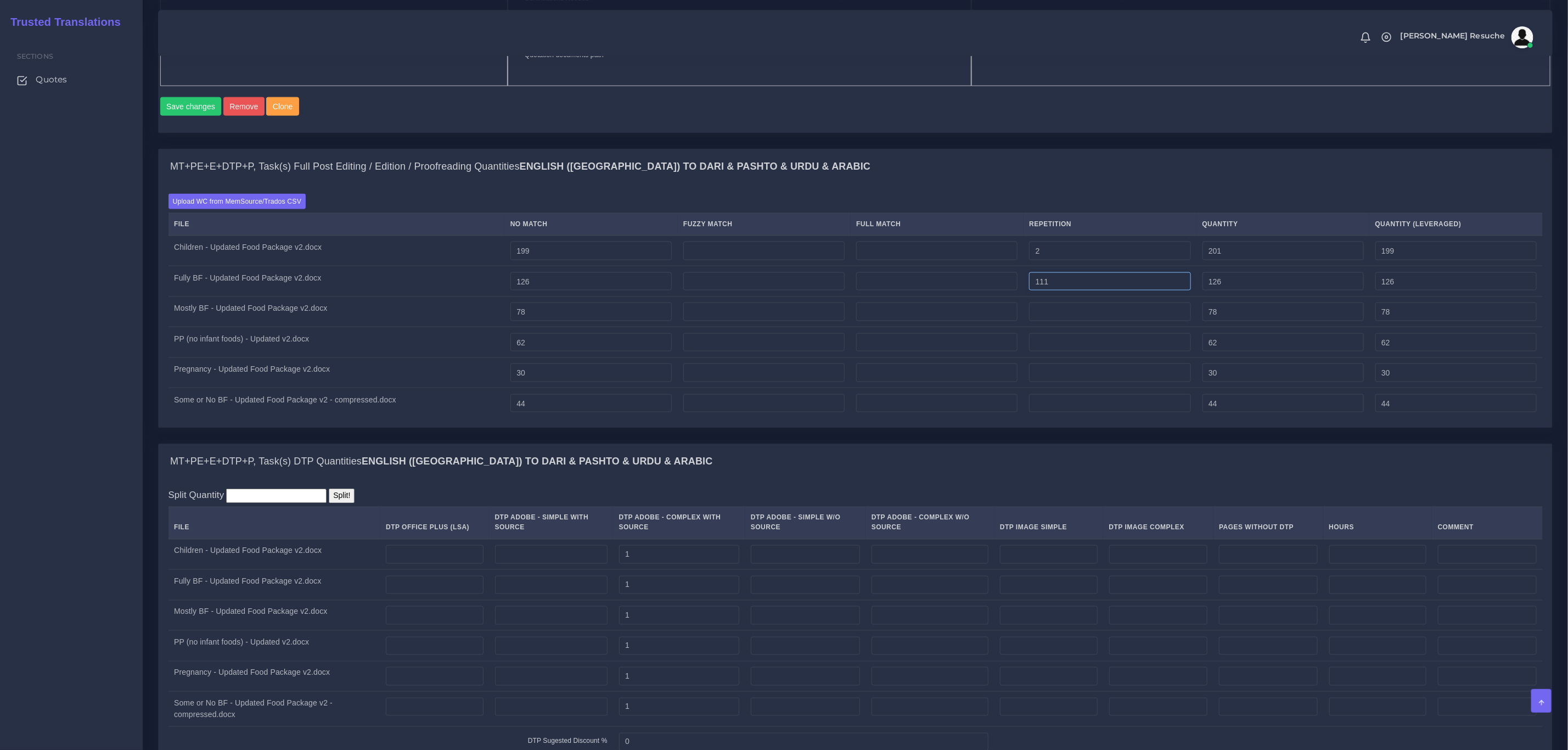
type input "111"
type input "237"
type input "153"
click at [1110, 321] on input "number" at bounding box center [1110, 312] width 162 height 19
type input "155"
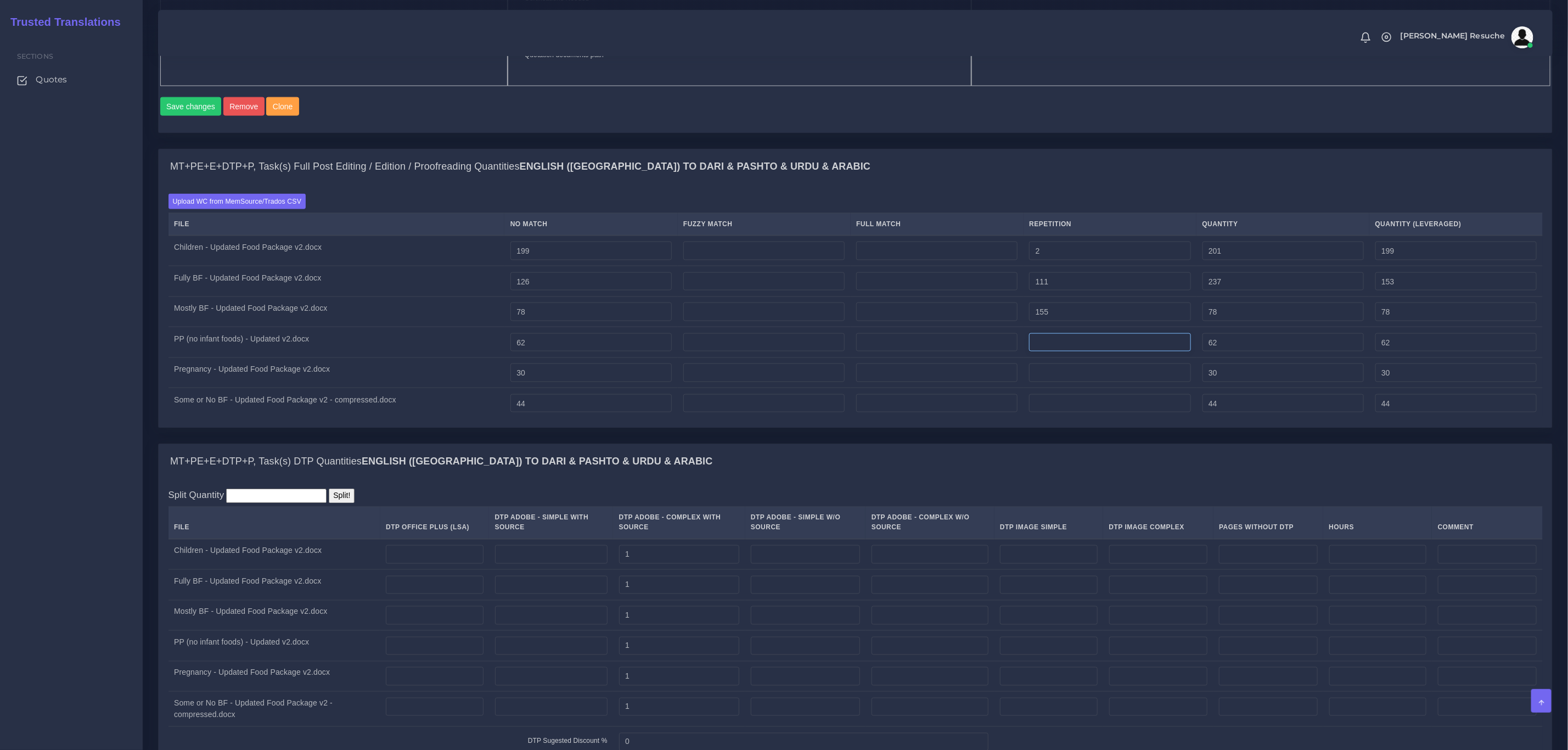
type input "233"
type input "116"
click at [1096, 352] on input "number" at bounding box center [1110, 342] width 162 height 19
type input "145"
type input "207"
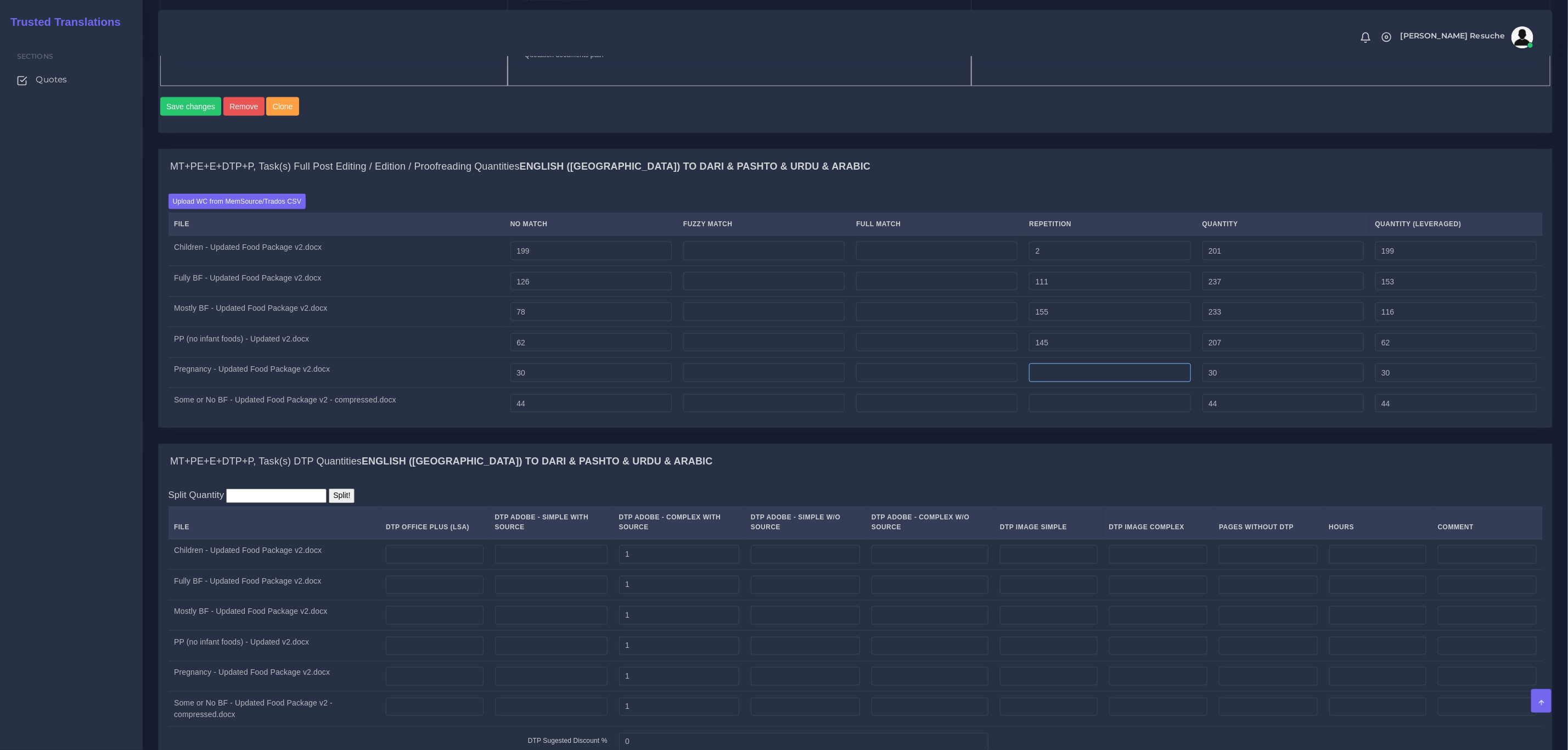
type input "98"
click at [1088, 382] on input "number" at bounding box center [1110, 373] width 162 height 19
type input "167"
type input "197"
type input "71"
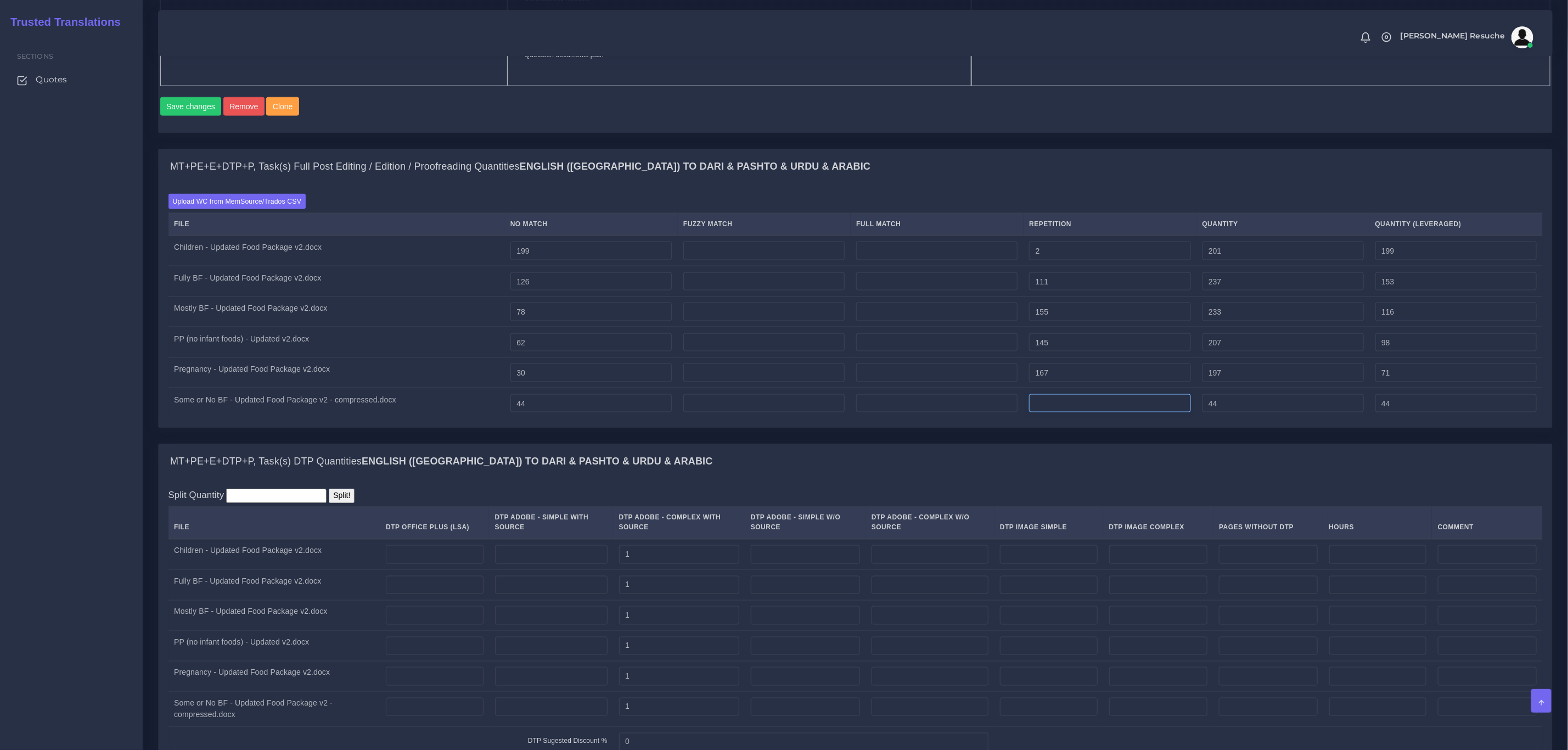
click at [1081, 413] on input "number" at bounding box center [1110, 404] width 162 height 19
type input "186"
type input "230"
type input "90"
click at [1224, 185] on div "MT+PE+E+DTP+P, Task(s) Full Post Editing / Edition / Proofreading Quantities En…" at bounding box center [855, 167] width 1393 height 35
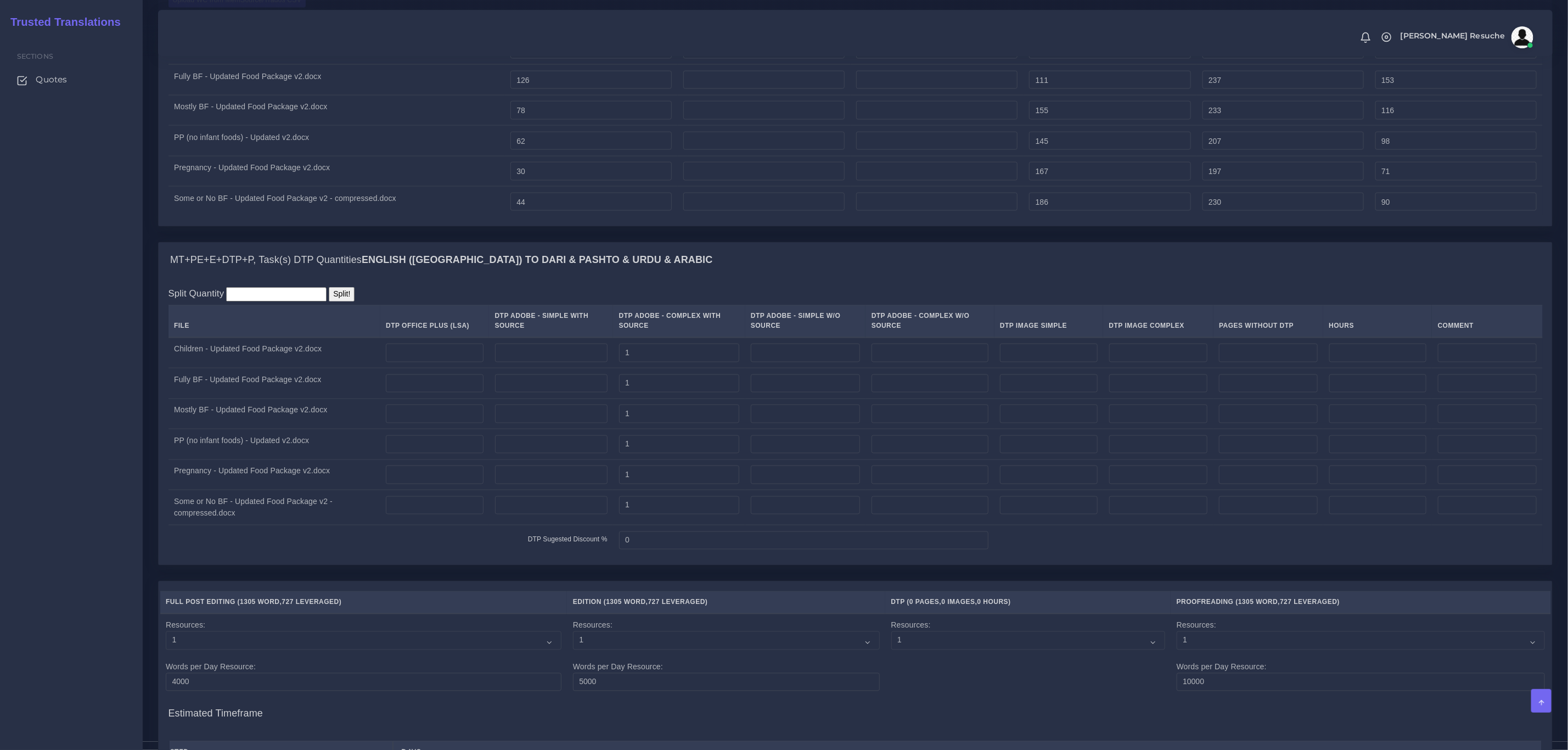
scroll to position [1799, 0]
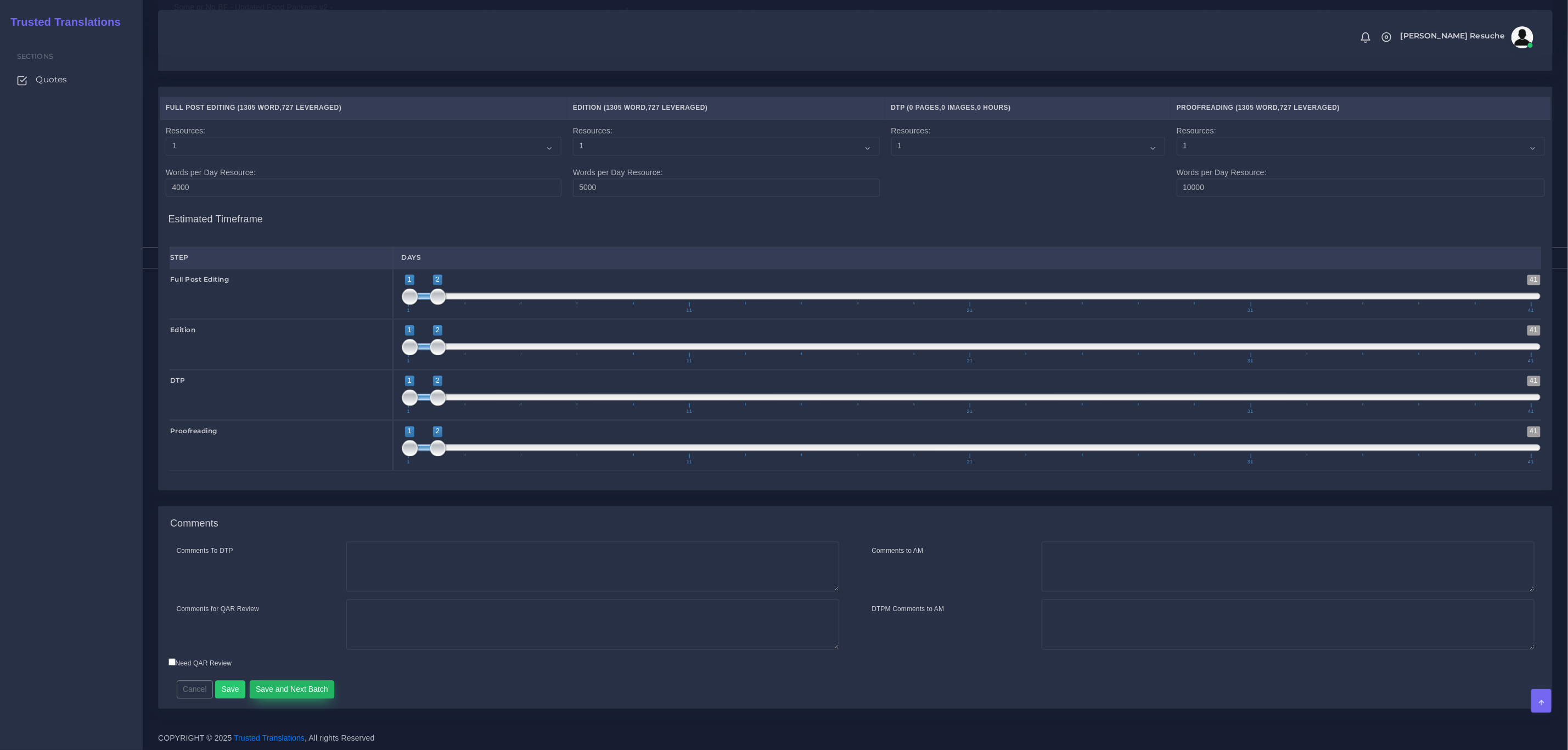
click at [280, 699] on button "Save and Next Batch" at bounding box center [292, 690] width 85 height 19
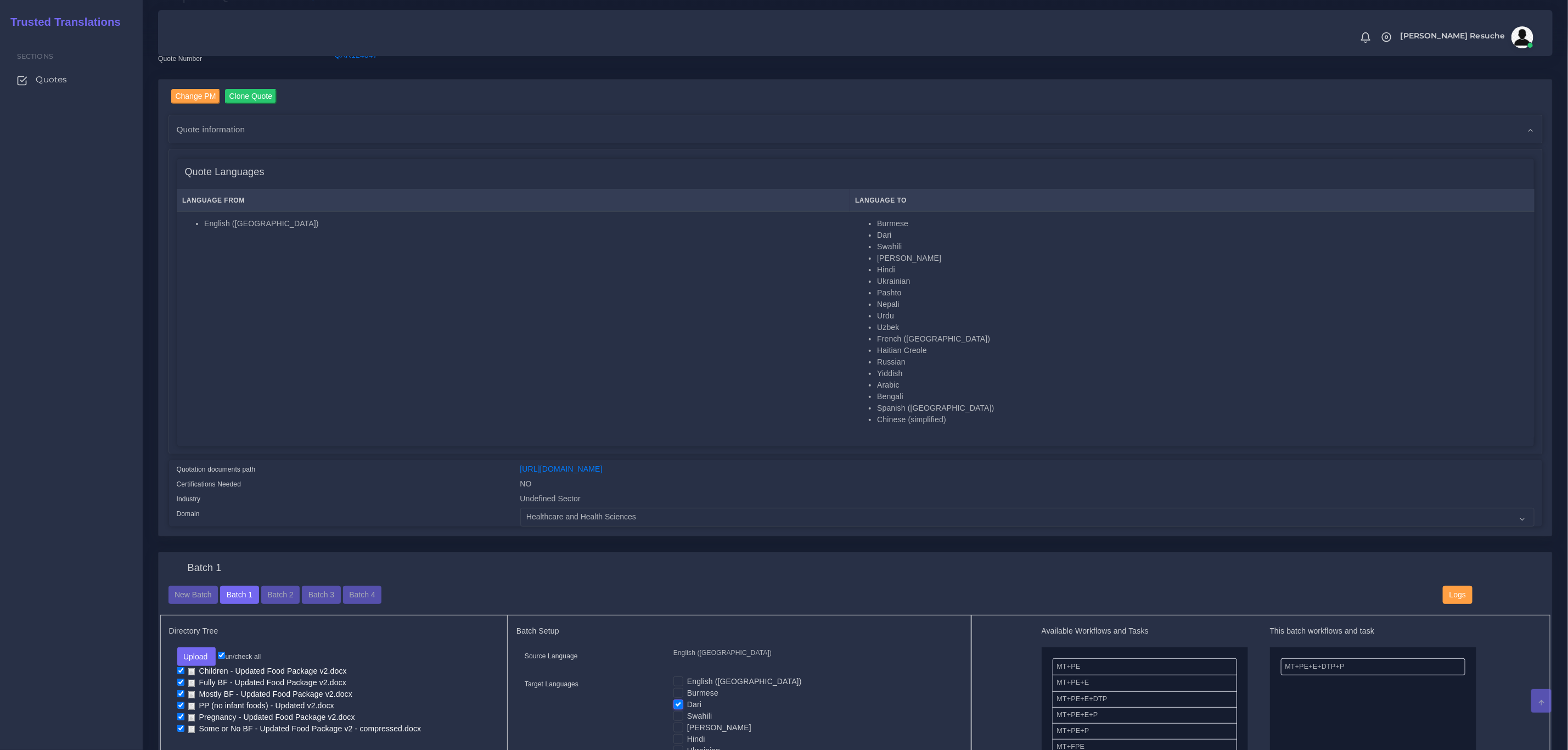
scroll to position [69, 0]
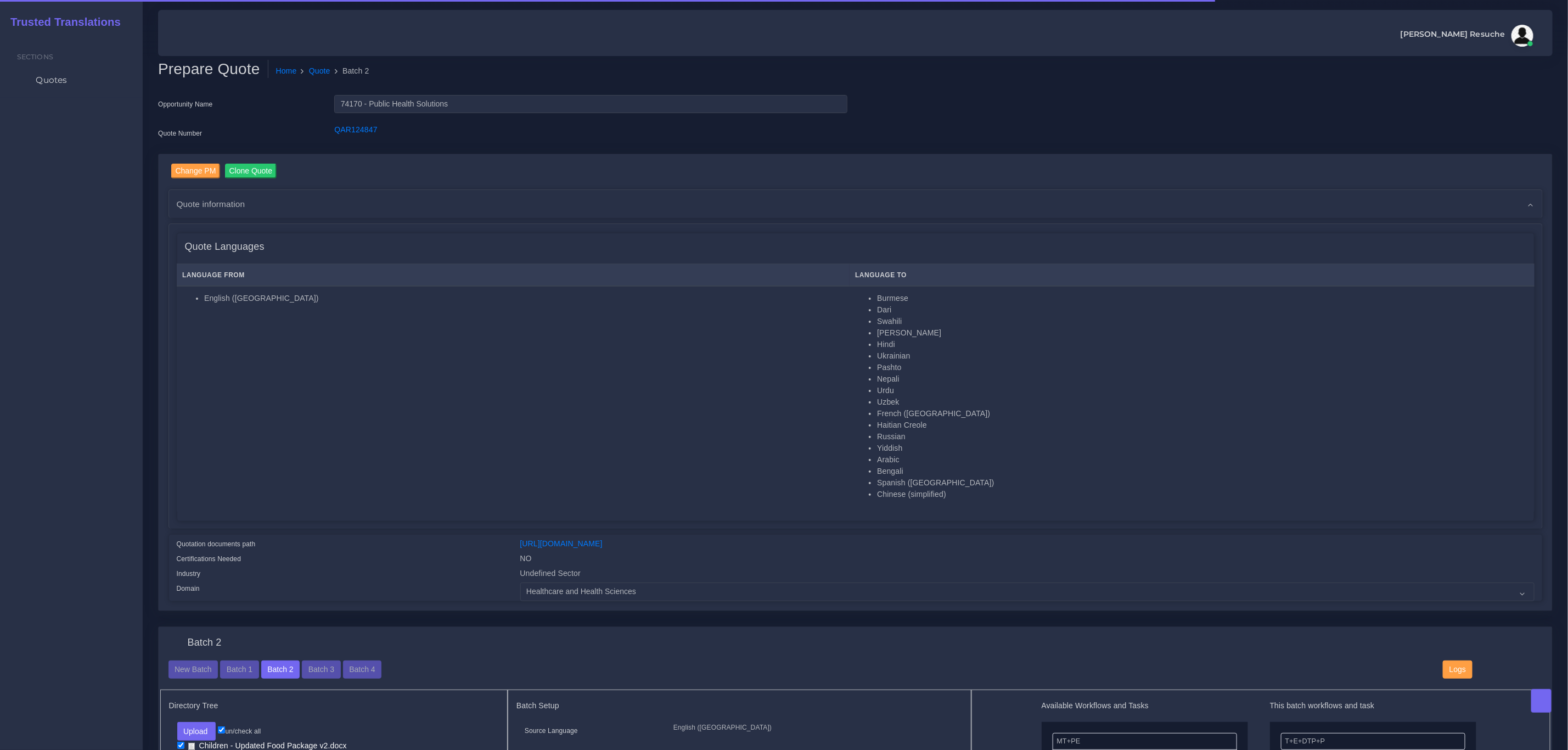
scroll to position [245, 0]
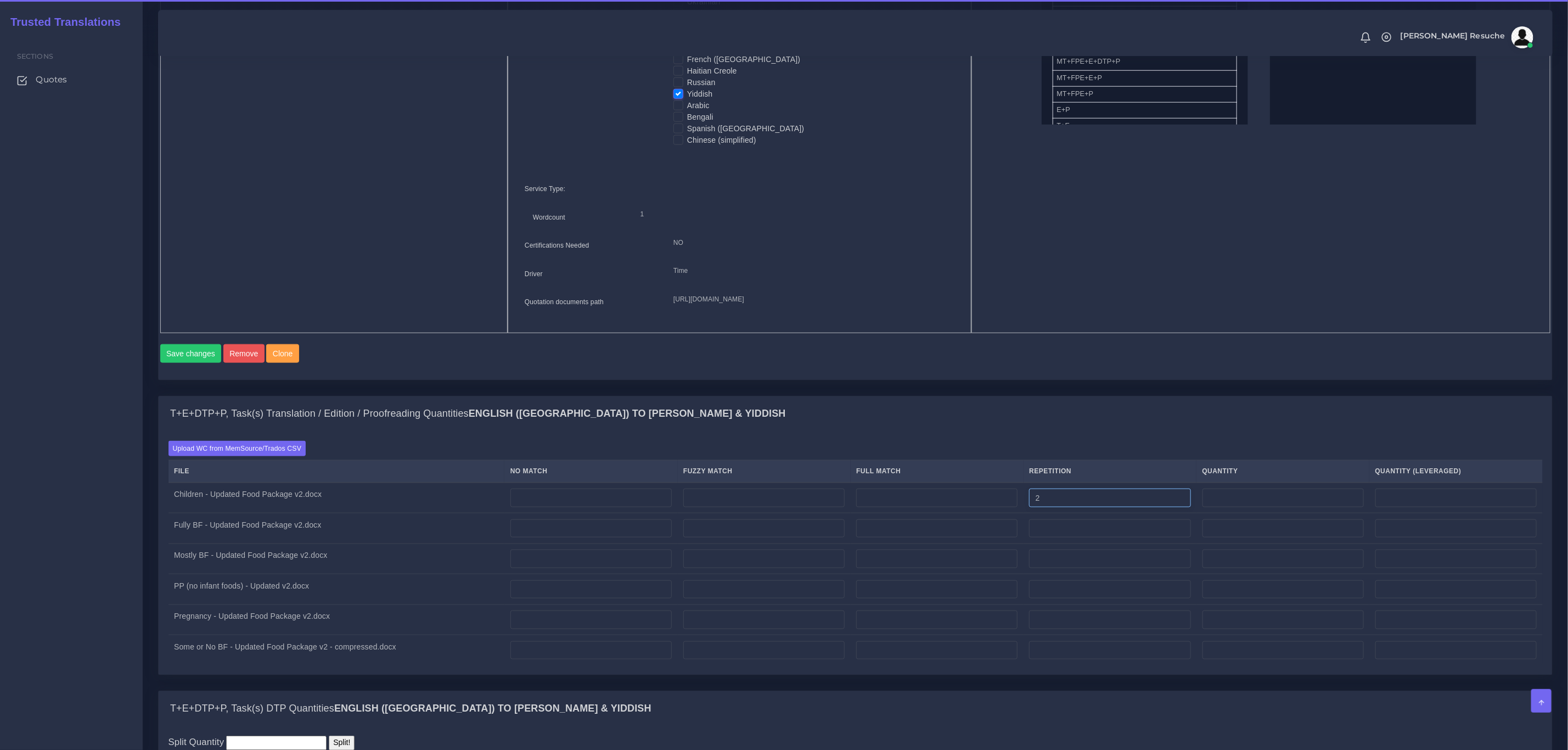
type input "2"
type input "0"
click at [1098, 538] on input "number" at bounding box center [1110, 529] width 162 height 19
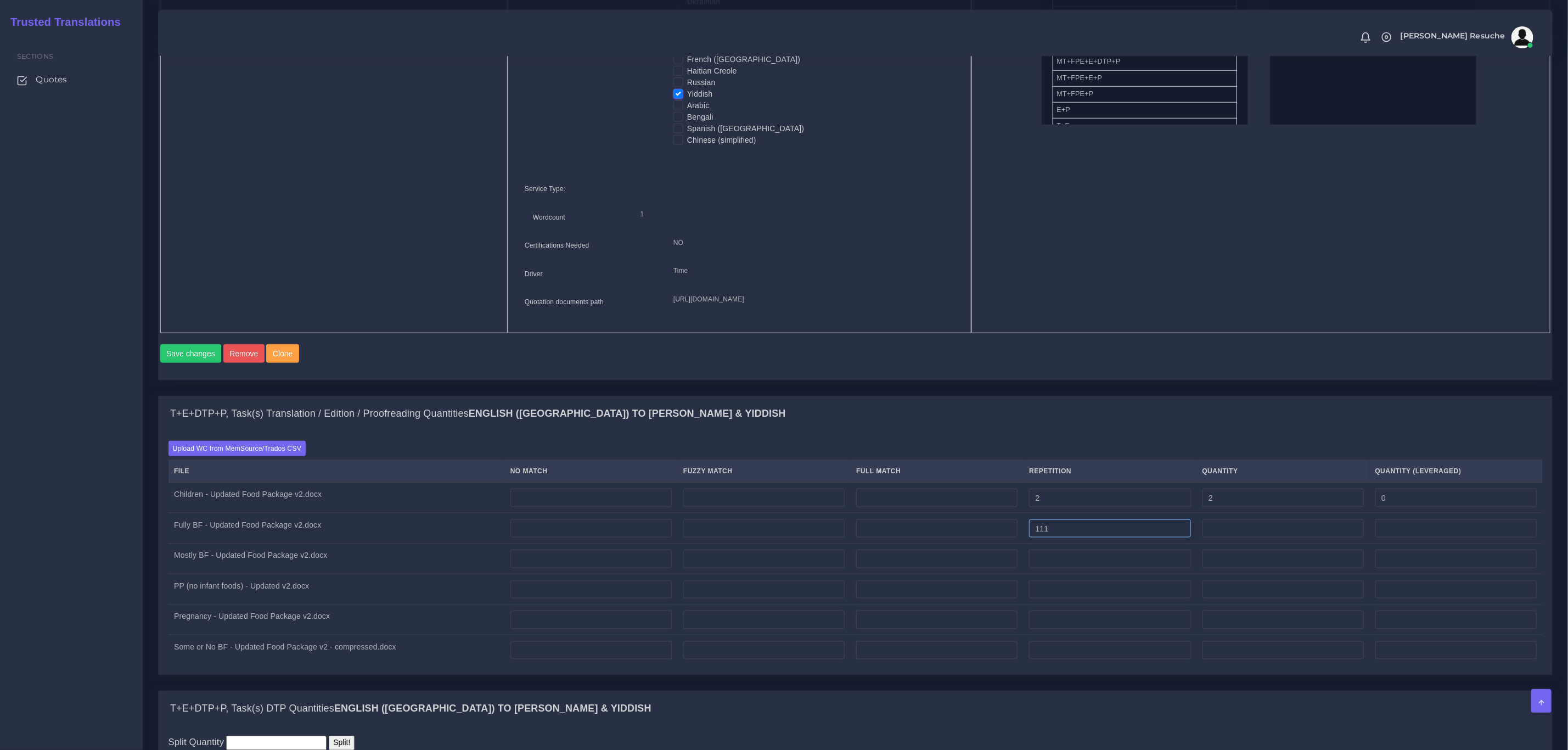
type input "111"
type input "27"
click at [1080, 569] on input "number" at bounding box center [1110, 559] width 162 height 19
type input "155"
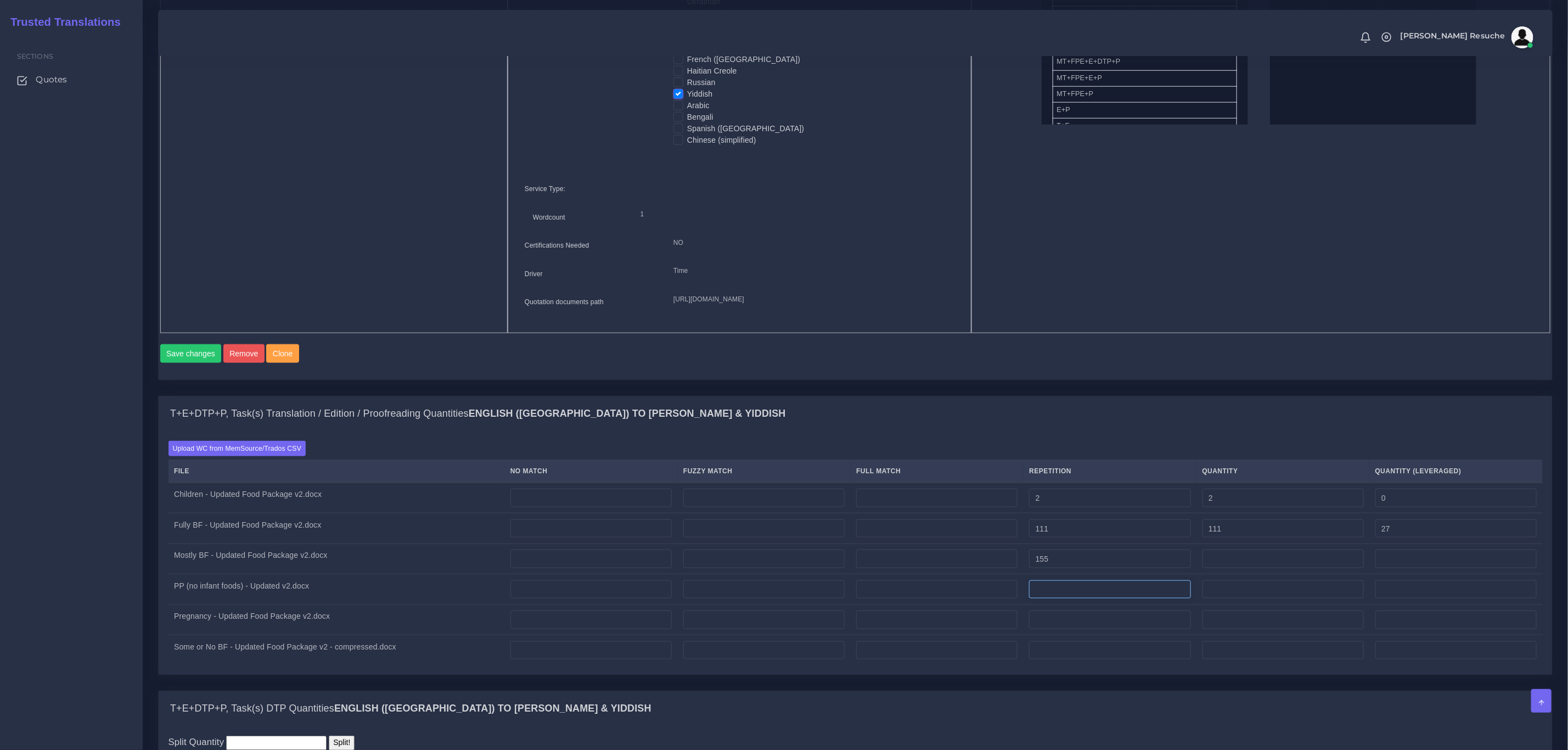
type input "155"
type input "38"
click at [1073, 599] on input "number" at bounding box center [1110, 590] width 162 height 19
type input "145"
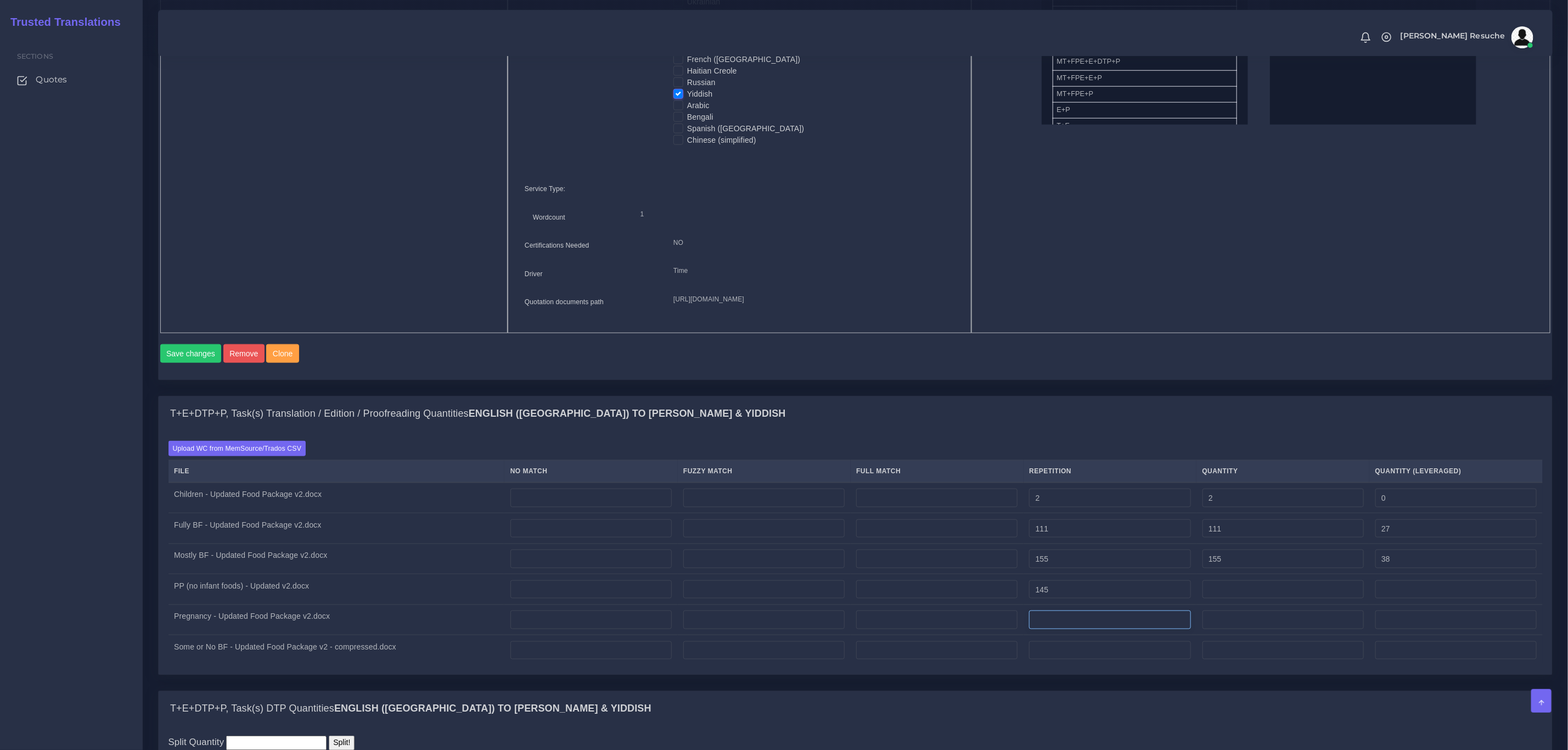
type input "36"
click at [1059, 629] on input "number" at bounding box center [1110, 620] width 162 height 19
type input "167"
type input "41"
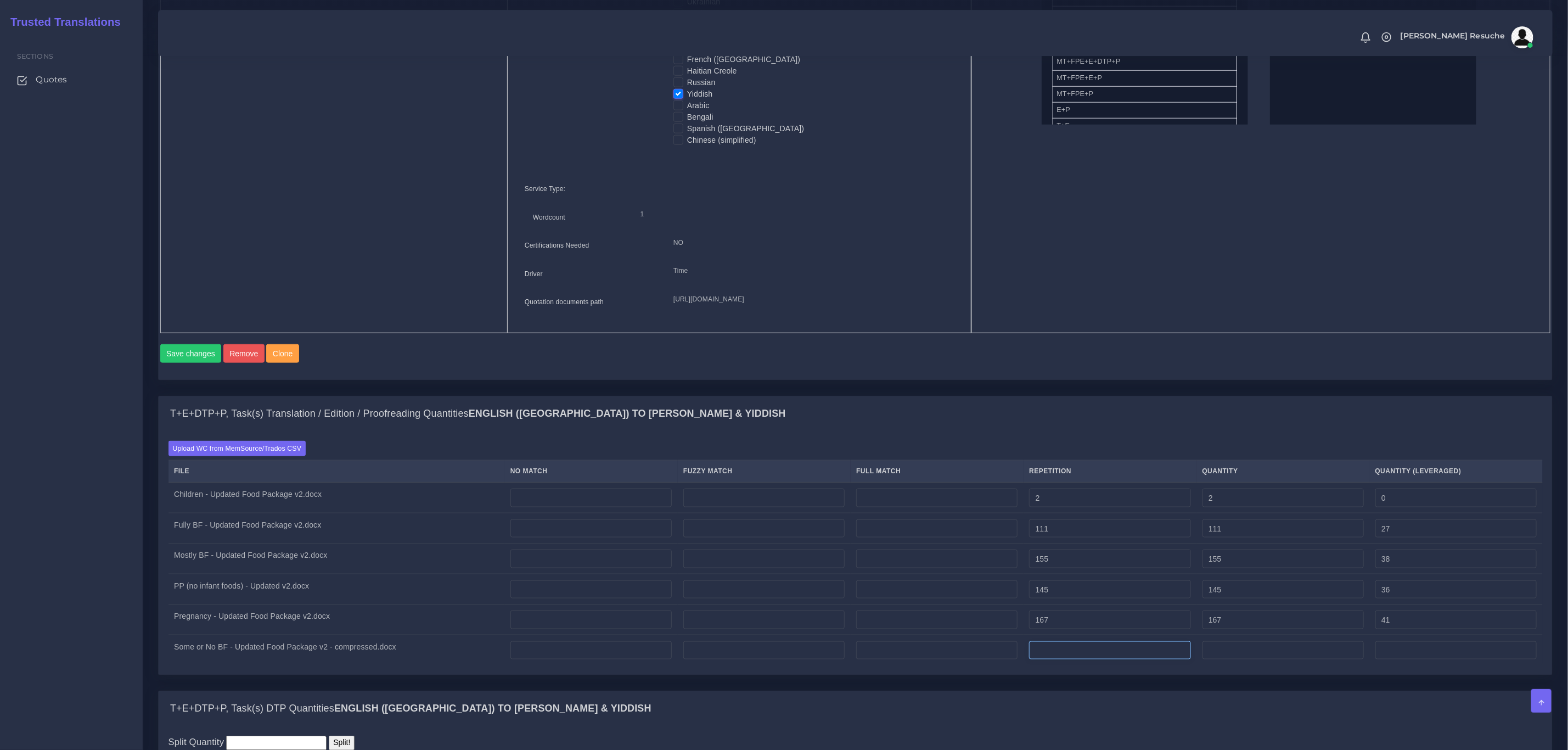
click at [1062, 660] on input "number" at bounding box center [1110, 651] width 162 height 19
type input "186"
type input "46"
click at [0, 0] on div "Batch 2 New Batch Batch 1 Batch 2 Batch 3 Batch 4" at bounding box center [0, 0] width 0 height 0
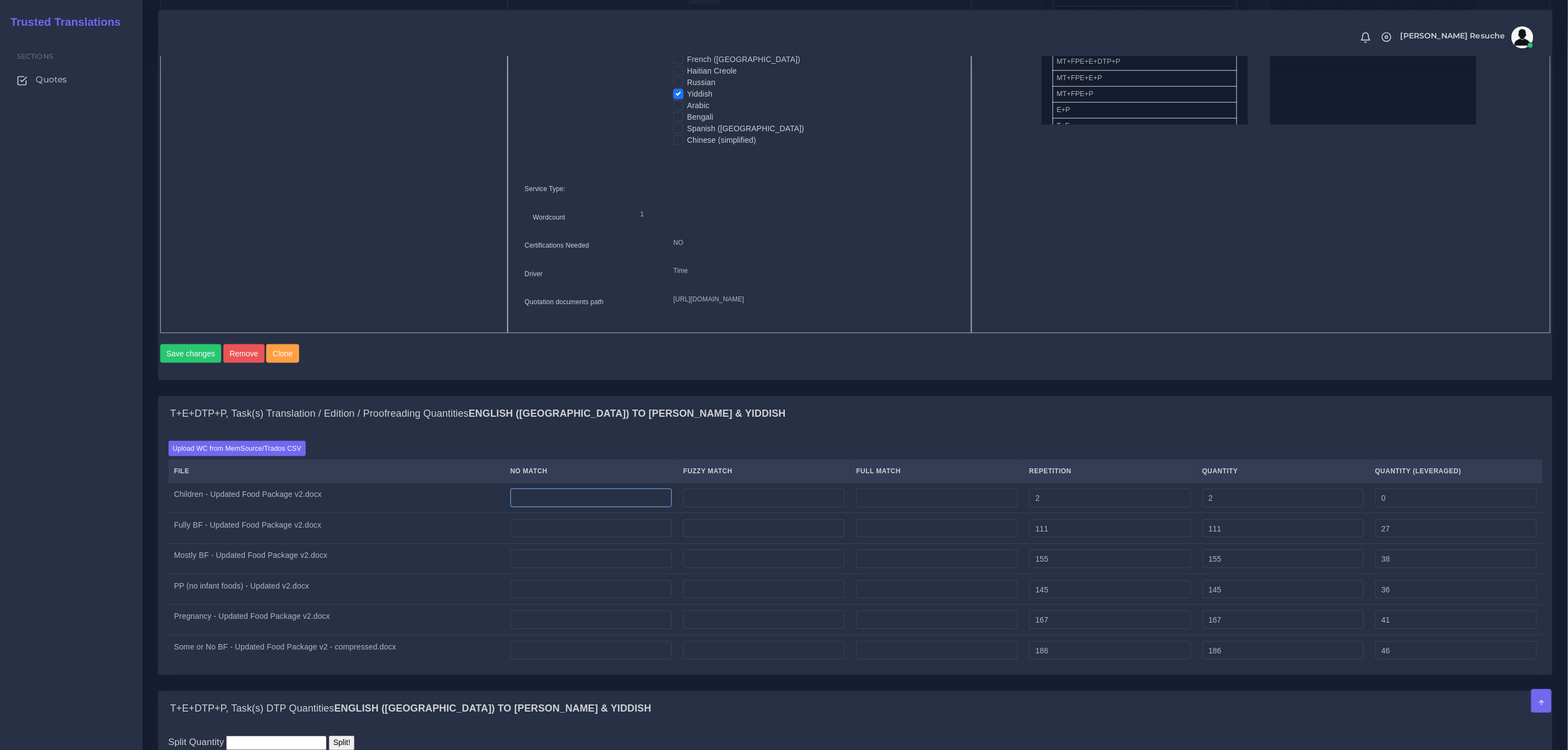
click at [593, 507] on input "number" at bounding box center [591, 498] width 162 height 19
type input "199"
type input "201"
type input "199"
click at [566, 660] on input "number" at bounding box center [591, 651] width 162 height 19
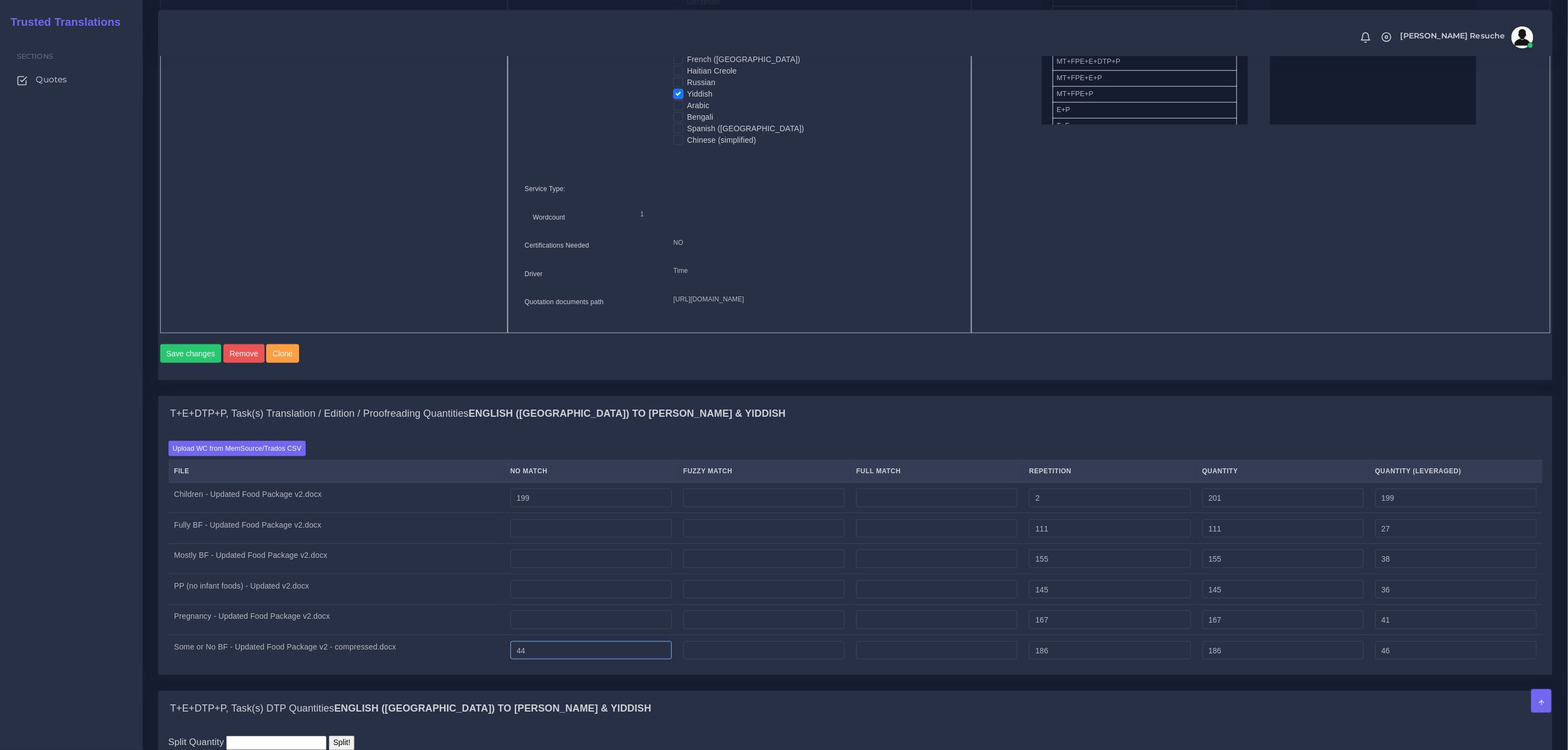
type input "44"
type input "230"
type input "90"
click at [564, 629] on input "number" at bounding box center [591, 620] width 162 height 19
type input "30"
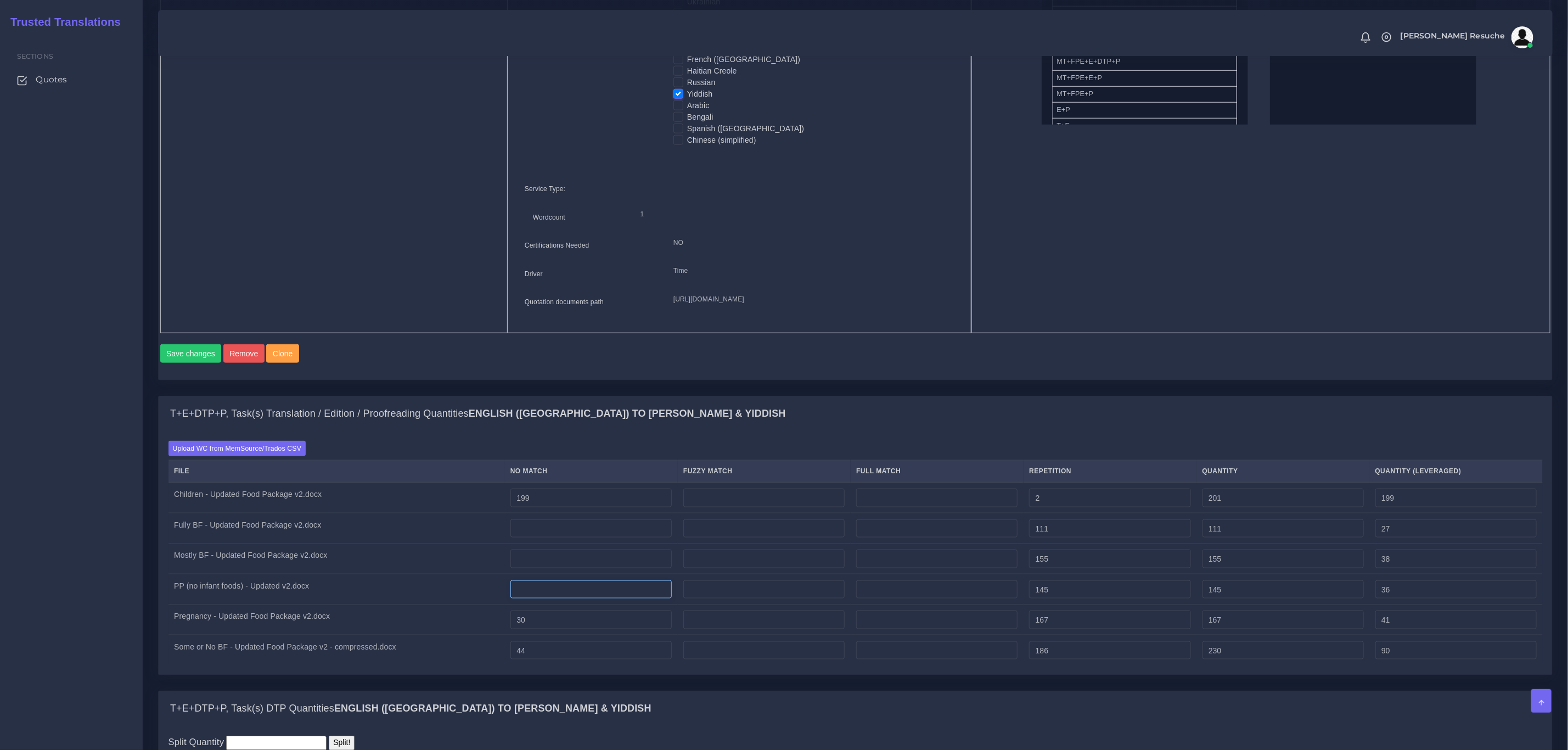
type input "197"
type input "71"
click at [563, 599] on input "number" at bounding box center [591, 590] width 162 height 19
type input "62"
type input "207"
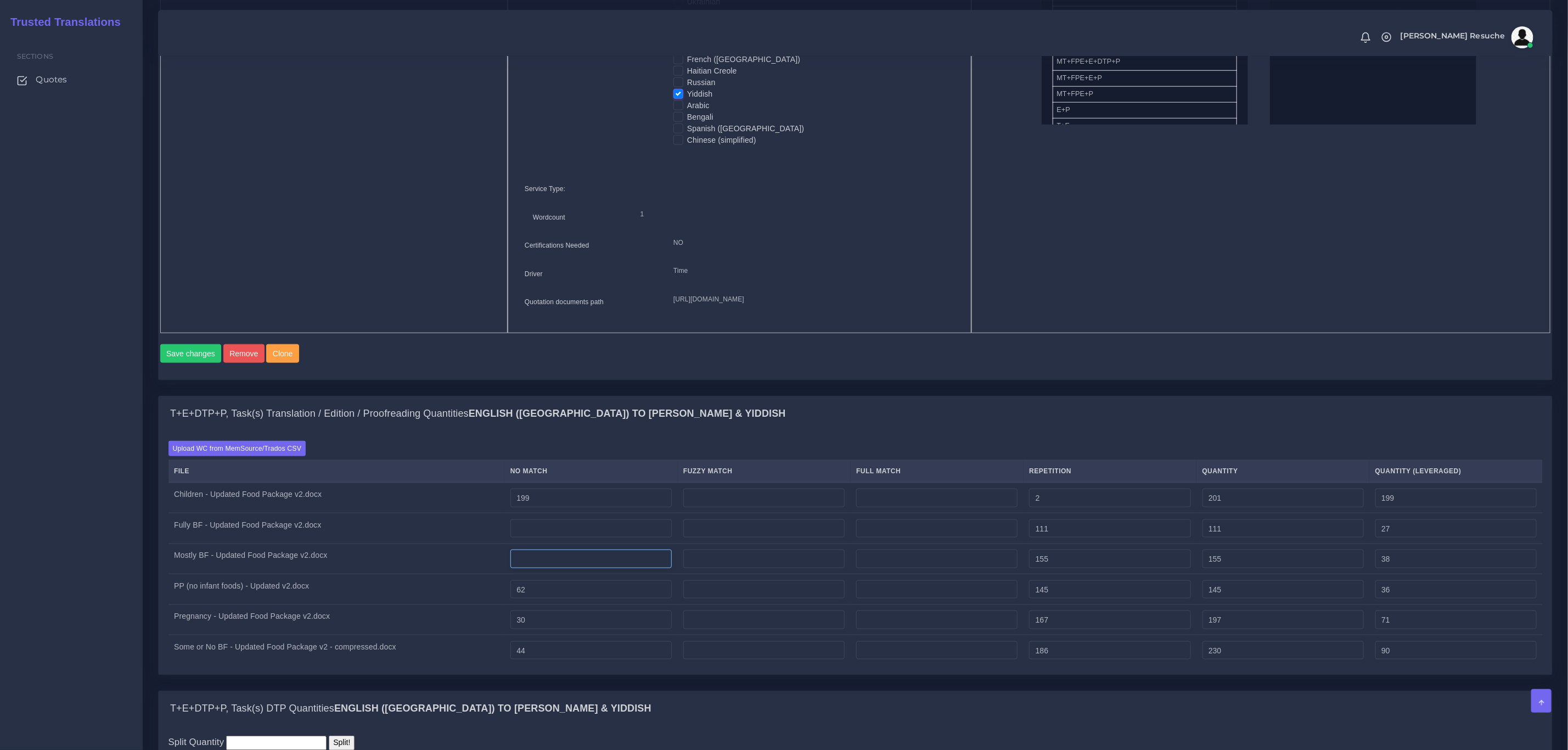
type input "98"
click at [559, 569] on input "number" at bounding box center [591, 559] width 162 height 19
type input "78"
type input "233"
type input "116"
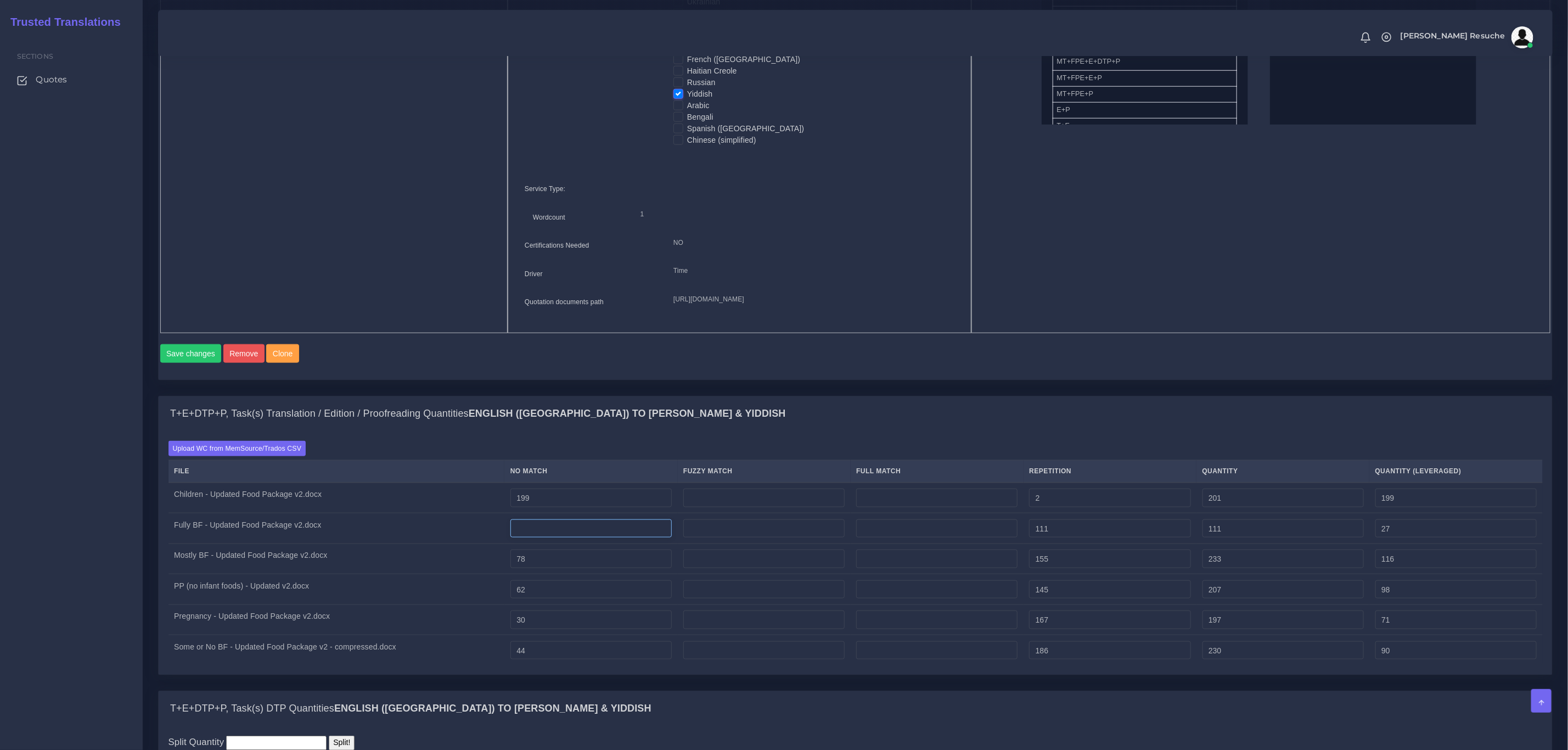
click at [548, 538] on input "number" at bounding box center [591, 529] width 162 height 19
type input "126"
type input "237"
type input "153"
click at [712, 464] on div "Upload WC from MemSource/Trados CSV File No Match Fuzzy Match Full Match Repeti…" at bounding box center [855, 553] width 1374 height 224
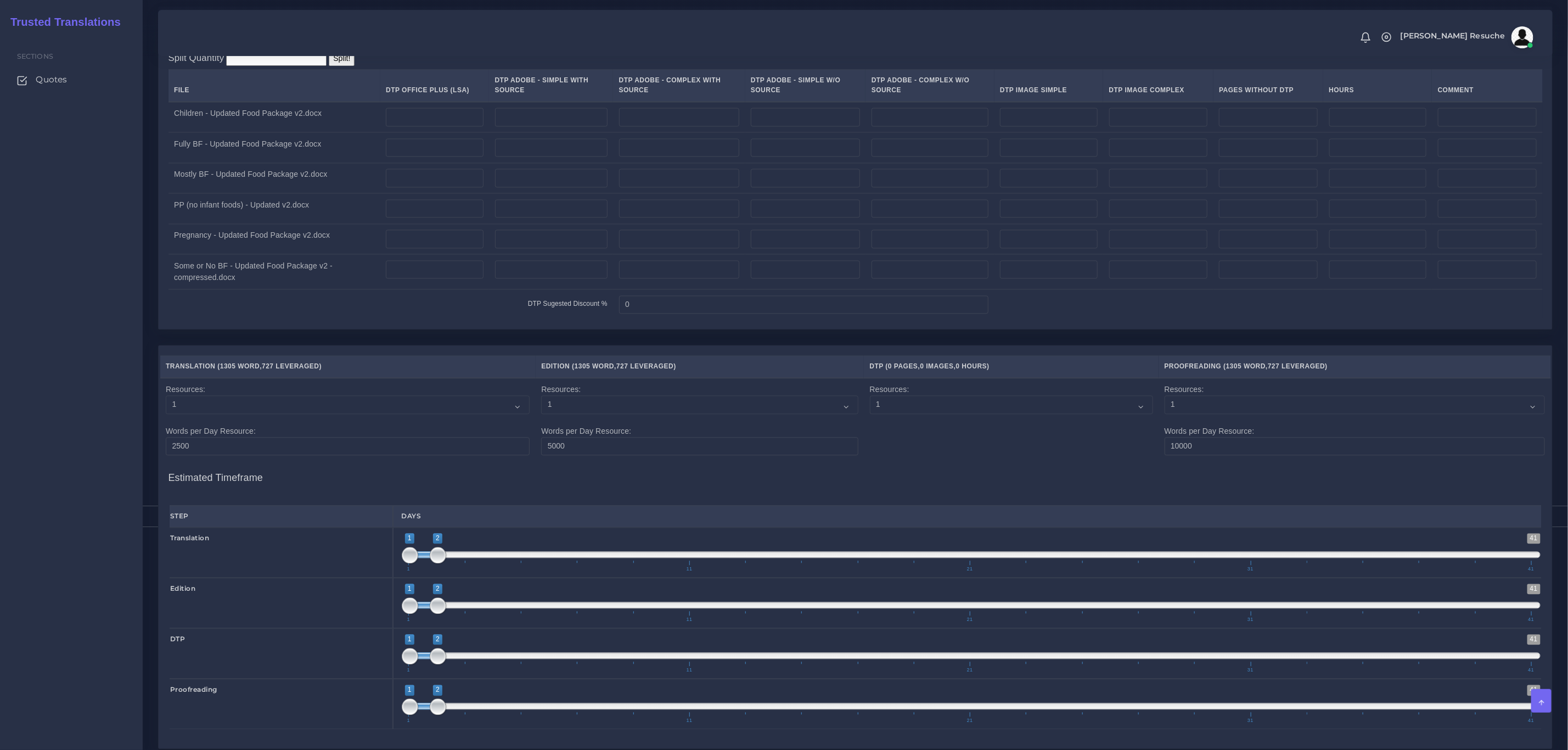
scroll to position [1470, 0]
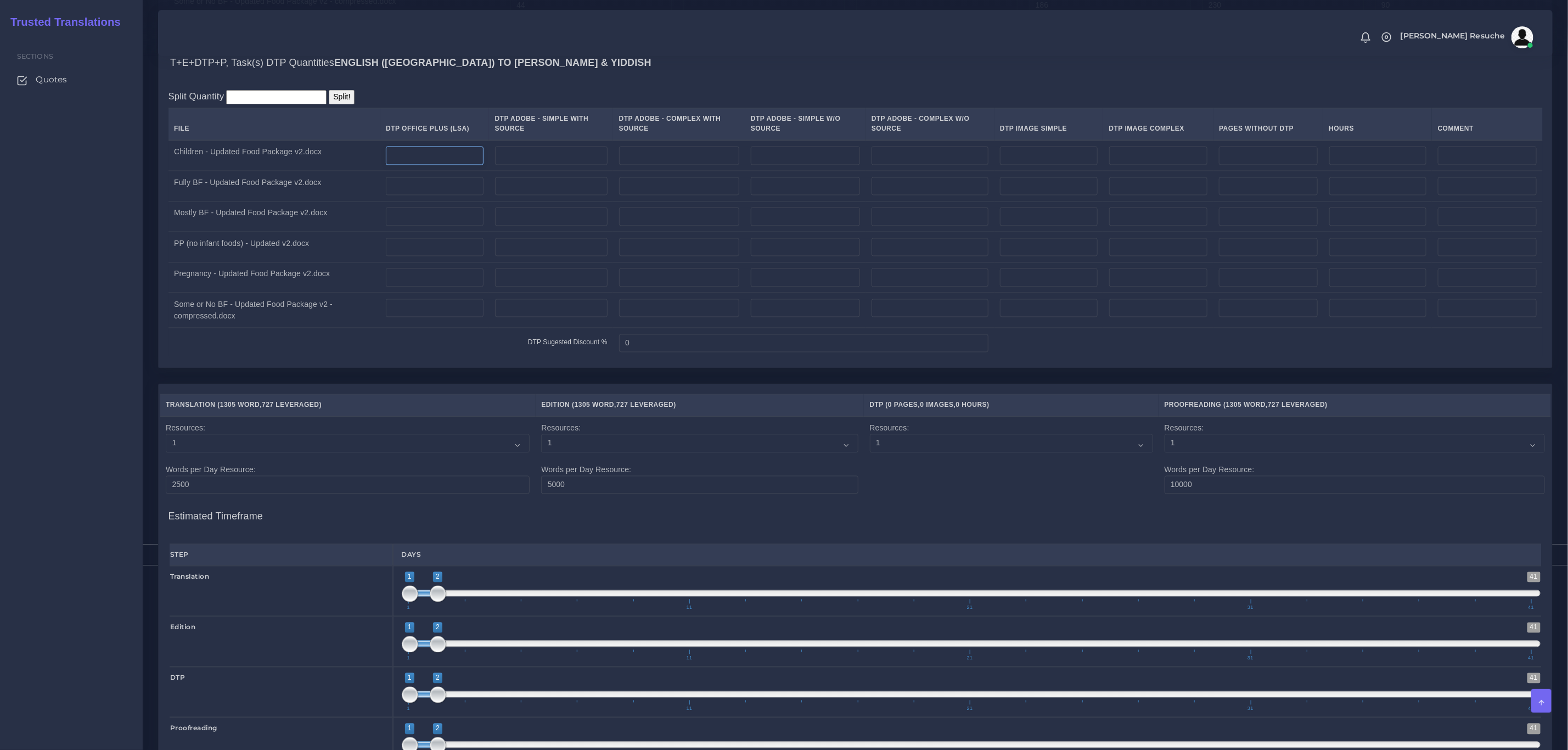
click at [424, 165] on input "number" at bounding box center [435, 156] width 98 height 19
type input "1"
click at [437, 196] on input "number" at bounding box center [435, 186] width 98 height 19
type input "1"
click at [435, 226] on input "number" at bounding box center [435, 217] width 98 height 19
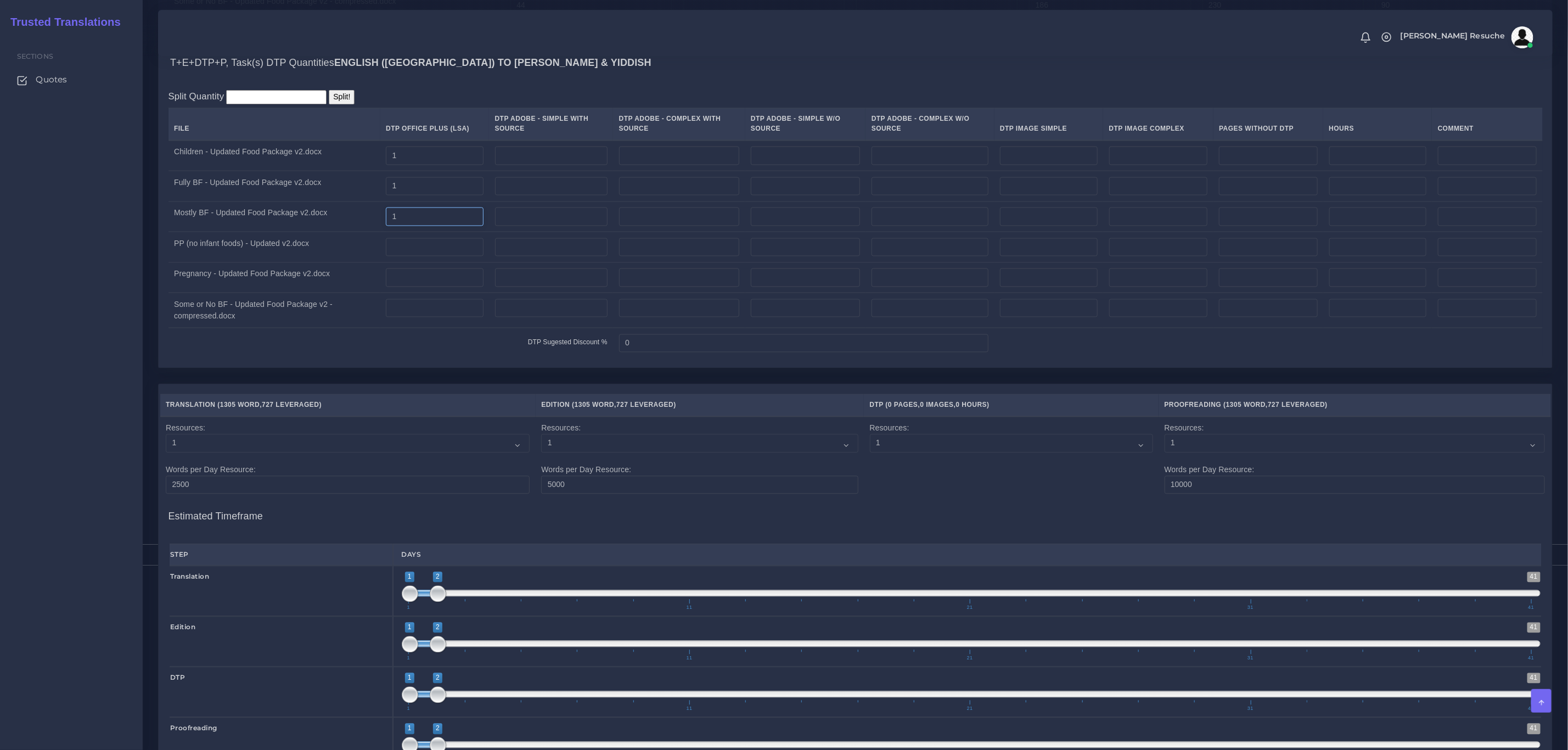
type input "1"
click at [424, 257] on input "number" at bounding box center [435, 248] width 98 height 19
type input "1"
click at [415, 287] on input "number" at bounding box center [435, 278] width 98 height 19
type input "1"
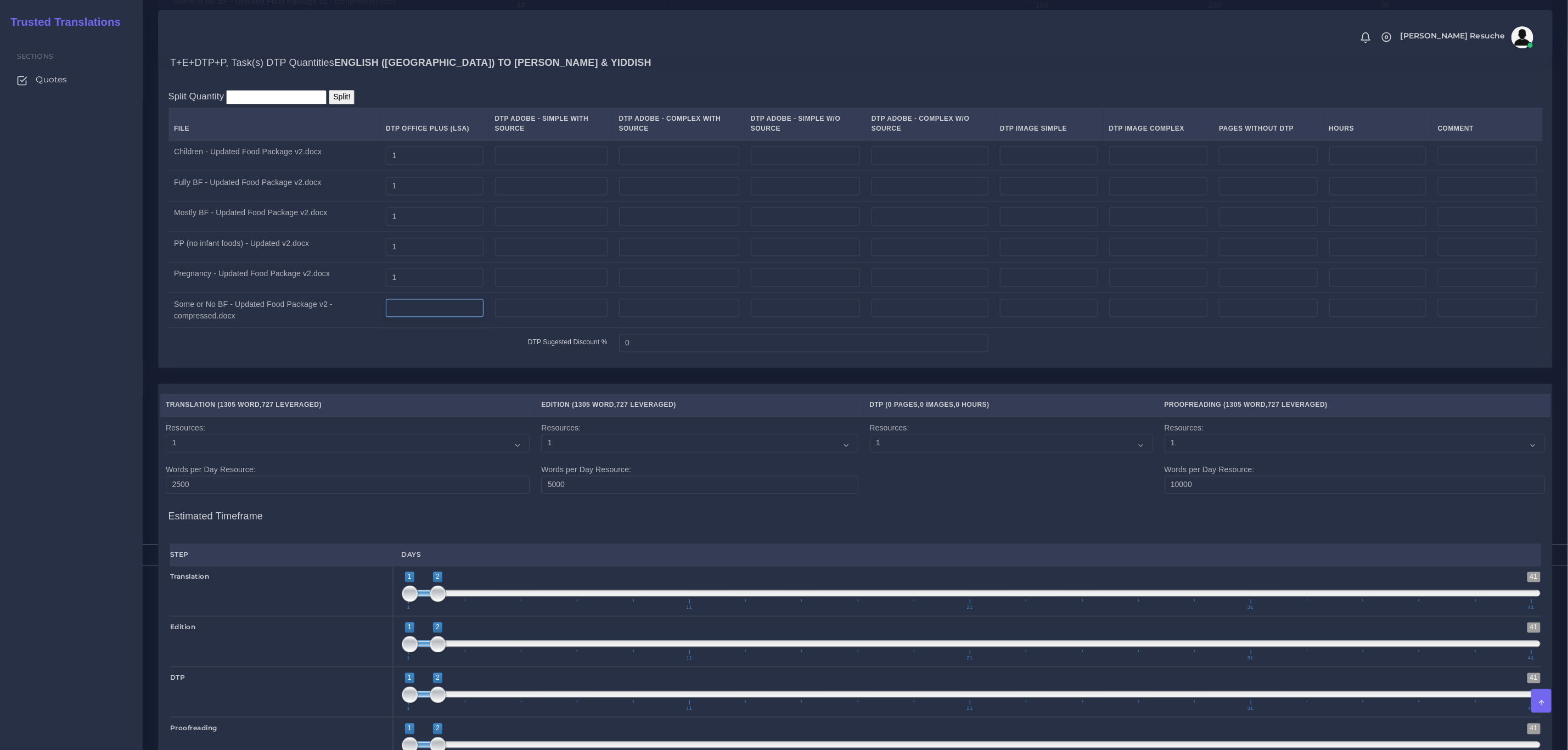
click at [412, 318] on input "number" at bounding box center [435, 308] width 98 height 19
type input "1"
click at [725, 81] on div "T+E+DTP+P, Task(s) DTP Quantities English (US) TO Karen & Yiddish" at bounding box center [855, 63] width 1393 height 35
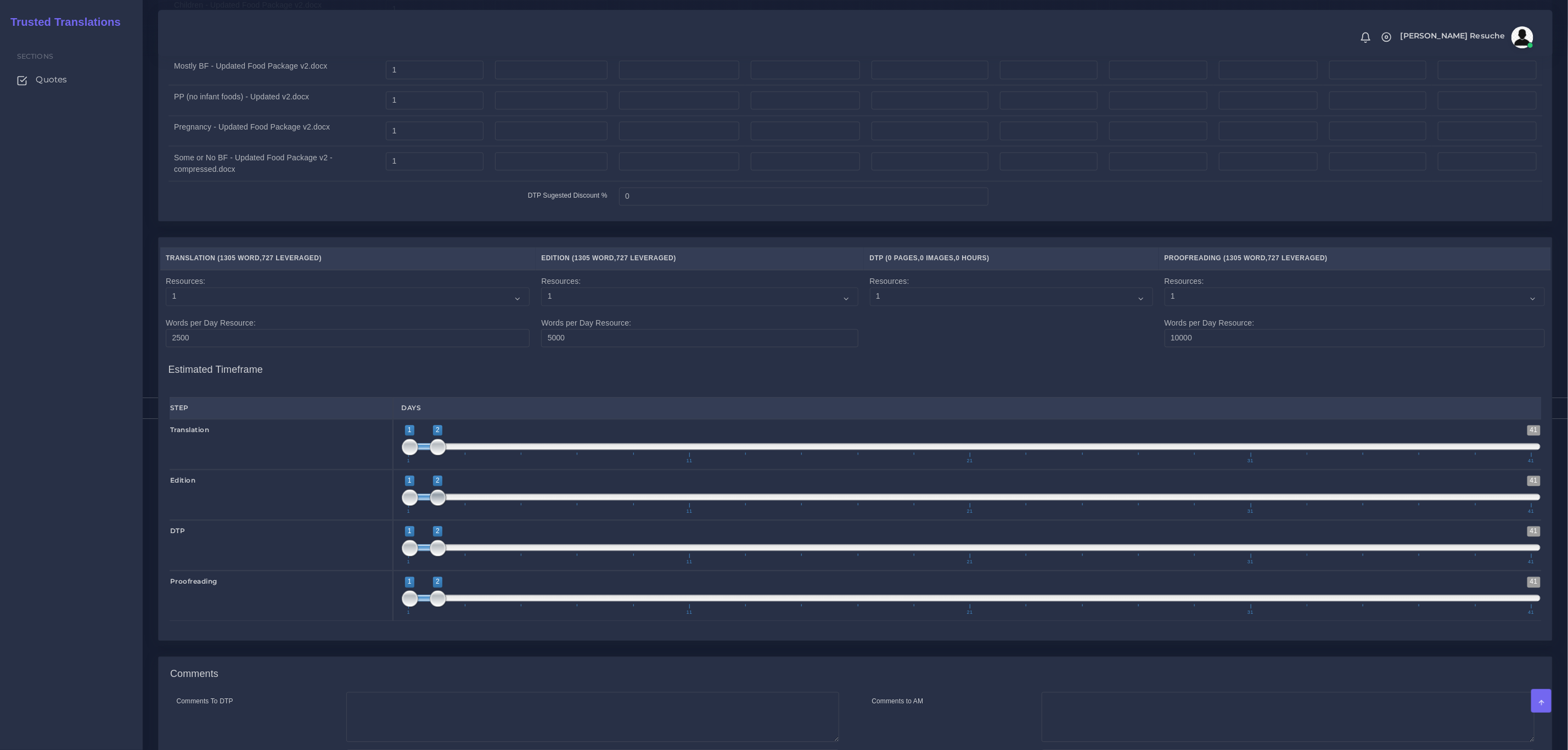
scroll to position [1799, 0]
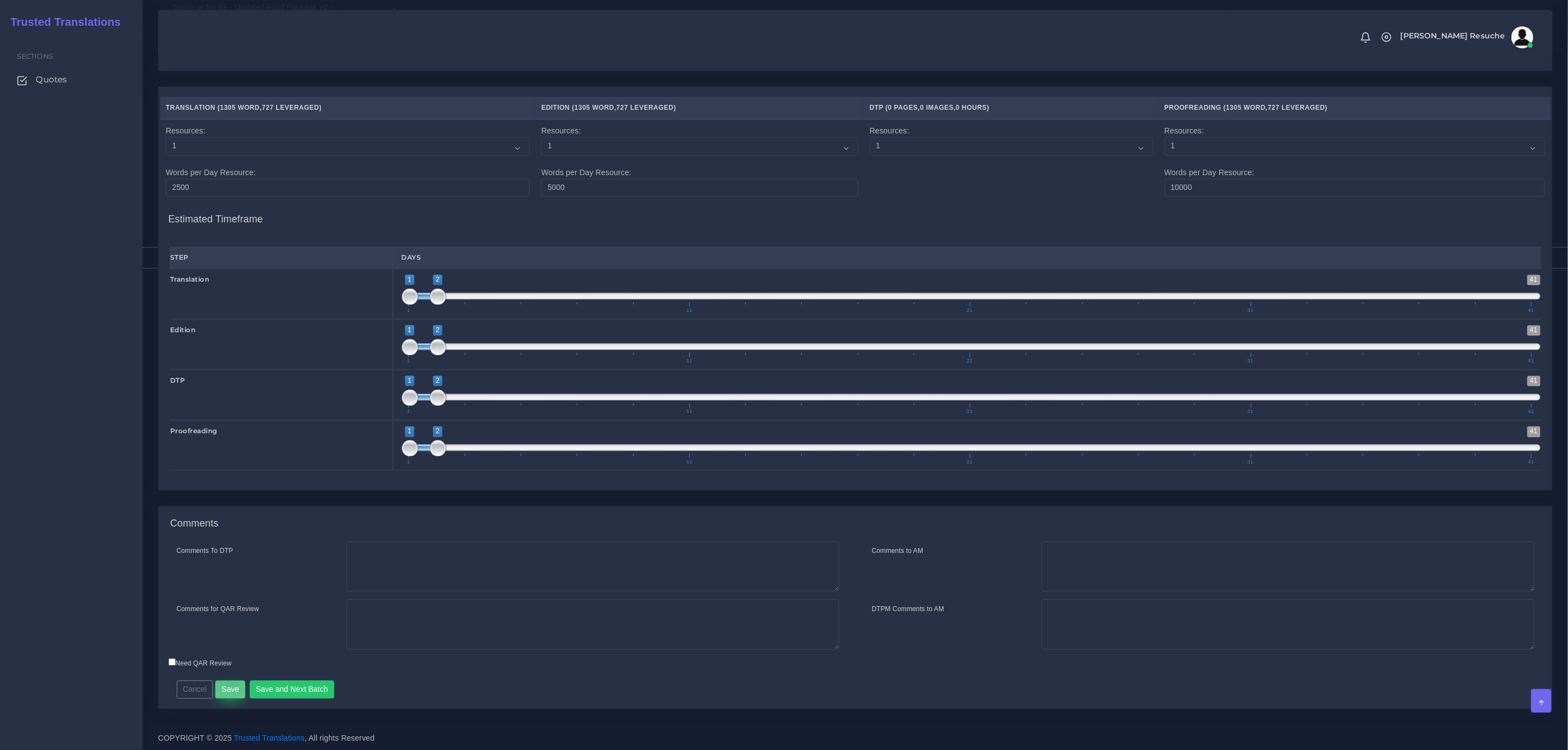
click at [229, 682] on button "Save" at bounding box center [230, 690] width 30 height 19
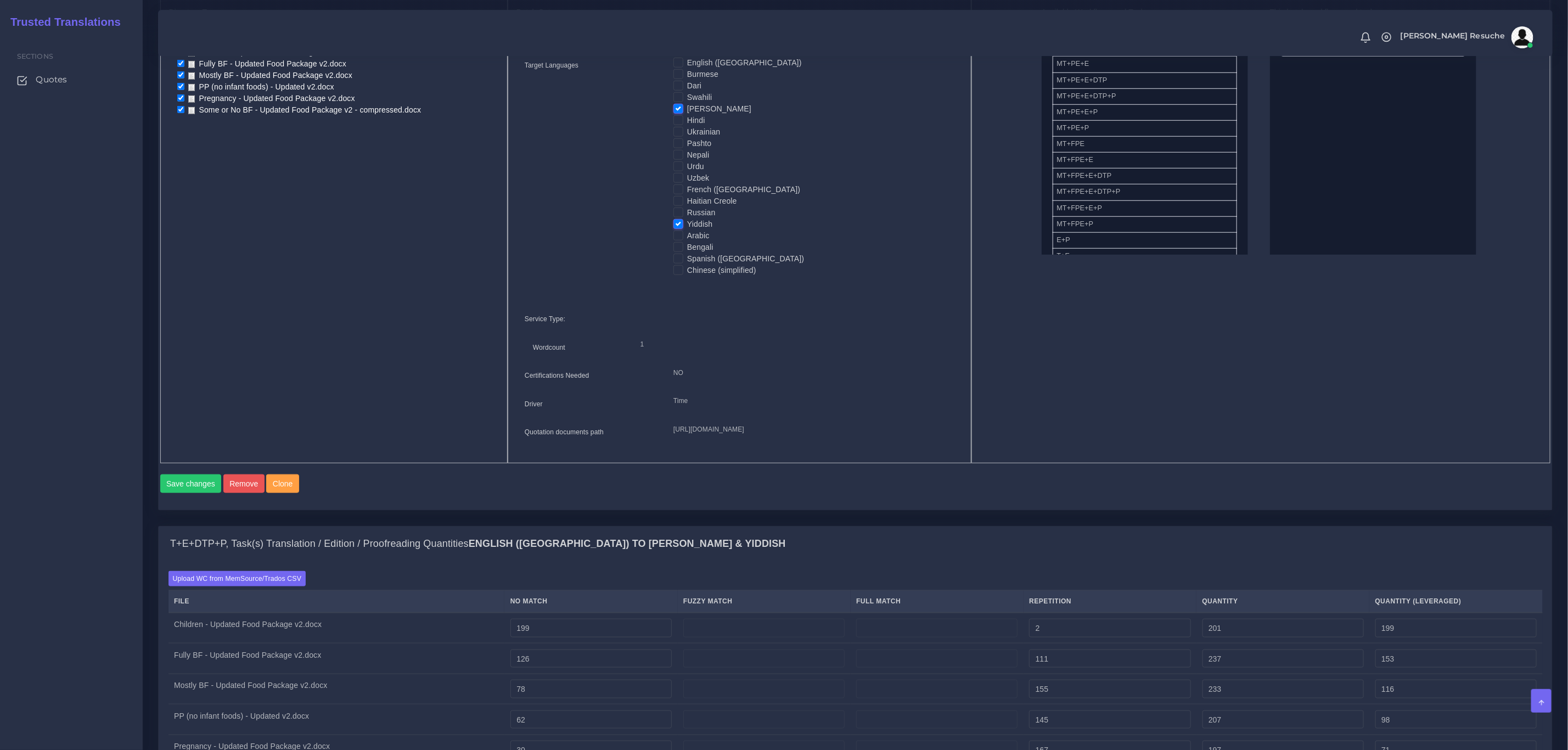
scroll to position [646, 0]
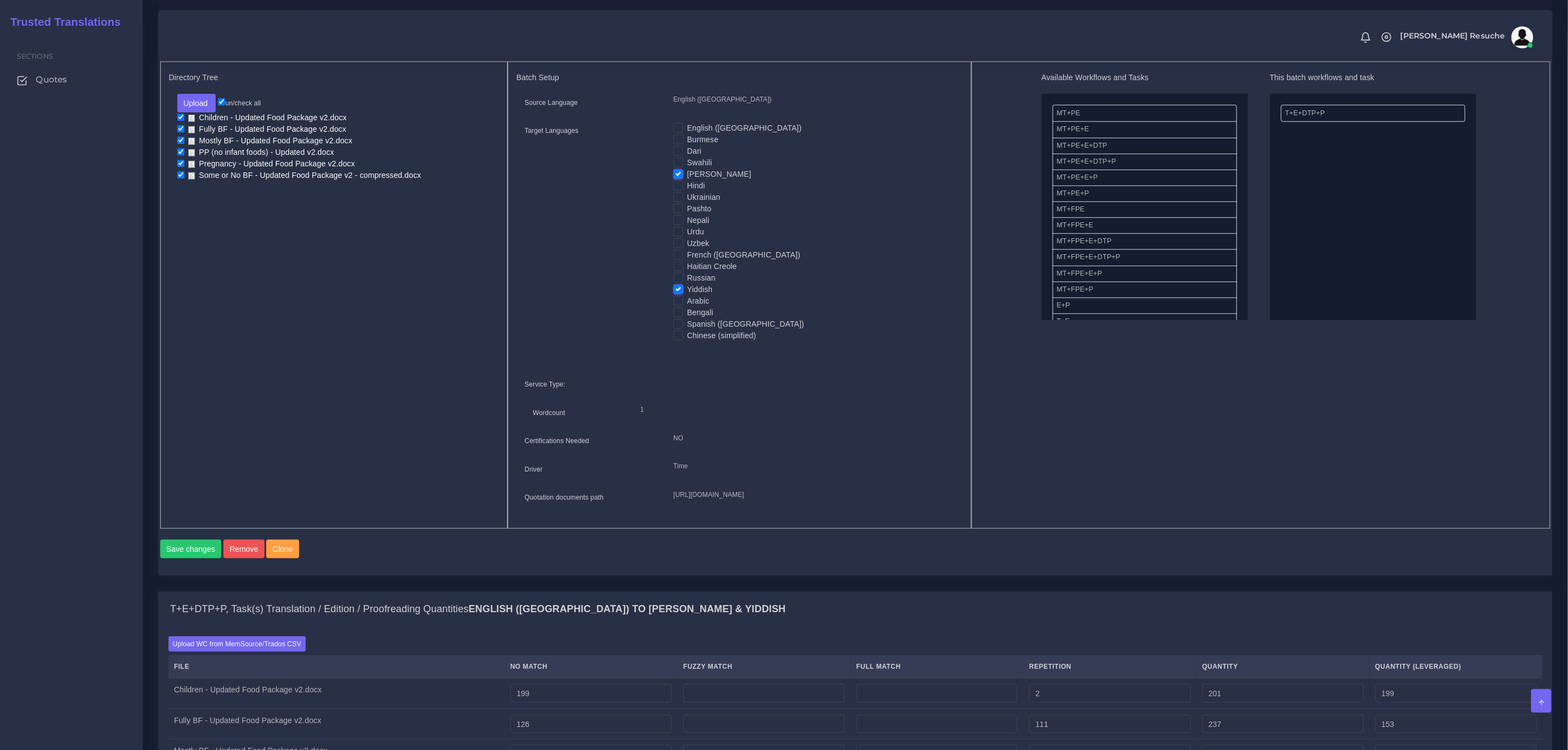
scroll to position [659, 0]
click at [687, 289] on label "Yiddish" at bounding box center [700, 290] width 25 height 12
click at [675, 289] on input "Yiddish" at bounding box center [678, 289] width 10 height 10
checkbox input "false"
click at [188, 559] on button "Save changes" at bounding box center [191, 550] width 61 height 19
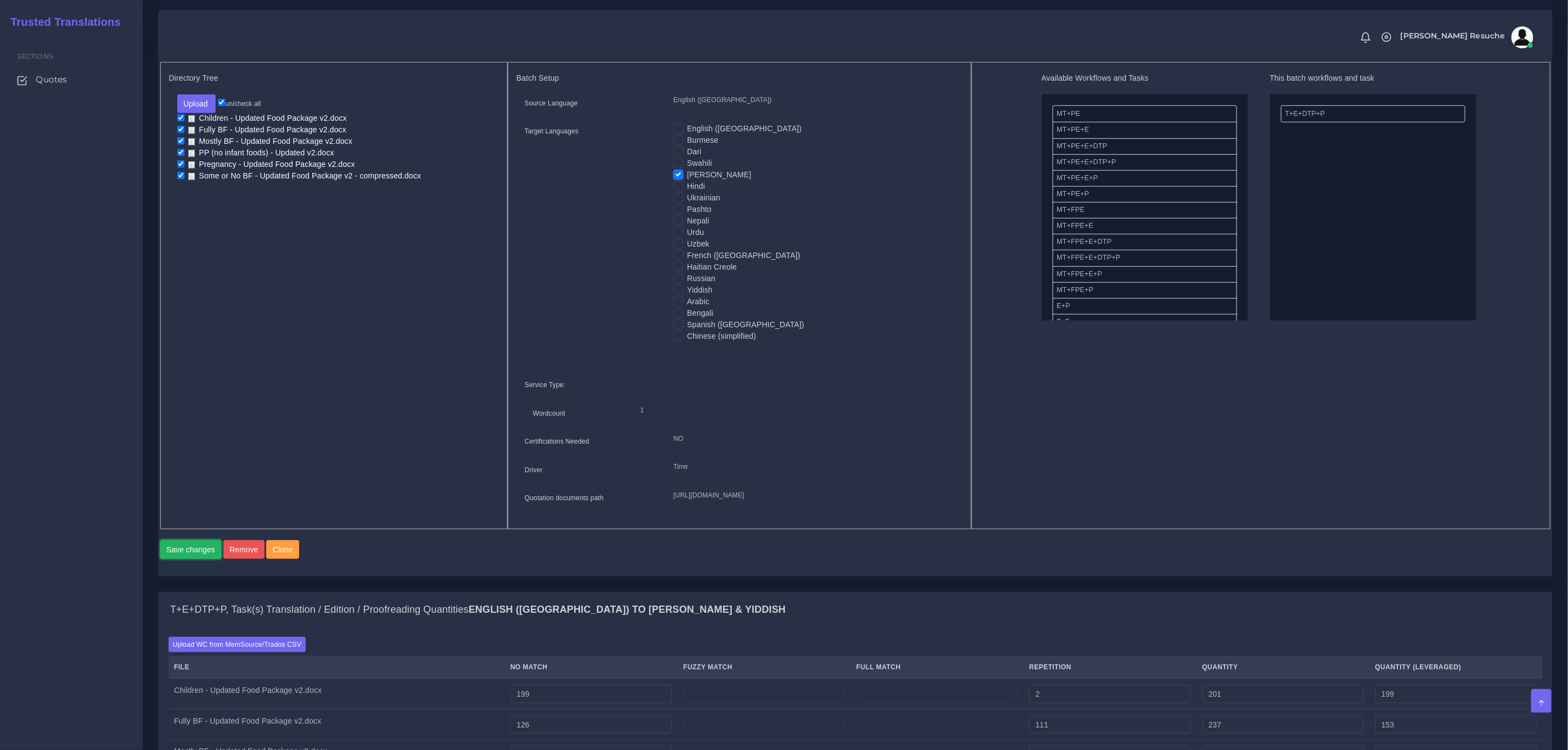
scroll to position [577, 0]
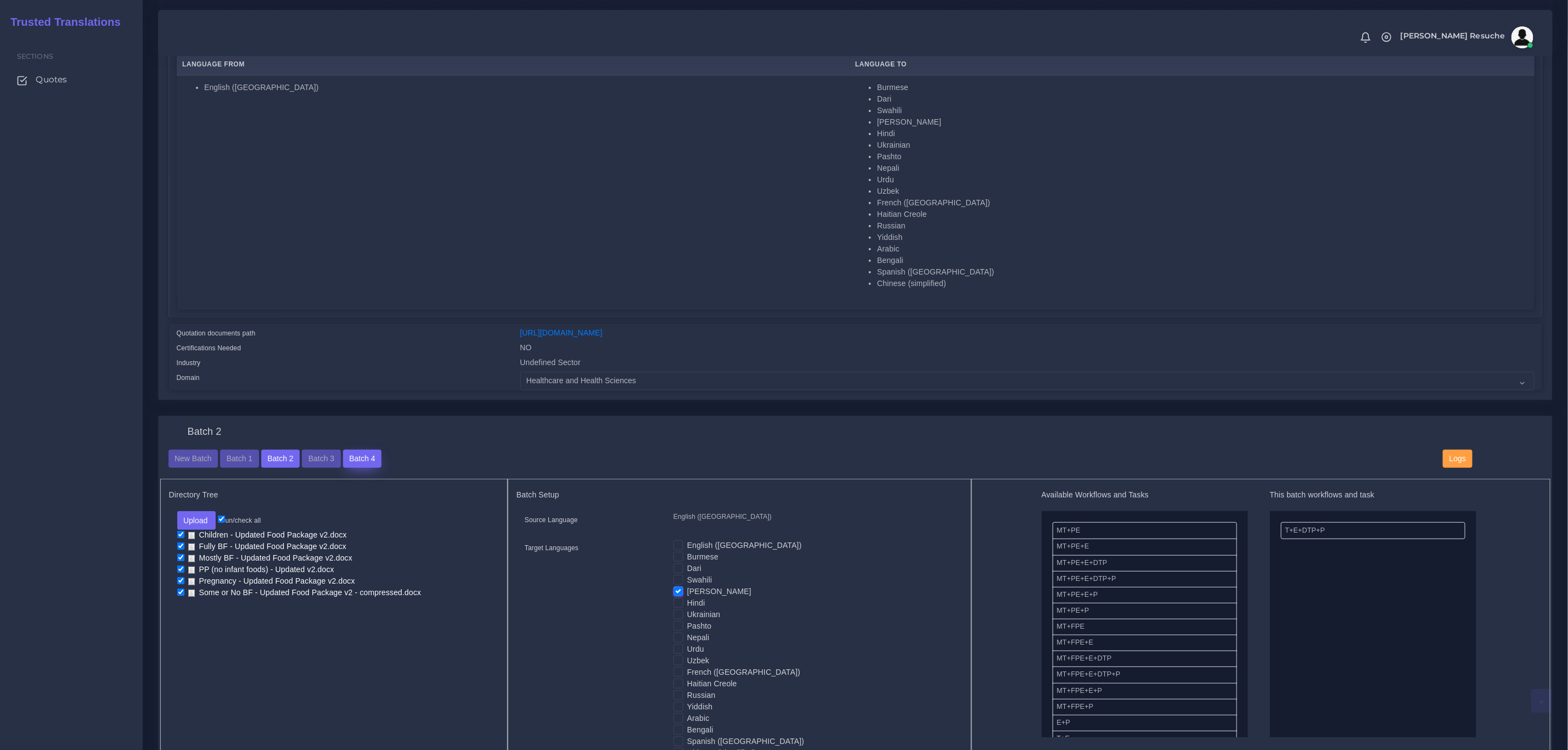
scroll to position [247, 0]
click at [319, 452] on button "Batch 3" at bounding box center [321, 454] width 38 height 19
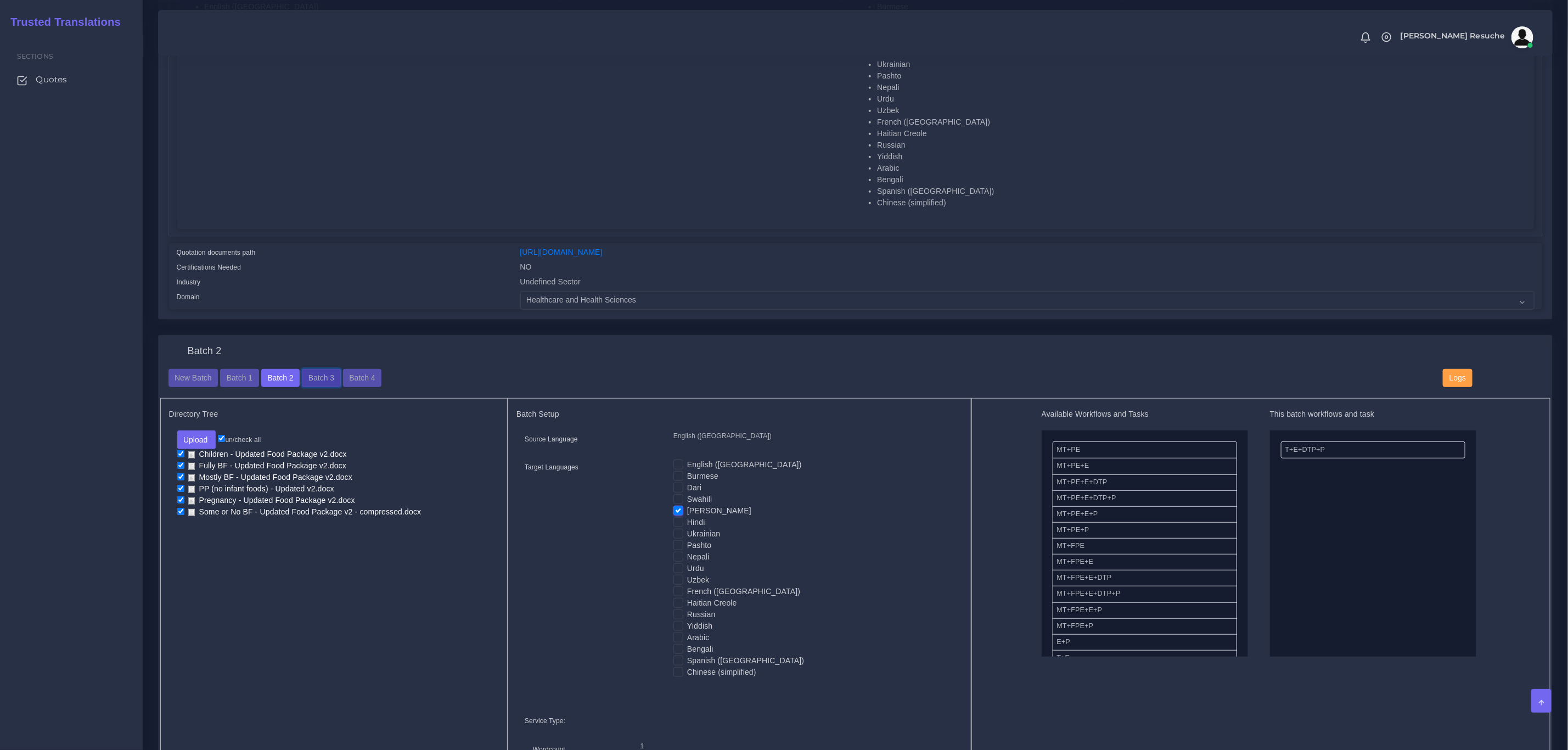
scroll to position [659, 0]
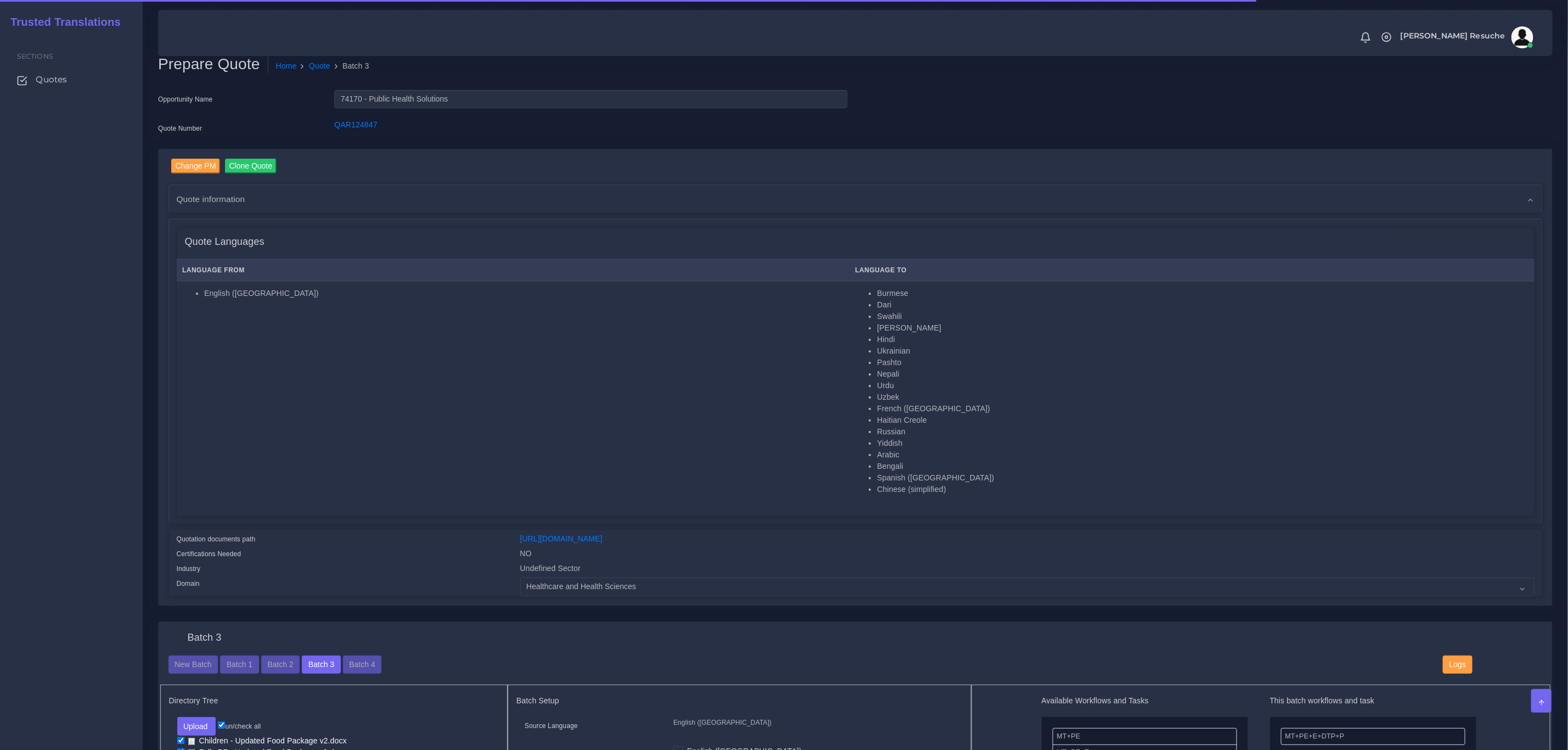
scroll to position [988, 0]
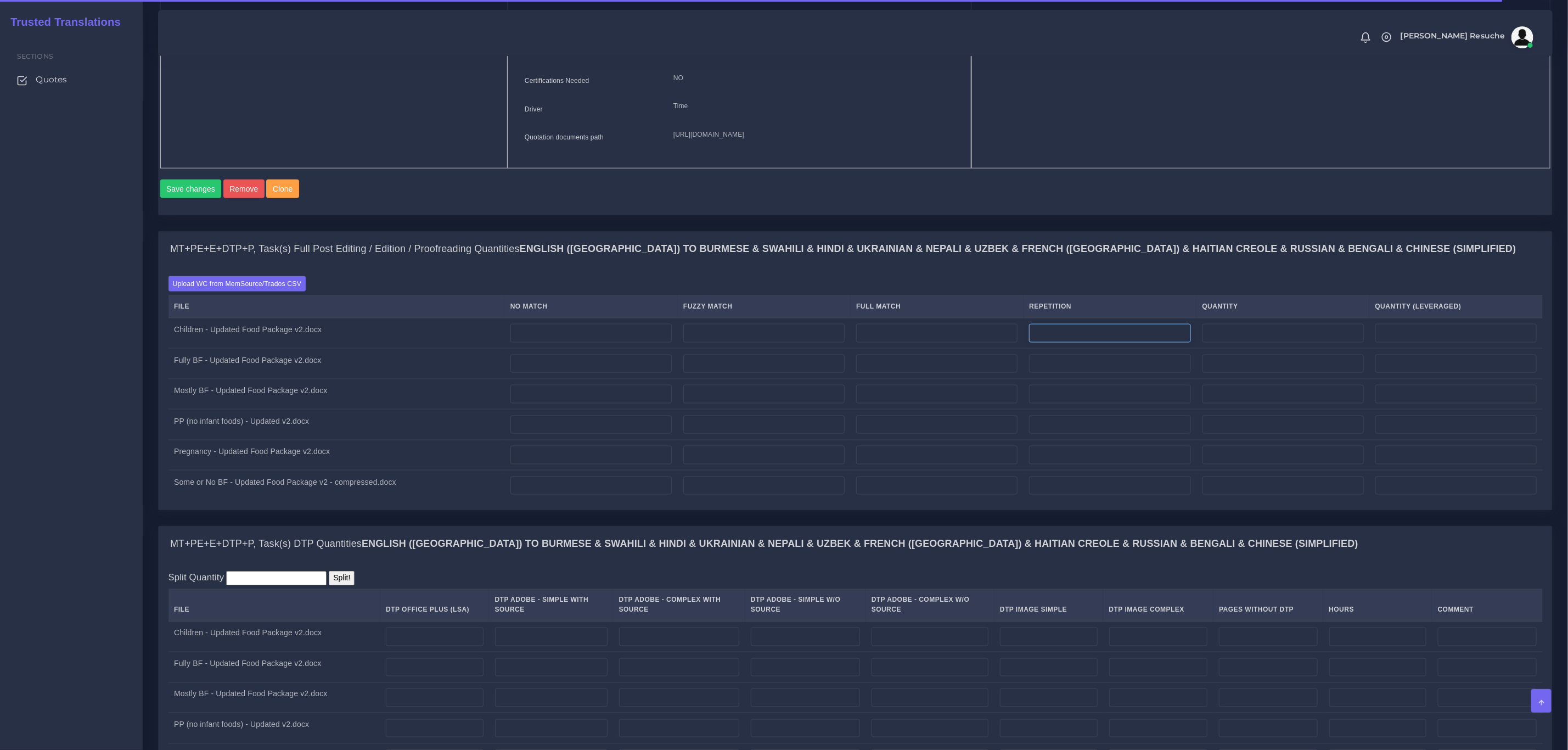
click at [1190, 342] on input "number" at bounding box center [1110, 333] width 162 height 19
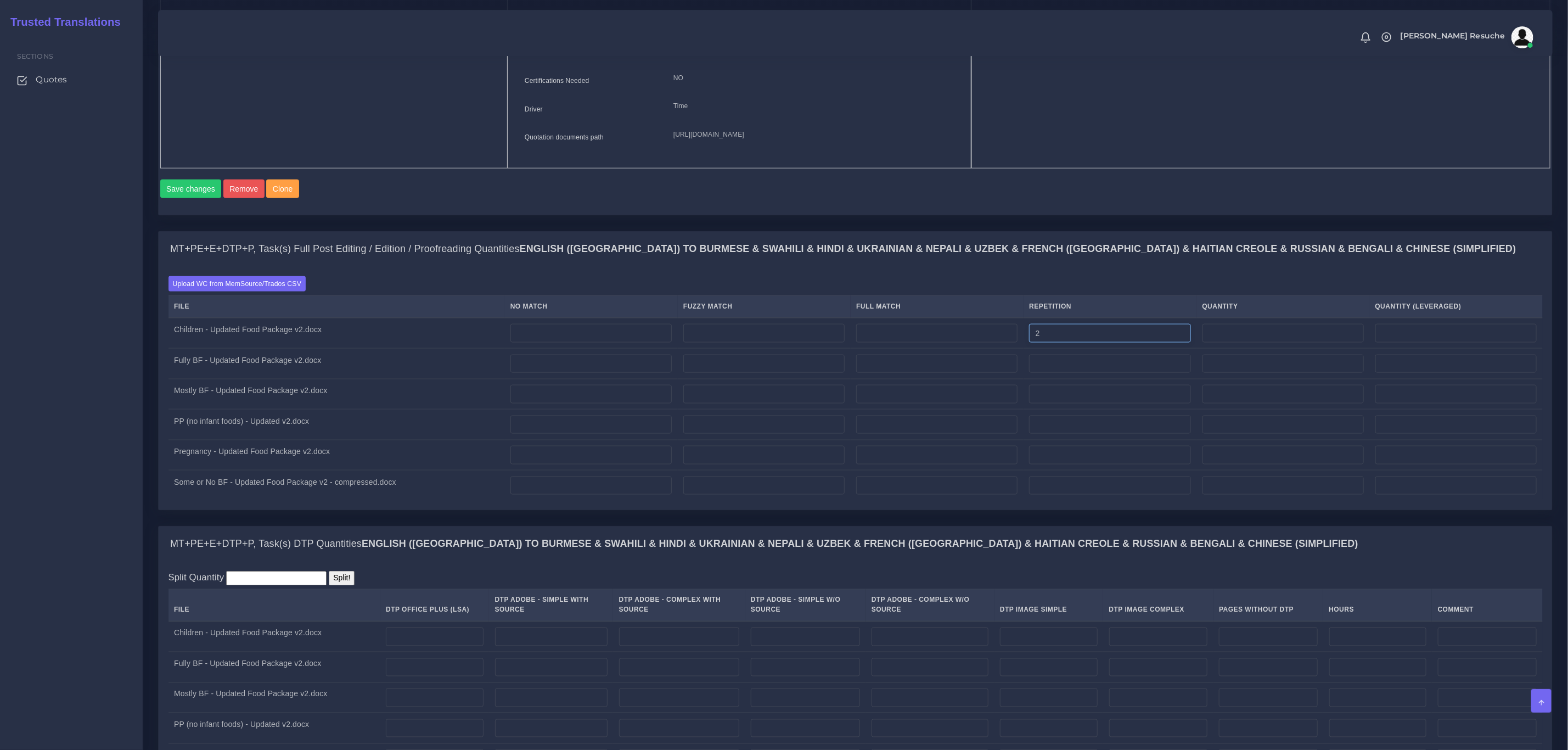
type input "2"
type input "0"
click at [1089, 373] on input "number" at bounding box center [1110, 364] width 162 height 19
type input "111"
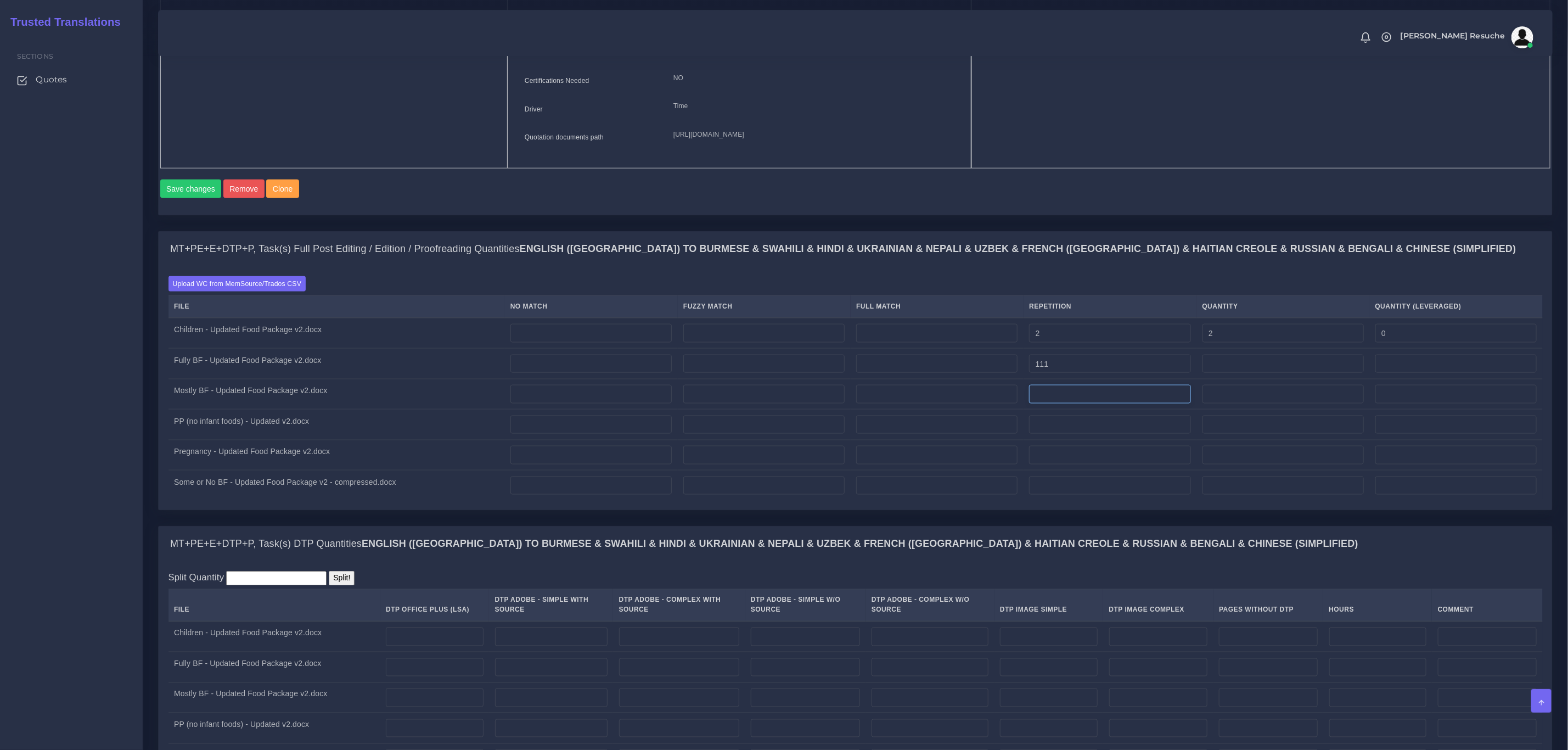
type input "111"
type input "27"
click at [1079, 404] on input "number" at bounding box center [1110, 395] width 162 height 19
type input "155"
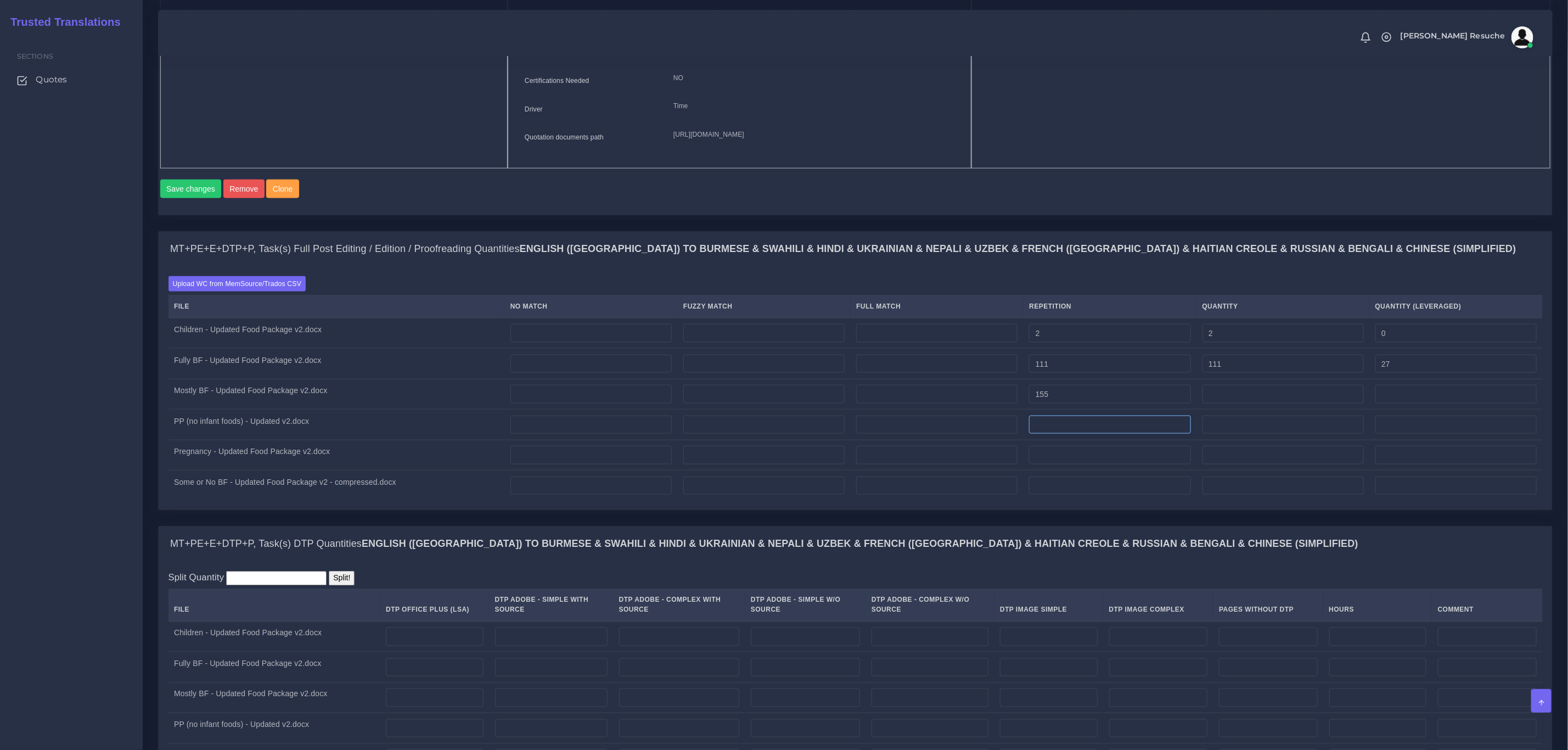
type input "38"
click at [1050, 434] on input "number" at bounding box center [1110, 425] width 162 height 19
type input "145"
type input "36"
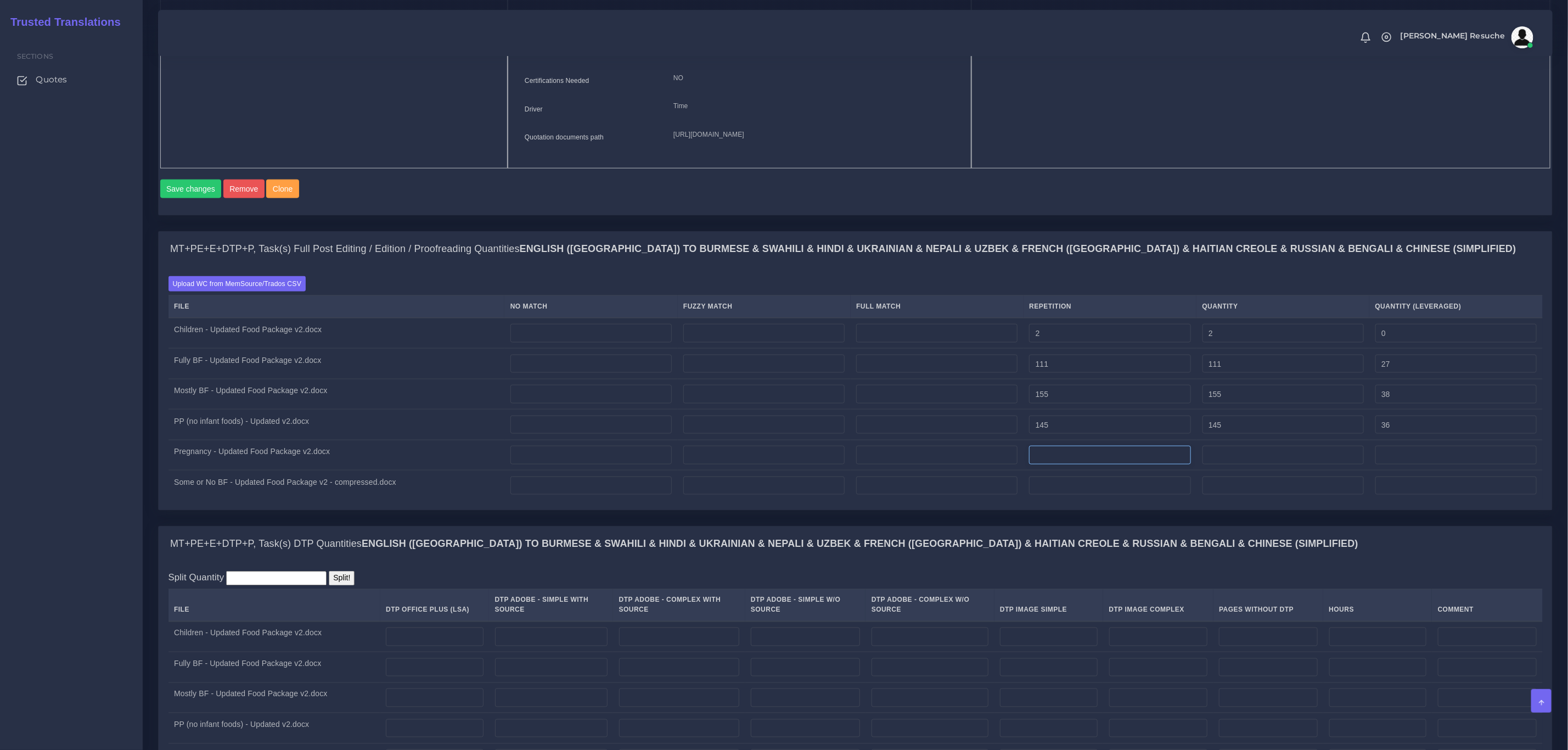
click at [1143, 464] on input "number" at bounding box center [1110, 455] width 162 height 19
type input "167"
type input "41"
click at [1114, 495] on input "number" at bounding box center [1110, 486] width 162 height 19
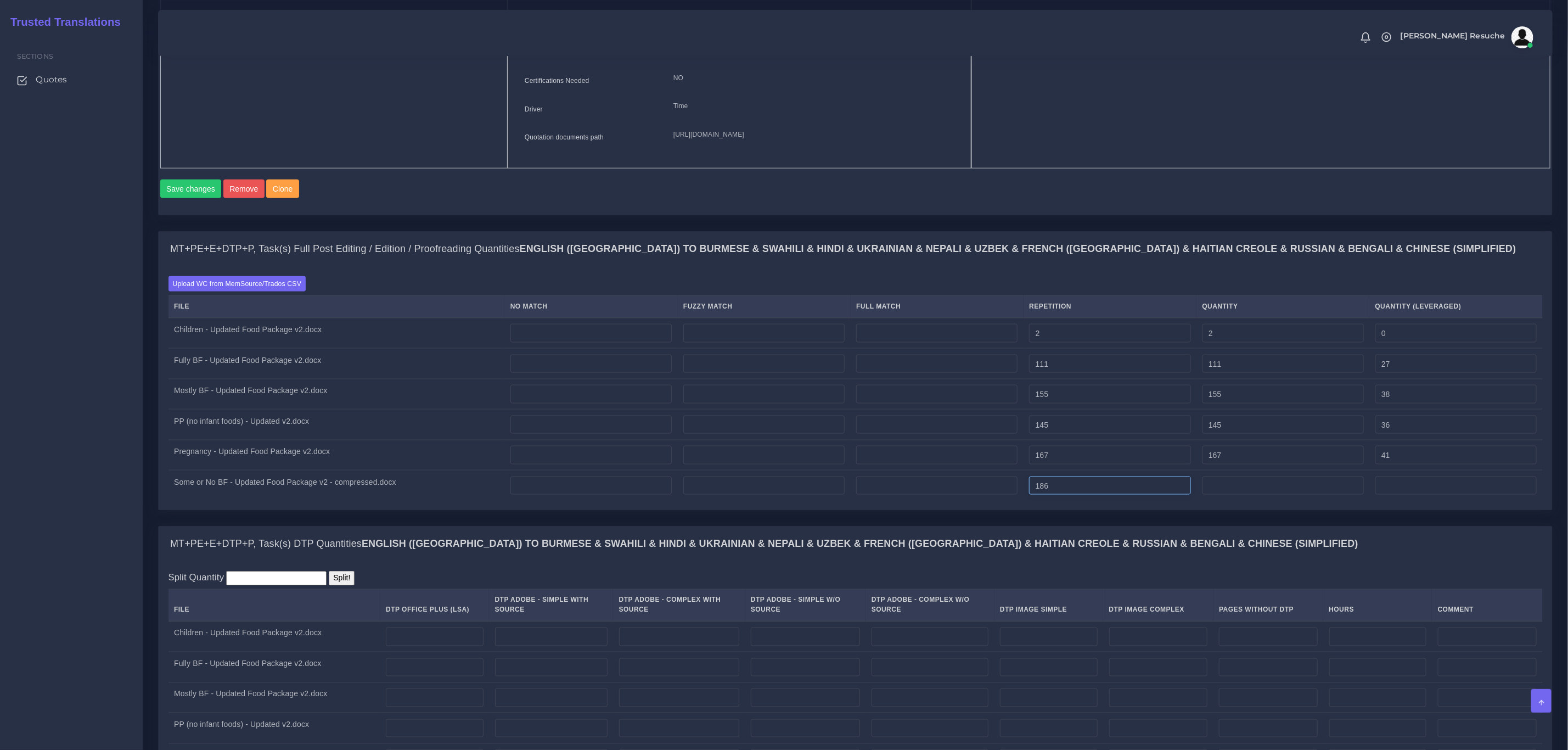
type input "186"
type input "46"
click at [1068, 552] on div "MT+PE+E+DTP+P, Task(s) DTP Quantities English (US) TO Burmese & Swahili & Hindi…" at bounding box center [855, 544] width 1393 height 35
click at [537, 346] on td at bounding box center [591, 333] width 173 height 31
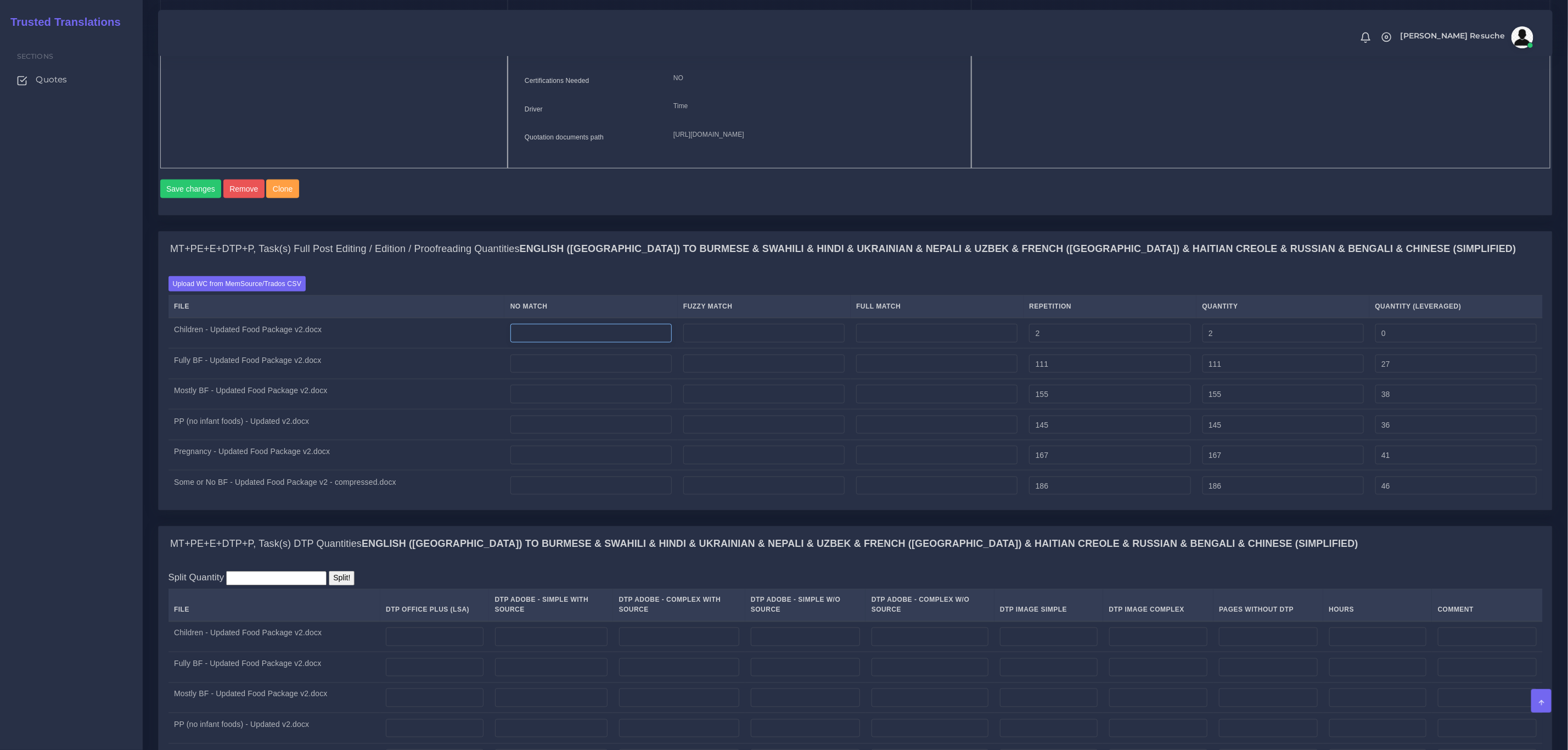
click at [545, 342] on input "number" at bounding box center [591, 333] width 162 height 19
type input "199"
type input "201"
type input "199"
click at [549, 376] on td at bounding box center [591, 364] width 173 height 31
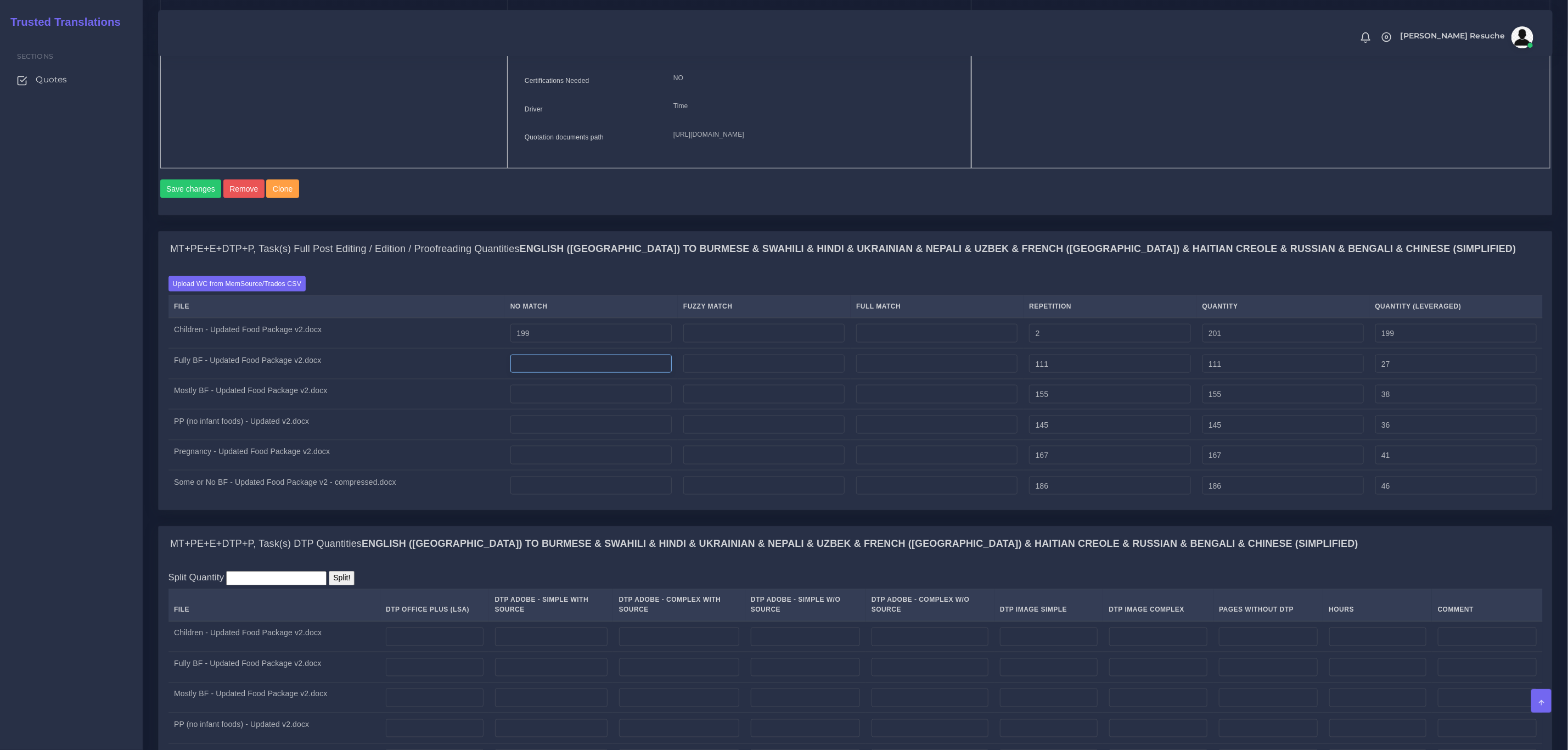
click at [549, 373] on input "number" at bounding box center [591, 364] width 162 height 19
type input "126"
type input "237"
type input "153"
click at [553, 407] on td at bounding box center [591, 395] width 173 height 31
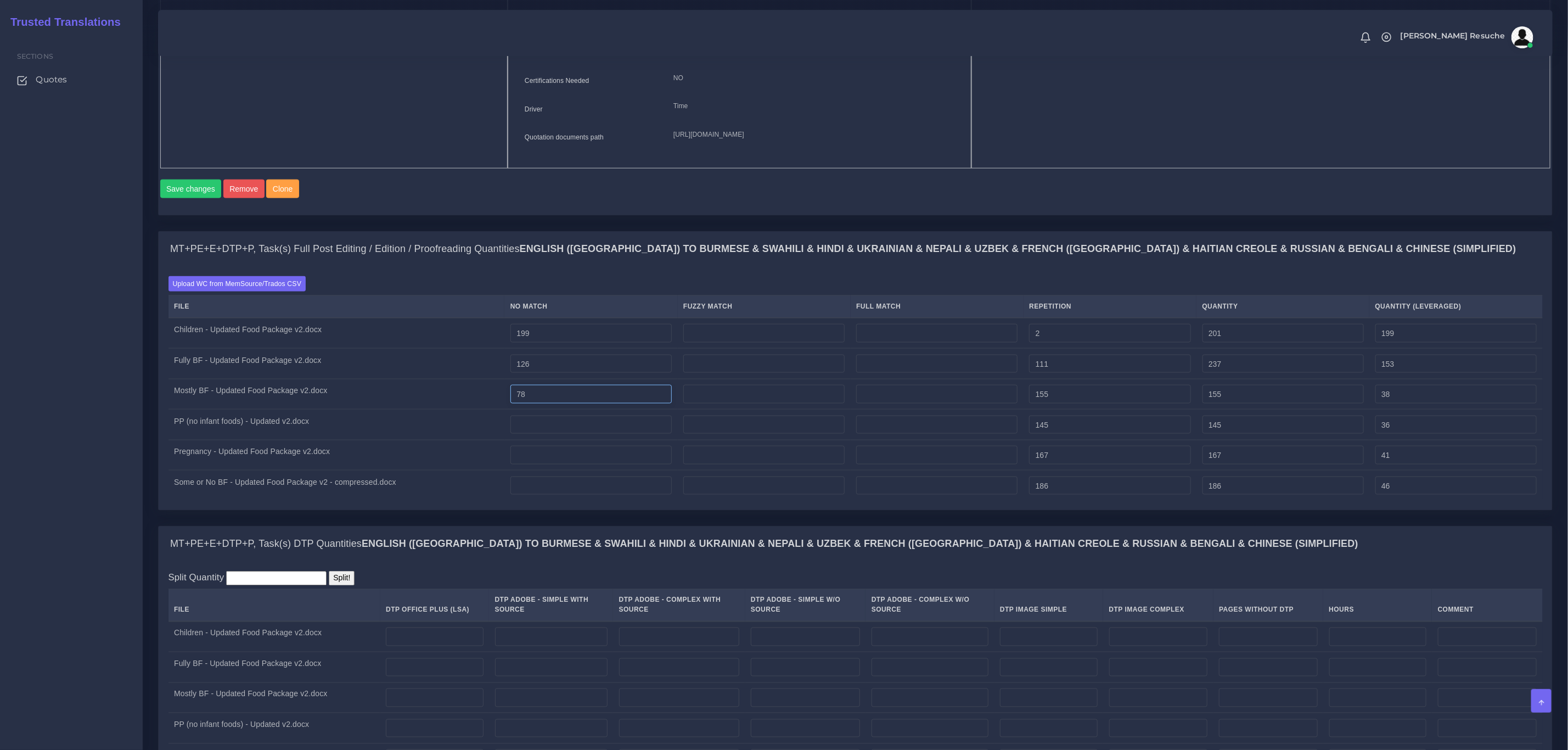
type input "78"
type input "233"
type input "116"
click at [550, 434] on input "number" at bounding box center [591, 425] width 162 height 19
type input "62"
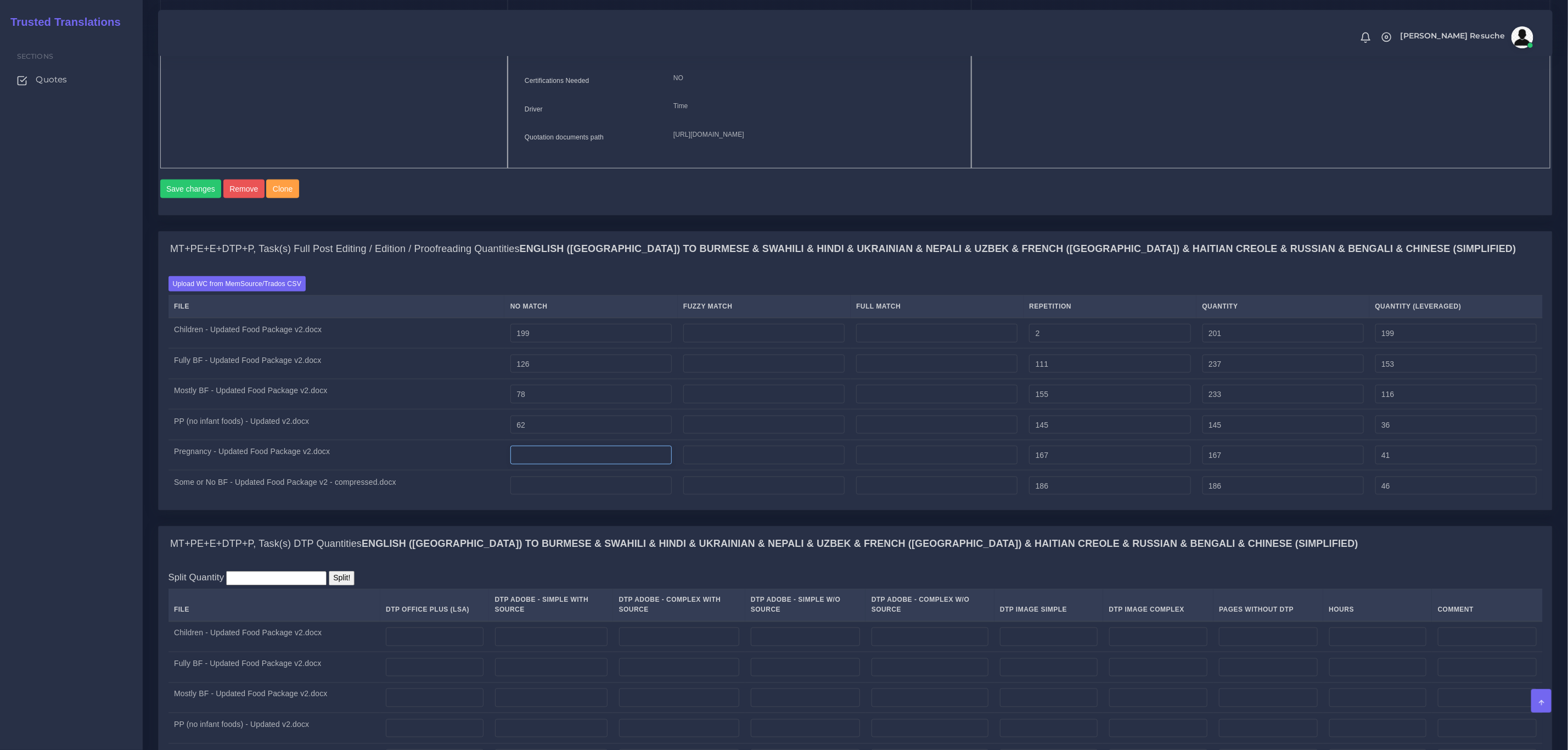
type input "207"
type input "98"
click at [555, 464] on input "number" at bounding box center [591, 455] width 162 height 19
type input "30"
type input "197"
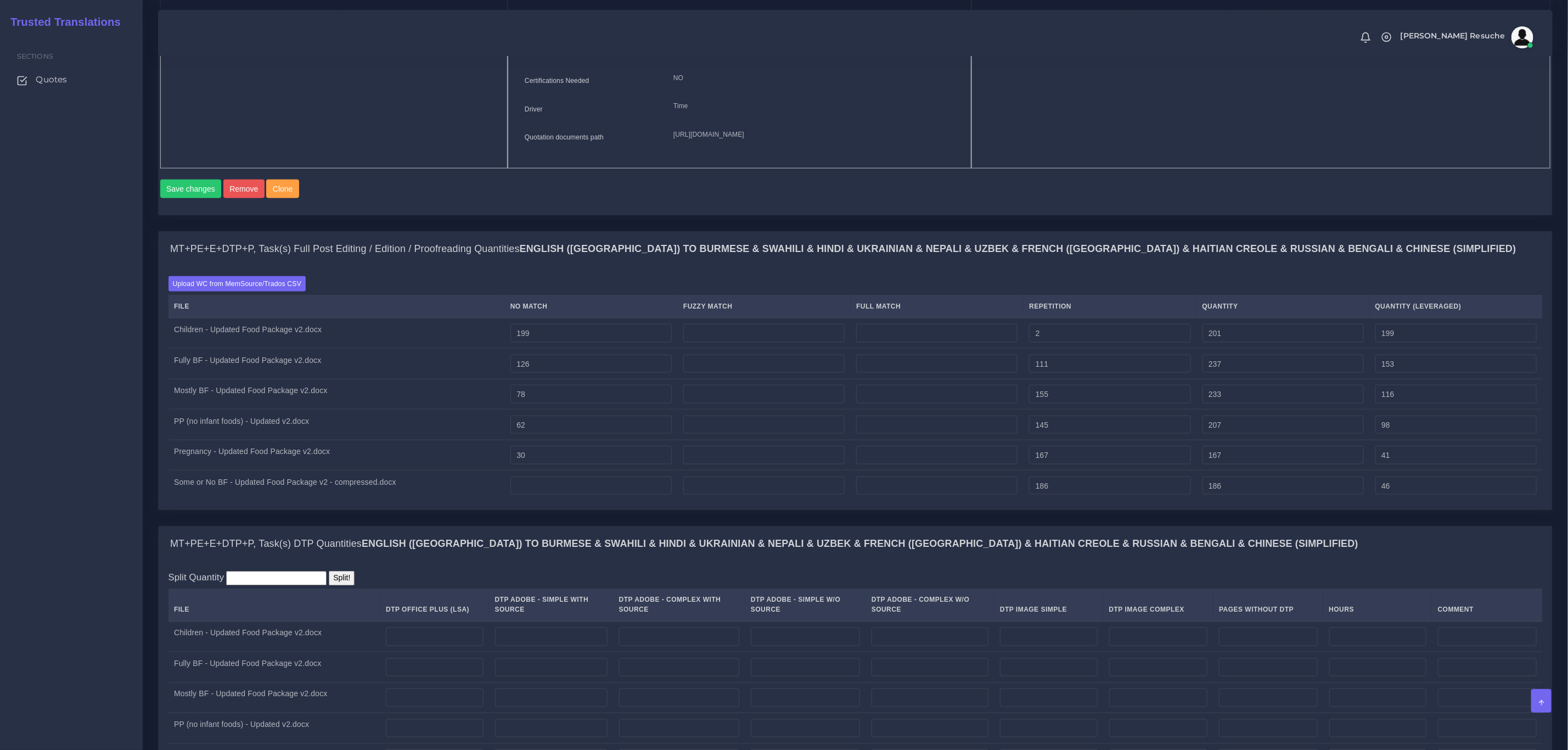
type input "71"
click at [552, 501] on td at bounding box center [591, 486] width 173 height 30
click at [553, 501] on td at bounding box center [591, 486] width 173 height 30
click at [559, 495] on input "number" at bounding box center [591, 486] width 162 height 19
type input "44"
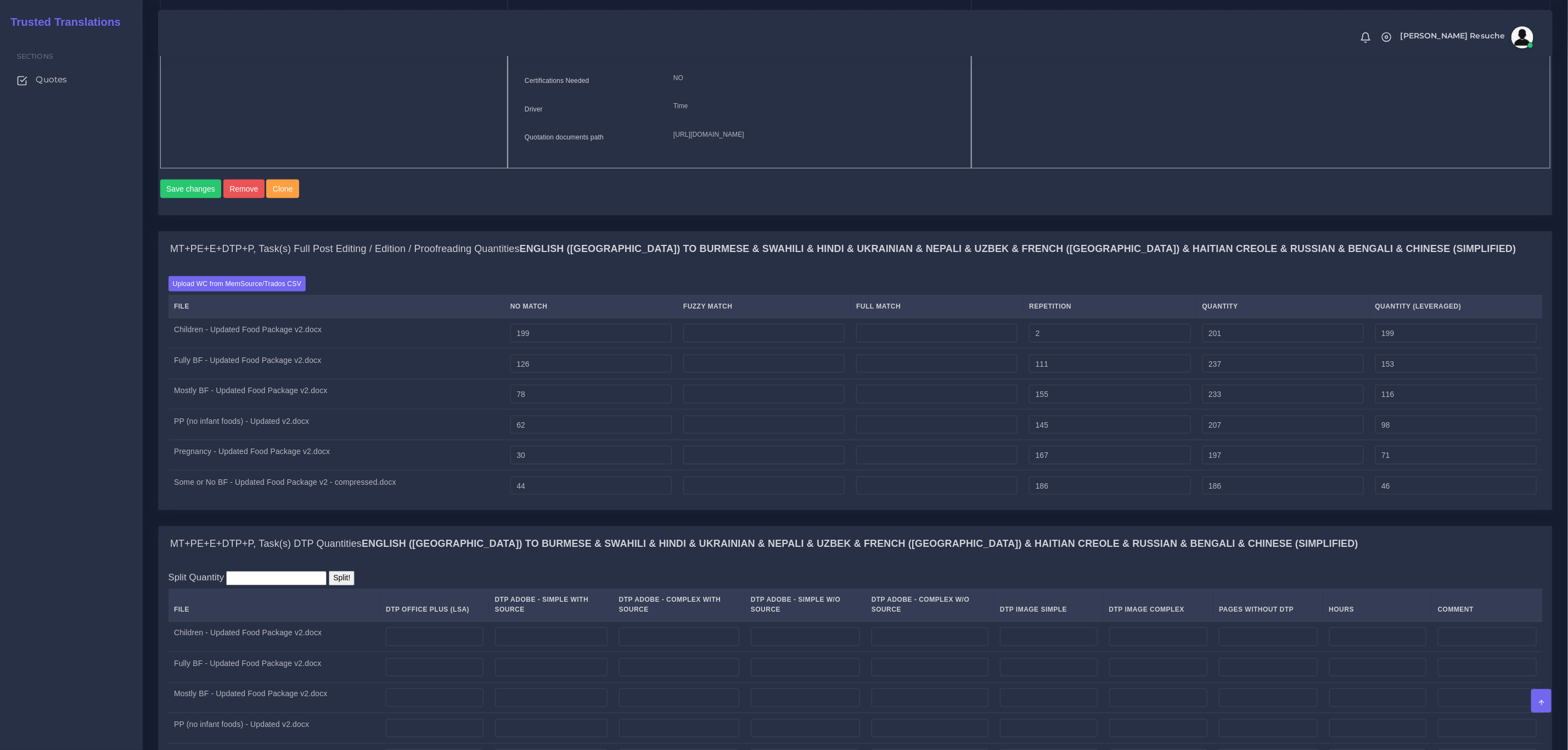
type input "230"
type input "90"
click at [566, 526] on div "MT+PE+E+DTP+P, Task(s) Full Post Editing / Edition / Proofreading Quantities En…" at bounding box center [855, 378] width 1411 height 295
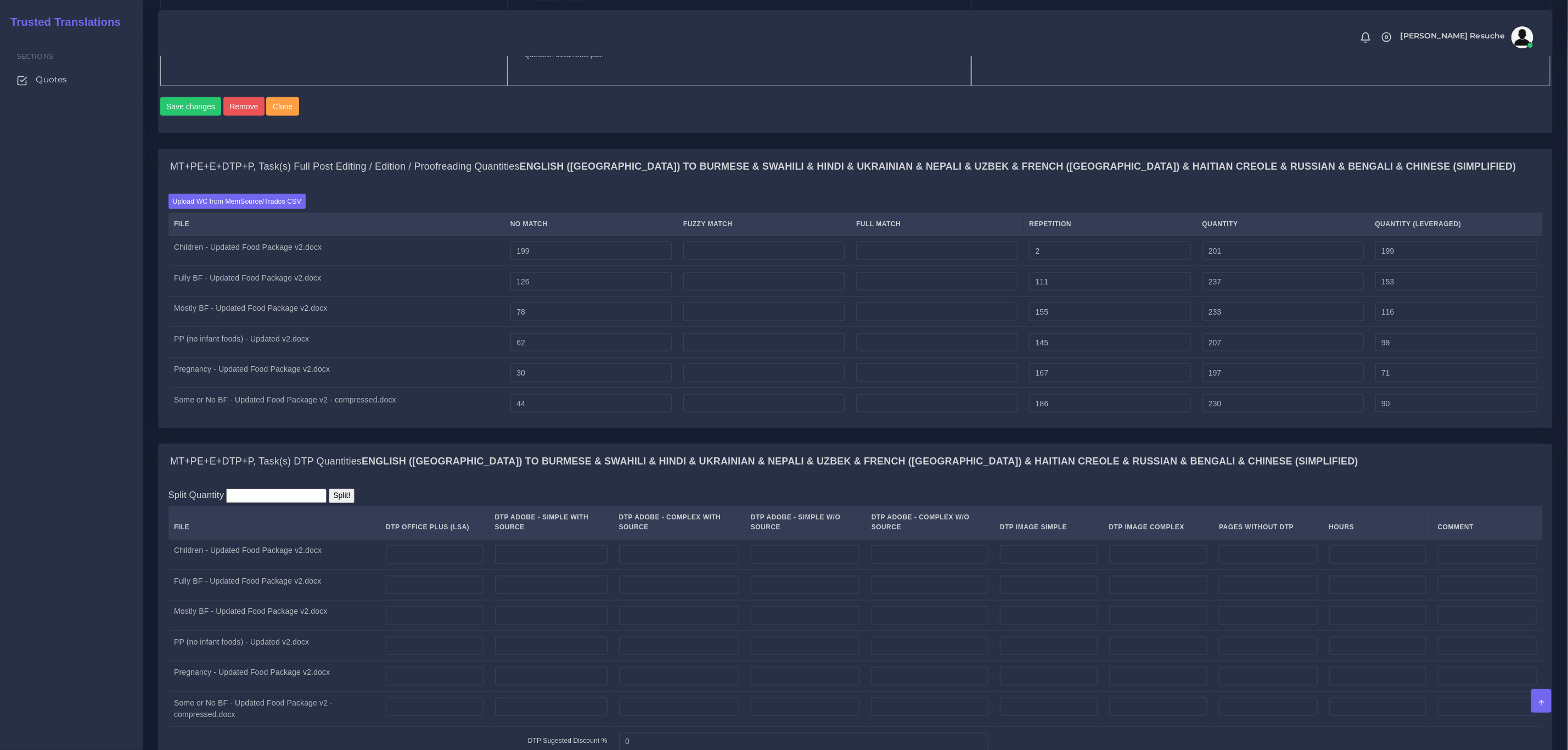
scroll to position [1153, 0]
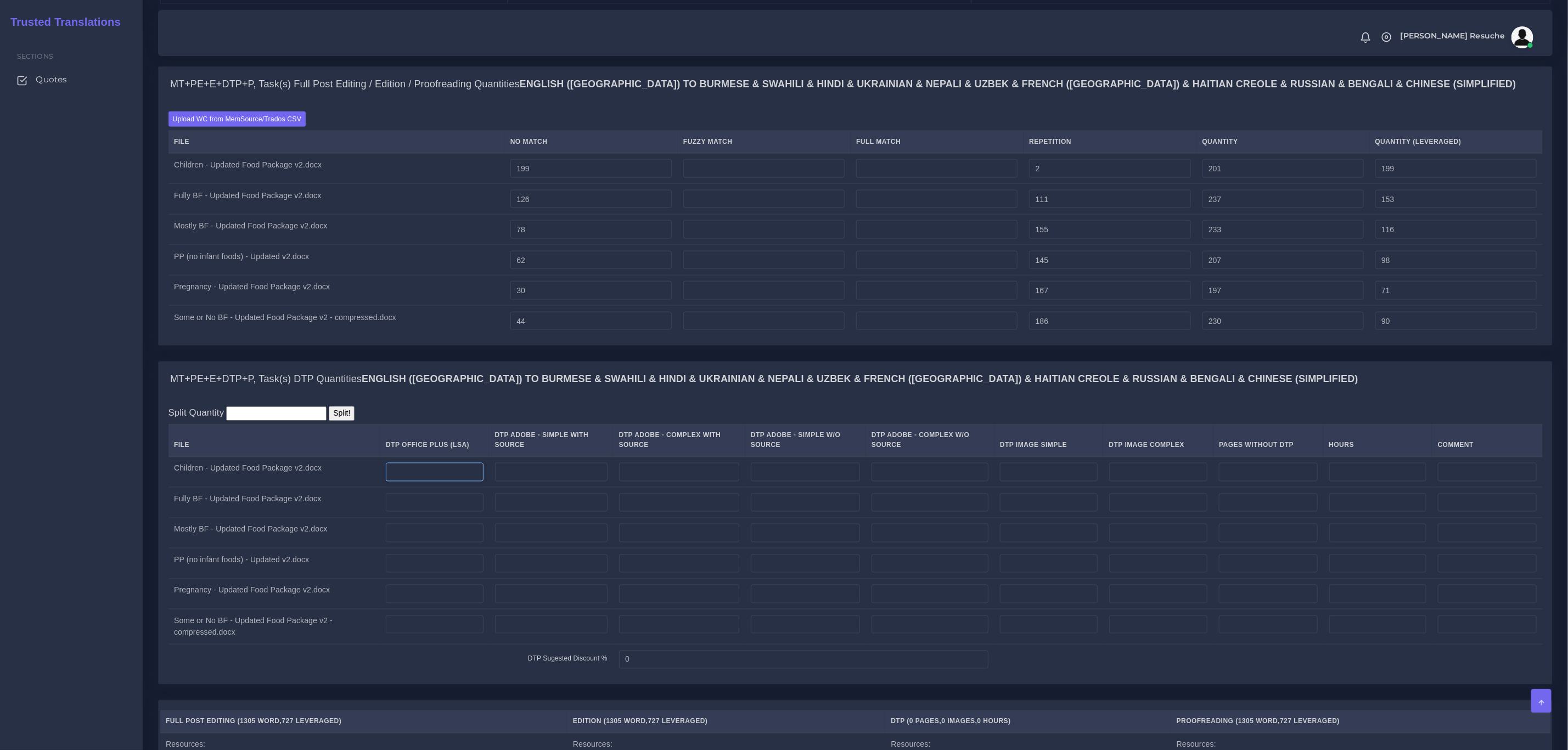
click at [448, 482] on input "number" at bounding box center [435, 473] width 98 height 19
type input "1"
click at [440, 512] on input "number" at bounding box center [435, 503] width 98 height 19
type input "1"
click at [435, 543] on input "number" at bounding box center [435, 533] width 98 height 19
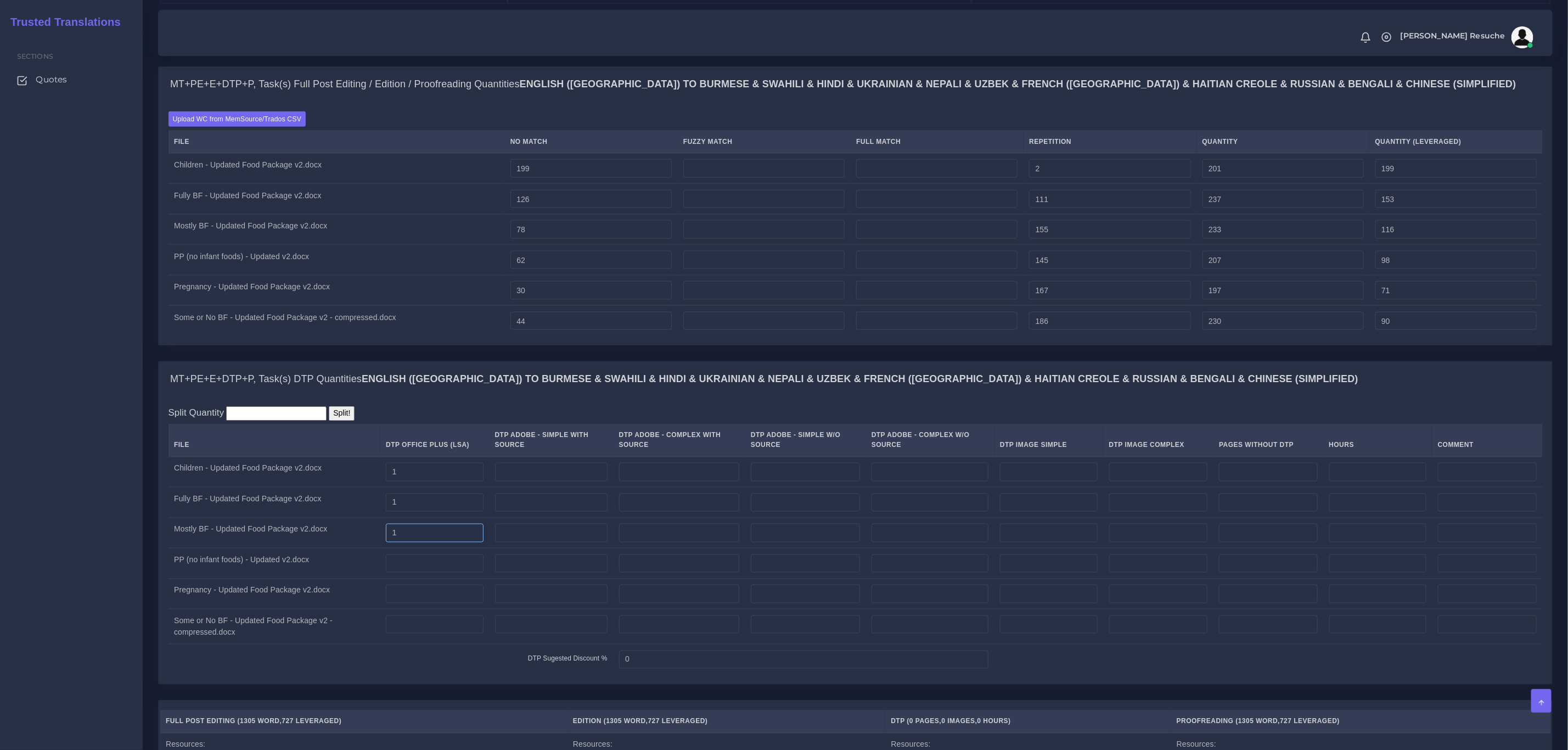
type input "1"
click at [430, 573] on input "number" at bounding box center [435, 564] width 98 height 19
type input "1"
click at [430, 604] on input "number" at bounding box center [435, 594] width 98 height 19
type input "1"
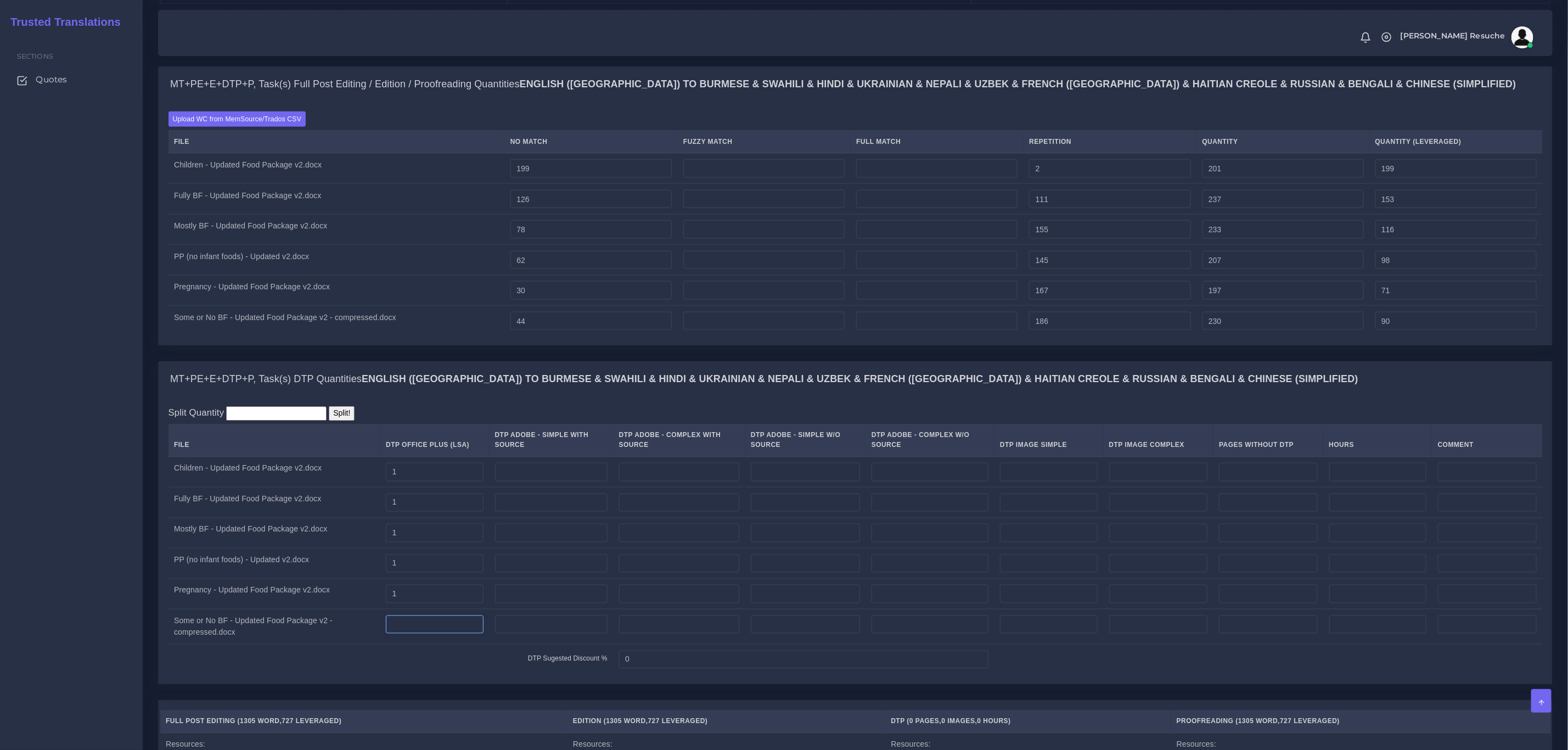
click at [430, 634] on input "number" at bounding box center [435, 625] width 98 height 19
type input "1"
click at [712, 361] on div "MT+PE+E+DTP+P, Task(s) Full Post Editing / Edition / Proofreading Quantities En…" at bounding box center [855, 214] width 1411 height 295
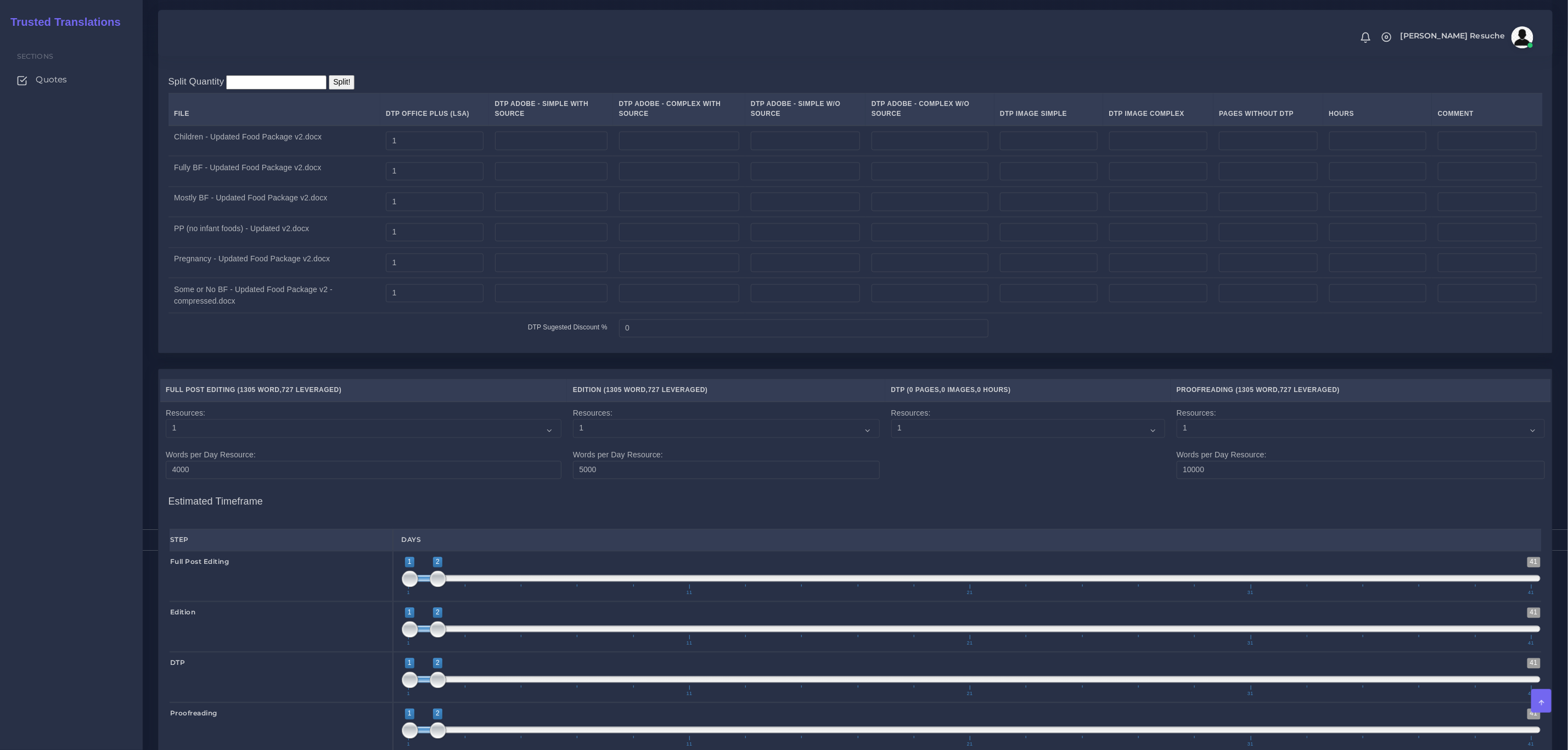
scroll to position [1799, 0]
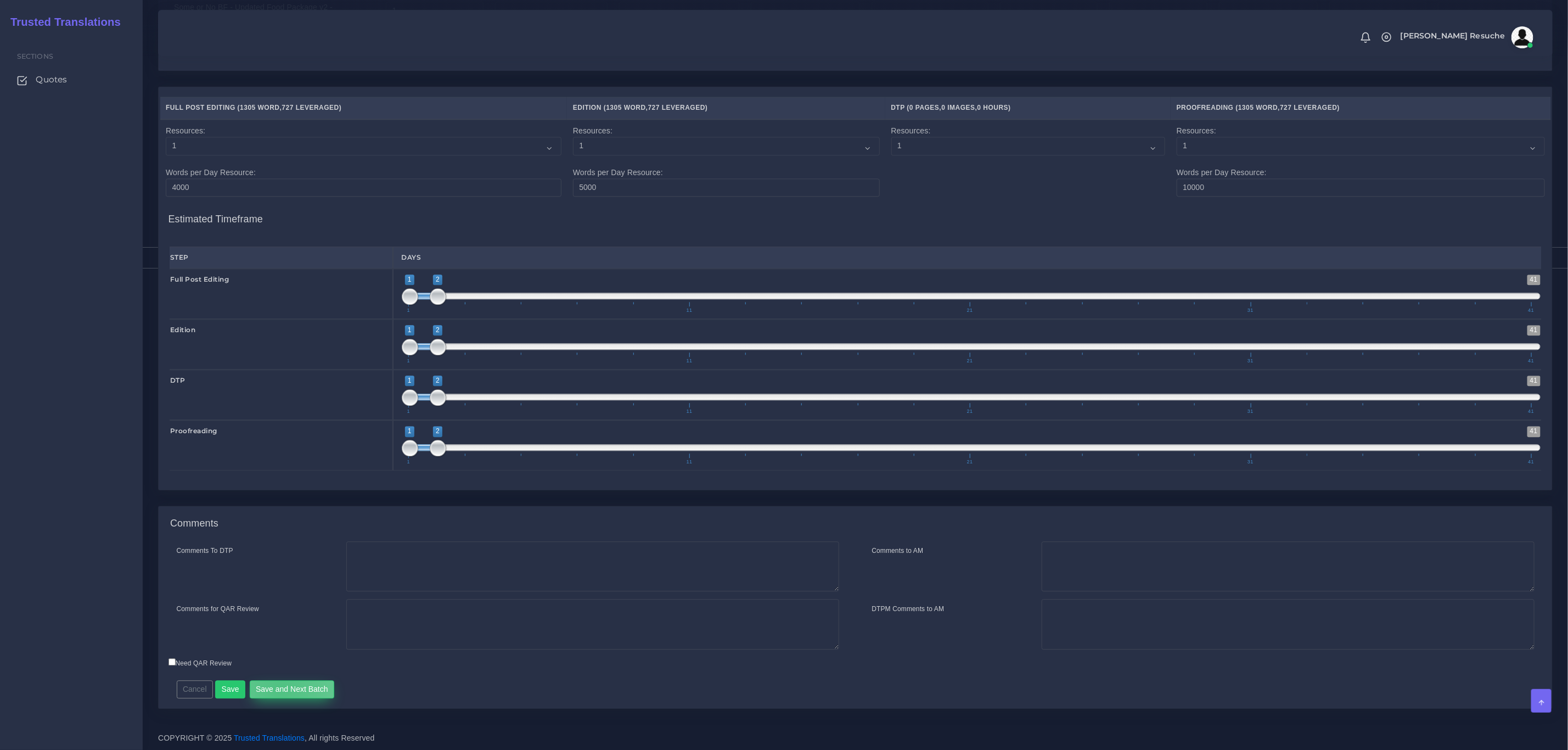
click at [279, 689] on button "Save and Next Batch" at bounding box center [292, 690] width 85 height 19
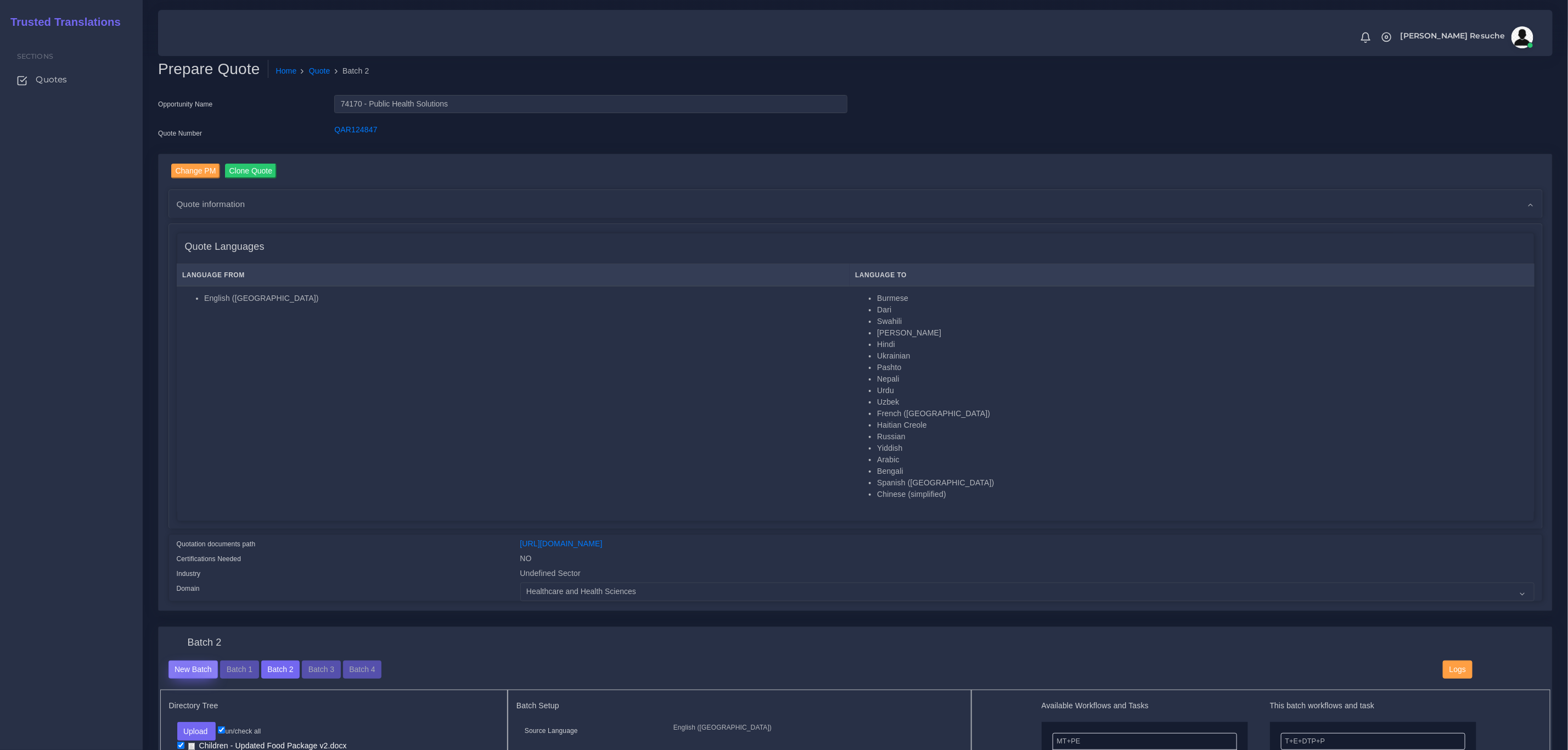
click at [186, 673] on button "New Batch" at bounding box center [193, 670] width 50 height 19
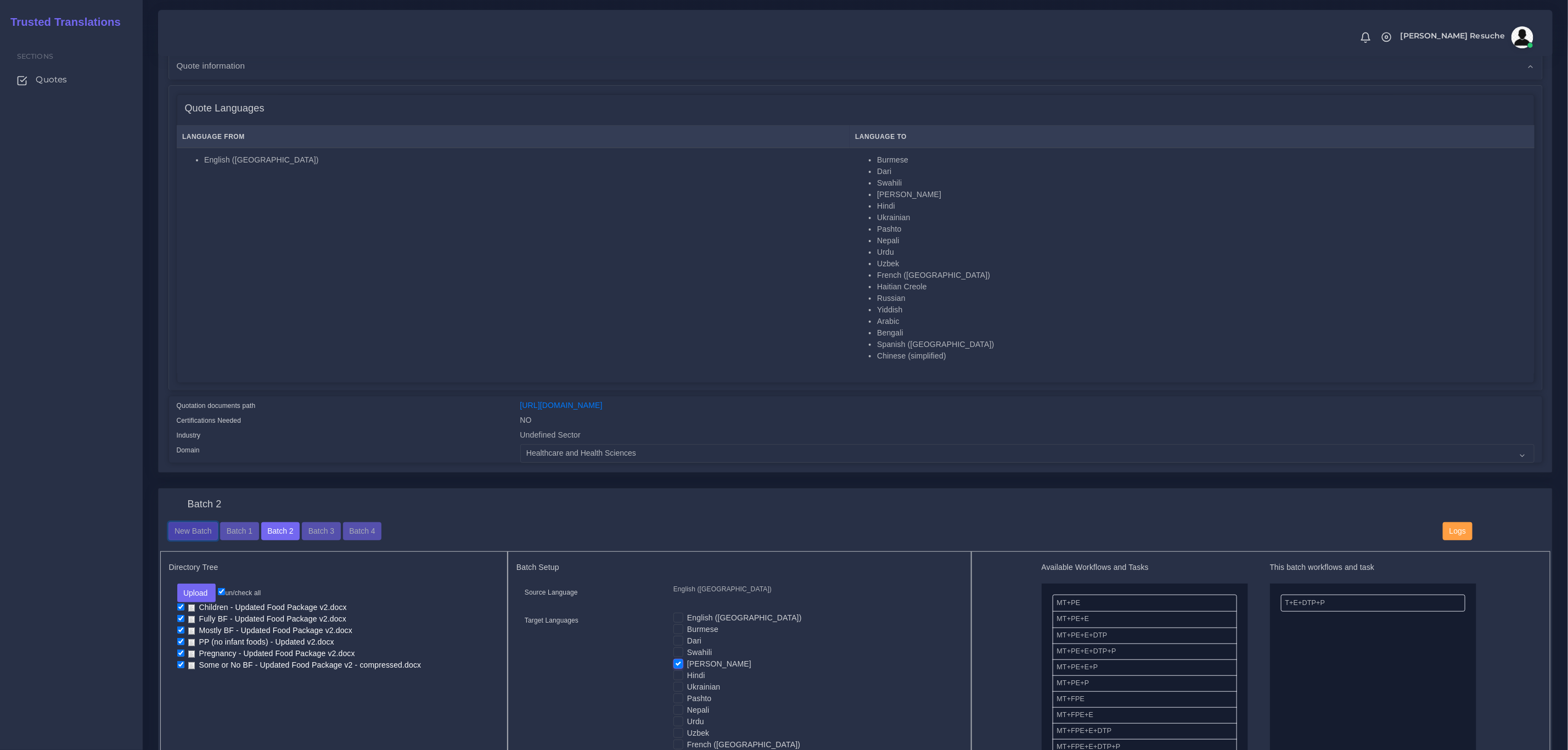
scroll to position [165, 0]
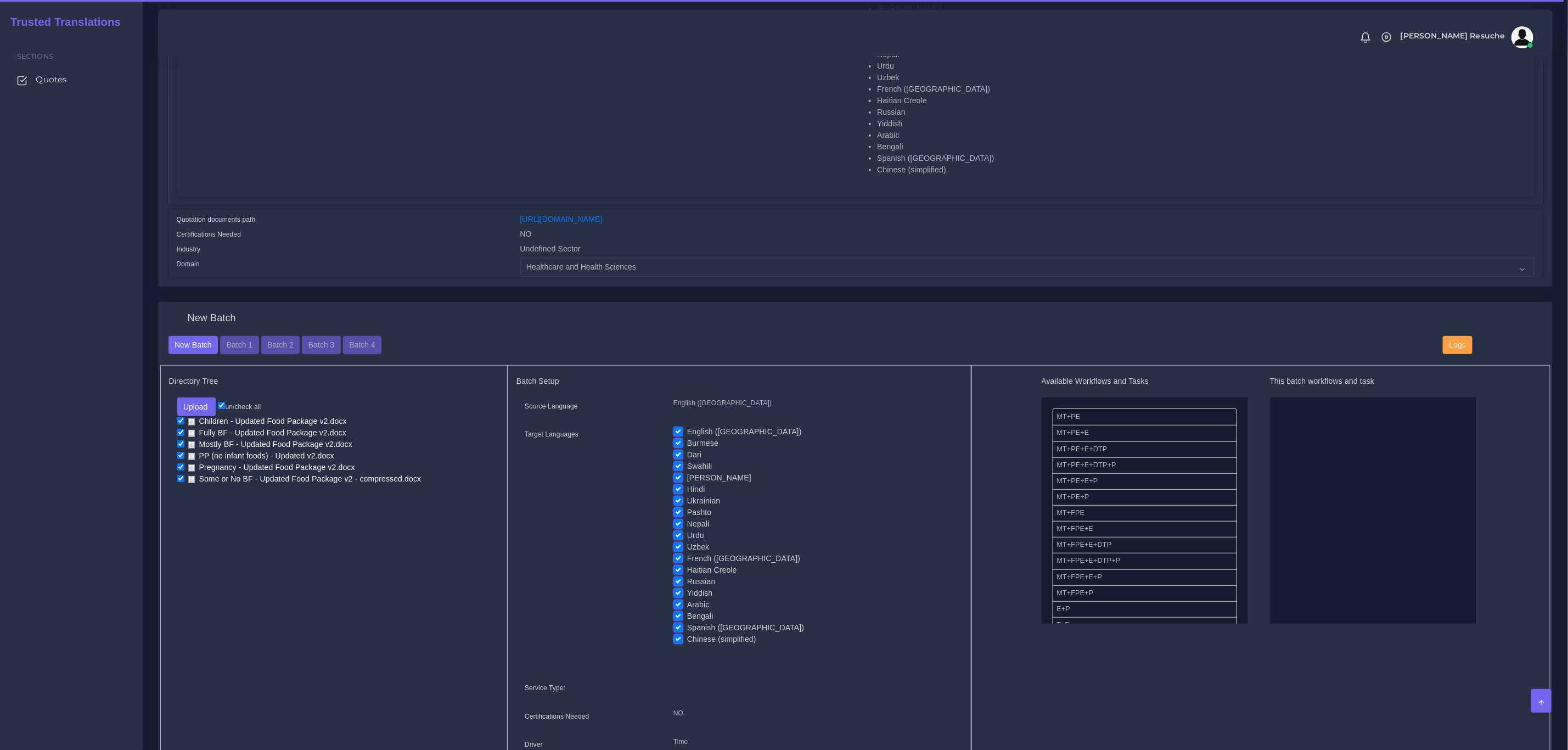
click at [687, 426] on label "English ([GEOGRAPHIC_DATA])" at bounding box center [744, 432] width 115 height 12
click at [678, 430] on input "English ([GEOGRAPHIC_DATA])" at bounding box center [678, 435] width 10 height 10
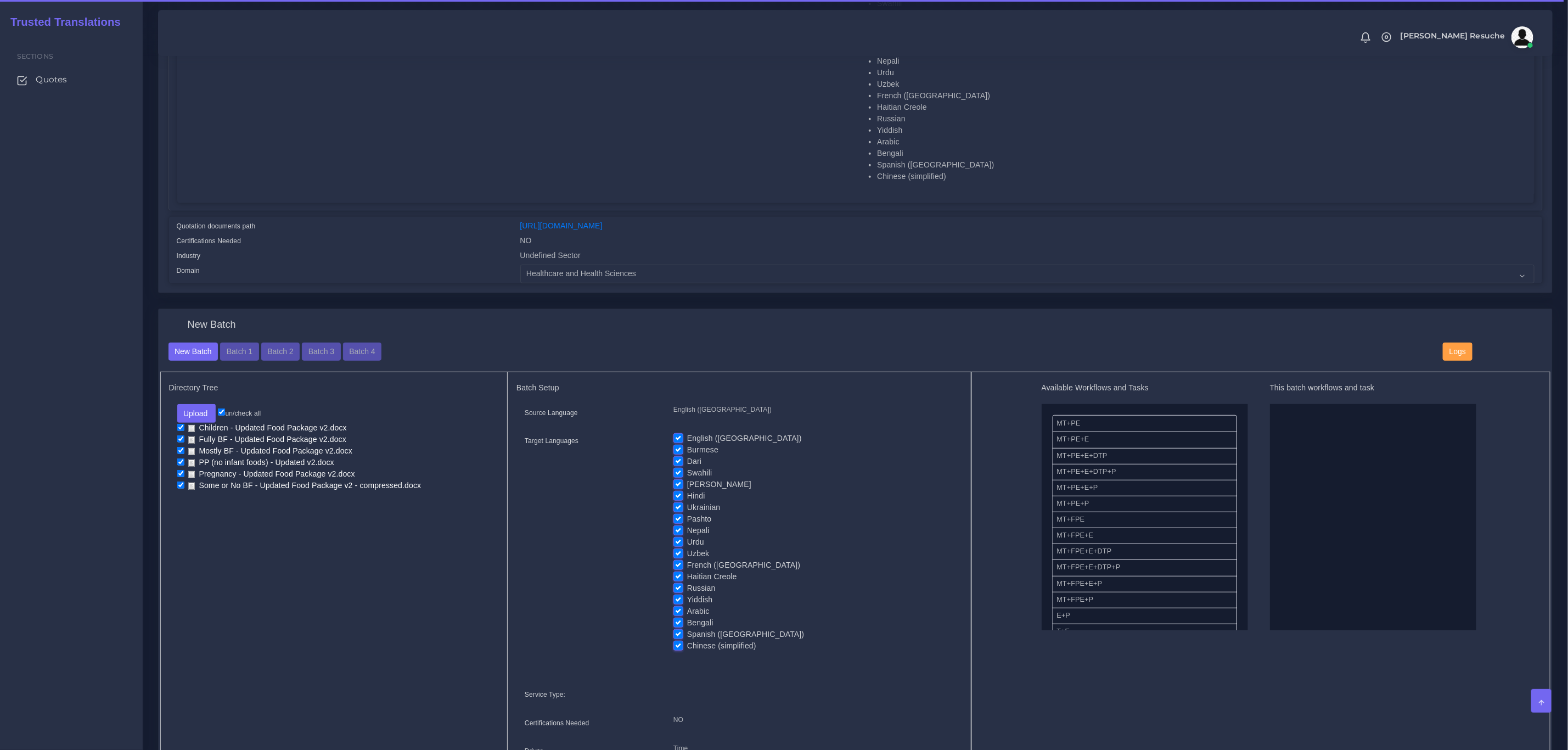
checkbox input "false"
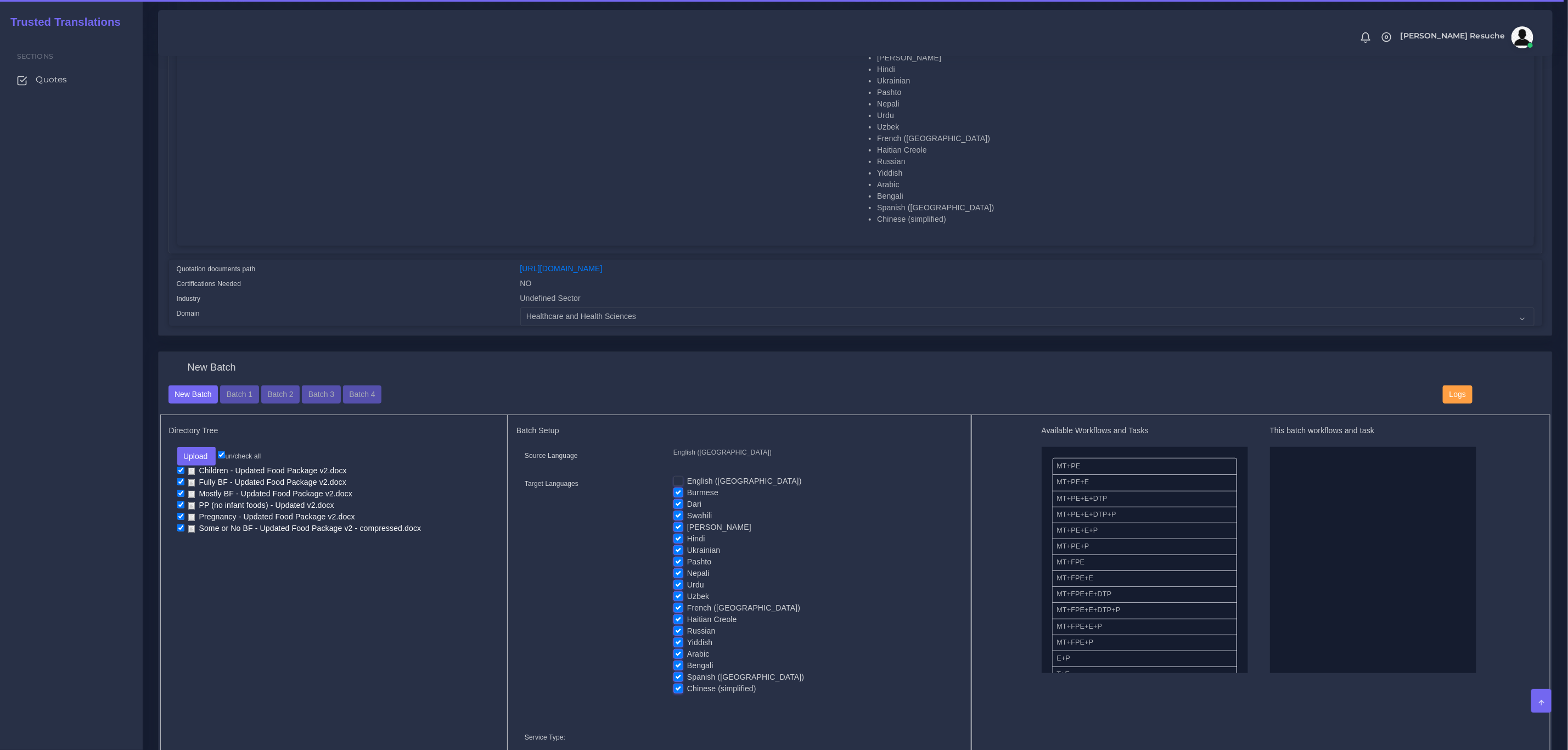
scroll to position [247, 0]
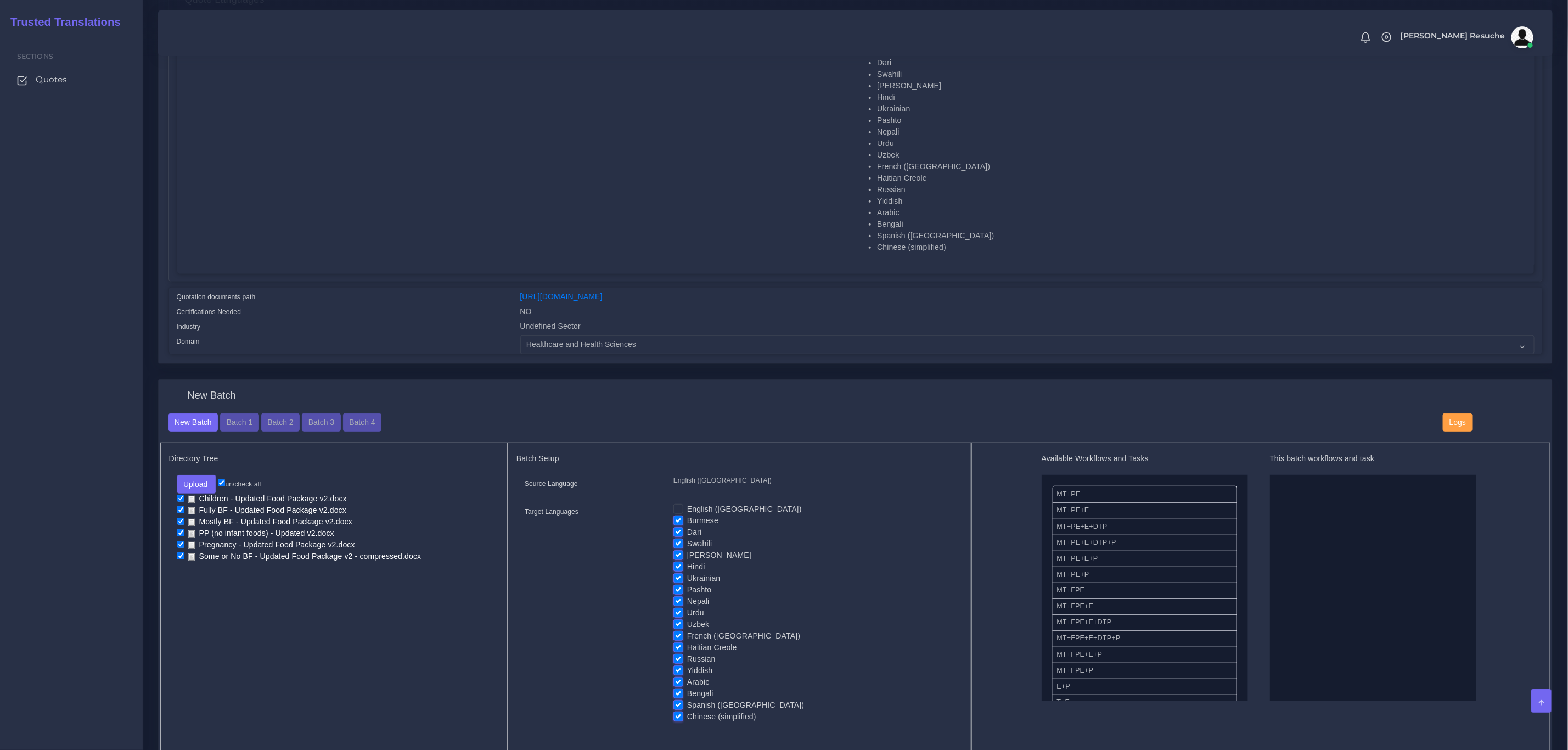
click at [687, 517] on label "Burmese" at bounding box center [703, 521] width 32 height 12
click at [682, 517] on input "Burmese" at bounding box center [678, 520] width 10 height 10
checkbox input "false"
click at [687, 536] on label "Dari" at bounding box center [694, 532] width 14 height 12
click at [676, 536] on input "Dari" at bounding box center [678, 531] width 10 height 10
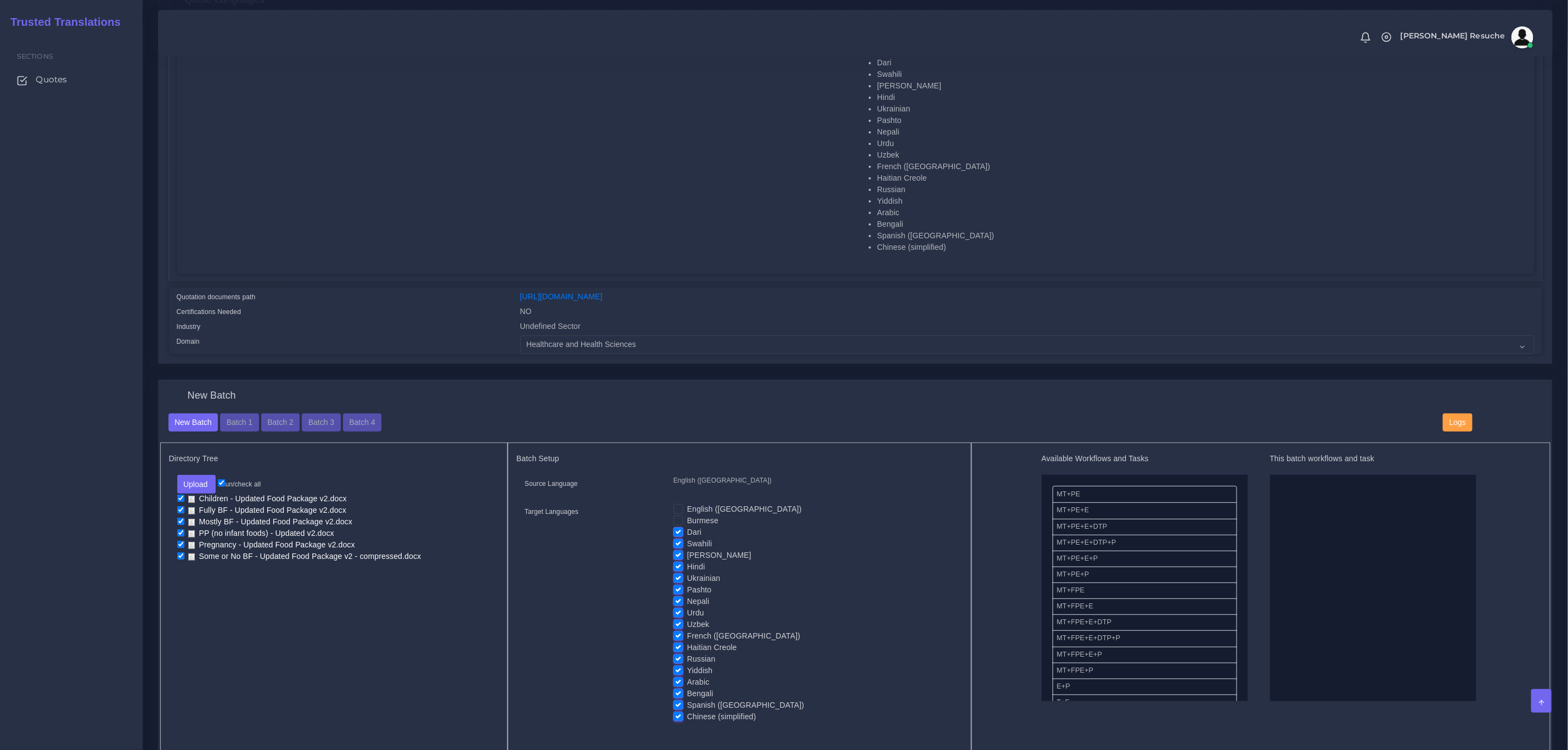
checkbox input "false"
click at [687, 544] on label "Swahili" at bounding box center [700, 544] width 25 height 12
click at [675, 544] on input "Swahili" at bounding box center [678, 543] width 10 height 10
checkbox input "false"
click at [687, 559] on label "[PERSON_NAME]" at bounding box center [719, 556] width 64 height 12
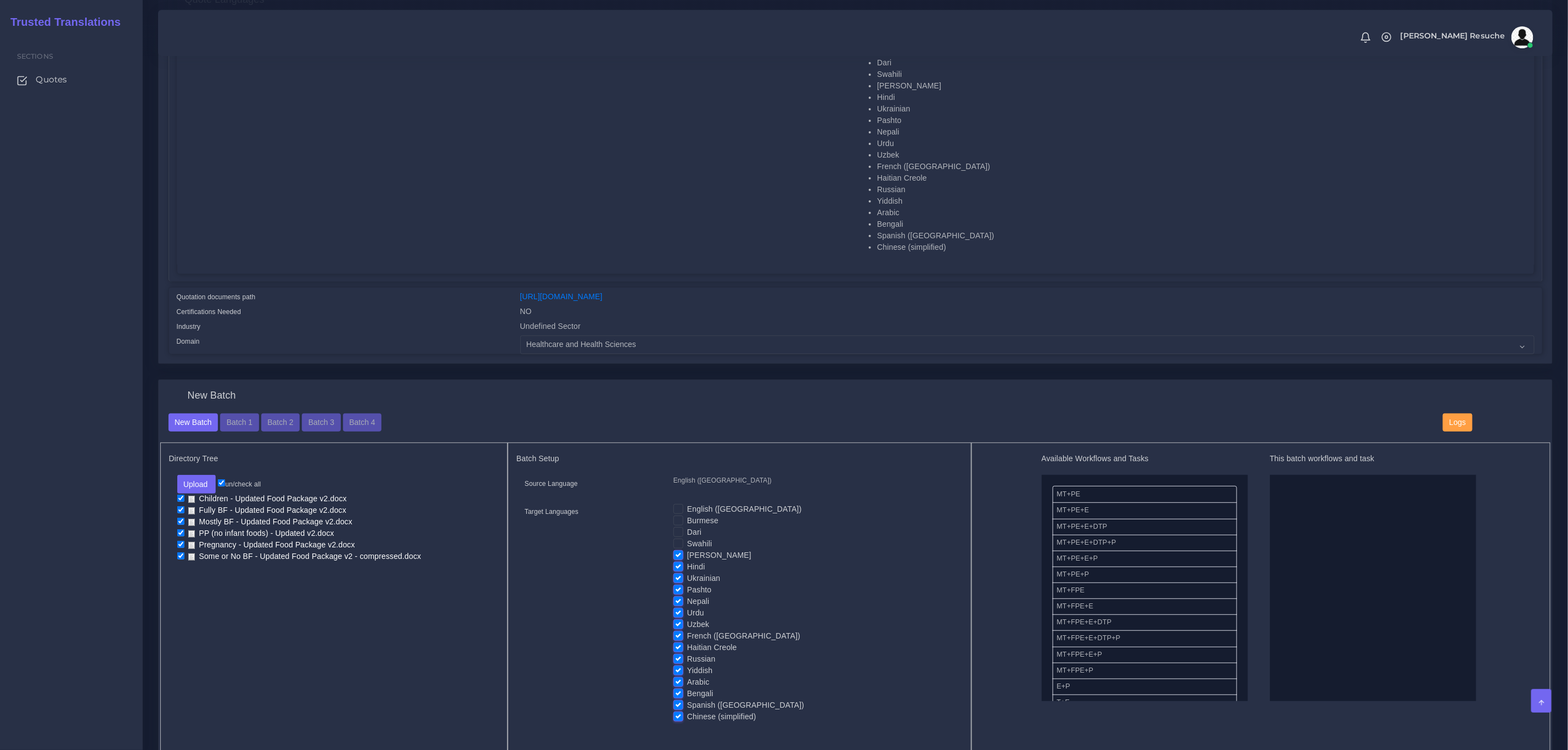
click at [675, 559] on input "[PERSON_NAME]" at bounding box center [678, 555] width 10 height 10
checkbox input "false"
click at [687, 573] on label "Ukrainian" at bounding box center [703, 578] width 33 height 12
click at [678, 573] on input "Ukrainian" at bounding box center [678, 578] width 10 height 10
checkbox input "false"
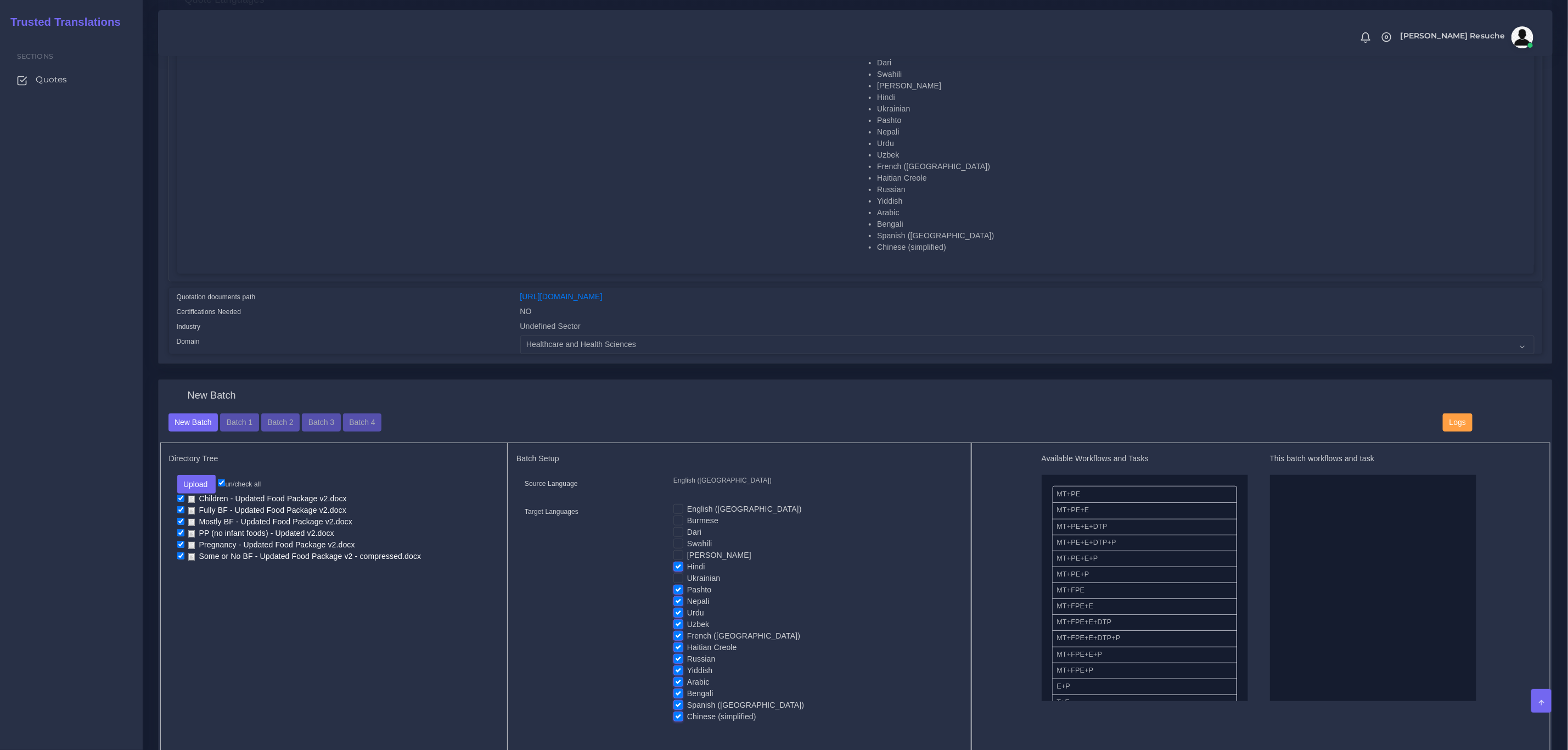
click at [687, 592] on label "Pashto" at bounding box center [699, 590] width 24 height 12
click at [679, 592] on input "Pashto" at bounding box center [678, 590] width 10 height 10
checkbox input "false"
click at [687, 608] on label "Urdu" at bounding box center [695, 613] width 17 height 12
click at [680, 608] on input "Urdu" at bounding box center [678, 613] width 10 height 10
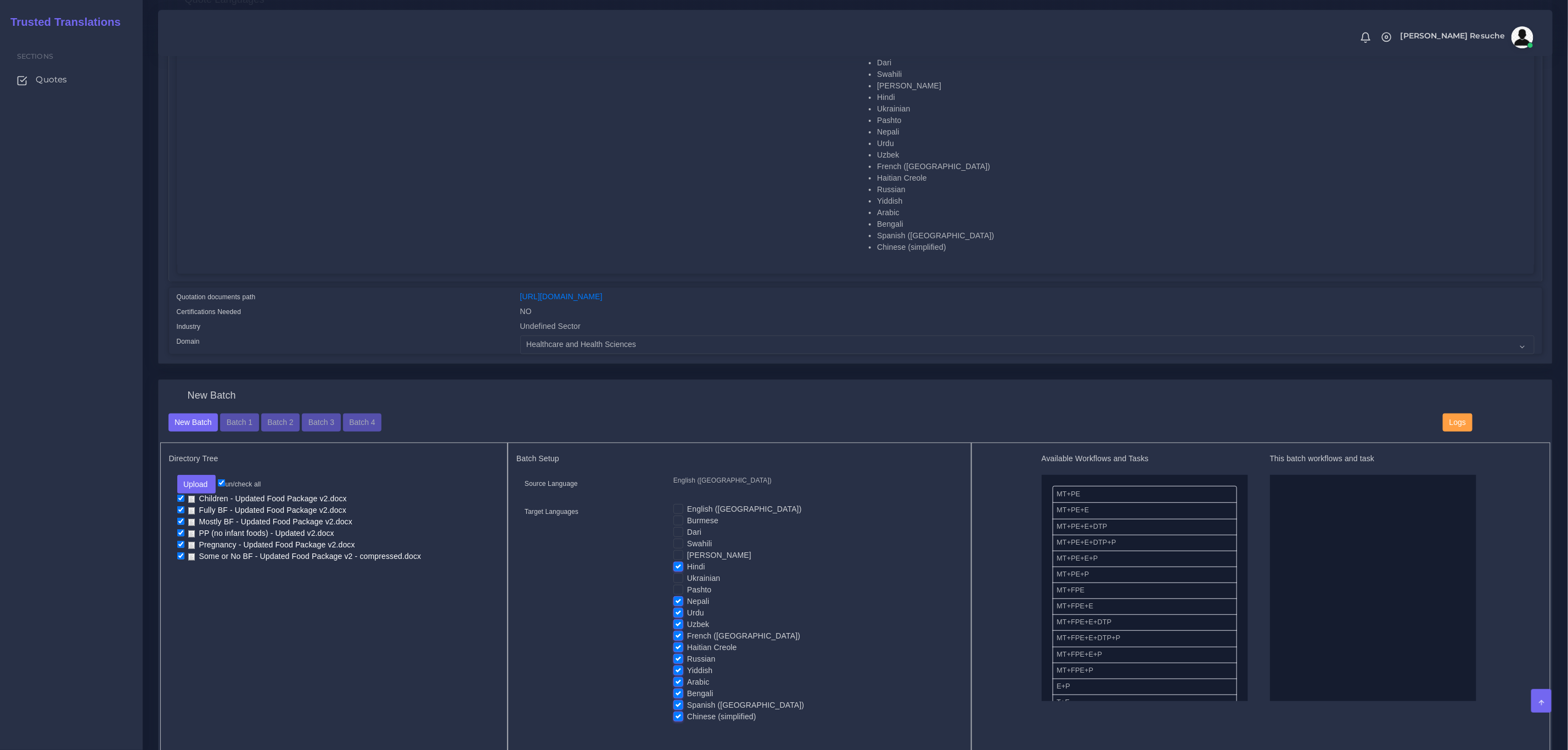
checkbox input "false"
click at [687, 628] on label "Uzbek" at bounding box center [698, 624] width 22 height 12
click at [677, 628] on input "Uzbek" at bounding box center [678, 624] width 10 height 10
checkbox input "false"
click at [687, 598] on label "Nepali" at bounding box center [698, 601] width 22 height 12
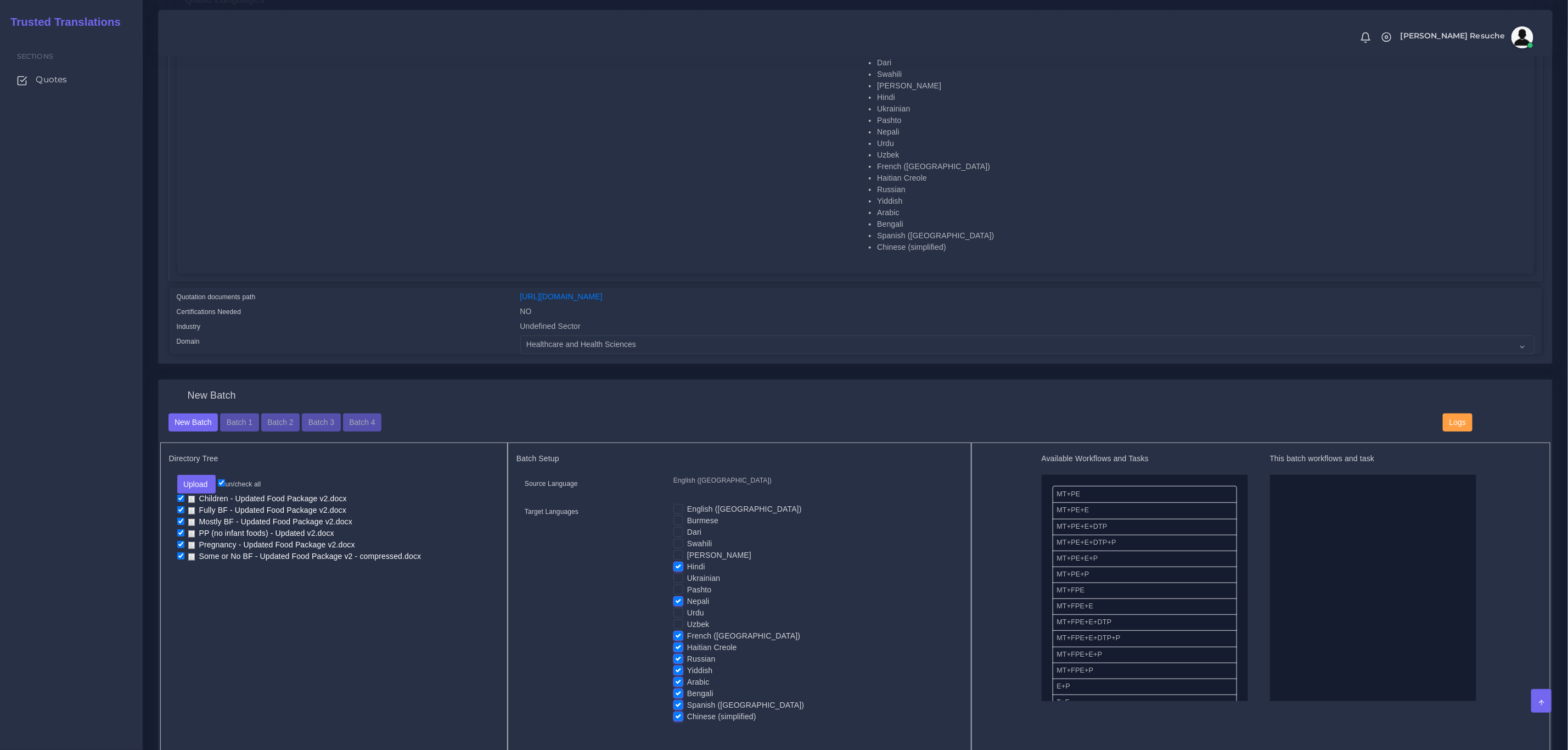
click at [681, 598] on input "Nepali" at bounding box center [678, 601] width 10 height 10
checkbox input "false"
click at [687, 565] on label "Hindi" at bounding box center [696, 567] width 18 height 12
click at [677, 565] on input "Hindi" at bounding box center [678, 566] width 10 height 10
checkbox input "false"
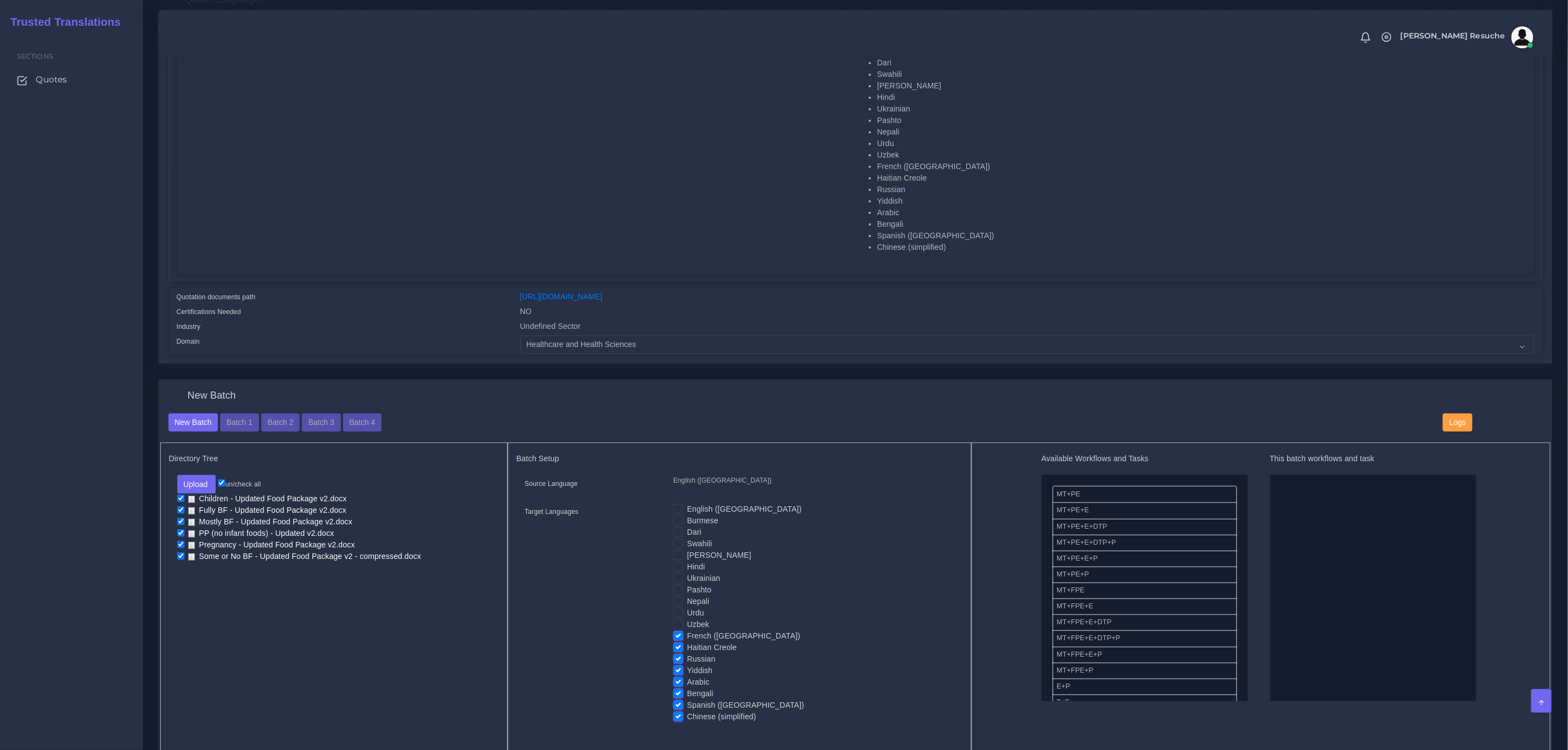
click at [687, 636] on label "French (Europe)" at bounding box center [743, 636] width 113 height 12
click at [678, 636] on input "French (Europe)" at bounding box center [678, 635] width 10 height 10
checkbox input "false"
click at [687, 647] on label "Haitian Creole" at bounding box center [712, 648] width 50 height 12
click at [677, 647] on input "Haitian Creole" at bounding box center [678, 647] width 10 height 10
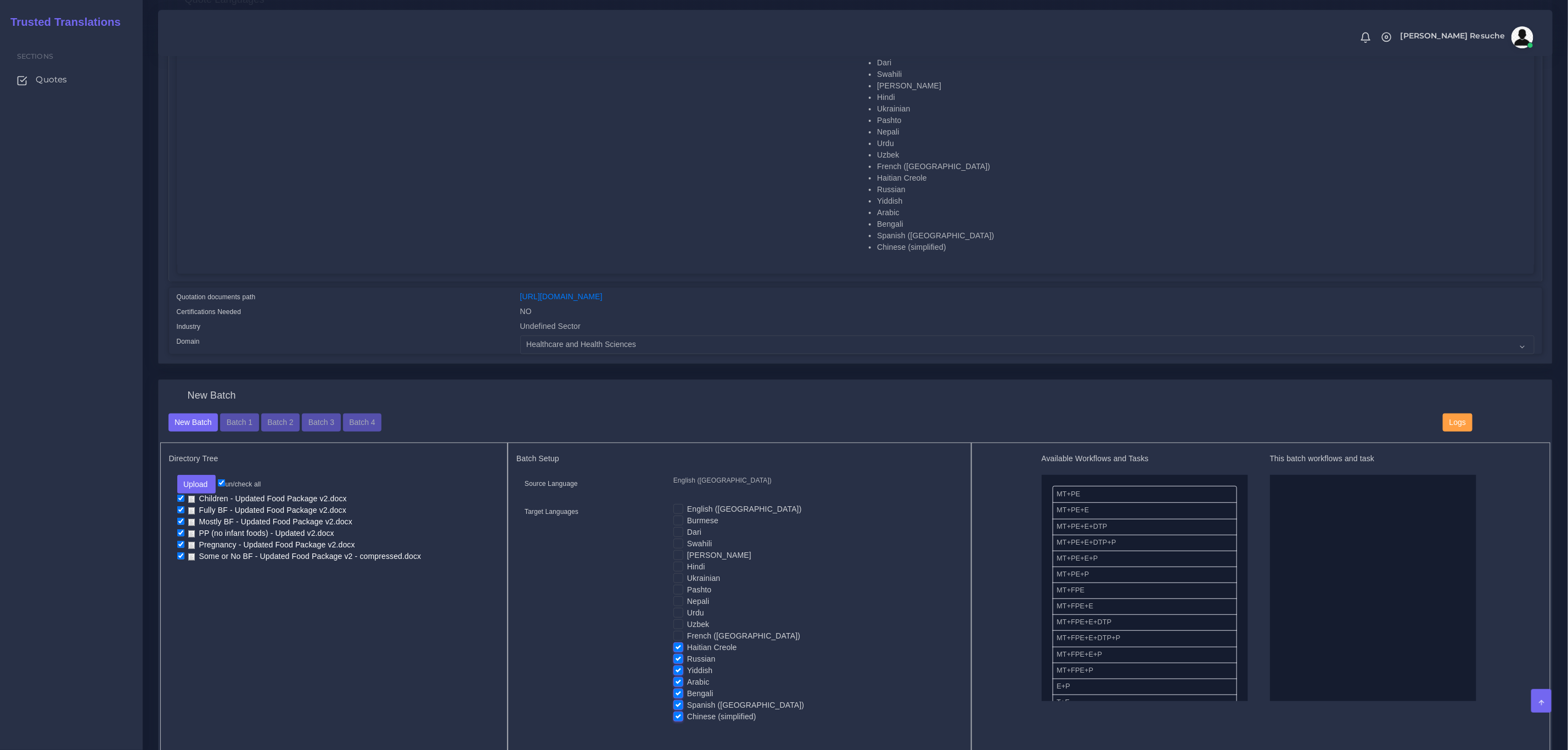
checkbox input "false"
click at [687, 660] on label "Russian" at bounding box center [701, 659] width 28 height 12
click at [675, 660] on input "Russian" at bounding box center [678, 658] width 10 height 10
checkbox input "false"
click at [672, 687] on div "English (US) Burmese Dari Swahili Karen Hindi Pashto" at bounding box center [814, 617] width 298 height 227
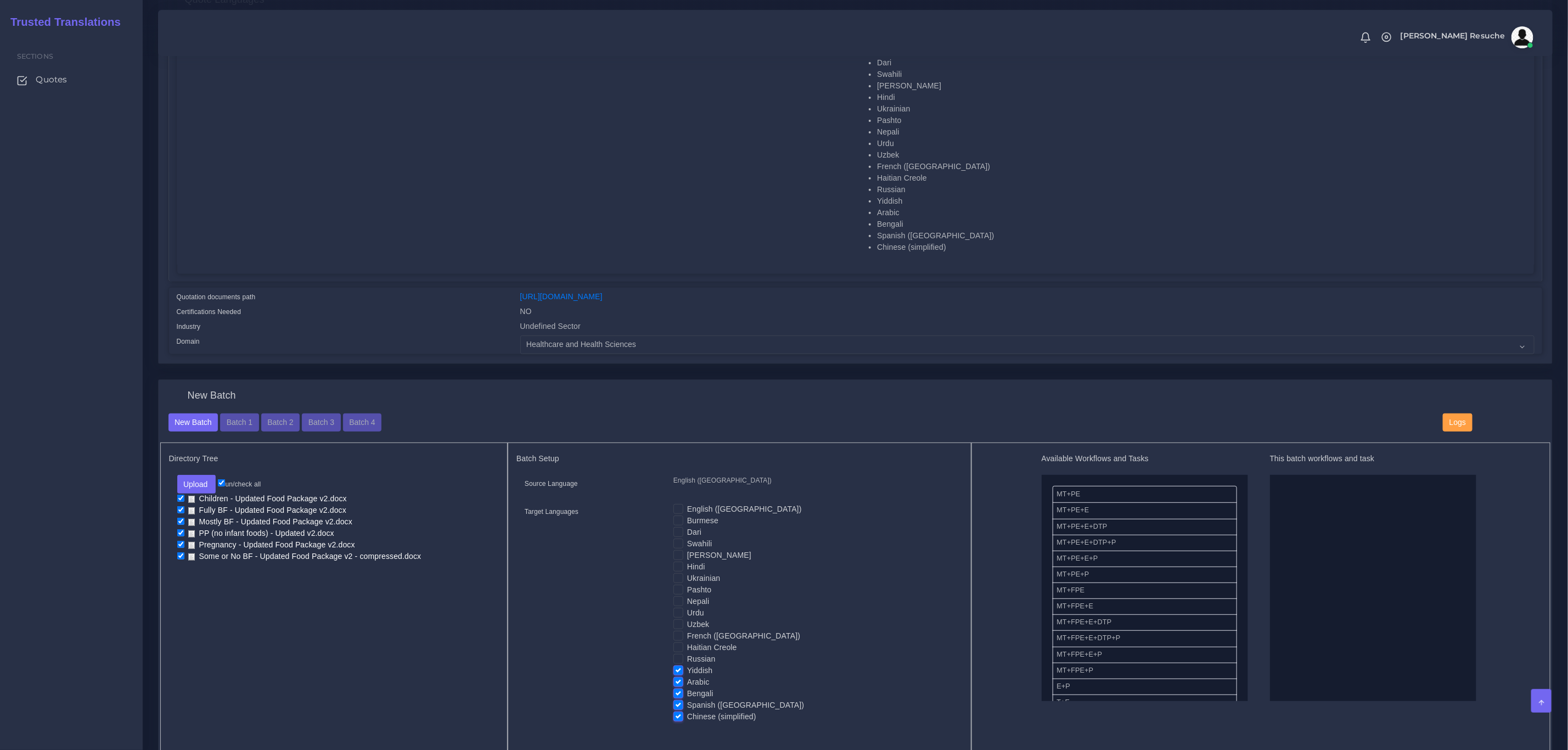
click at [685, 676] on div "Arabic" at bounding box center [814, 682] width 281 height 12
click at [687, 681] on label "Arabic" at bounding box center [698, 682] width 22 height 12
click at [680, 681] on input "Arabic" at bounding box center [678, 681] width 10 height 10
checkbox input "false"
click at [687, 696] on label "Bengali" at bounding box center [700, 694] width 27 height 12
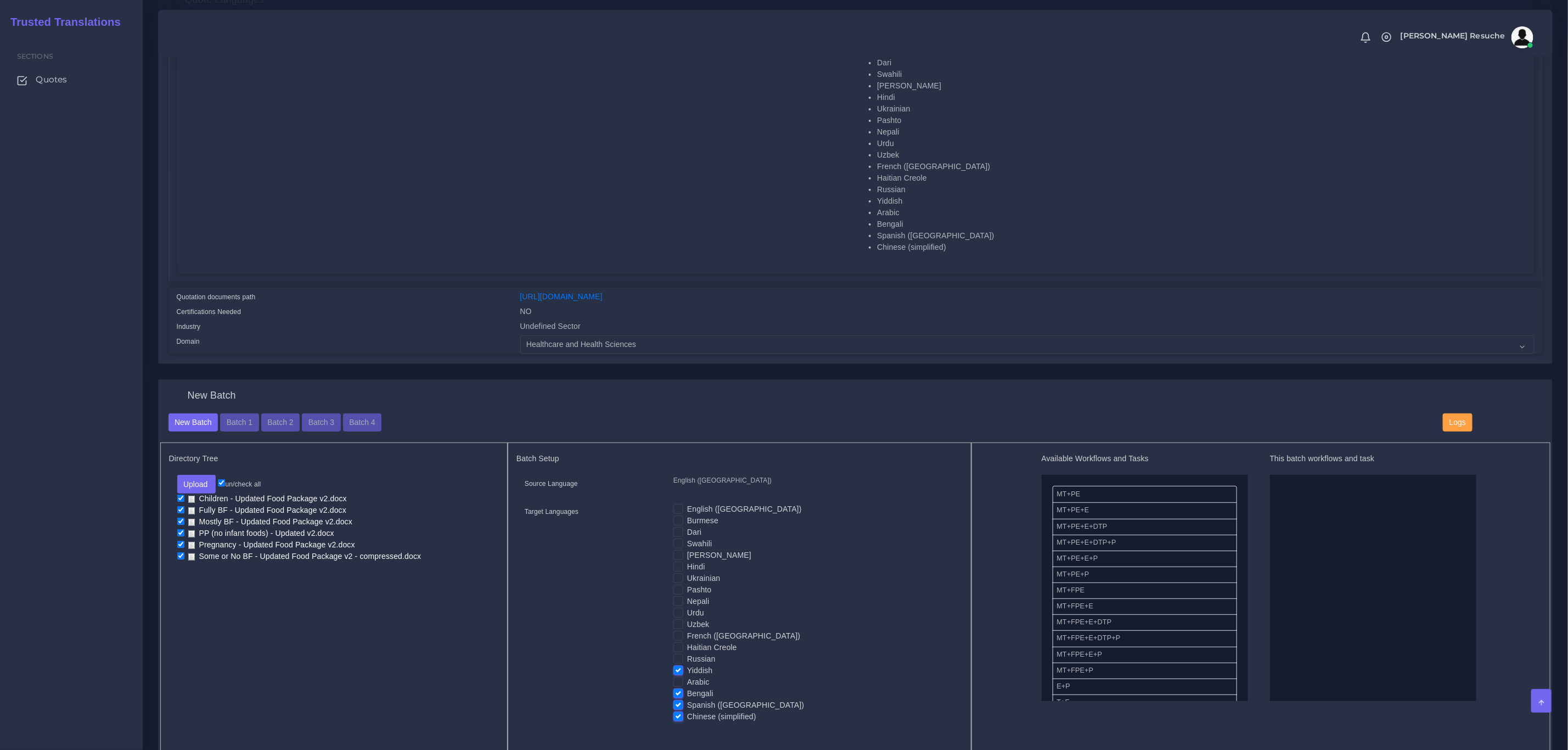
click at [679, 696] on input "Bengali" at bounding box center [678, 693] width 10 height 10
checkbox input "false"
click at [687, 709] on label "Spanish ([GEOGRAPHIC_DATA])" at bounding box center [745, 705] width 117 height 12
click at [679, 709] on input "Spanish ([GEOGRAPHIC_DATA])" at bounding box center [678, 705] width 10 height 10
checkbox input "false"
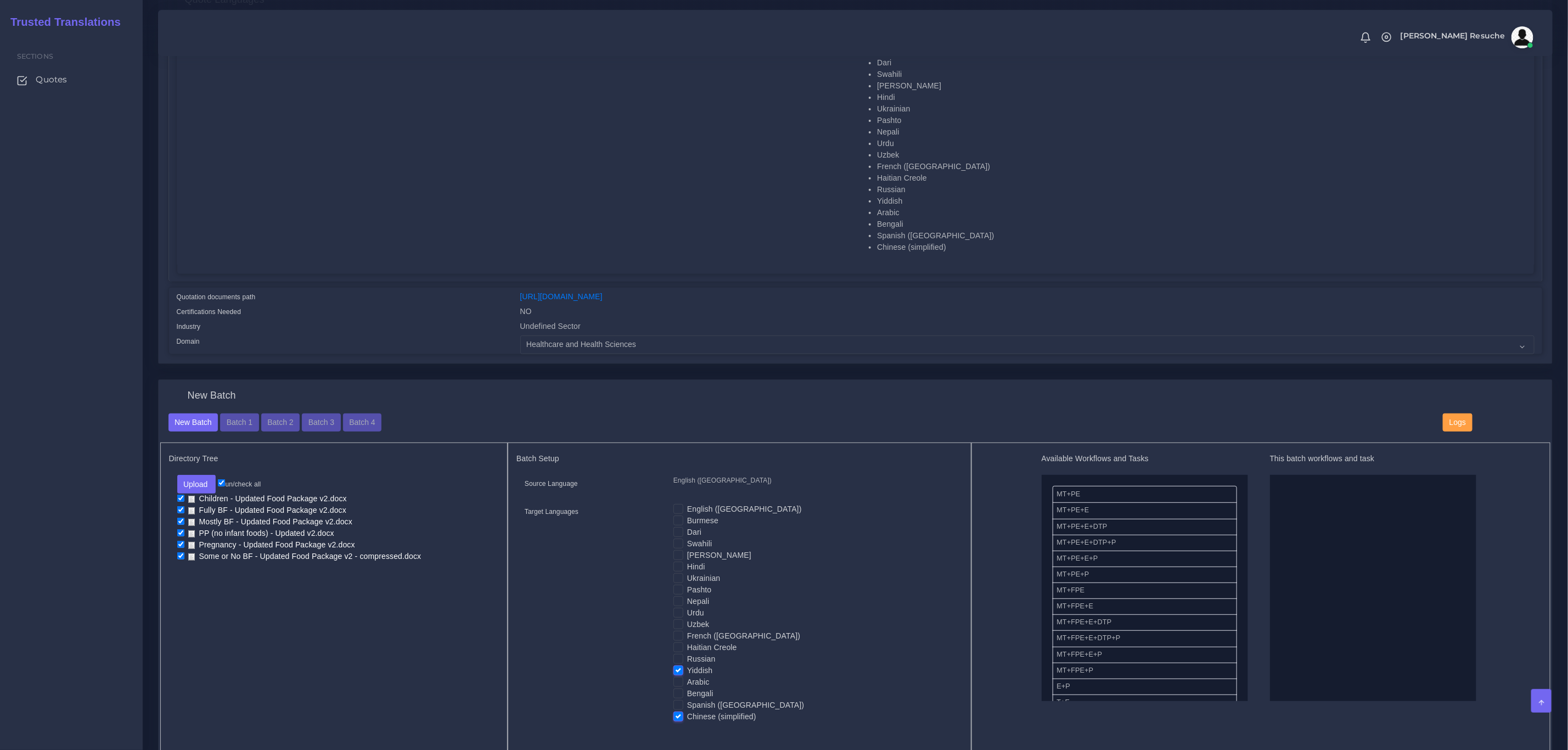
click at [687, 714] on label "Chinese (simplified)" at bounding box center [722, 717] width 69 height 12
click at [679, 714] on input "Chinese (simplified)" at bounding box center [678, 716] width 10 height 10
checkbox input "false"
drag, startPoint x: 1098, startPoint y: 652, endPoint x: 1300, endPoint y: 587, distance: 212.2
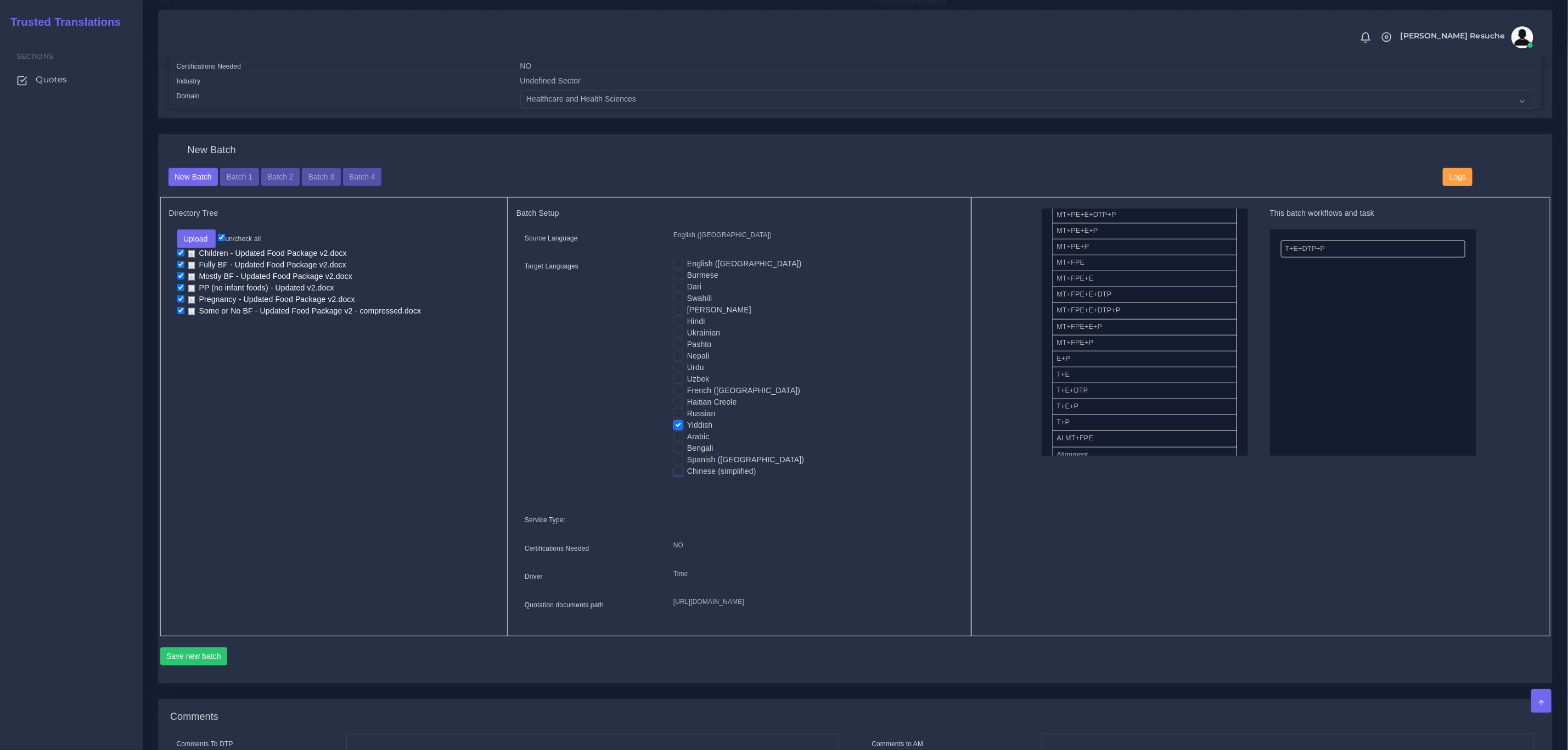
scroll to position [494, 0]
click at [198, 665] on button "Save new batch" at bounding box center [194, 655] width 67 height 19
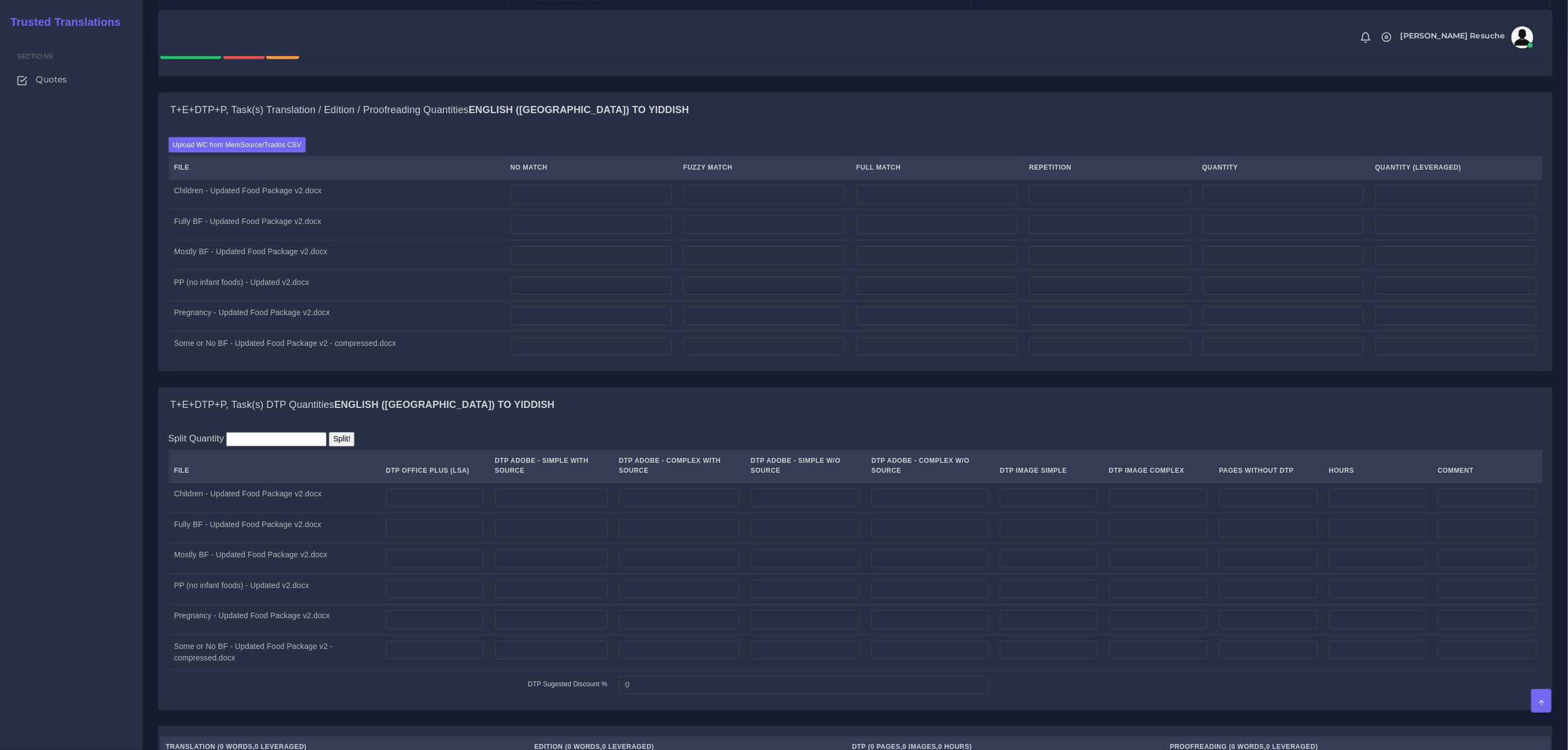
scroll to position [1071, 0]
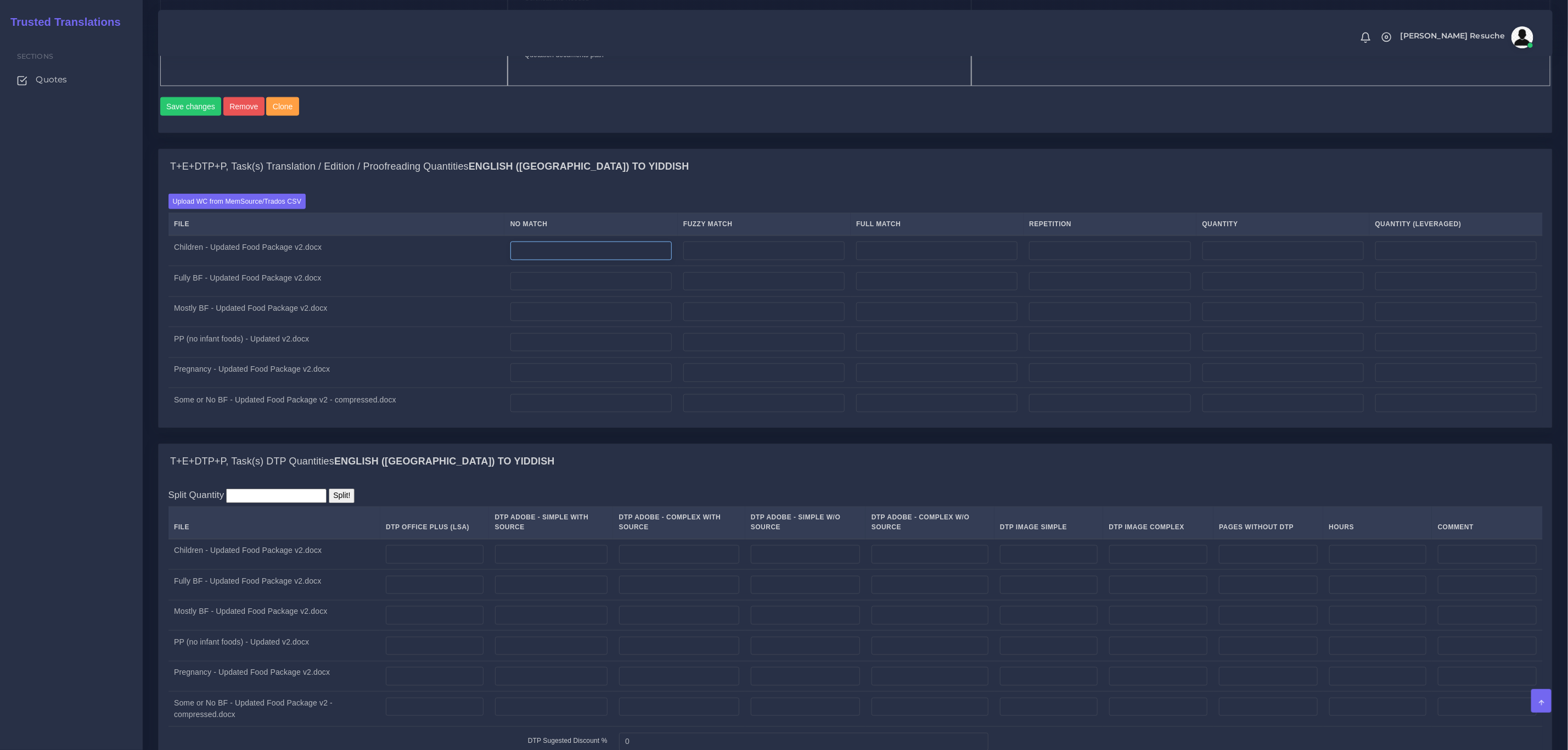
click at [566, 260] on input "number" at bounding box center [591, 251] width 162 height 19
type input "199"
click at [552, 291] on input "number" at bounding box center [591, 282] width 162 height 19
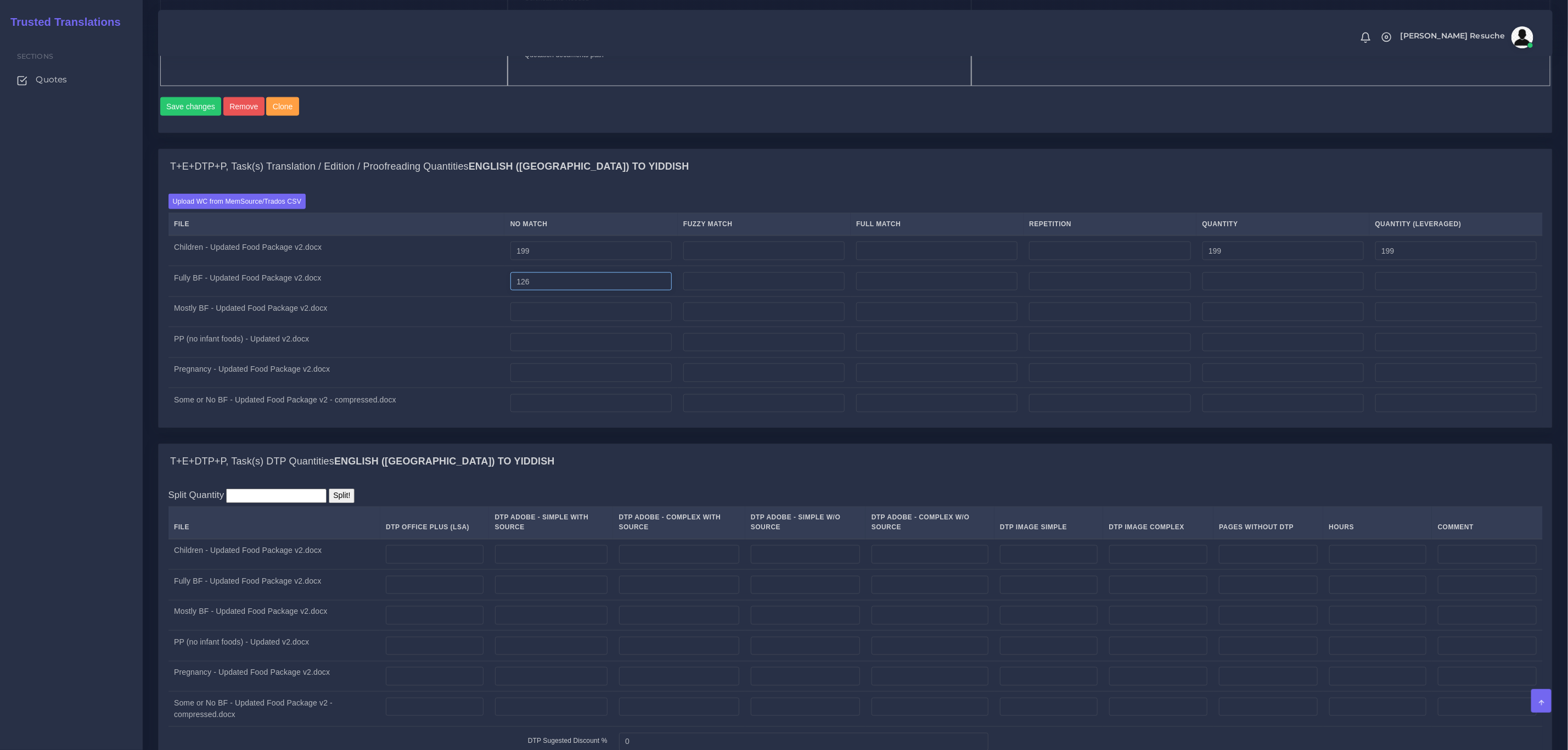
type input "126"
click at [554, 321] on input "number" at bounding box center [591, 312] width 162 height 19
type input "78"
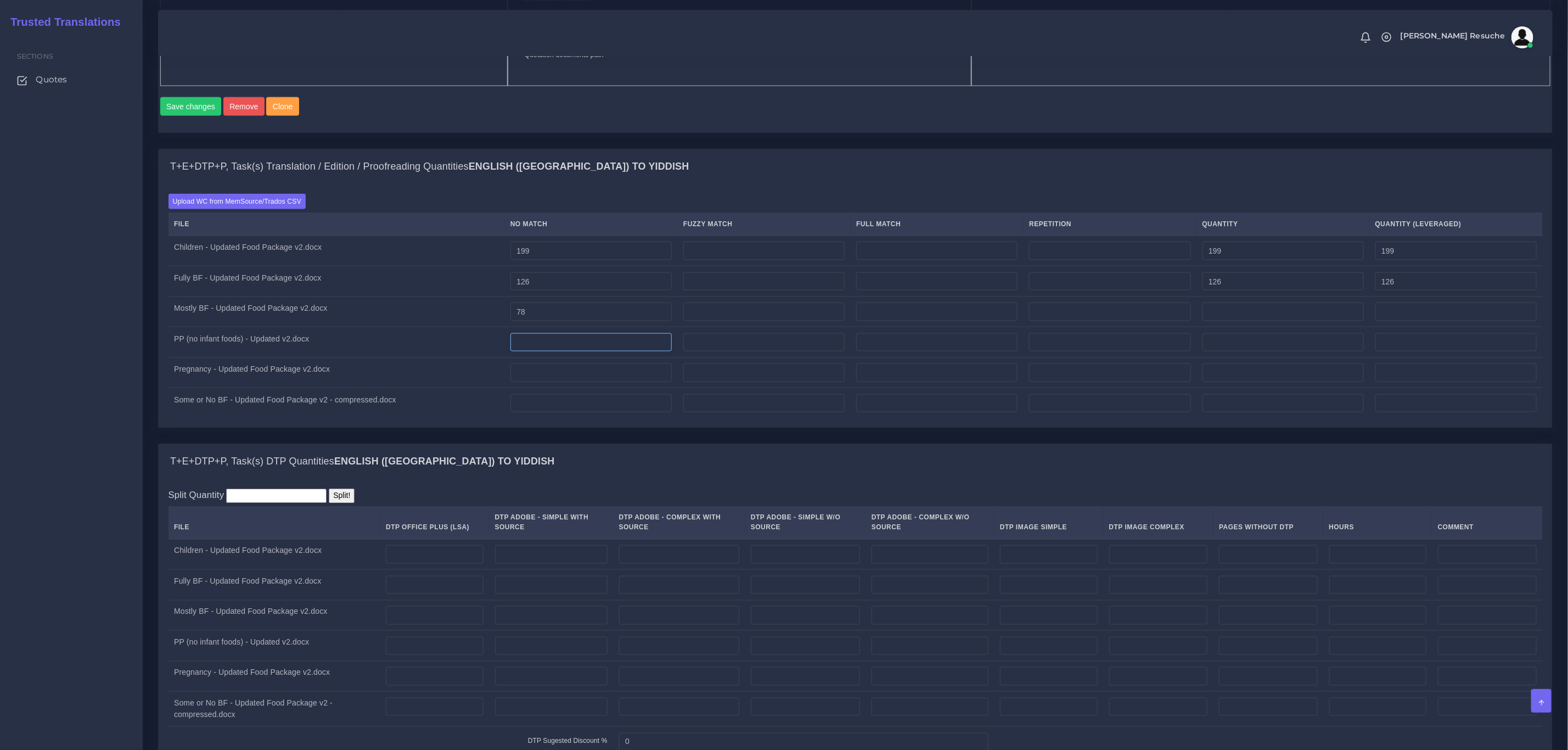
type input "78"
click at [549, 352] on input "number" at bounding box center [591, 342] width 162 height 19
type input "62"
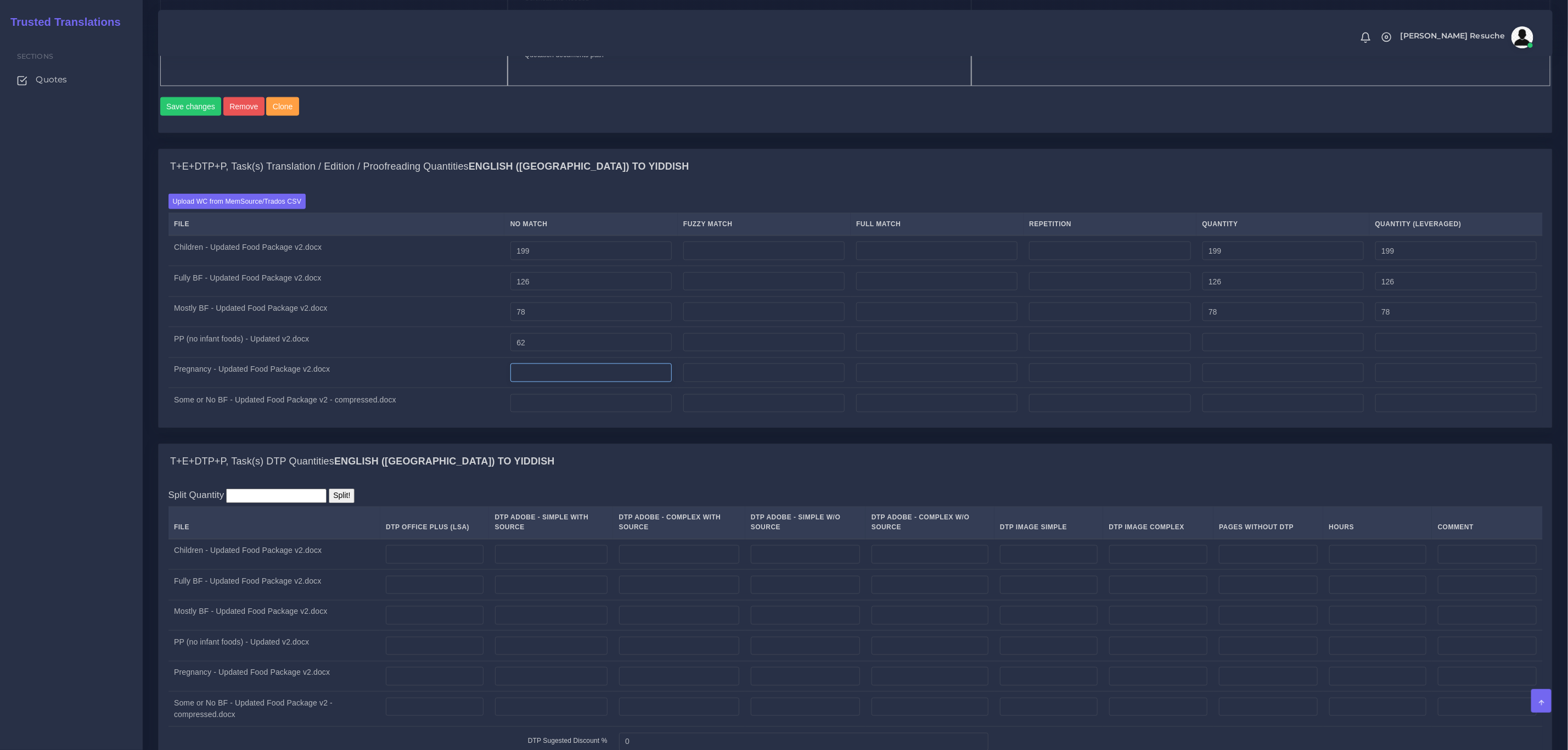
type input "62"
click at [588, 382] on input "number" at bounding box center [591, 373] width 162 height 19
type input "30"
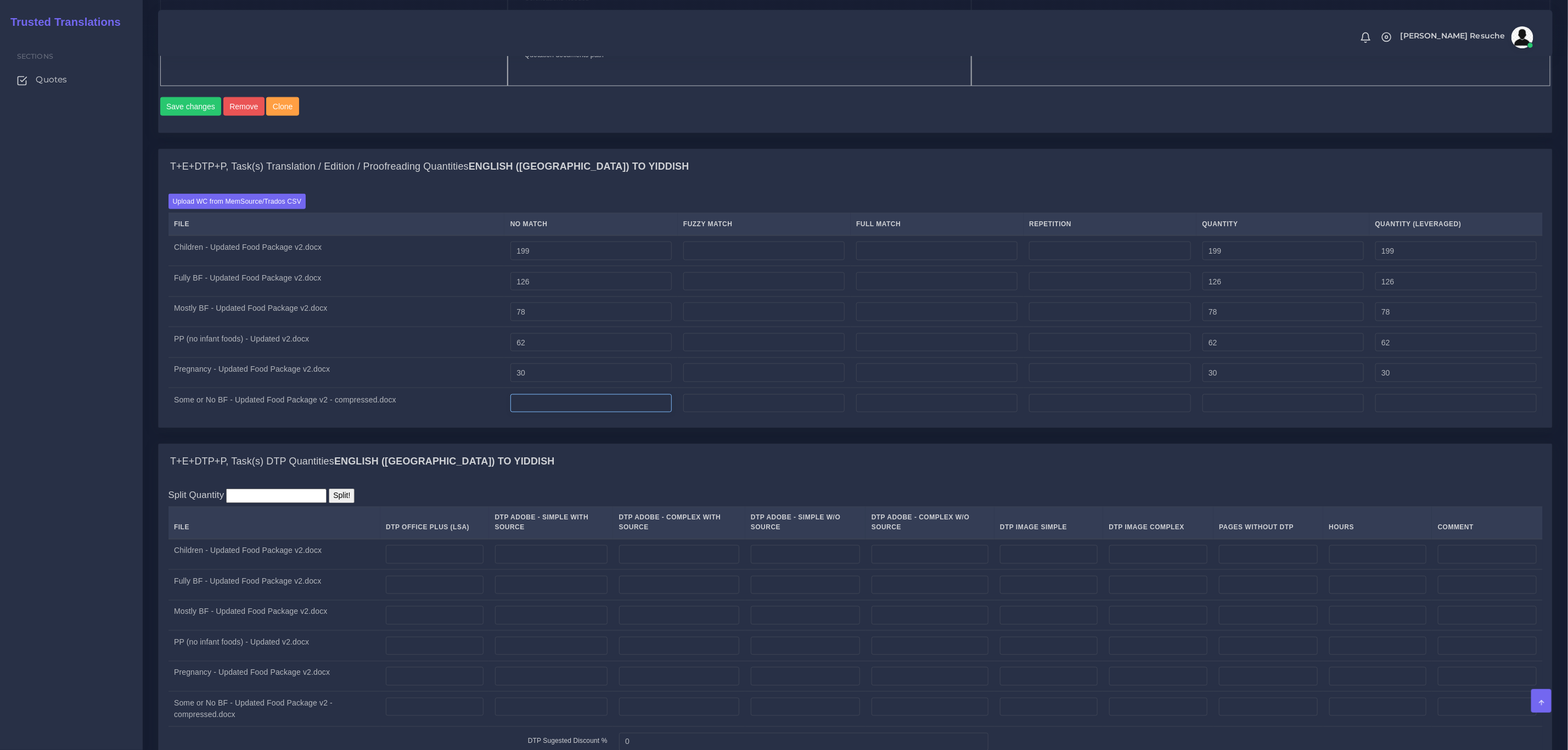
click at [589, 413] on input "number" at bounding box center [591, 404] width 162 height 19
type input "44"
click at [652, 470] on div "T+E+DTP+P, Task(s) DTP Quantities English (US) TO Yiddish" at bounding box center [855, 461] width 1393 height 35
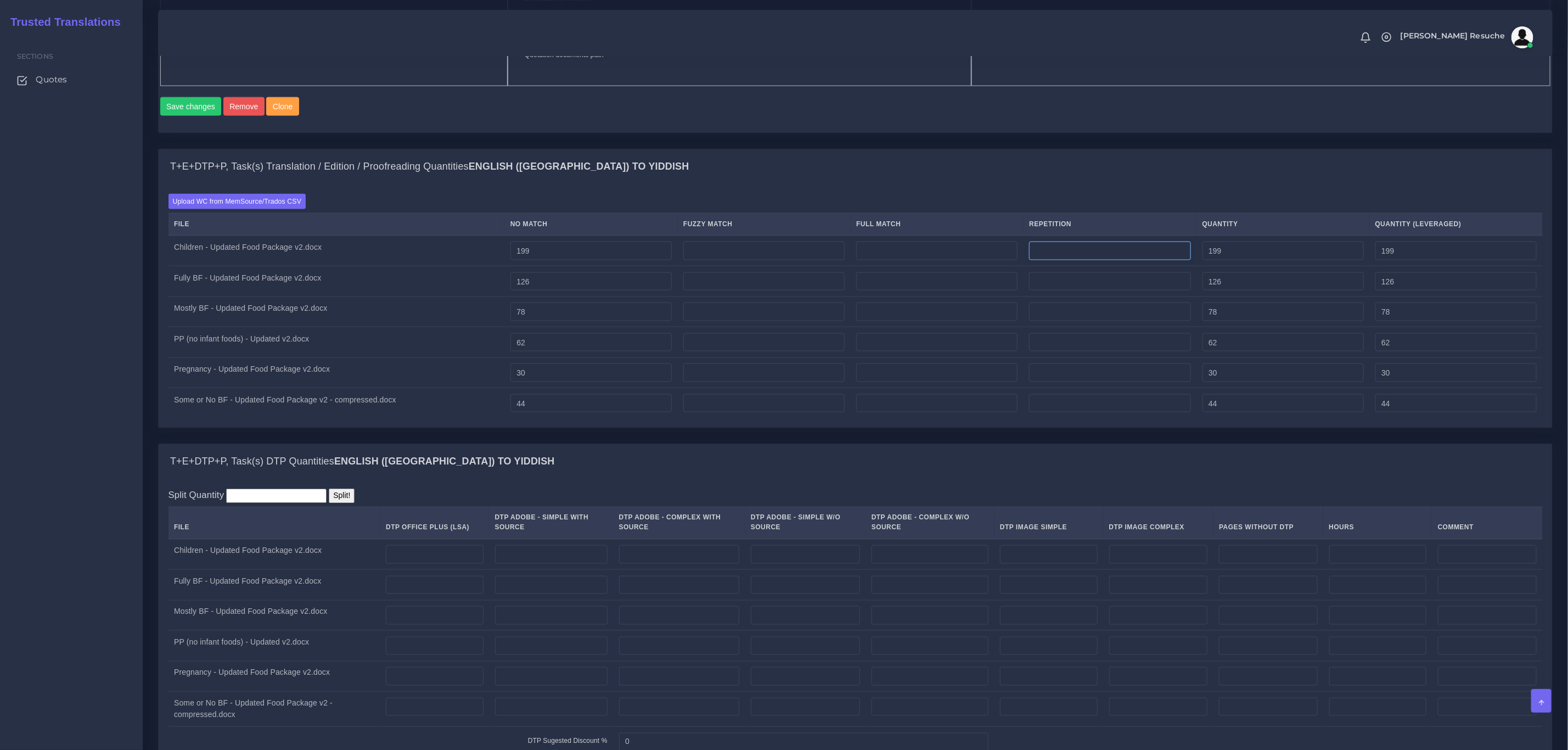
click at [1118, 260] on input "number" at bounding box center [1110, 251] width 162 height 19
type input "2"
type input "201"
click at [1060, 291] on input "number" at bounding box center [1110, 282] width 162 height 19
type input "111"
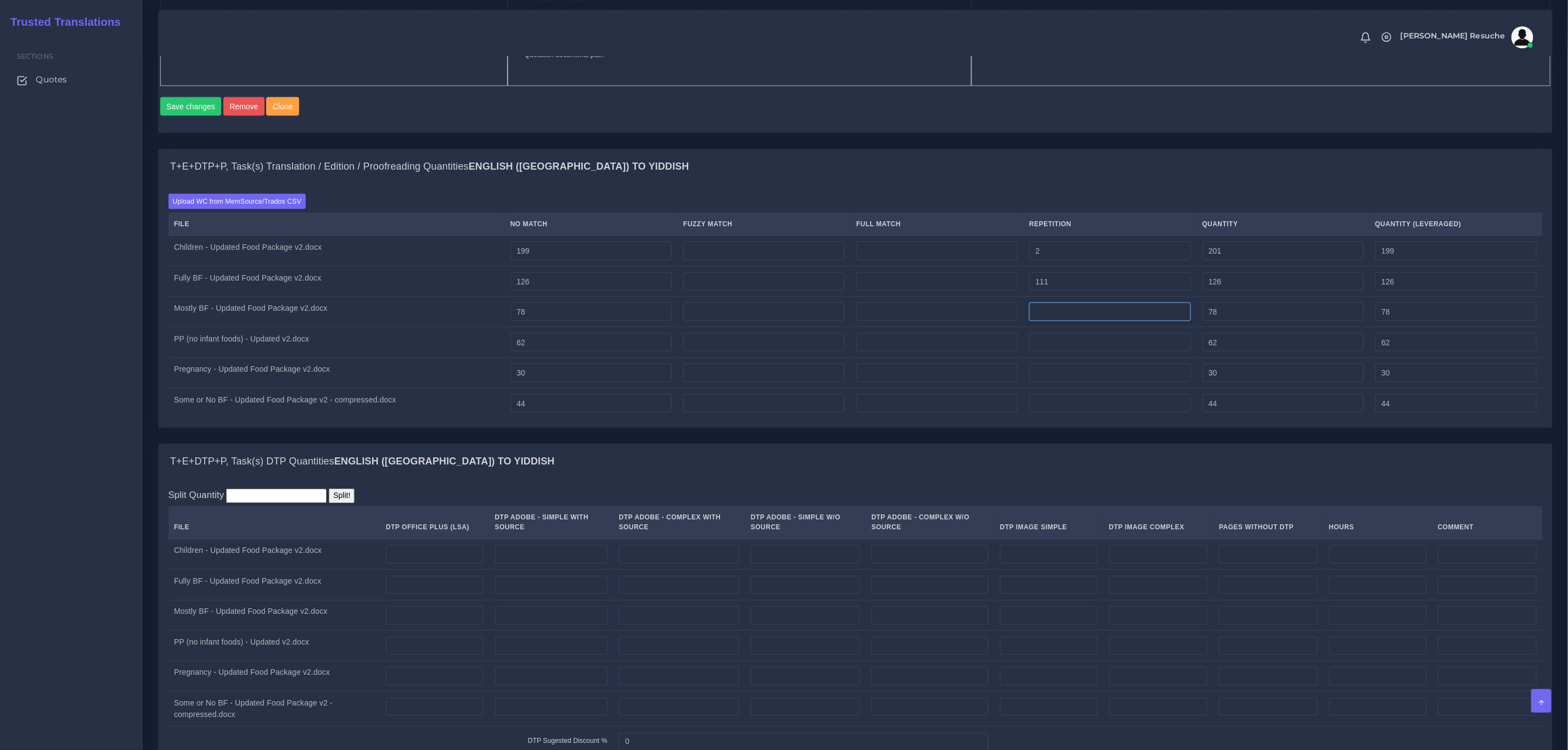
type input "237"
type input "153"
click at [1057, 321] on input "number" at bounding box center [1110, 312] width 162 height 19
type input "188"
type input "266"
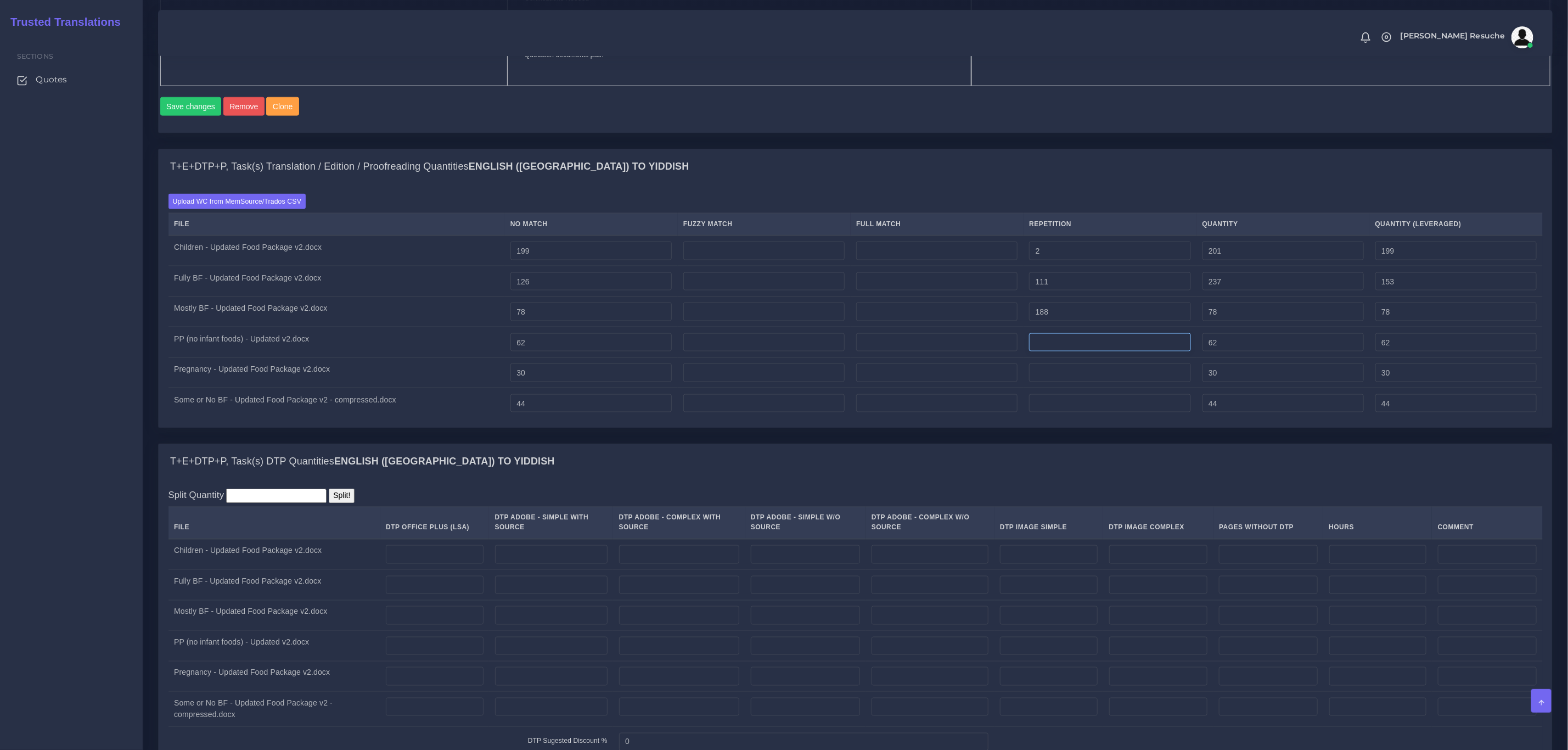
type input "125"
click at [1069, 352] on input "number" at bounding box center [1110, 342] width 162 height 19
type input "0"
drag, startPoint x: 1065, startPoint y: 336, endPoint x: 1046, endPoint y: 332, distance: 19.4
click at [1046, 321] on input "188" at bounding box center [1110, 312] width 162 height 19
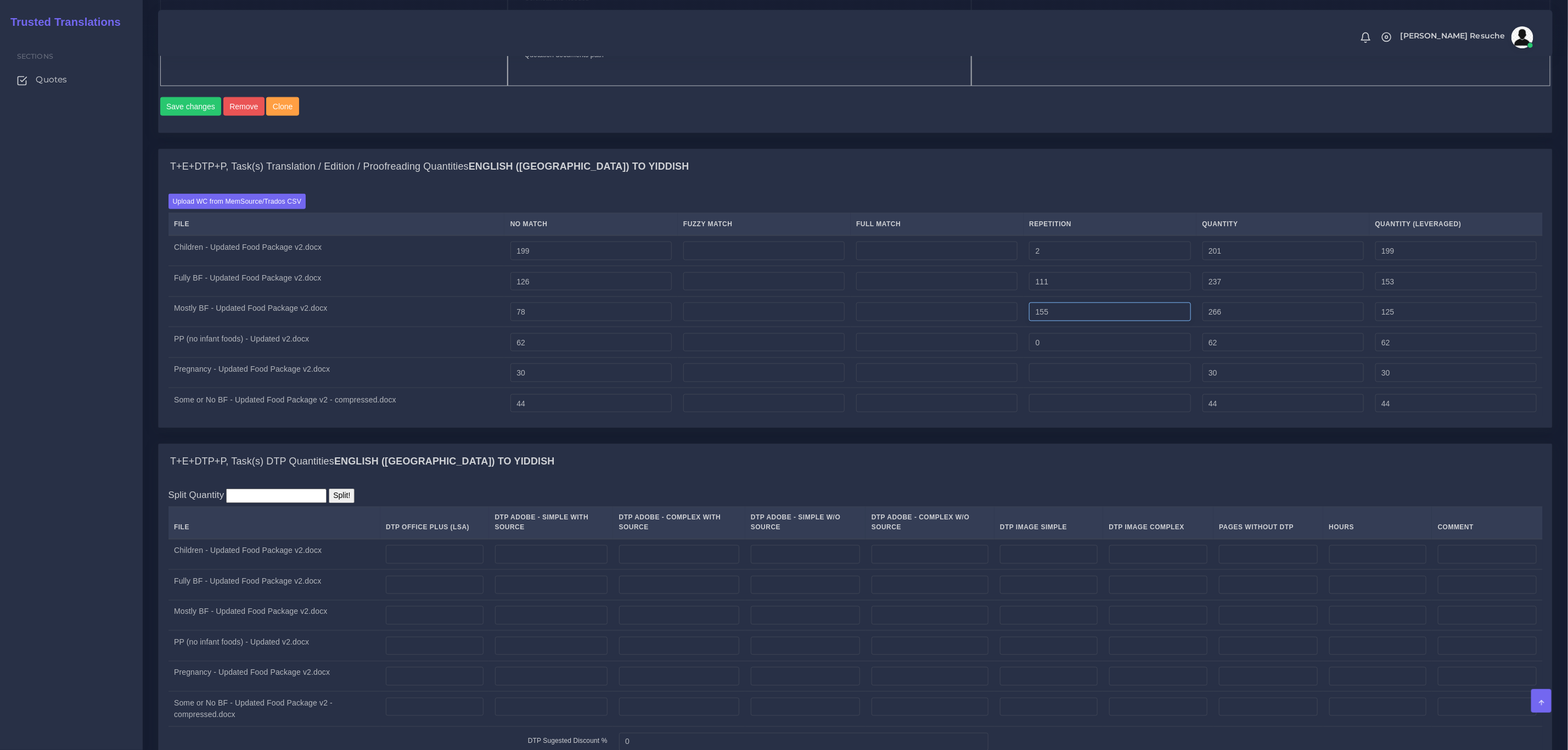
type input "155"
type input "233"
type input "116"
drag, startPoint x: 1069, startPoint y: 364, endPoint x: 985, endPoint y: 362, distance: 84.0
click at [985, 358] on tr "PP (no infant foods) - Updated v2.docx 62 0 62 62" at bounding box center [855, 343] width 1374 height 31
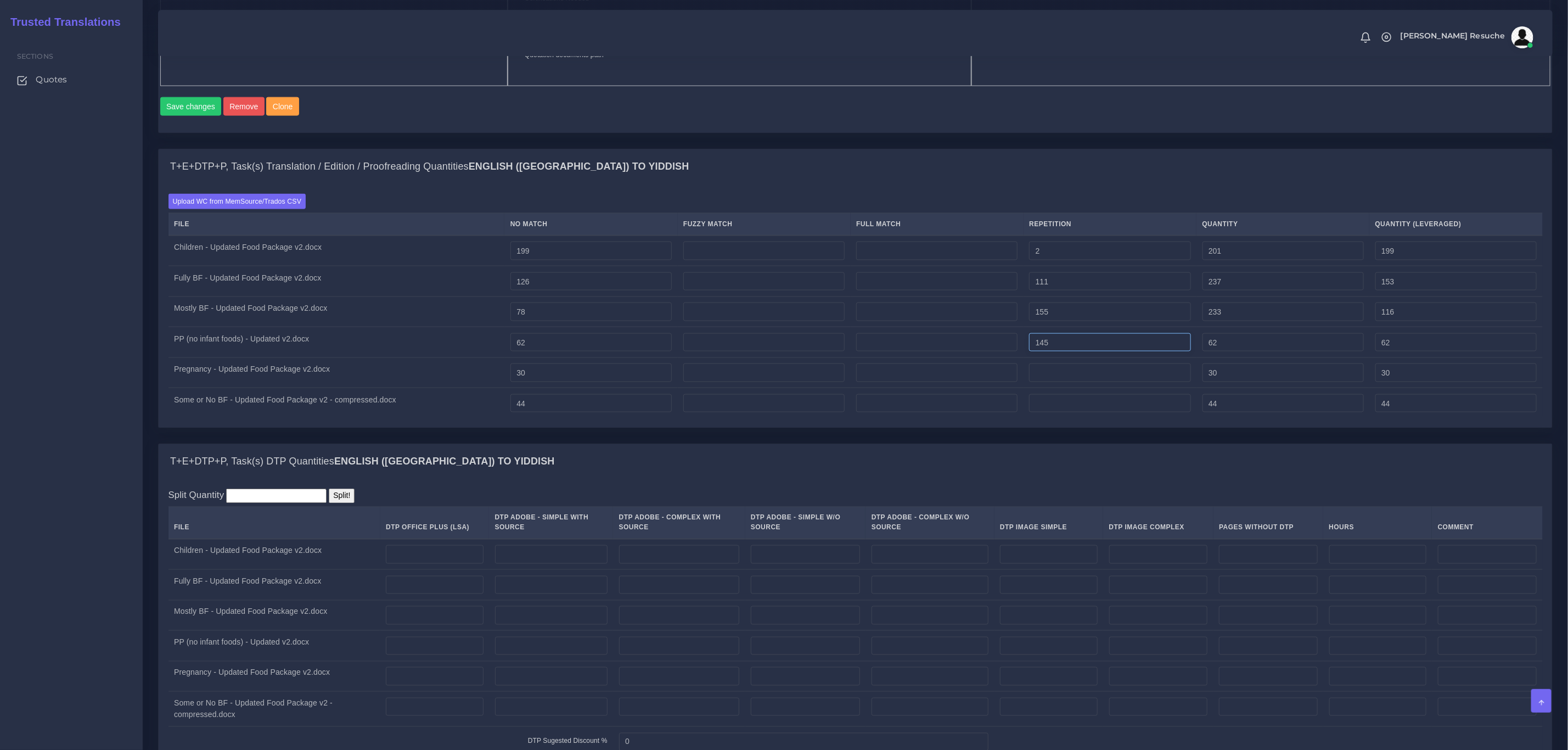
type input "145"
type input "207"
type input "98"
click at [1128, 382] on input "number" at bounding box center [1110, 373] width 162 height 19
type input "167"
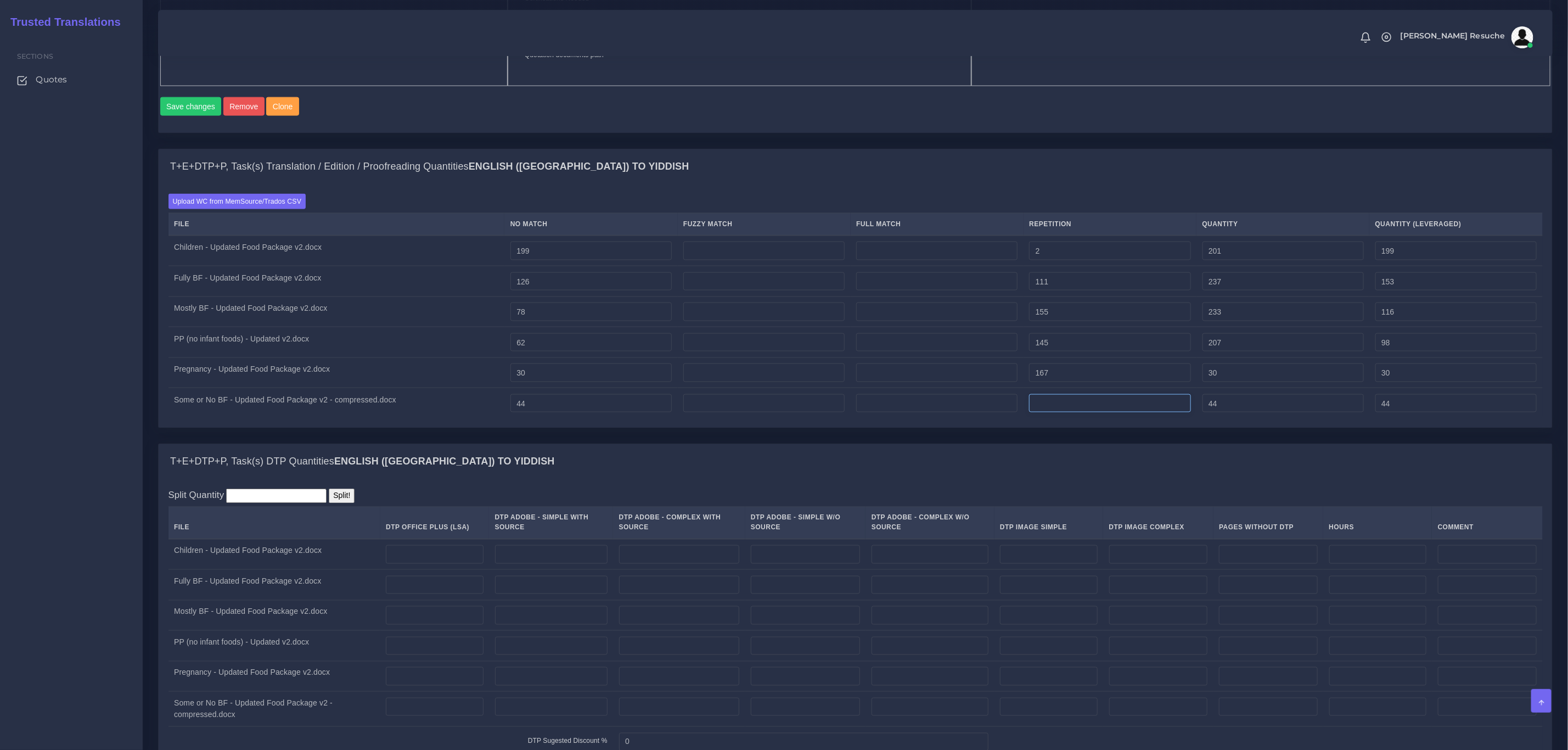
type input "197"
type input "71"
click at [1110, 413] on input "number" at bounding box center [1110, 404] width 162 height 19
type input "186"
type input "230"
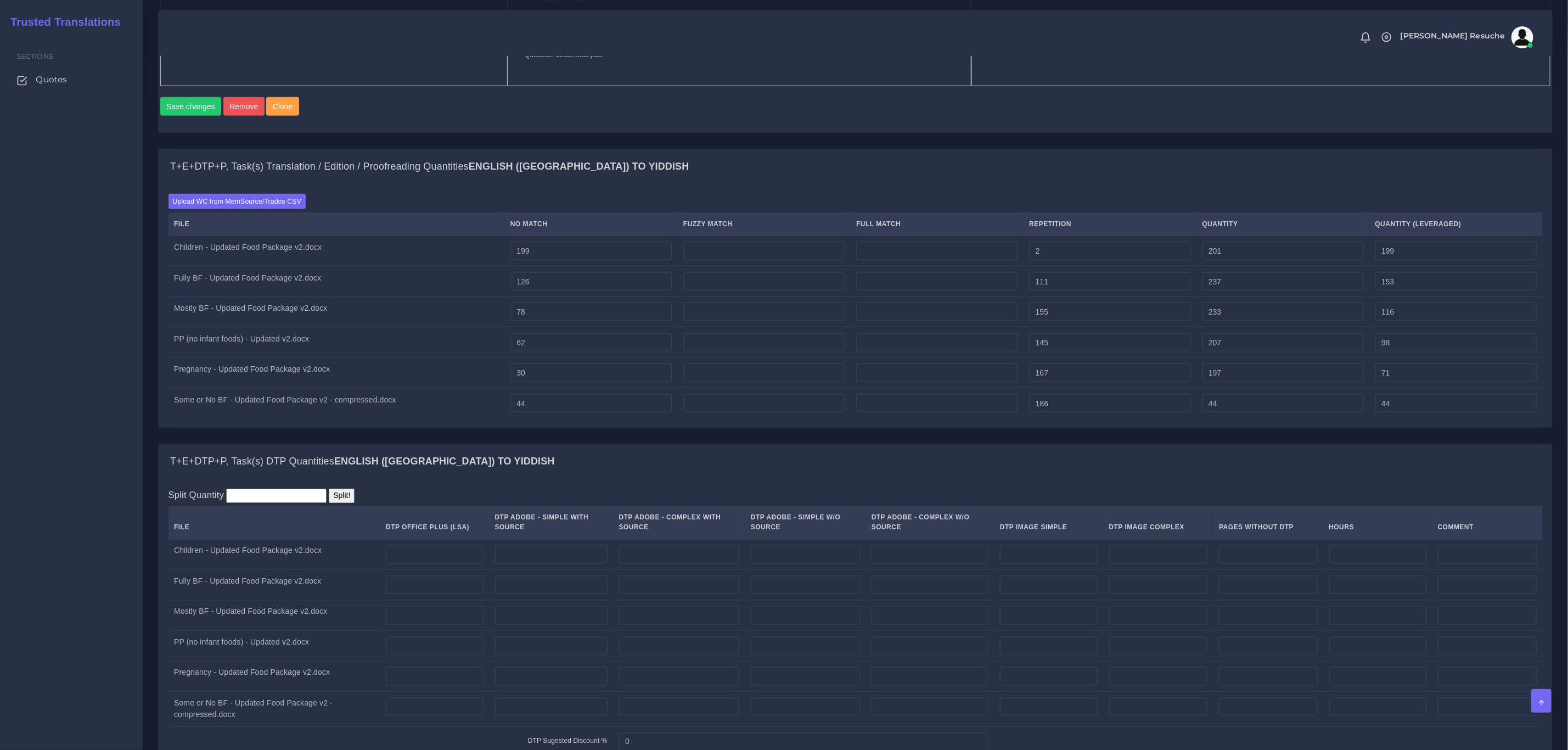
type input "90"
click at [1102, 443] on div "T+E+DTP+P, Task(s) Translation / Edition / Proofreading Quantities English (US)…" at bounding box center [855, 296] width 1411 height 295
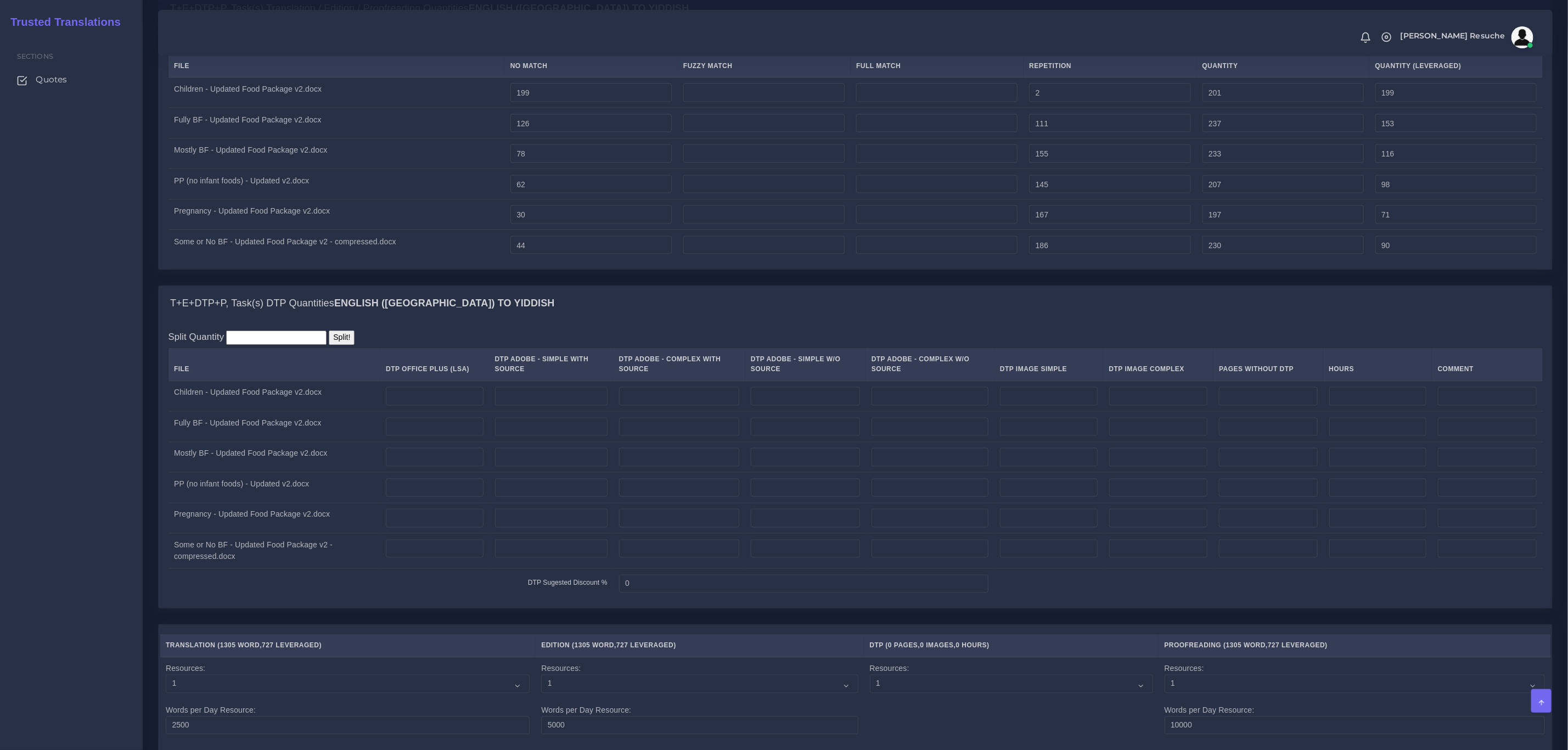
scroll to position [1236, 0]
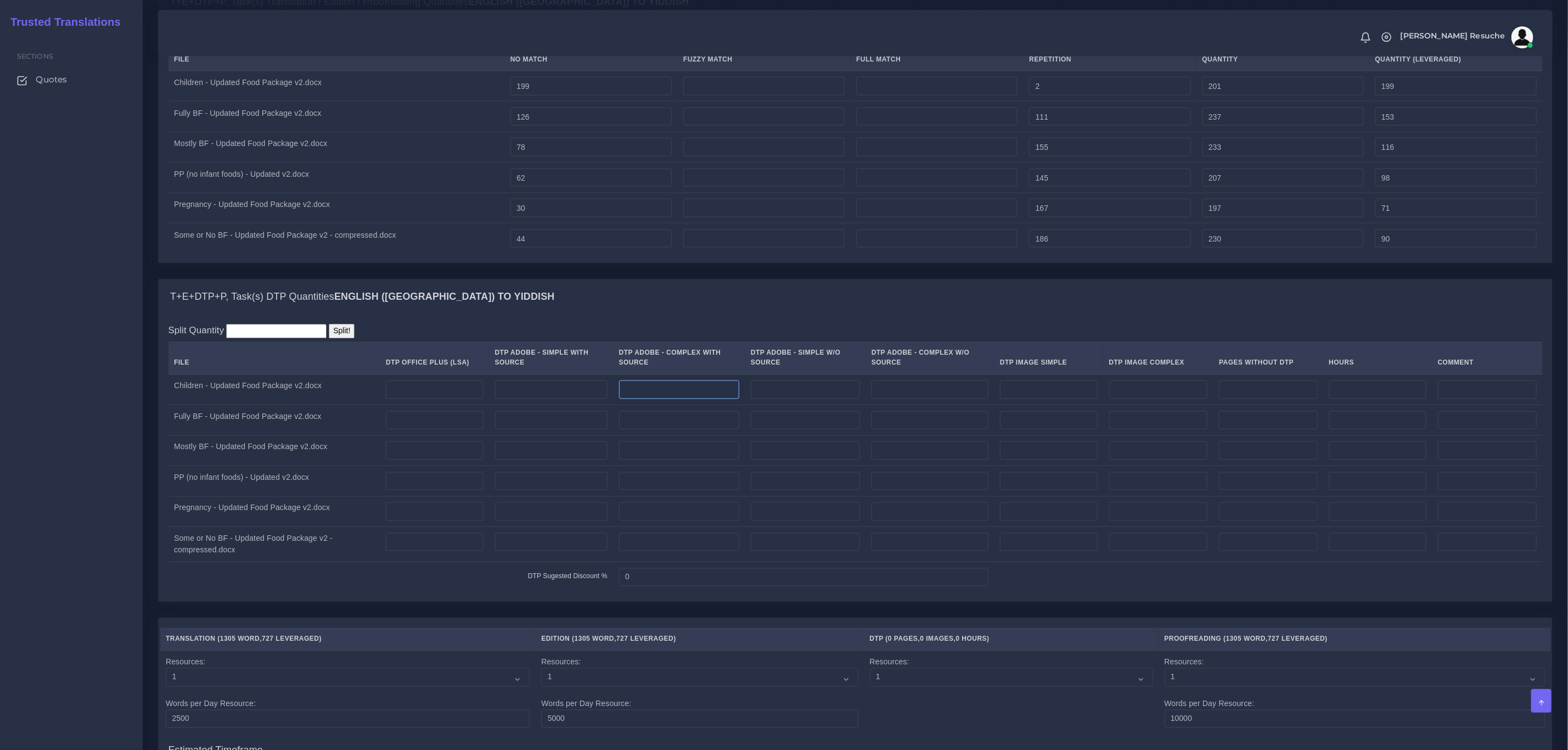
click at [667, 399] on input "number" at bounding box center [679, 390] width 120 height 19
type input "1"
click at [659, 430] on input "number" at bounding box center [679, 421] width 120 height 19
type input "1"
click at [661, 460] on input "number" at bounding box center [679, 451] width 120 height 19
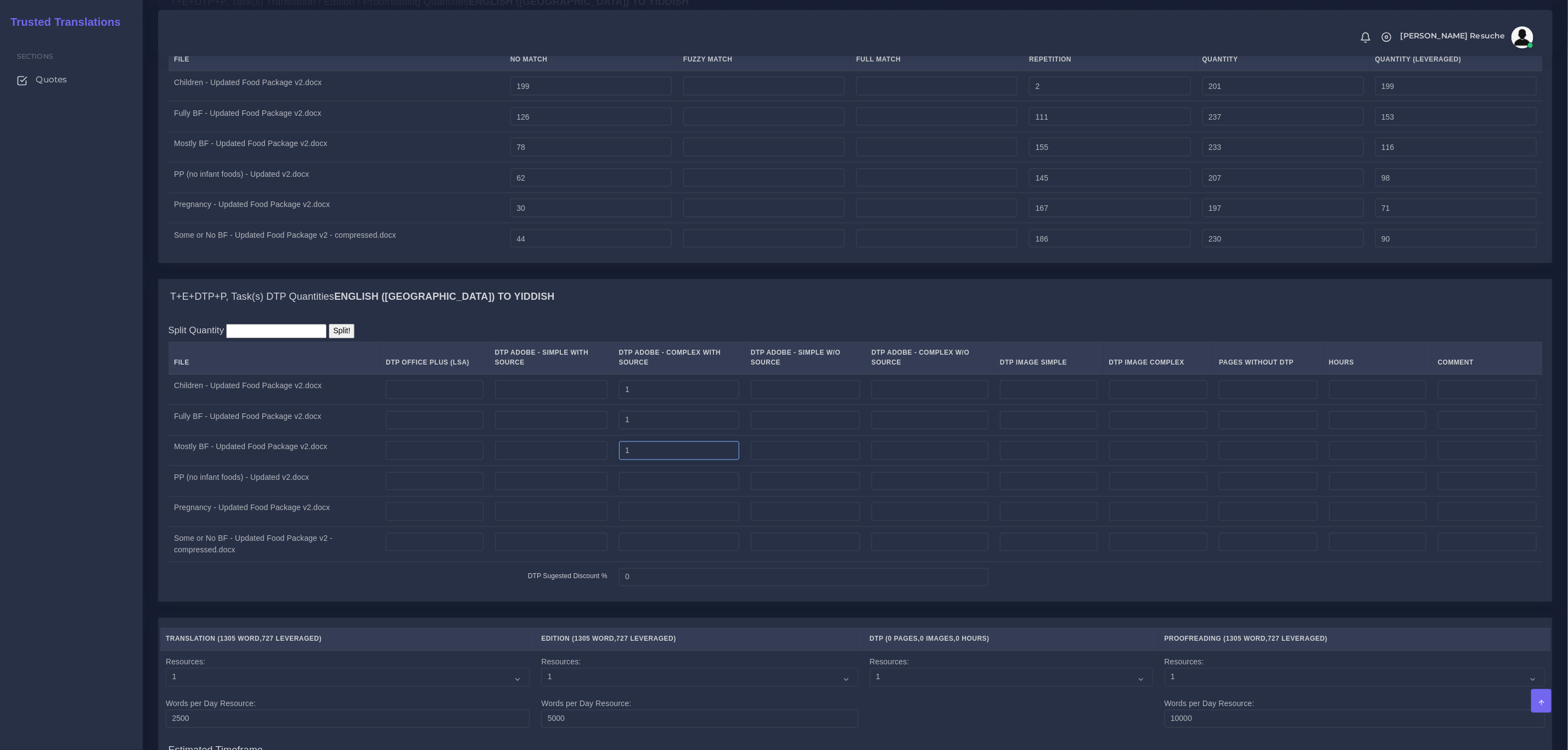
type input "1"
click at [659, 491] on input "number" at bounding box center [679, 482] width 120 height 19
type input "1"
click at [659, 527] on td at bounding box center [679, 512] width 132 height 31
click at [661, 521] on input "number" at bounding box center [679, 512] width 120 height 19
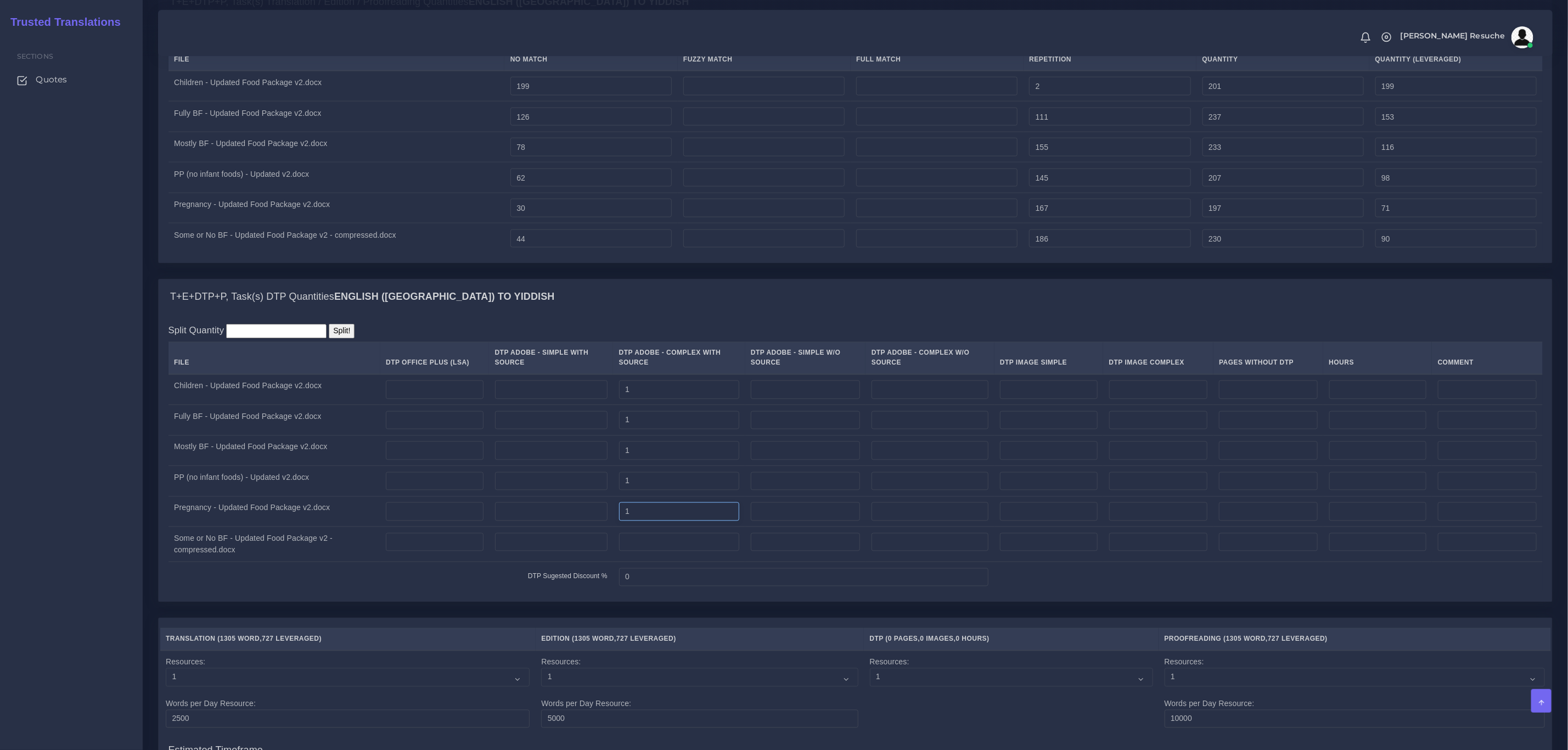
type input "1"
click at [661, 552] on input "number" at bounding box center [679, 543] width 120 height 19
type input "1"
click at [746, 312] on div "T+E+DTP+P, Task(s) DTP Quantities English (US) TO Yiddish" at bounding box center [855, 297] width 1393 height 35
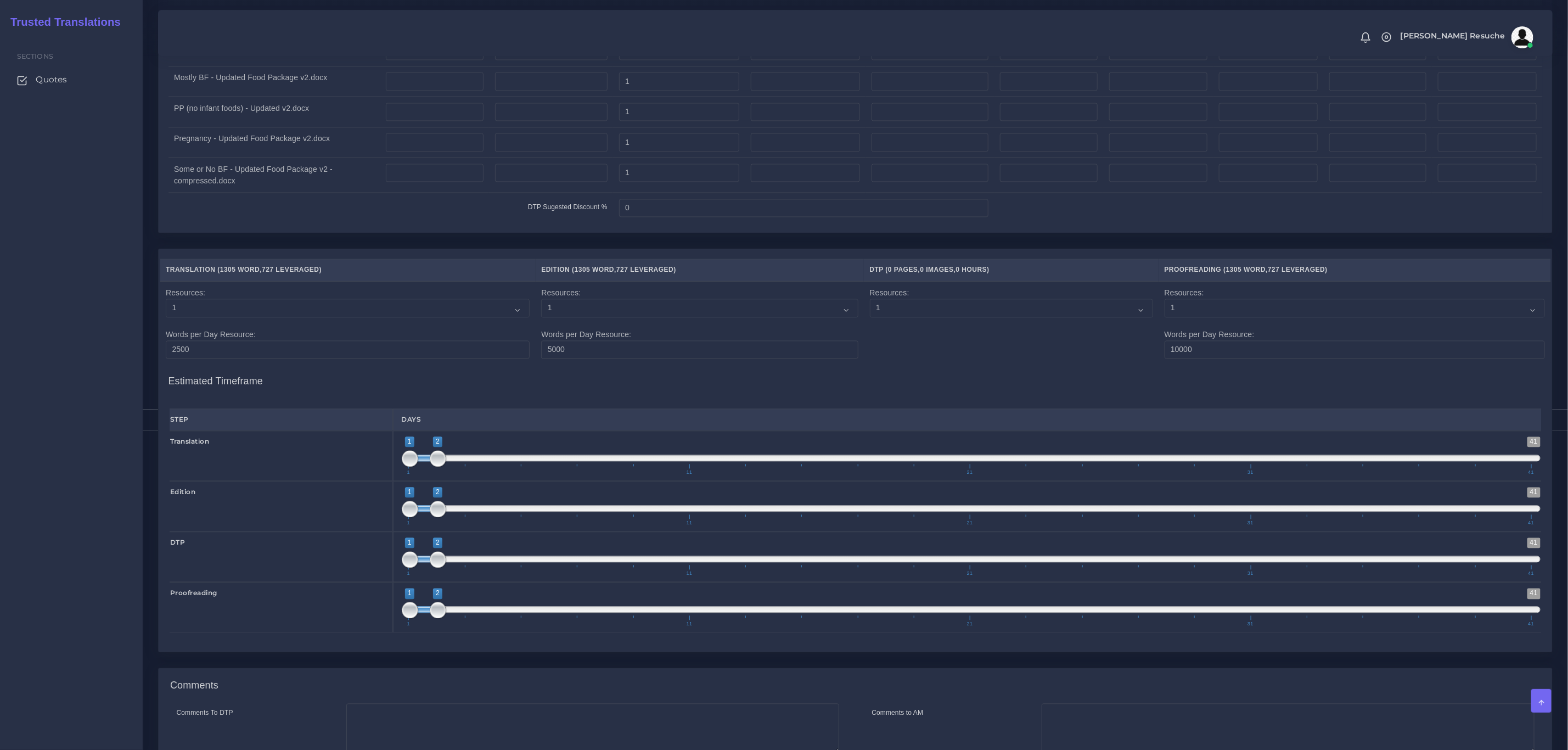
scroll to position [1799, 0]
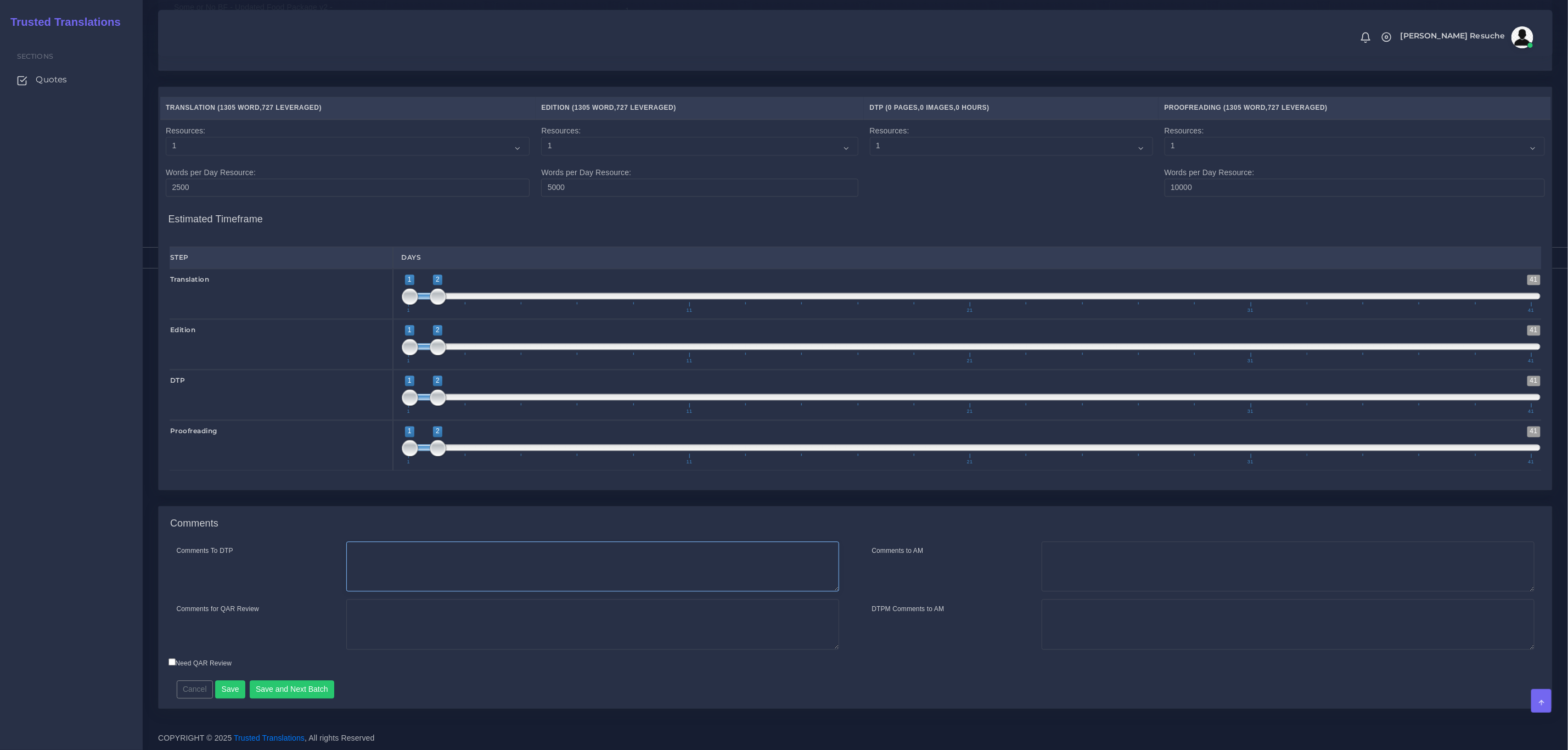
click at [481, 562] on textarea "Comments To DTP" at bounding box center [593, 567] width 493 height 51
type textarea "a"
type textarea "New client"
type textarea "R"
type textarea "PEEP+DTP for most of the languages, TEP+DTP for others"
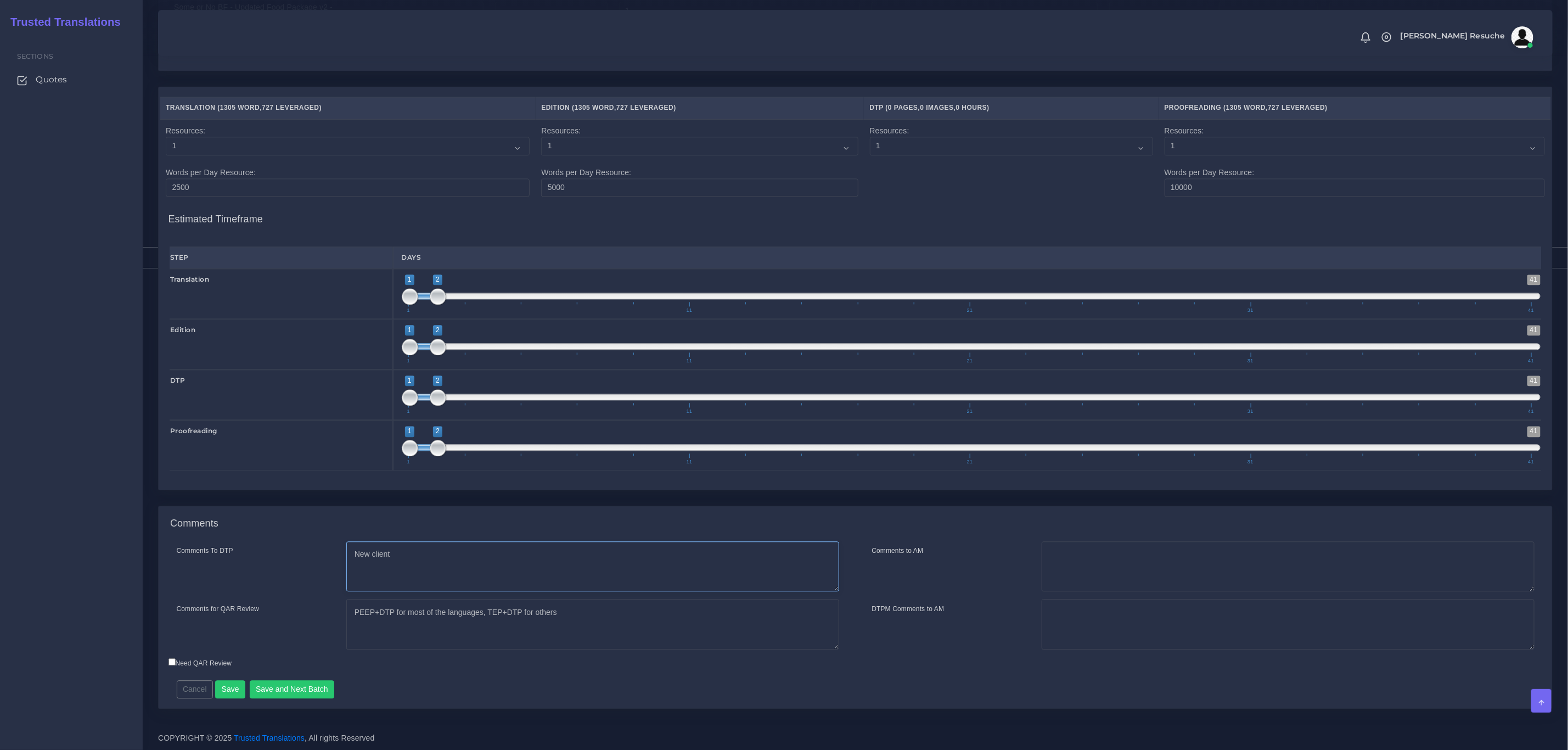
click at [481, 562] on textarea "New client" at bounding box center [593, 567] width 493 height 51
drag, startPoint x: 495, startPoint y: 539, endPoint x: 215, endPoint y: 554, distance: 280.4
click at [196, 546] on div "Comments To DTP New client" at bounding box center [508, 567] width 679 height 51
type textarea "DTP recreation in Word + DTP"
drag, startPoint x: 614, startPoint y: 617, endPoint x: 60, endPoint y: 614, distance: 554.0
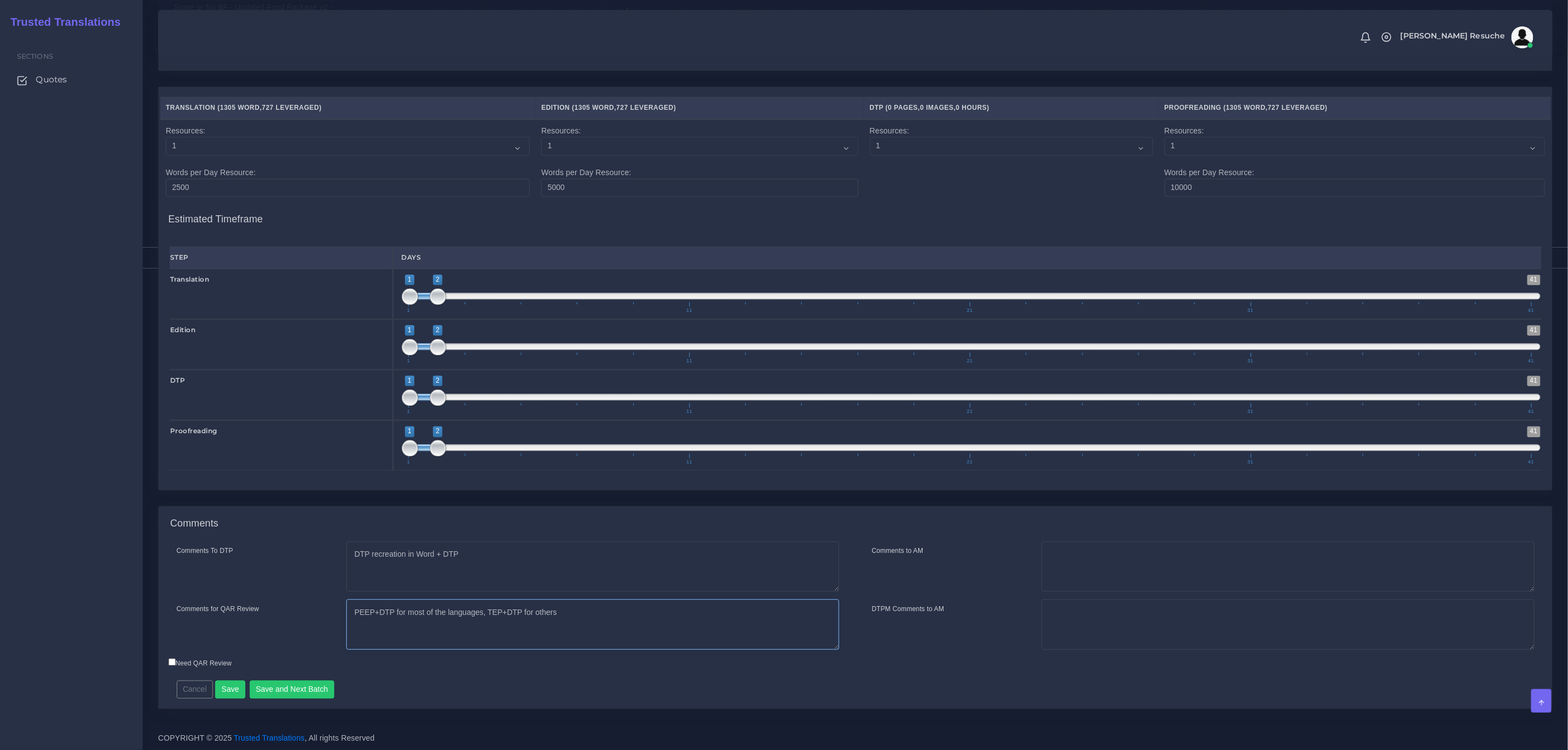
paste textarea "New client"
click at [630, 614] on textarea "New client PEEP+DTP for most of the languages, TEP+DTP for others" at bounding box center [593, 624] width 493 height 51
click at [626, 629] on textarea "New client PEEP+DTP for most of the languages, TEP+DTP for others" at bounding box center [593, 624] width 493 height 51
type textarea "New client PEEP+DTP for most of the languages, TEP+DTP for others Recreation an…"
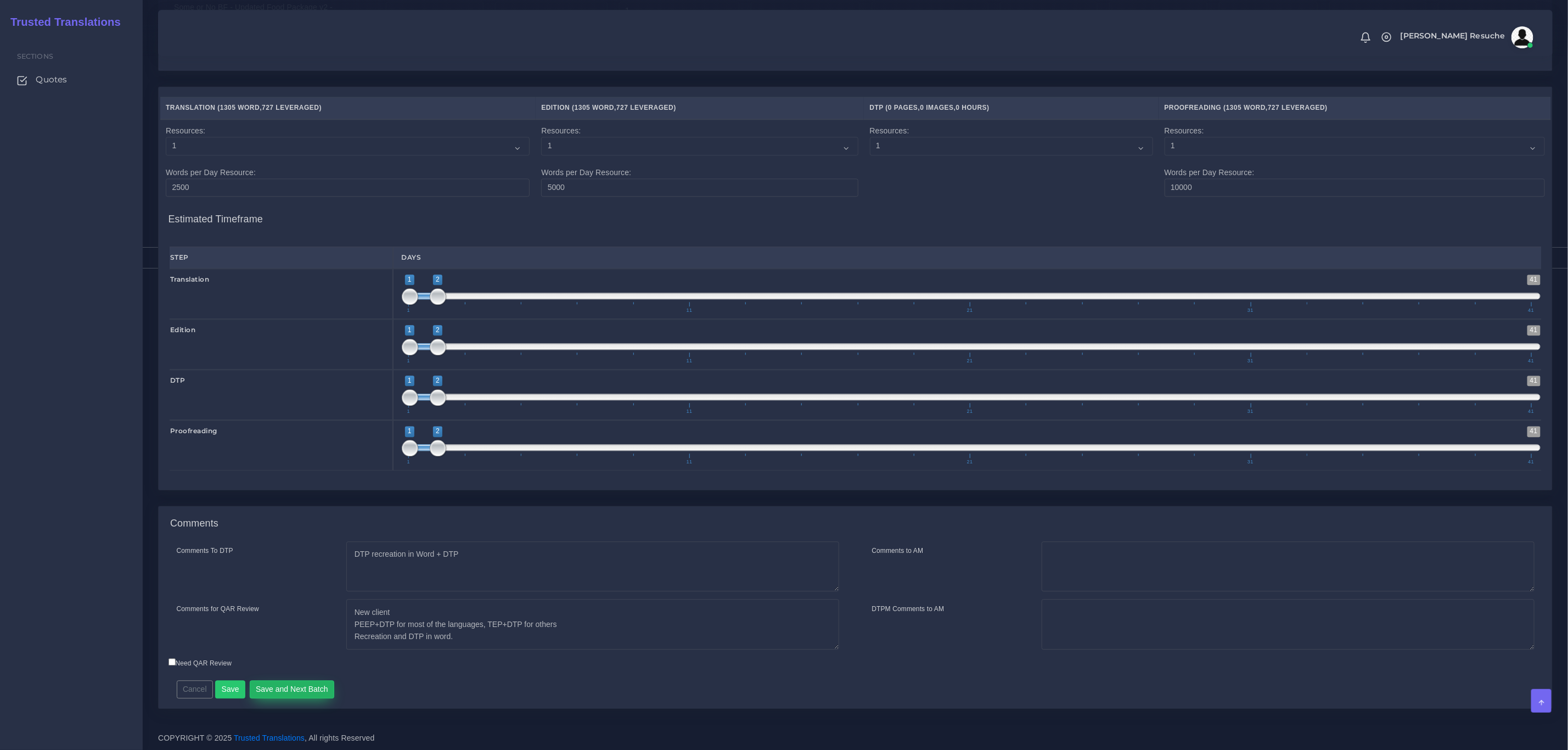
click at [297, 691] on button "Save and Next Batch" at bounding box center [292, 690] width 85 height 19
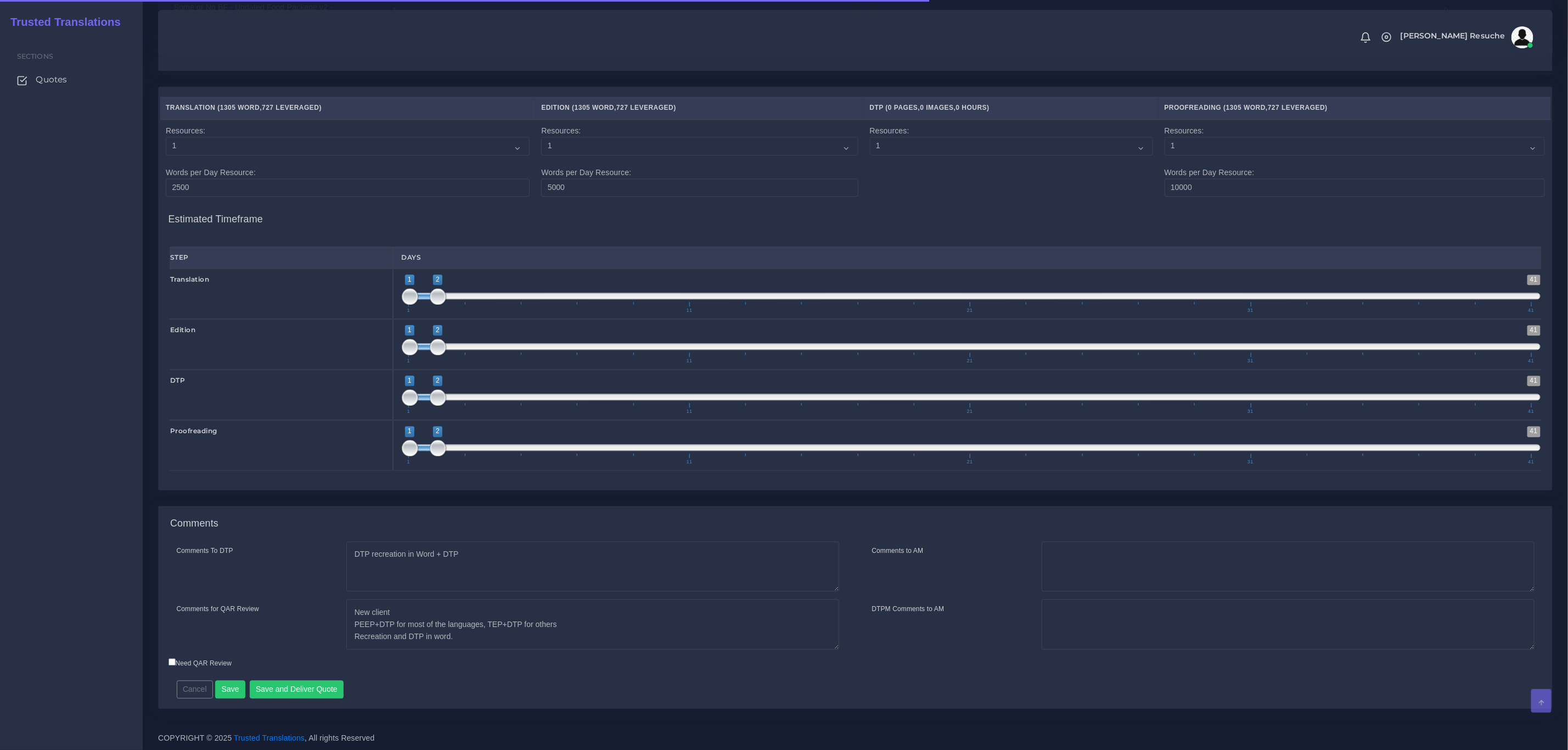
scroll to position [1799, 0]
click at [221, 691] on button "Save" at bounding box center [230, 690] width 30 height 19
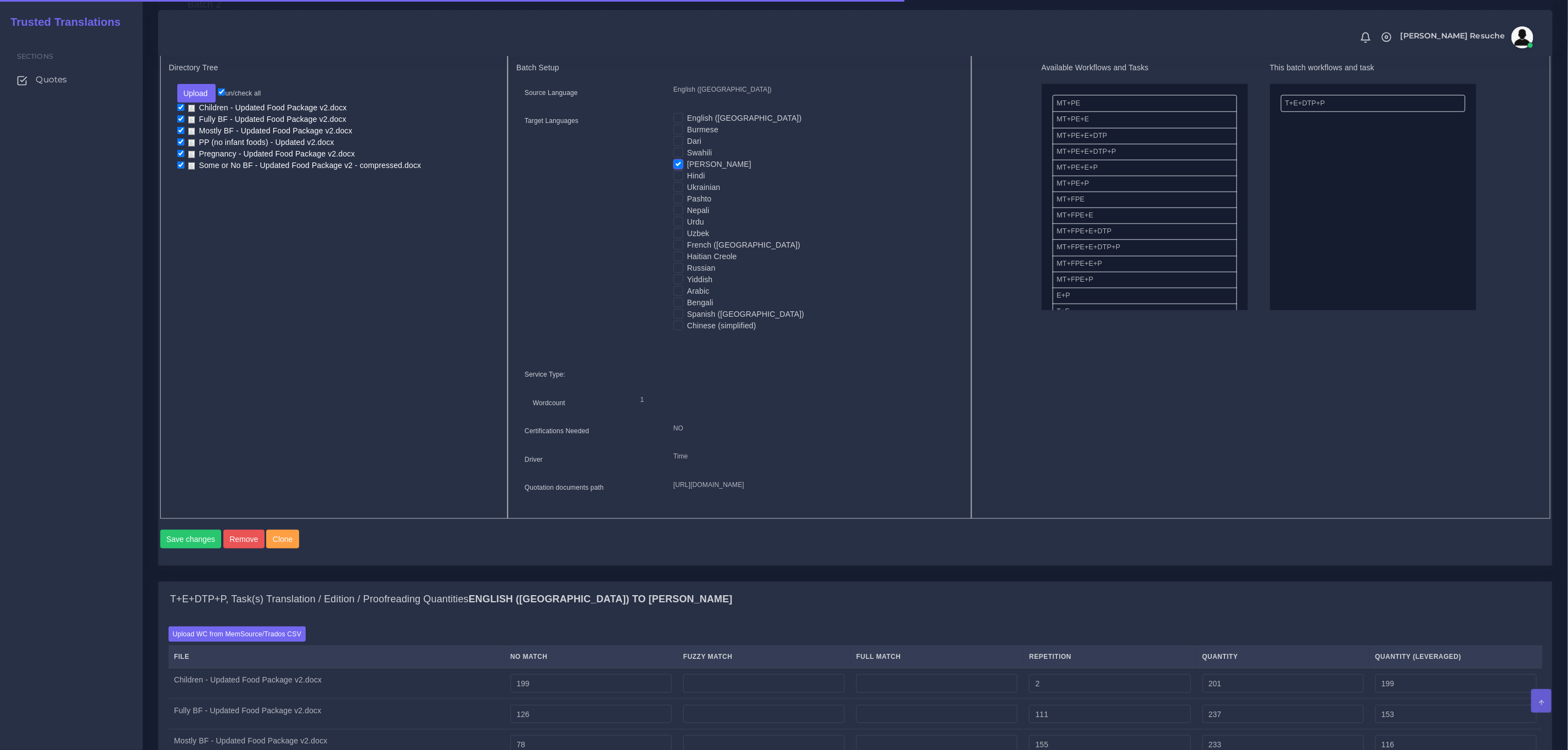
scroll to position [1831, 0]
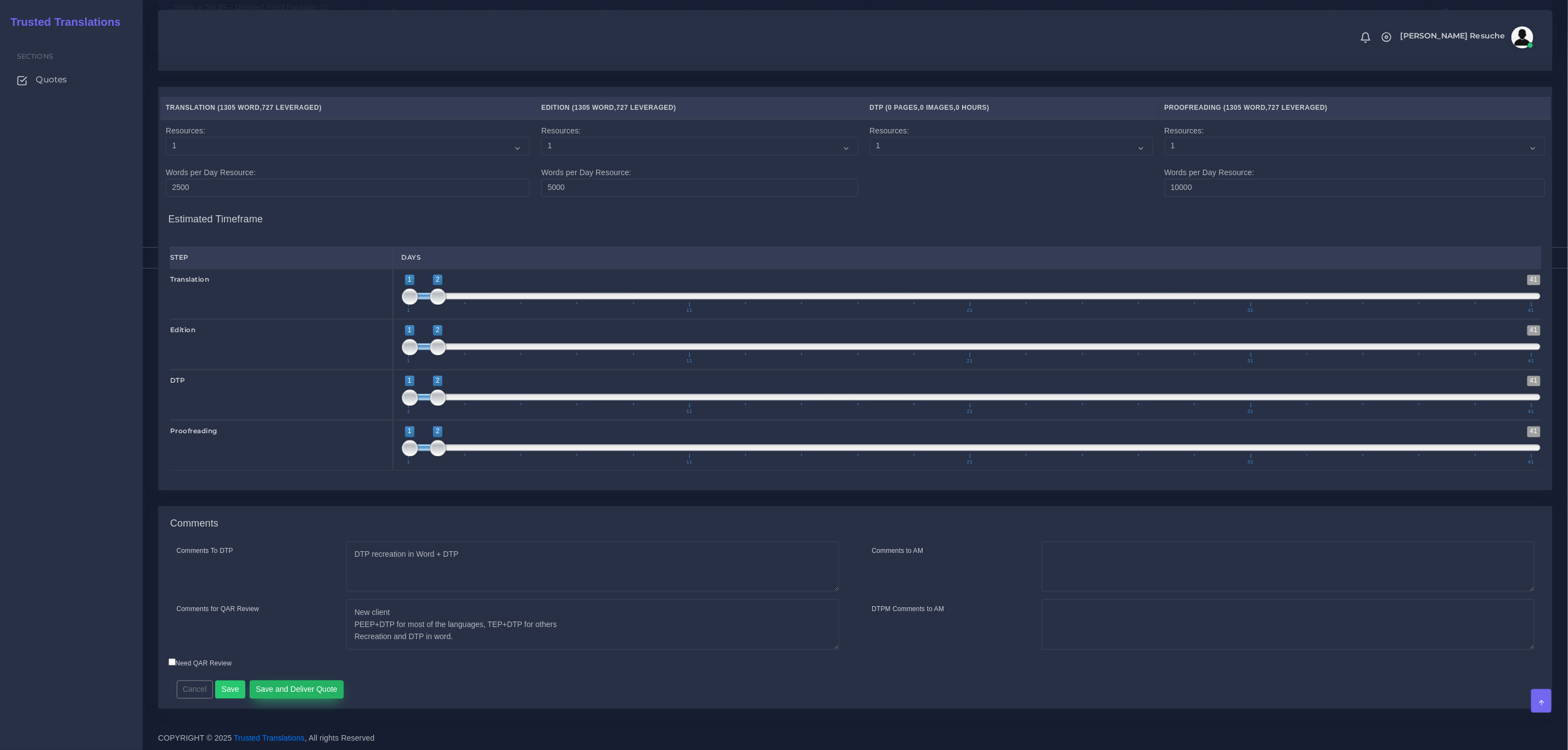
click at [323, 687] on button "Save and Deliver Quote" at bounding box center [297, 690] width 95 height 19
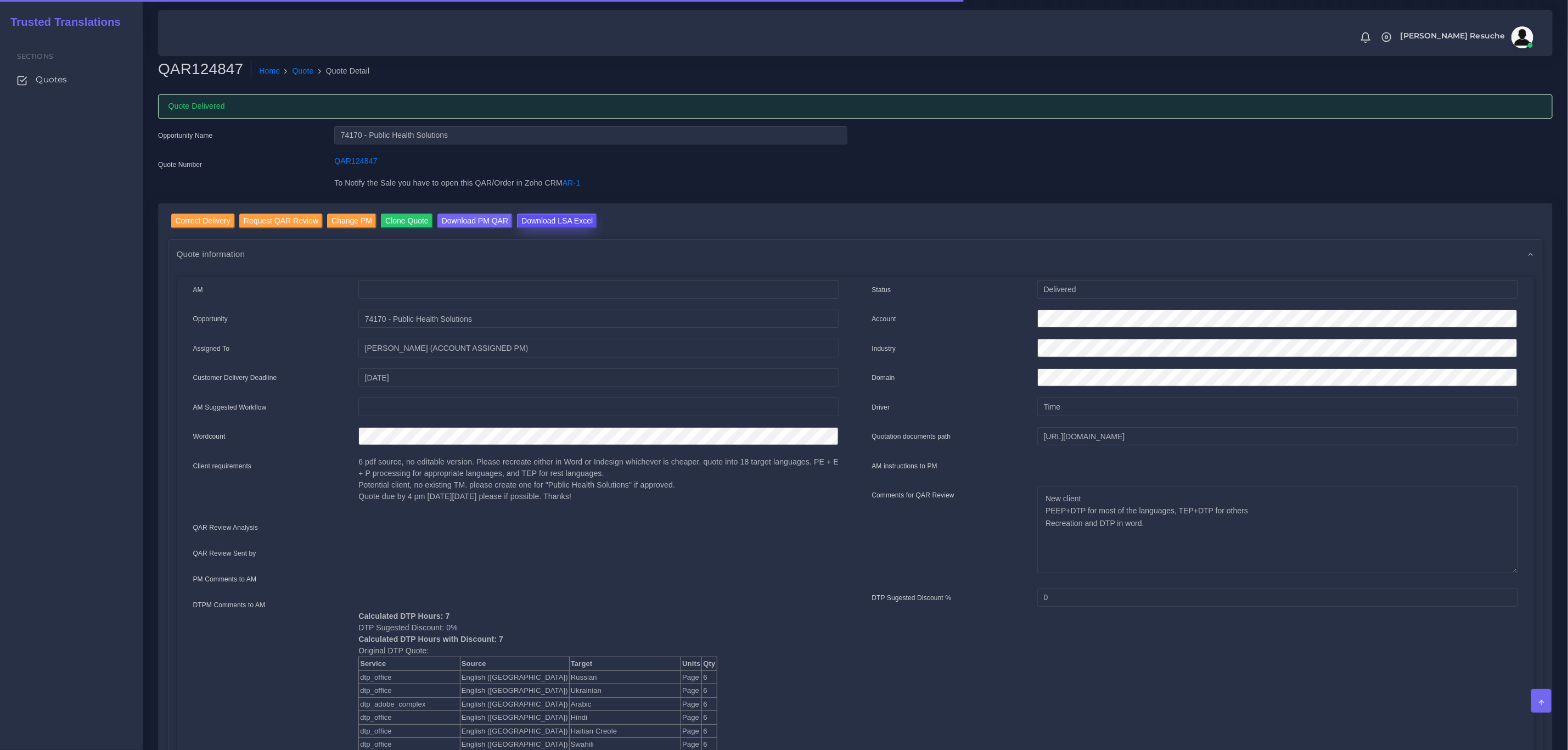
click at [568, 220] on input "Download LSA Excel" at bounding box center [557, 221] width 80 height 15
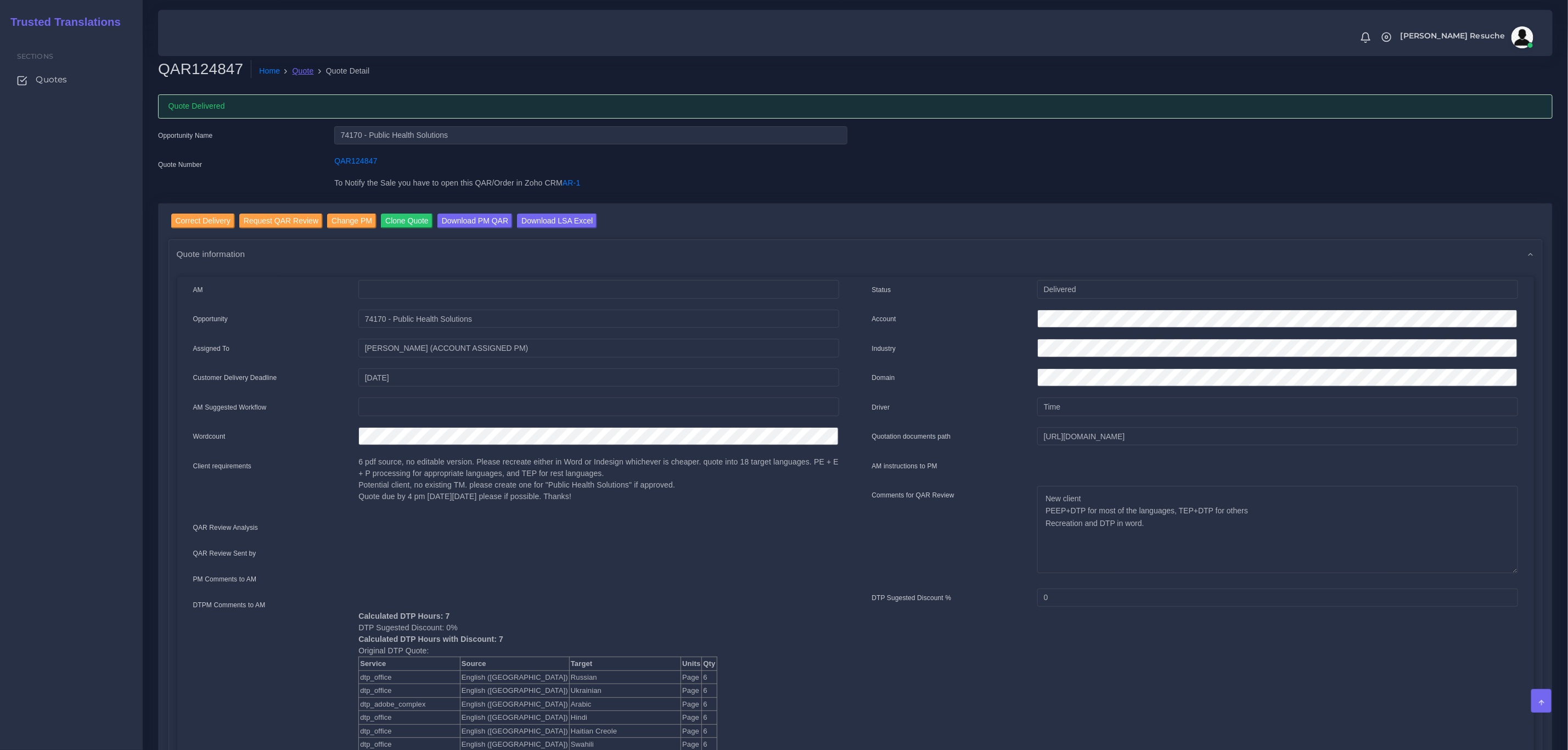
click at [297, 71] on link "Quote" at bounding box center [303, 71] width 22 height 12
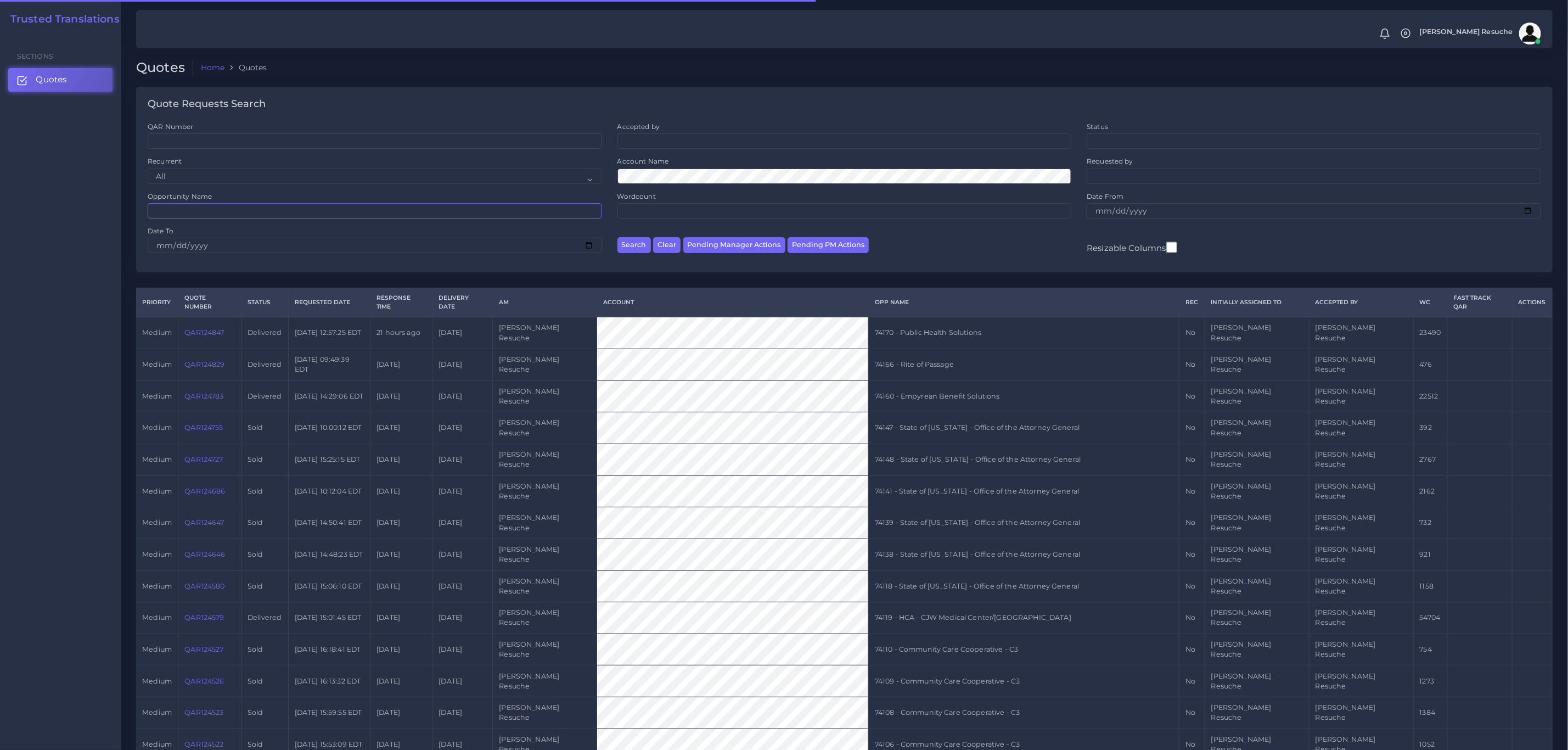
click at [272, 217] on input "Opportunity Name" at bounding box center [375, 211] width 454 height 15
type input "73784"
click at [618, 237] on button "Search" at bounding box center [635, 245] width 33 height 16
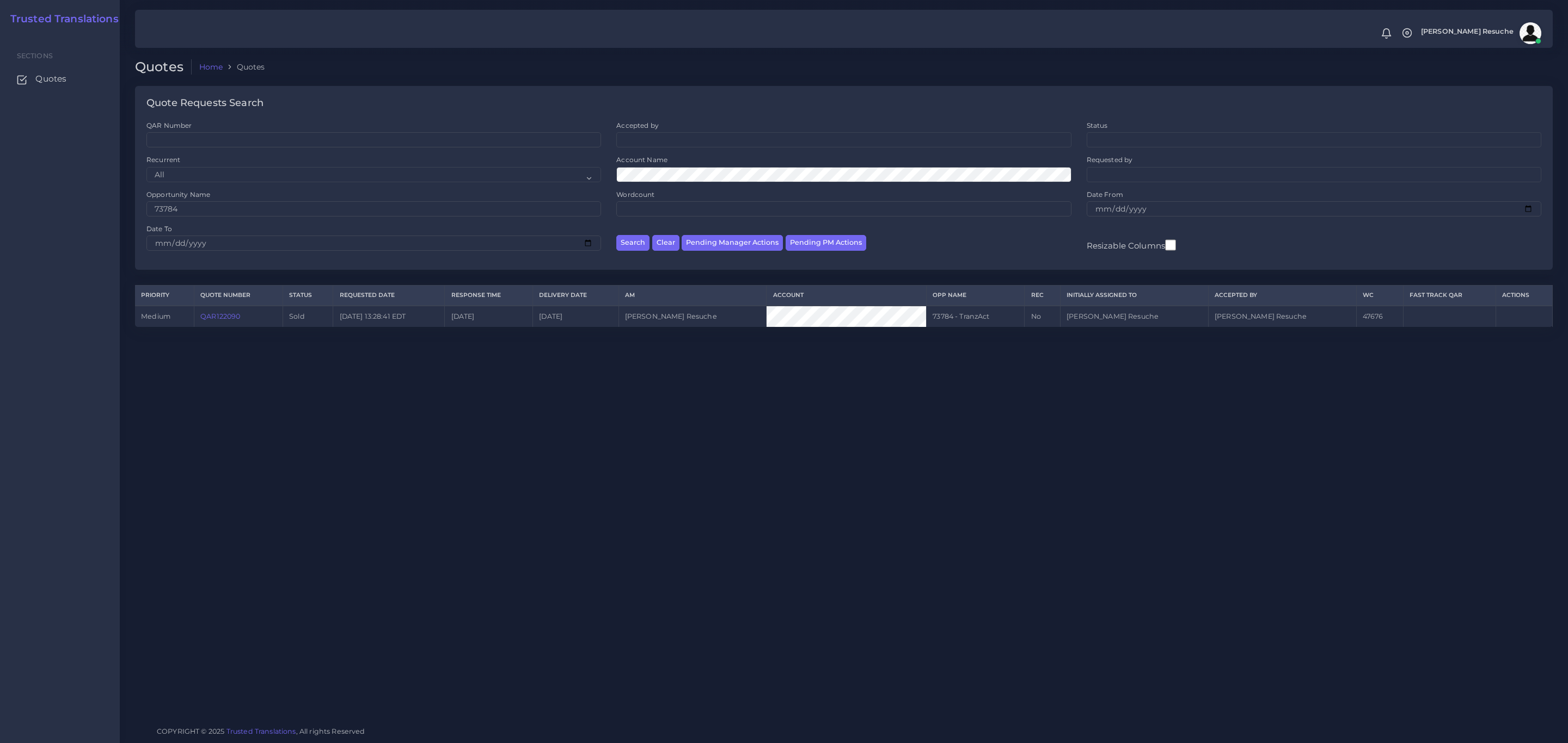
click at [231, 320] on link "QAR122090" at bounding box center [220, 316] width 40 height 8
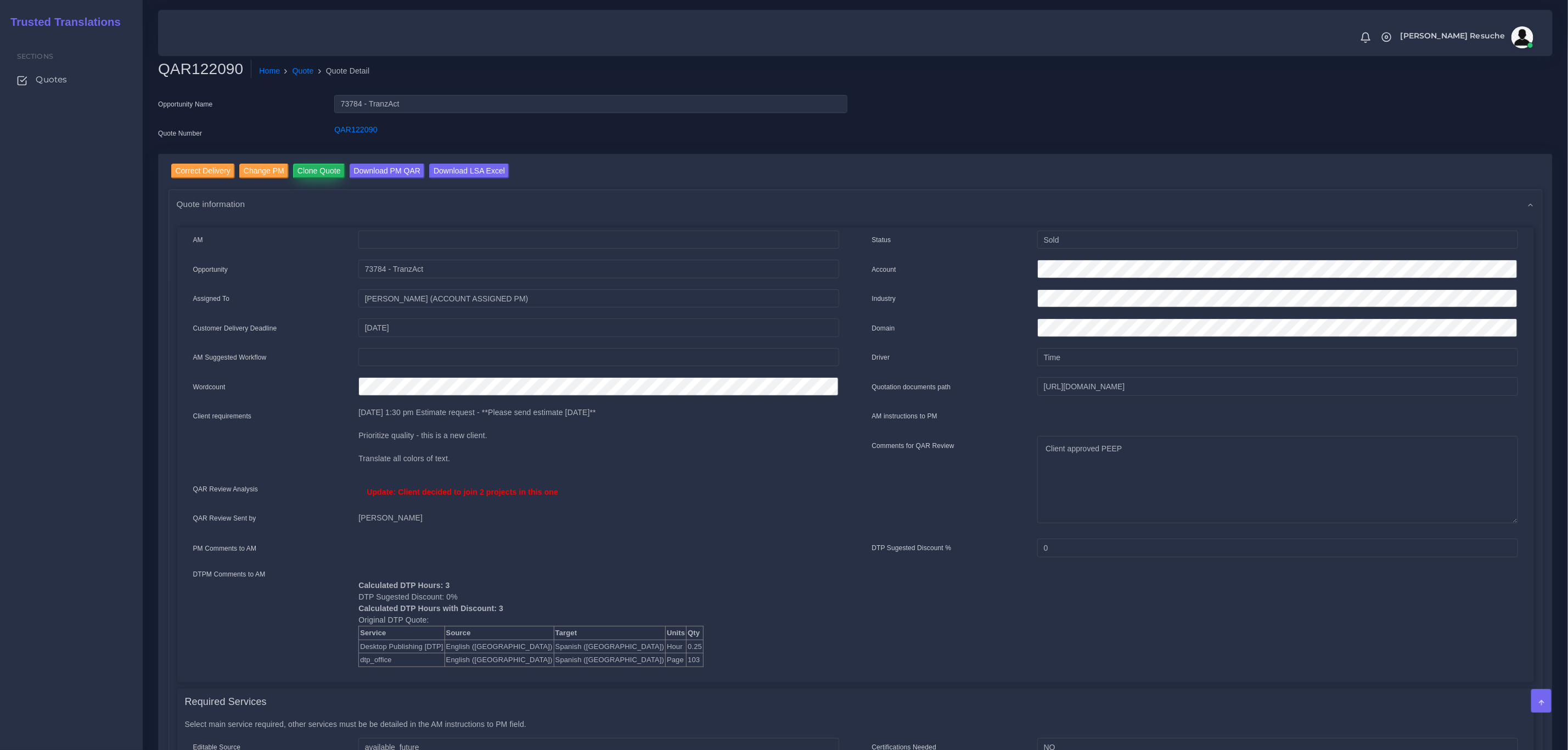
click at [311, 167] on input "Clone Quote" at bounding box center [319, 171] width 52 height 15
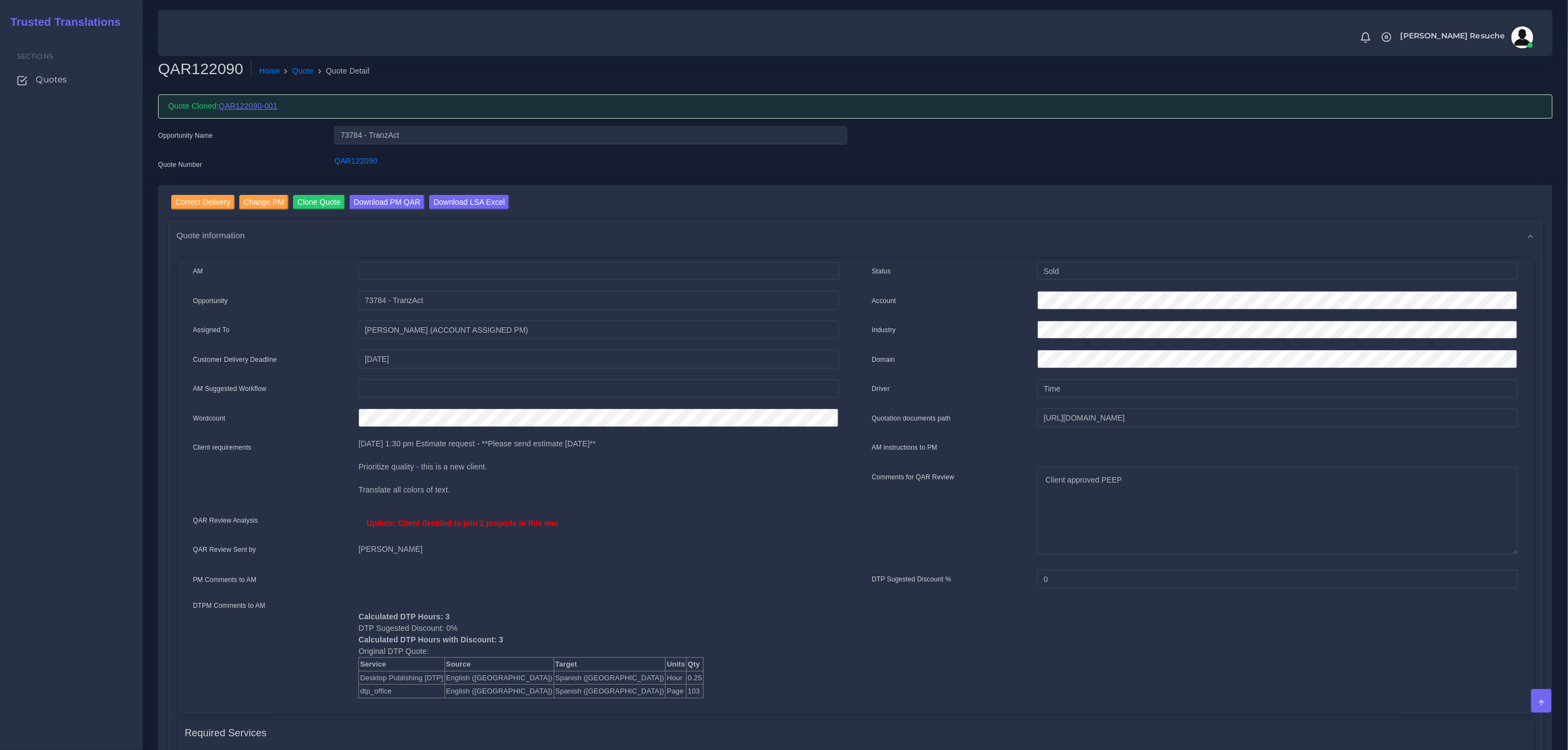
click at [256, 107] on link "QAR122090-001" at bounding box center [248, 106] width 59 height 9
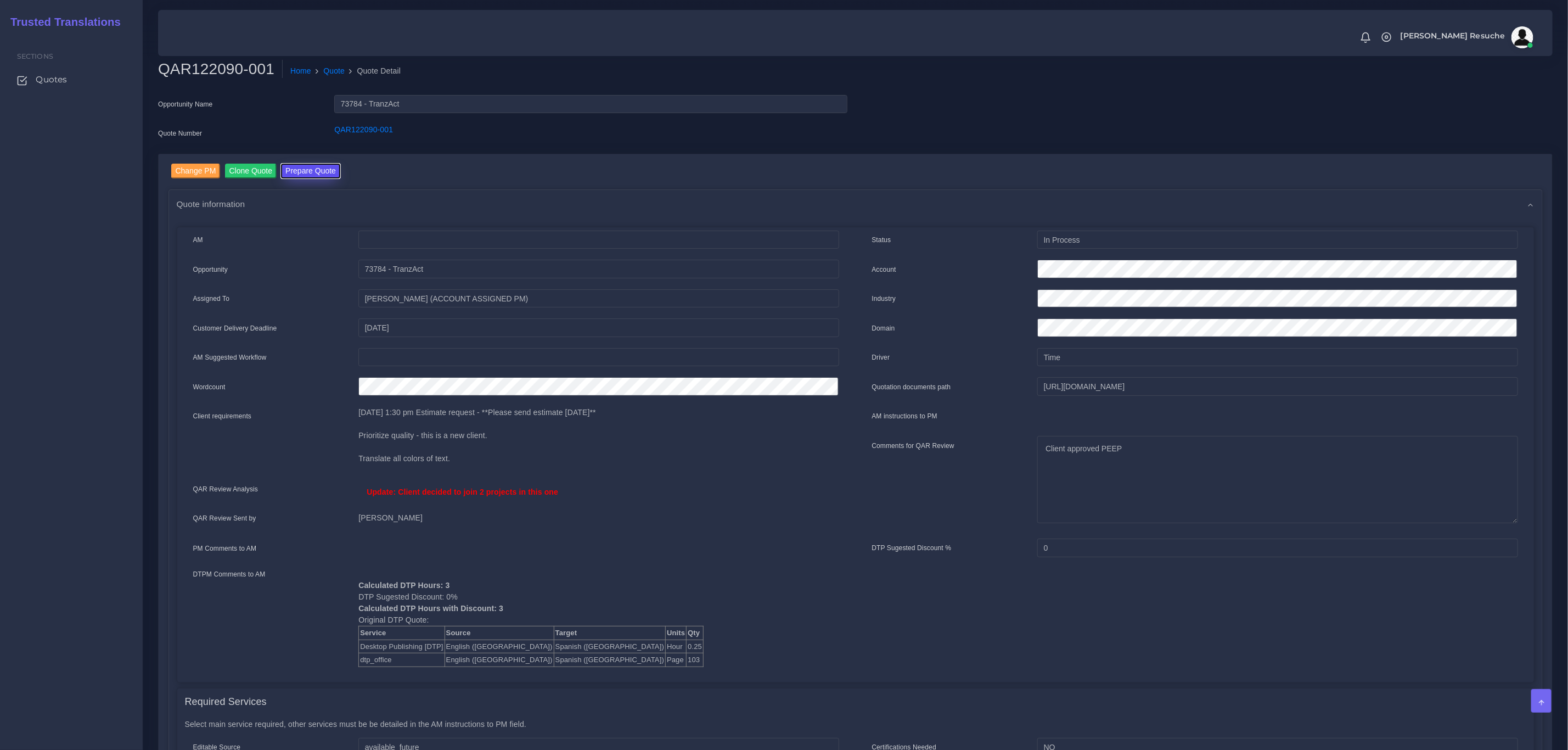
click at [300, 164] on button "Prepare Quote" at bounding box center [311, 171] width 59 height 15
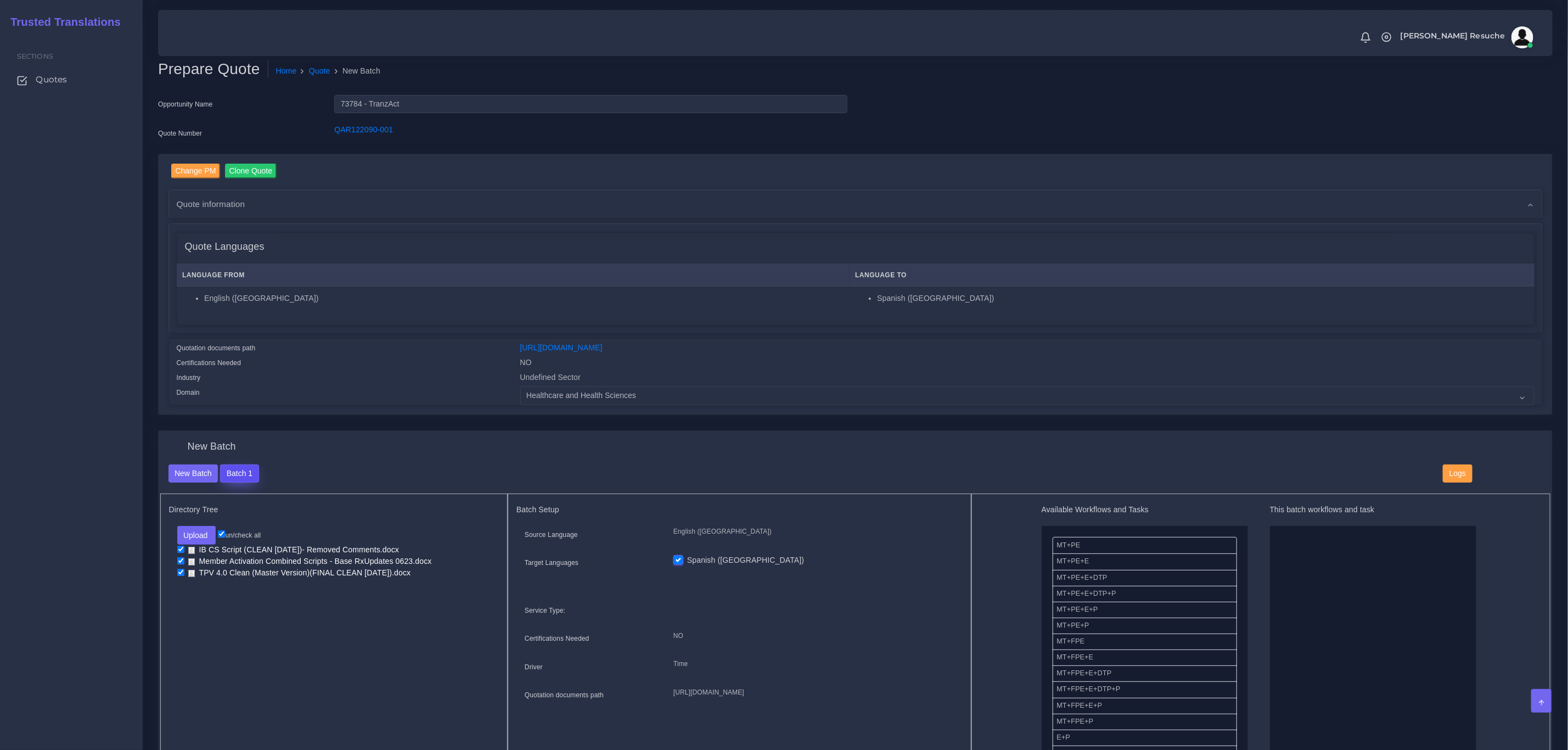
click at [250, 473] on button "Batch 1" at bounding box center [240, 474] width 38 height 19
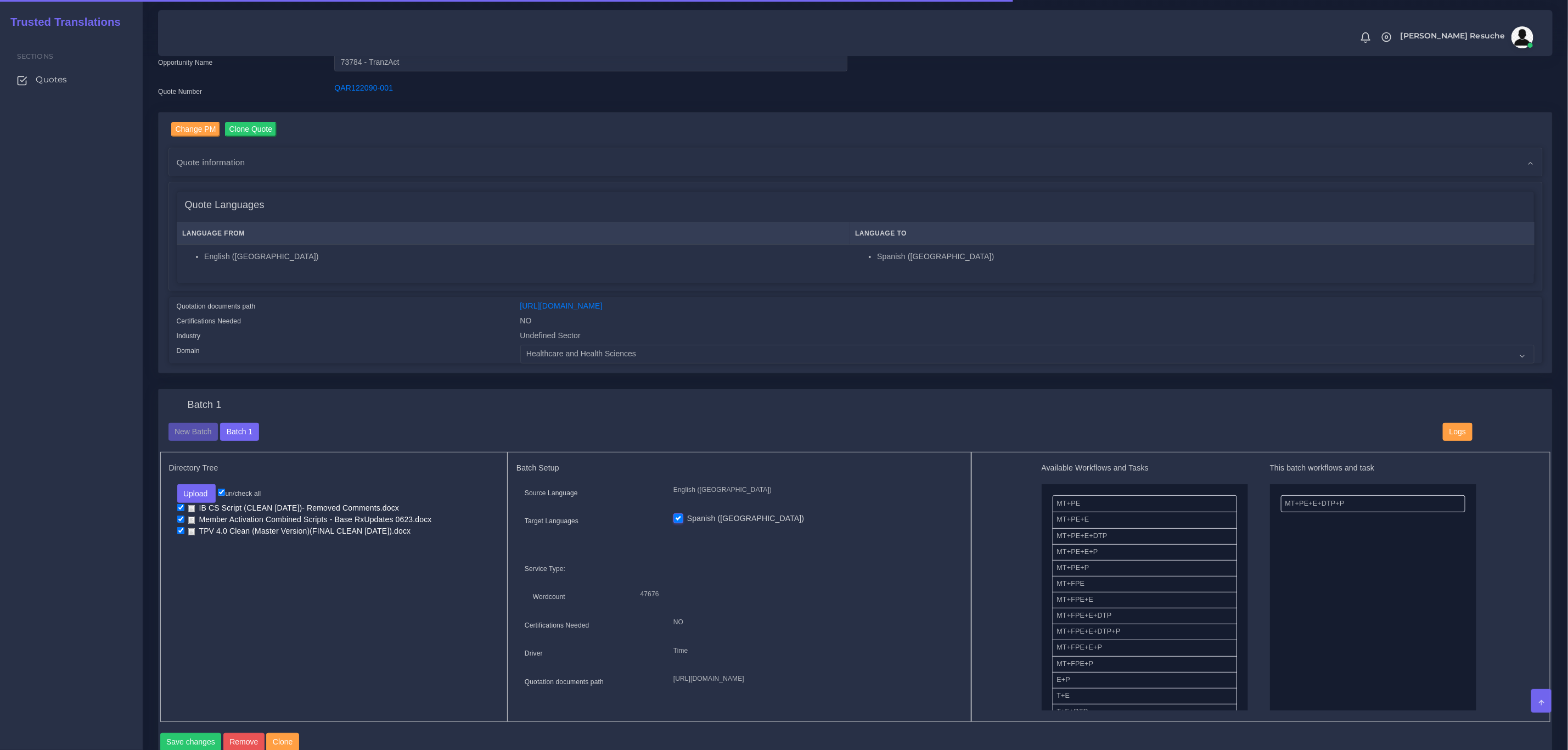
scroll to position [82, 0]
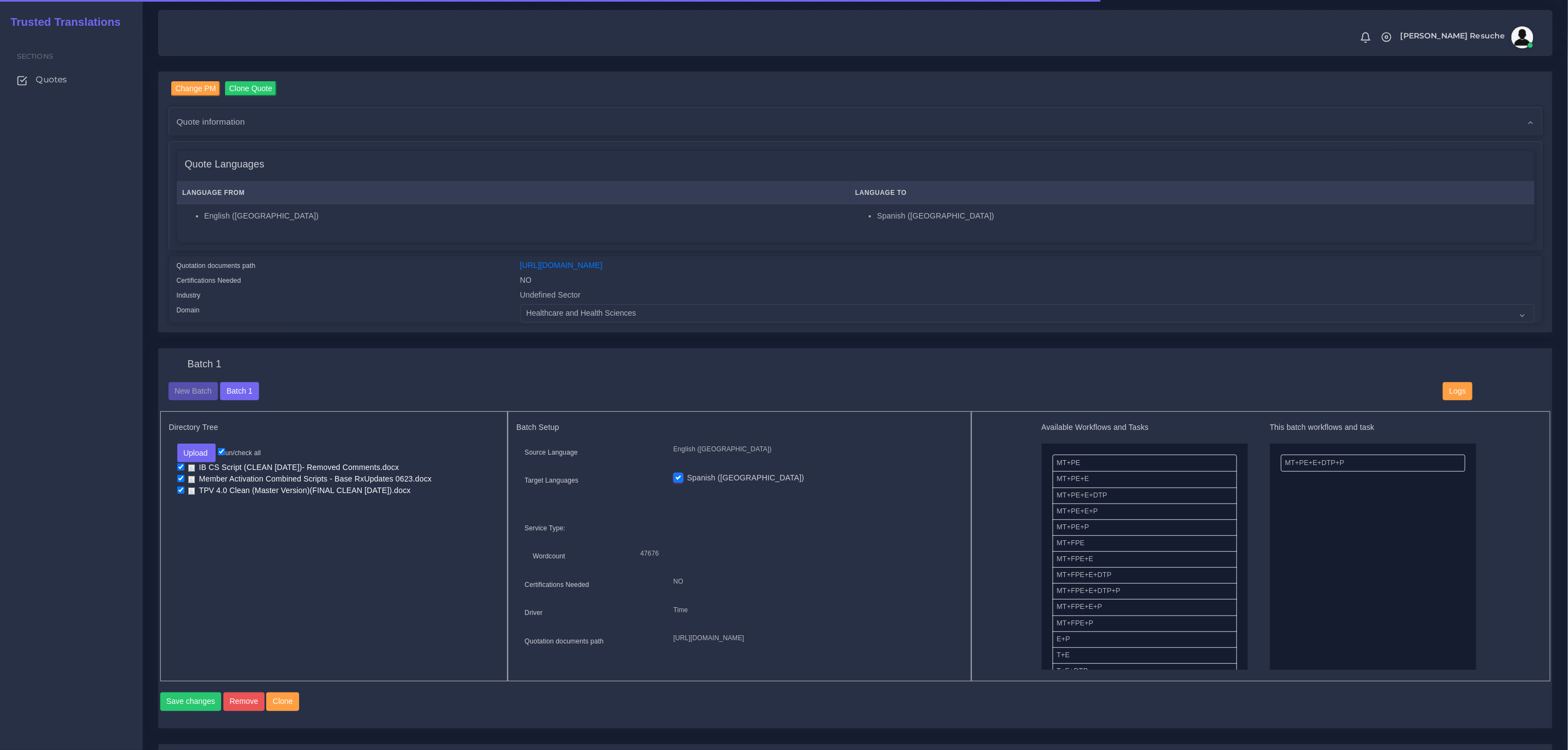
drag, startPoint x: 1348, startPoint y: 466, endPoint x: 1137, endPoint y: 506, distance: 214.8
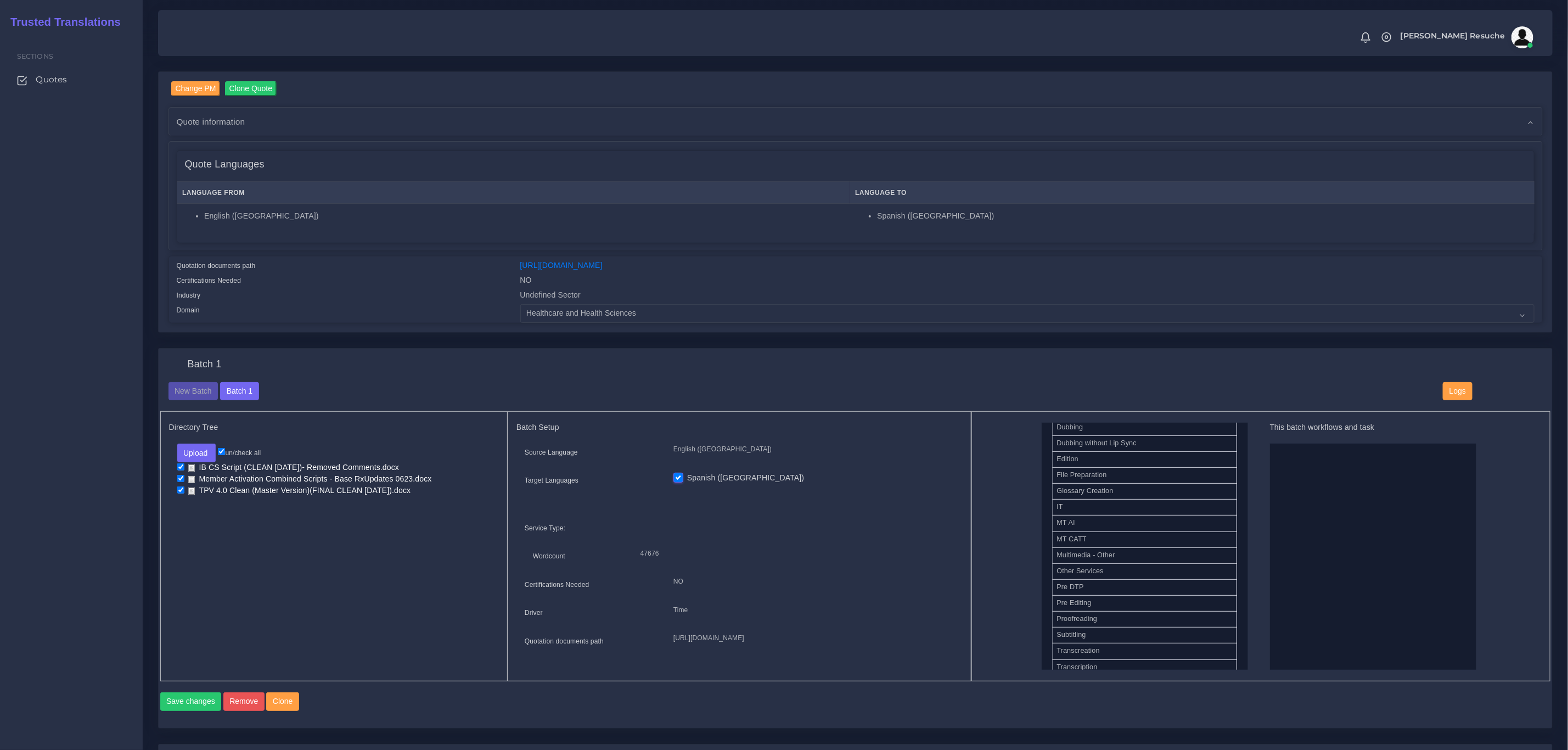
scroll to position [494, 0]
drag, startPoint x: 1088, startPoint y: 557, endPoint x: 1312, endPoint y: 492, distance: 233.2
click at [194, 711] on button "Save changes" at bounding box center [191, 702] width 61 height 19
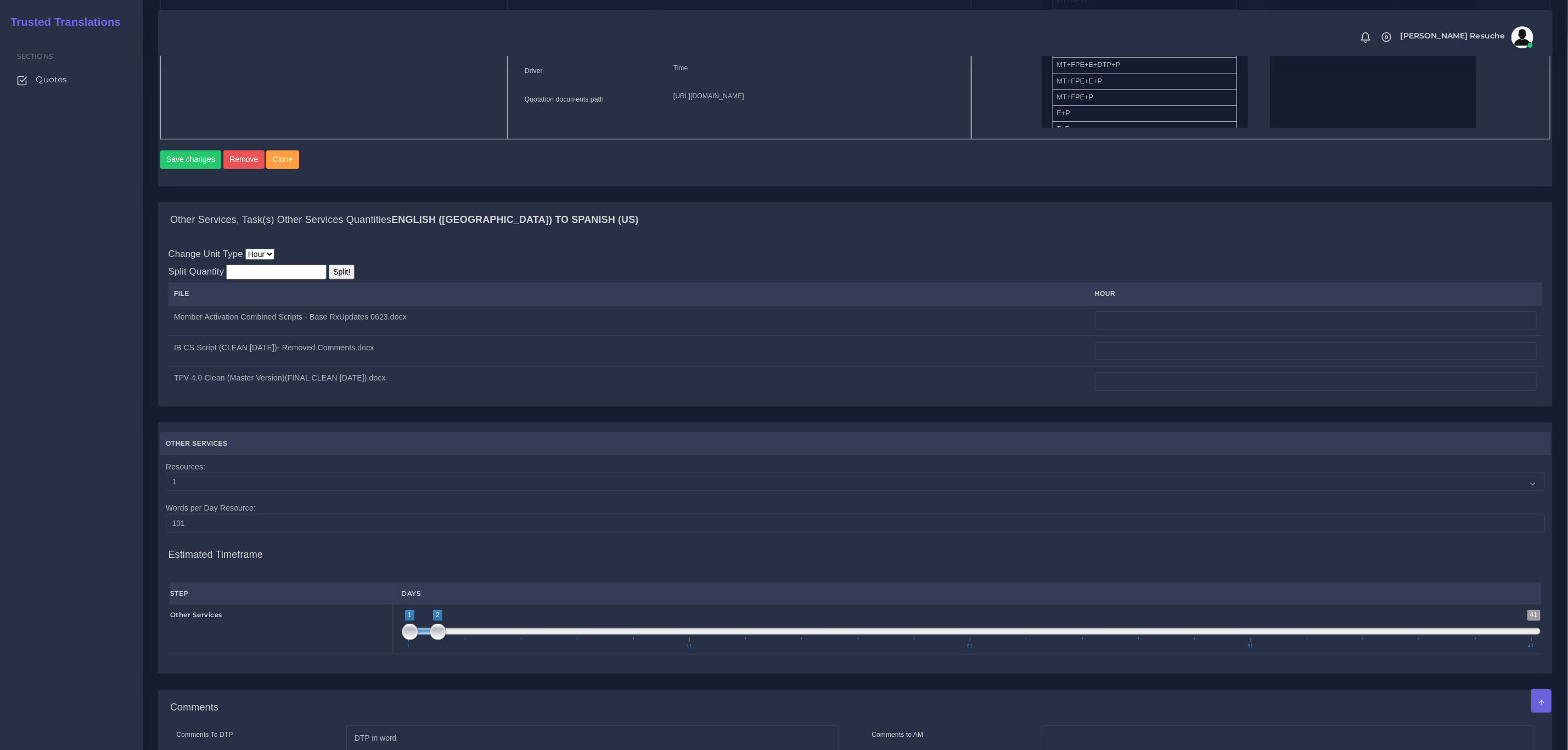
scroll to position [659, 0]
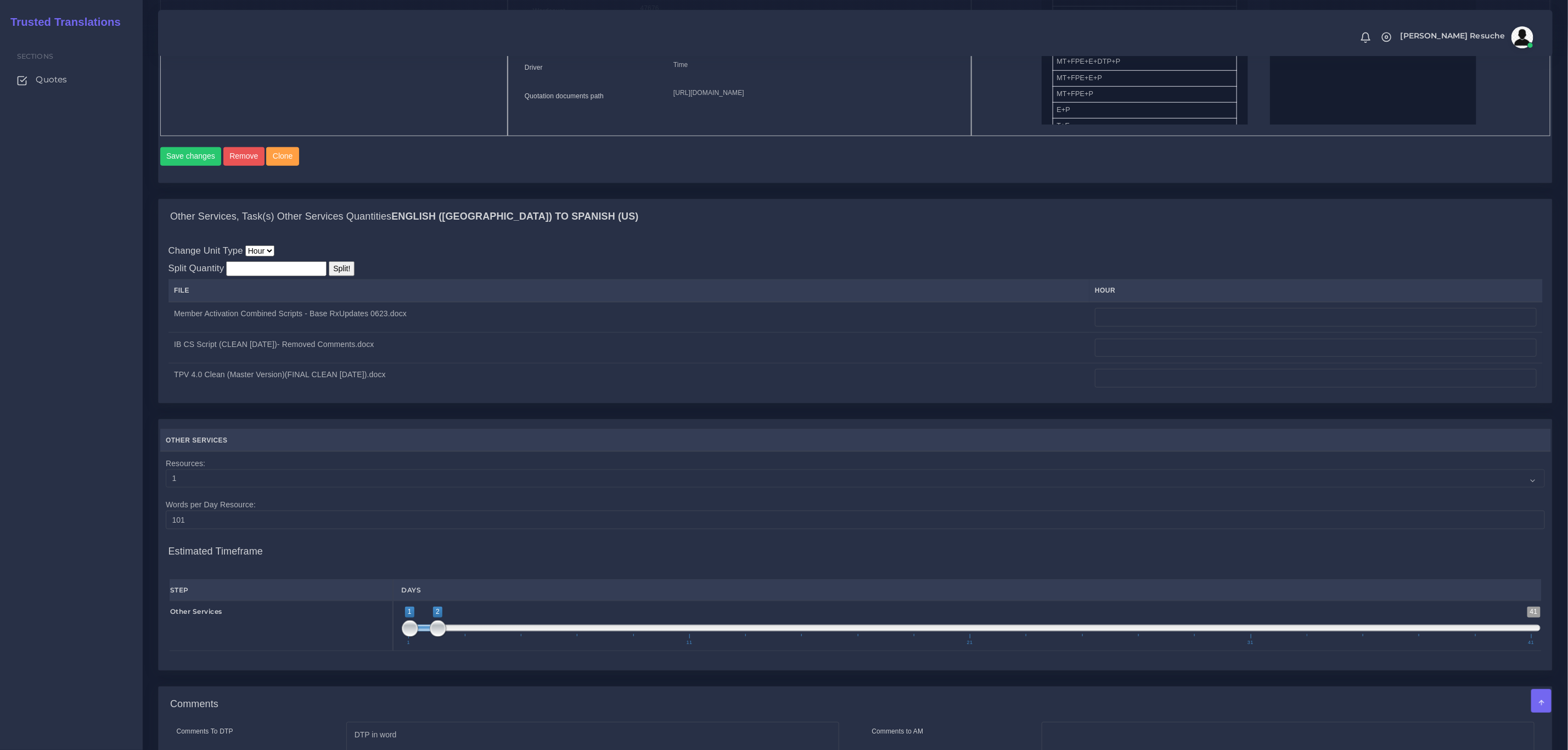
click at [259, 276] on div "Change Unit Type Hour Split Quantity Split! File hour" at bounding box center [855, 318] width 1374 height 149
click at [267, 276] on input "number" at bounding box center [276, 269] width 100 height 15
type input "26"
click at [337, 276] on input "Split!" at bounding box center [342, 269] width 26 height 15
type input "8.68"
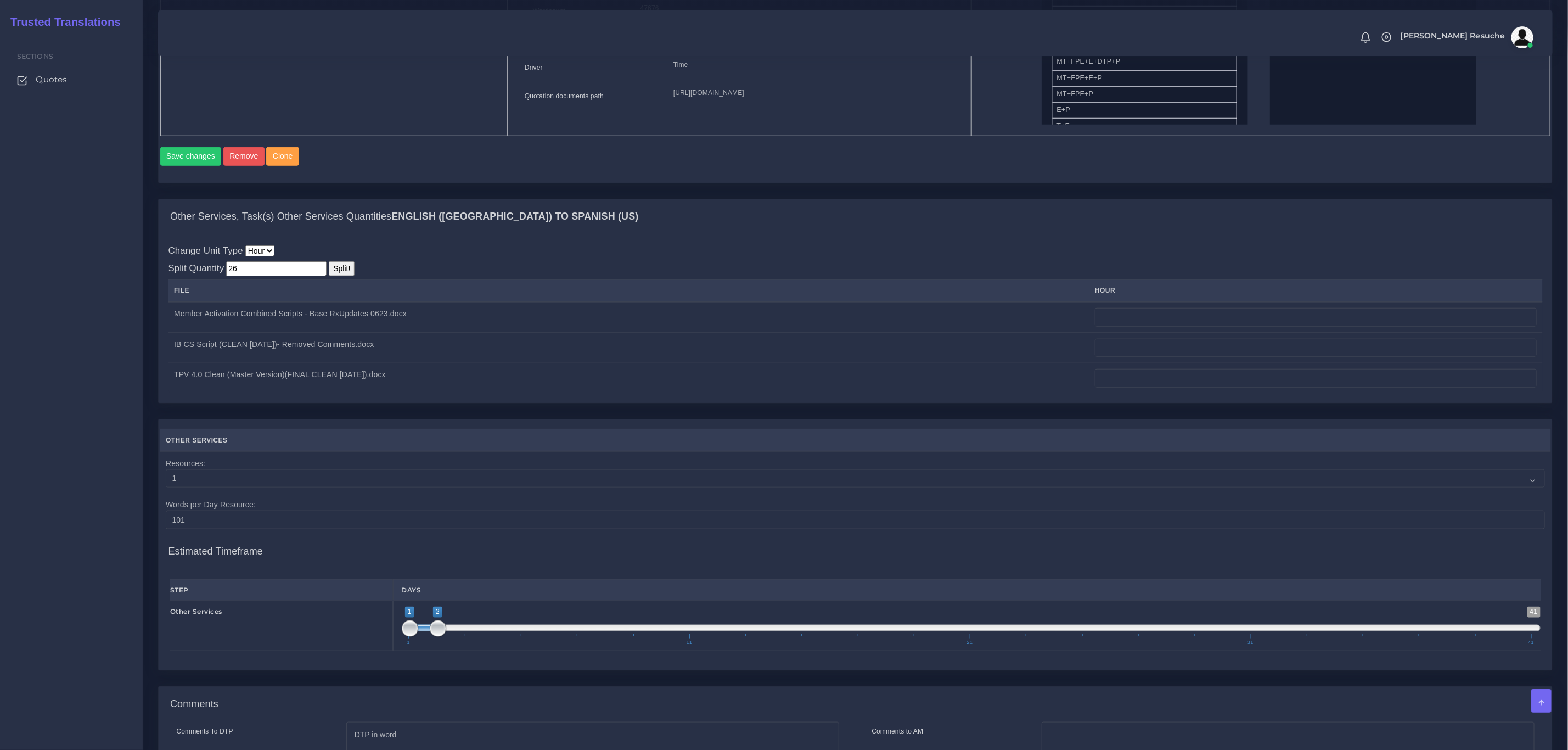
type input "8.66"
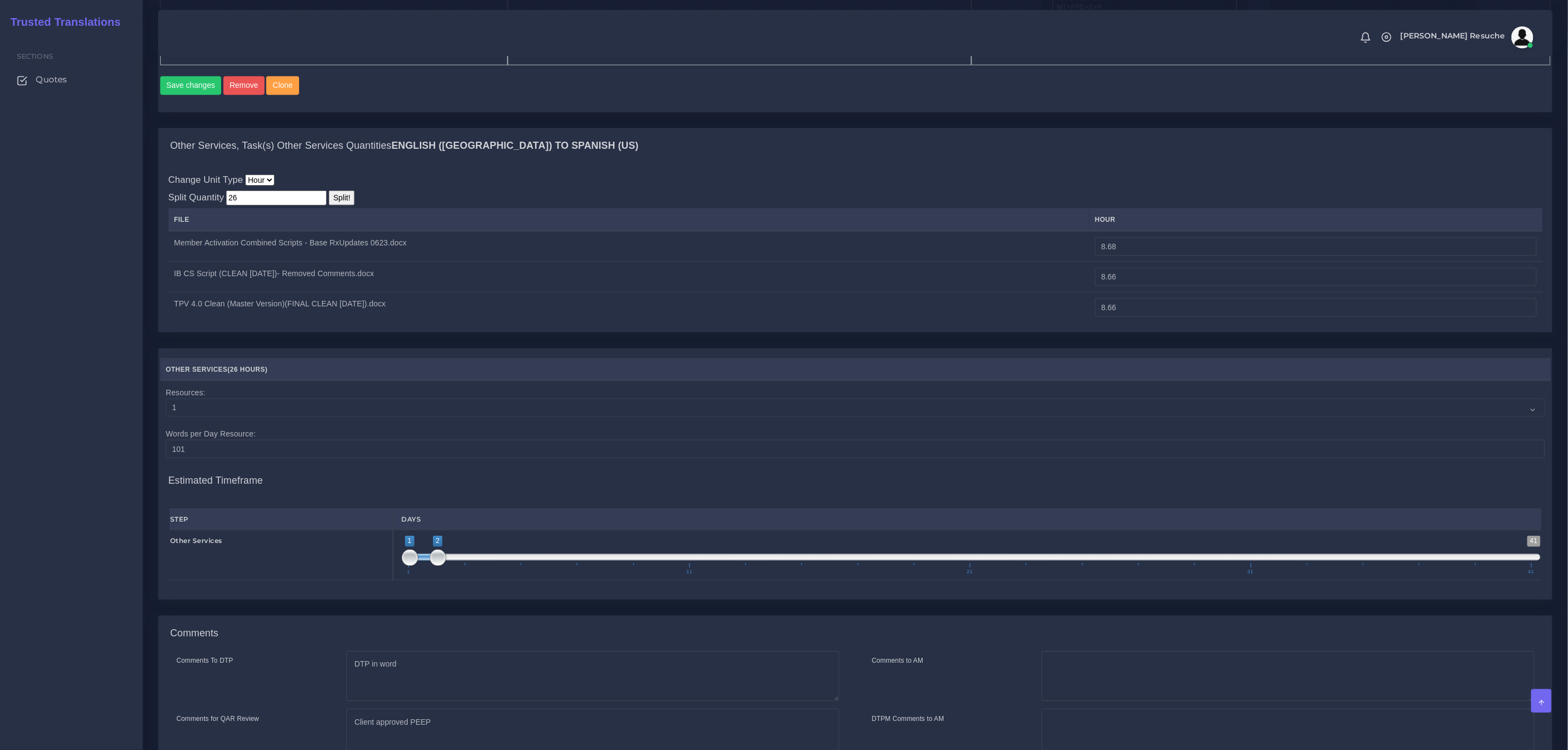
scroll to position [858, 0]
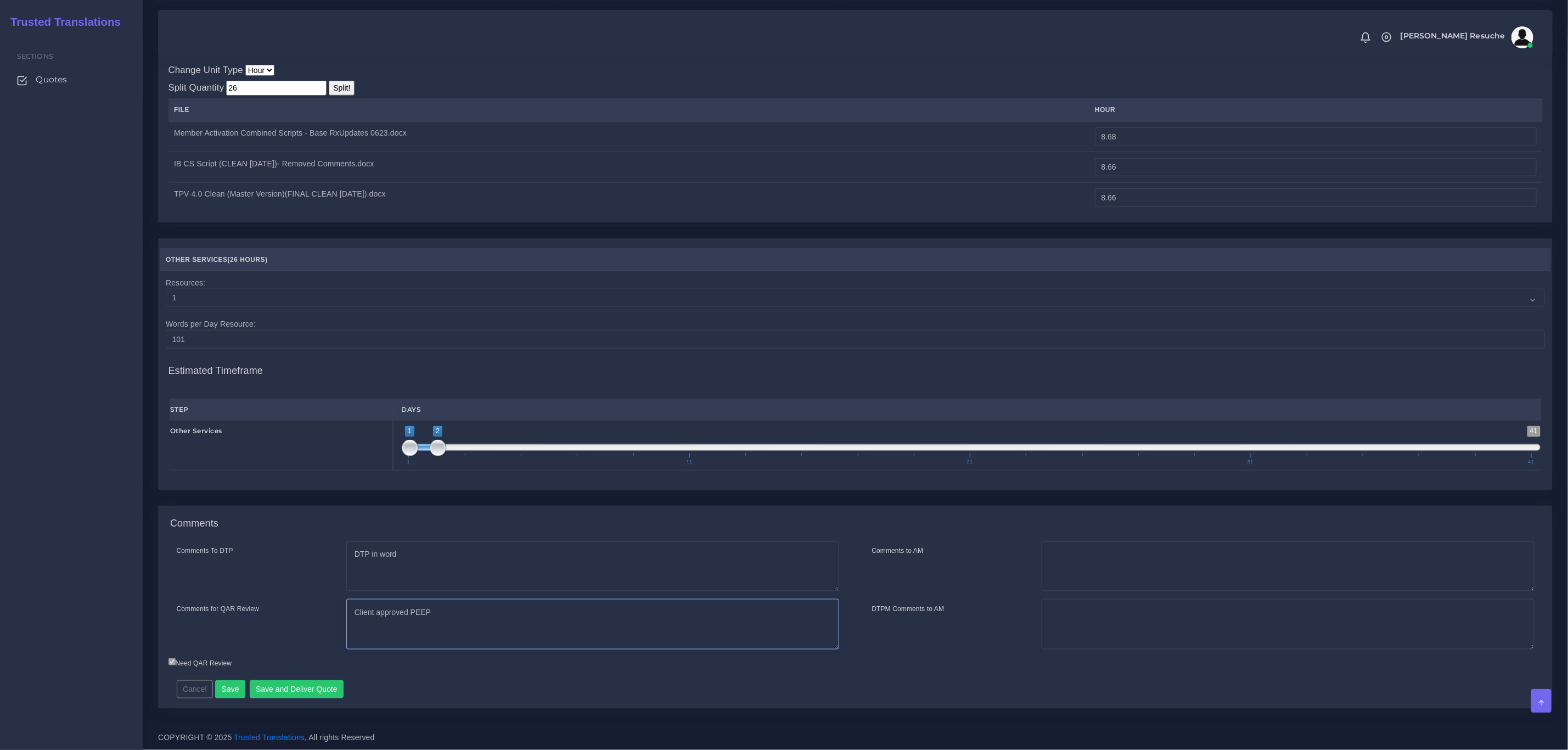
click at [508, 614] on textarea "Client approved PEEP" at bounding box center [593, 624] width 493 height 51
type textarea "Client approved PEEP Hours added for preferential changes sent."
click at [306, 684] on button "Save and Deliver Quote" at bounding box center [297, 690] width 95 height 19
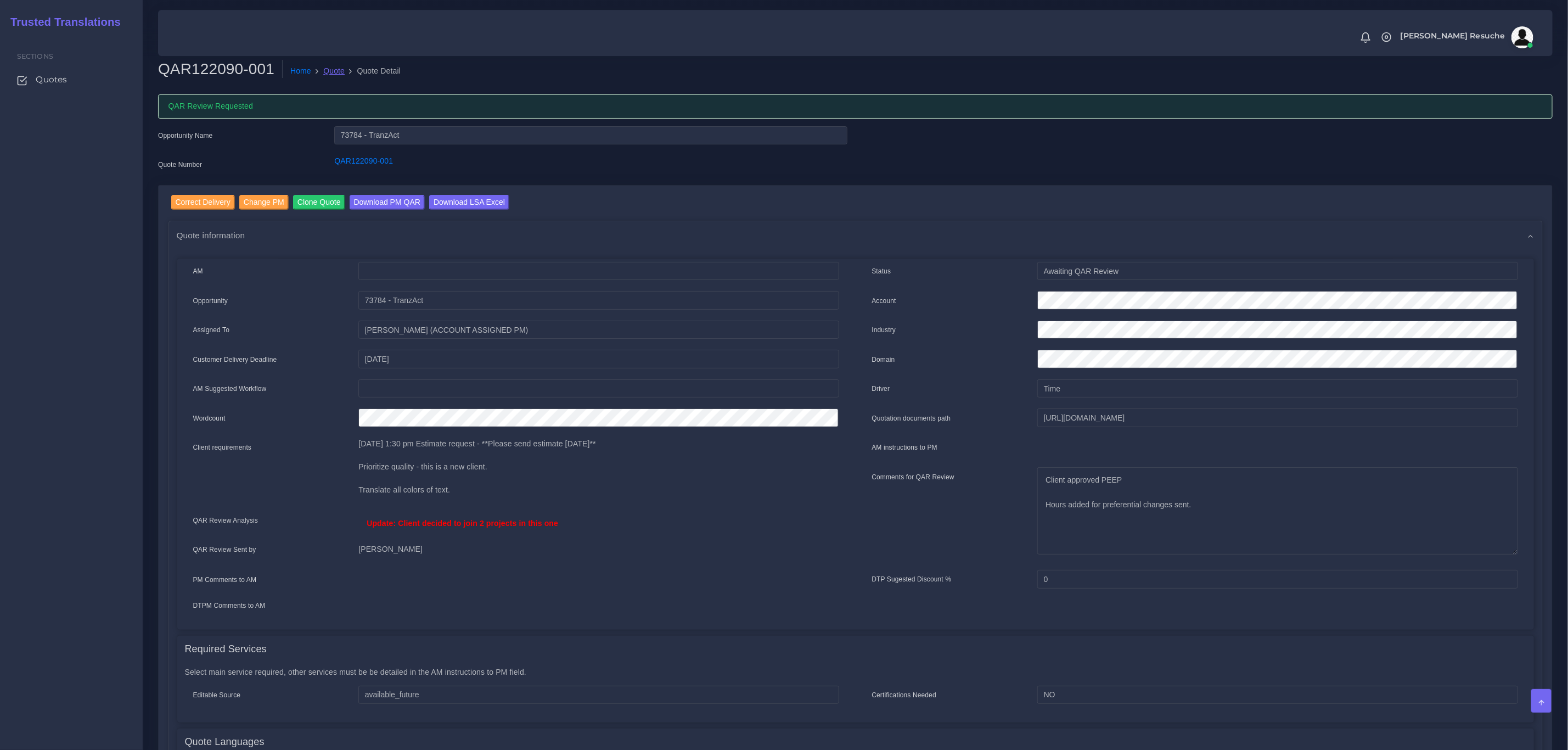
click at [328, 71] on link "Quote" at bounding box center [334, 71] width 22 height 12
